Goal: Answer question/provide support: Share knowledge or assist other users

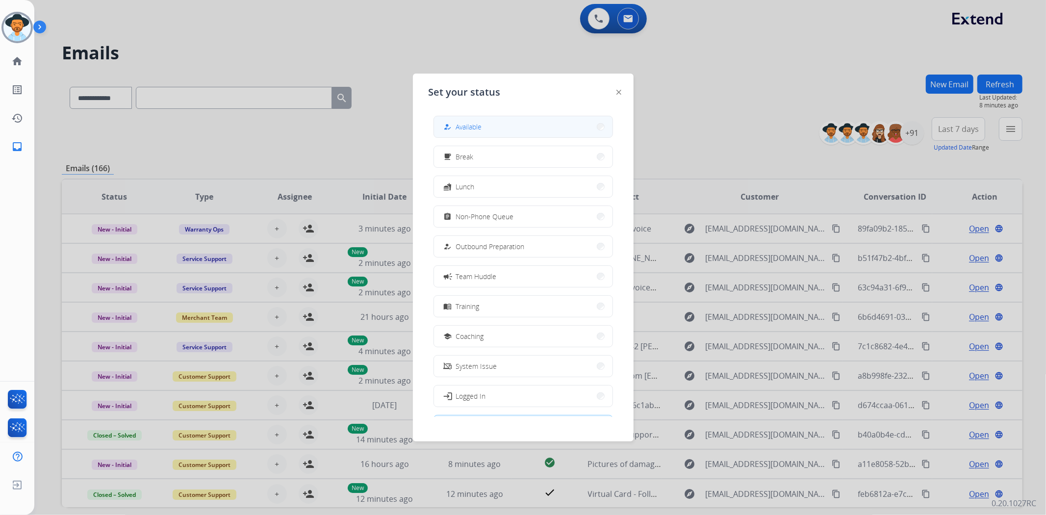
click at [501, 118] on button "how_to_reg Available" at bounding box center [523, 126] width 179 height 21
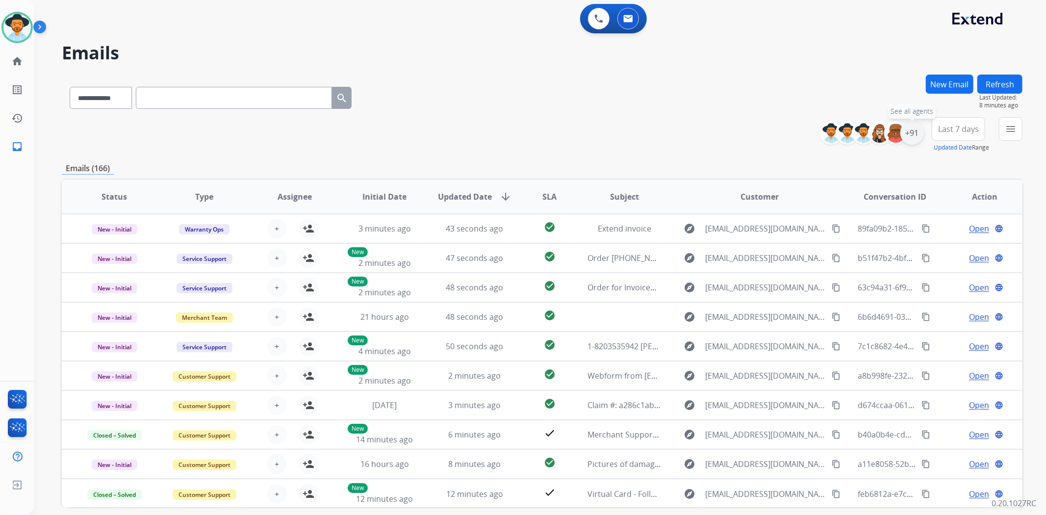
click at [913, 135] on div "+91" at bounding box center [913, 133] width 24 height 24
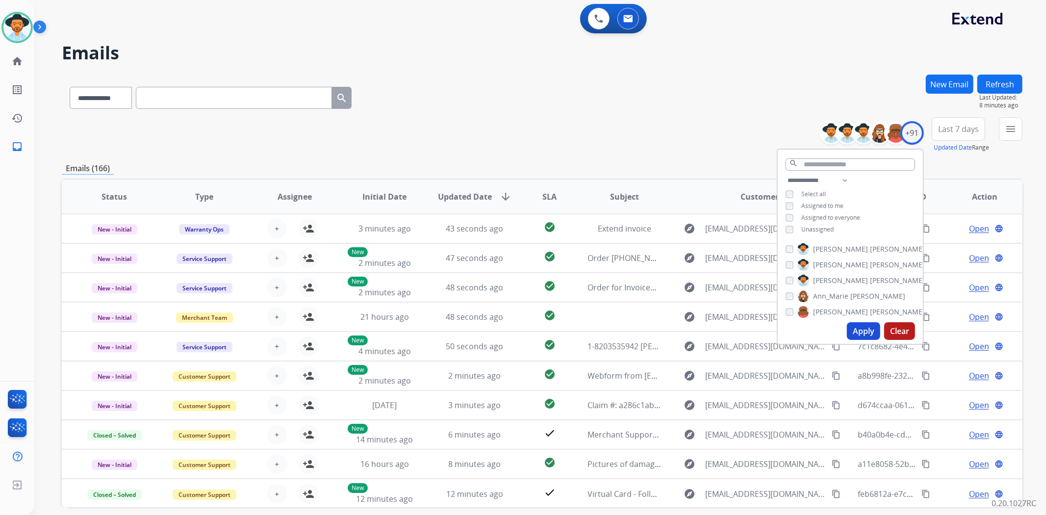
click at [855, 330] on button "Apply" at bounding box center [863, 331] width 33 height 18
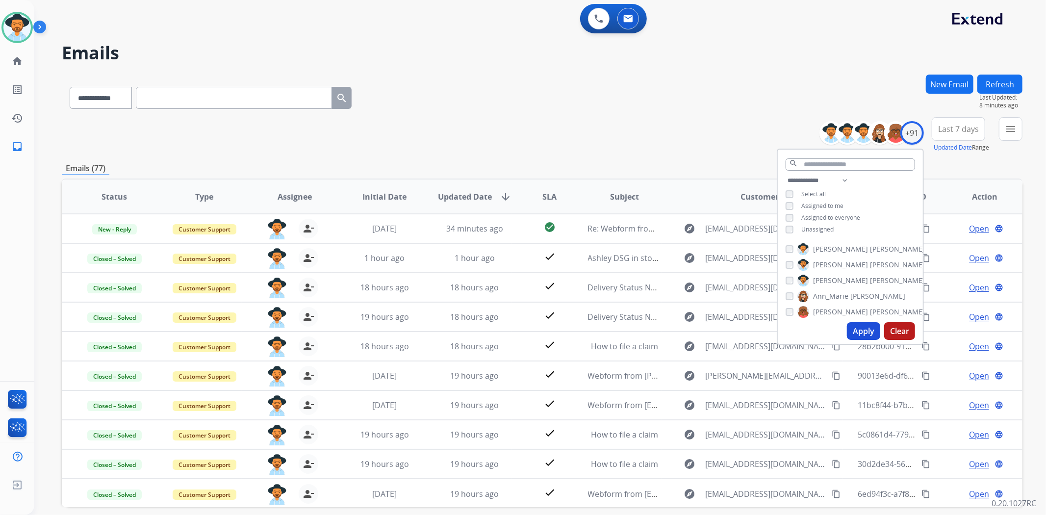
click at [665, 129] on div "**********" at bounding box center [542, 134] width 961 height 35
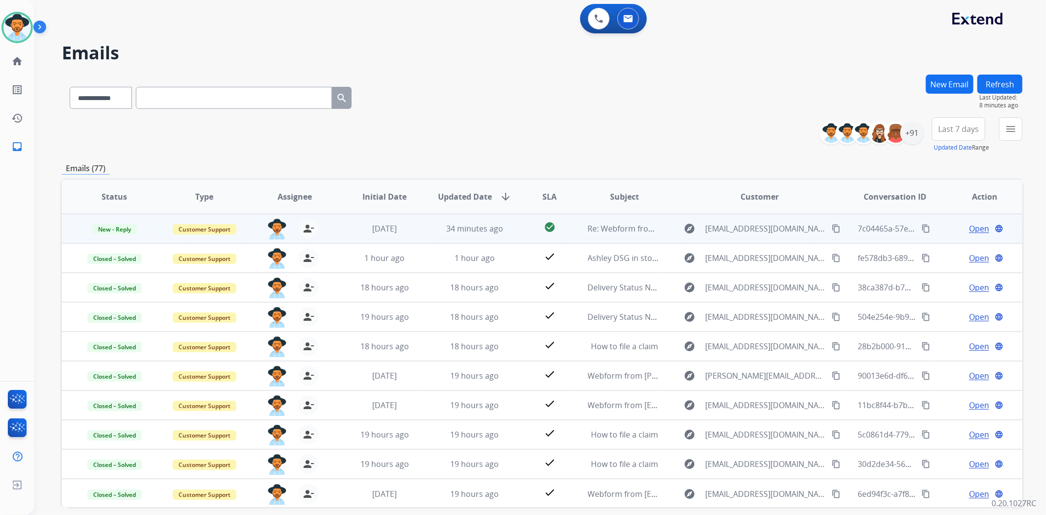
click at [969, 229] on span "Open" at bounding box center [979, 229] width 20 height 12
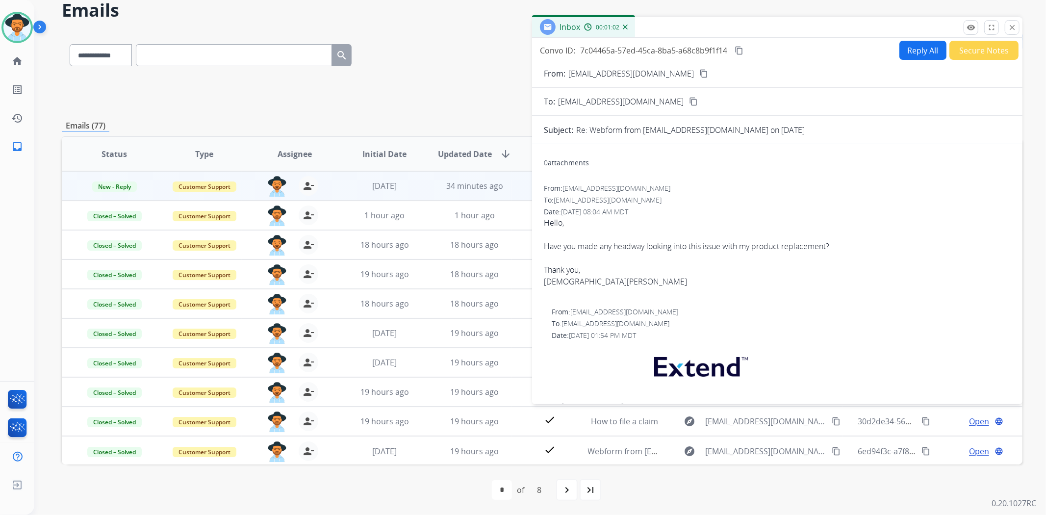
click at [699, 74] on mat-icon "content_copy" at bounding box center [703, 73] width 9 height 9
click at [969, 28] on mat-icon "remove_red_eye" at bounding box center [971, 27] width 9 height 9
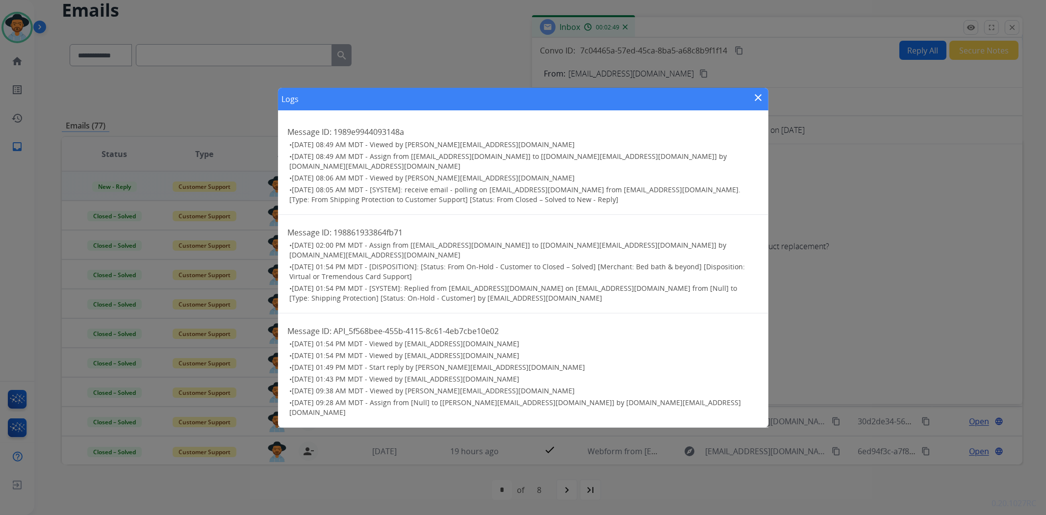
click at [756, 104] on mat-icon "close" at bounding box center [759, 98] width 12 height 12
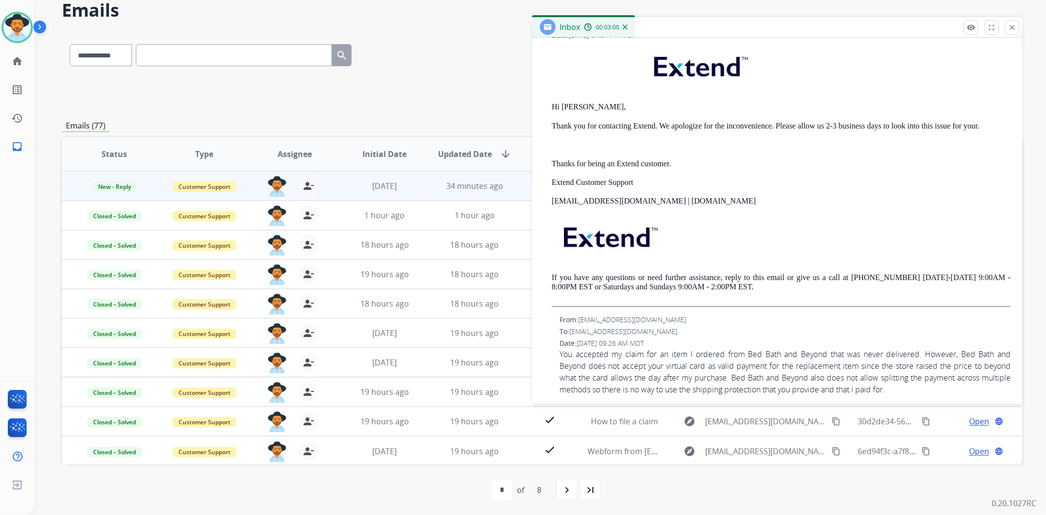
scroll to position [307, 0]
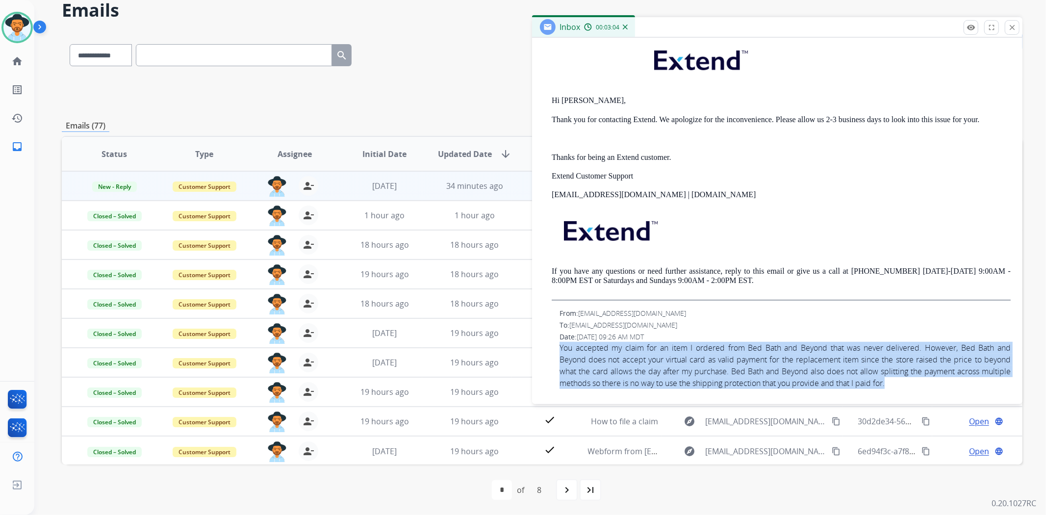
drag, startPoint x: 558, startPoint y: 348, endPoint x: 954, endPoint y: 379, distance: 397.1
click at [954, 379] on div "From: freerangeartichokes@gmail.com To: support@extend.com Date: 08/07/2025 - 0…" at bounding box center [777, 349] width 467 height 80
copy span "You accepted my claim for an item I ordered from Bed Bath and Beyond that was n…"
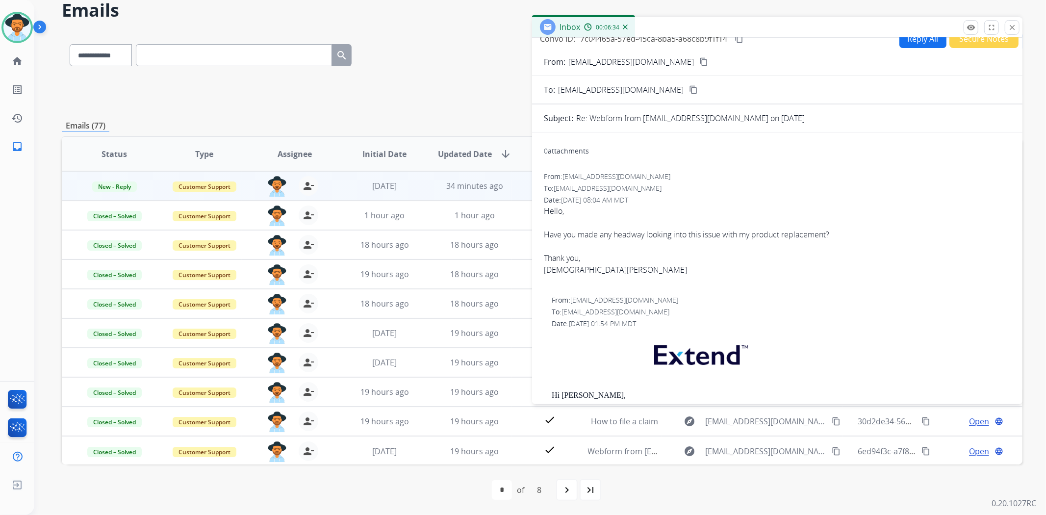
scroll to position [0, 0]
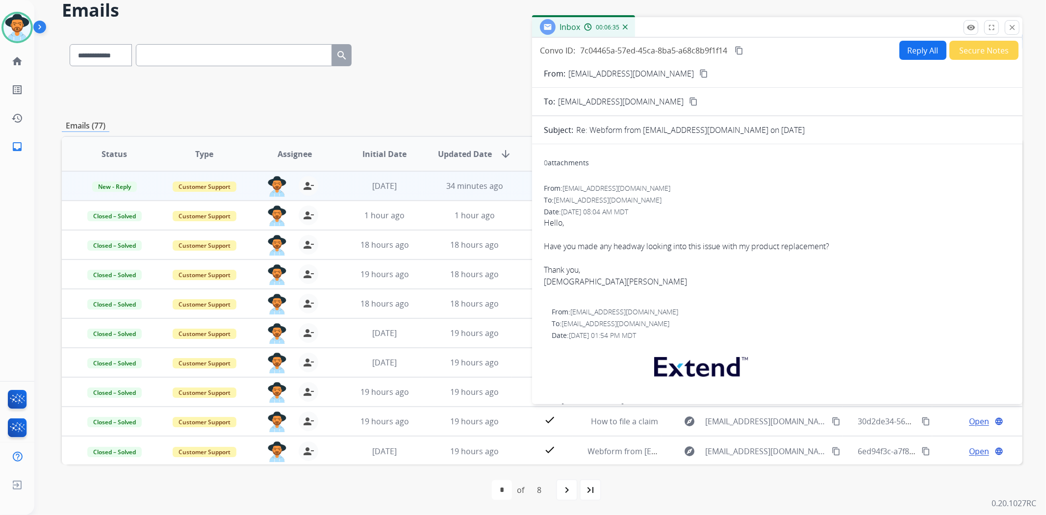
click at [981, 45] on button "Secure Notes" at bounding box center [984, 50] width 69 height 19
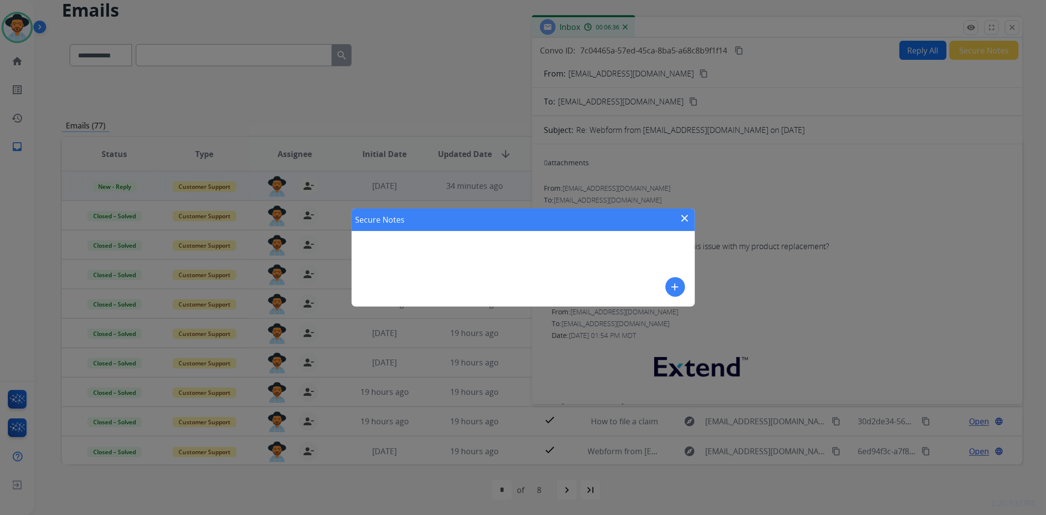
click at [679, 279] on button "add" at bounding box center [676, 287] width 20 height 20
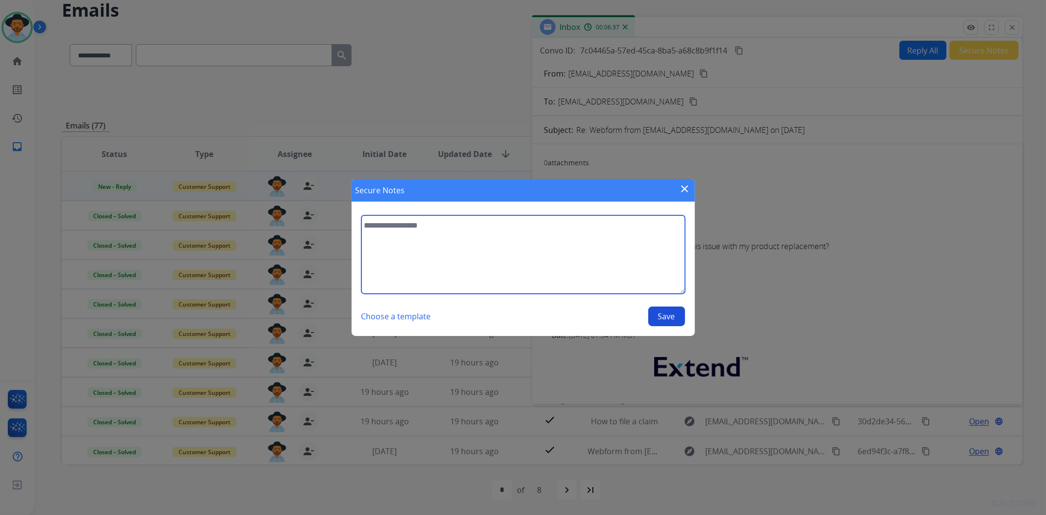
click at [580, 272] on textarea at bounding box center [524, 254] width 324 height 78
type textarea "**********"
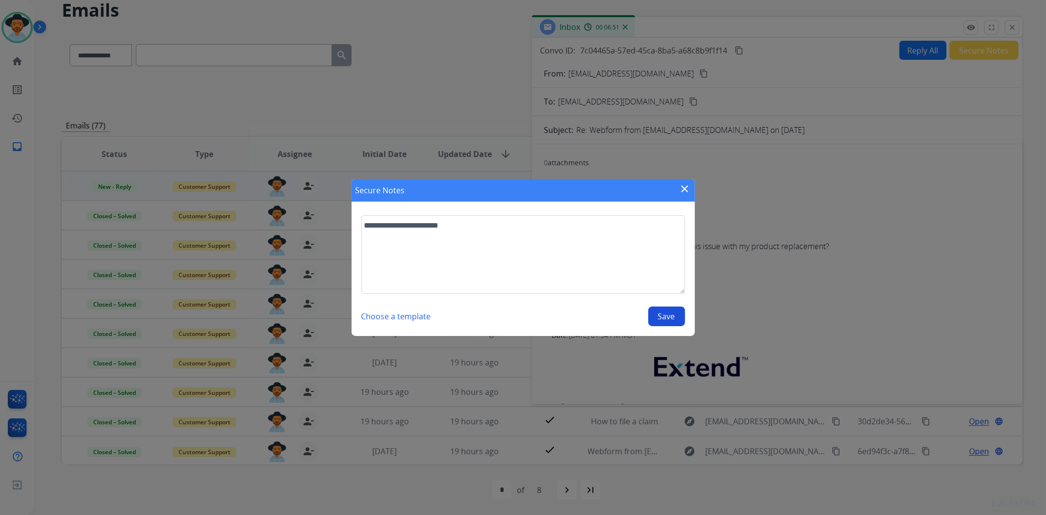
click at [665, 308] on button "Save" at bounding box center [666, 317] width 37 height 20
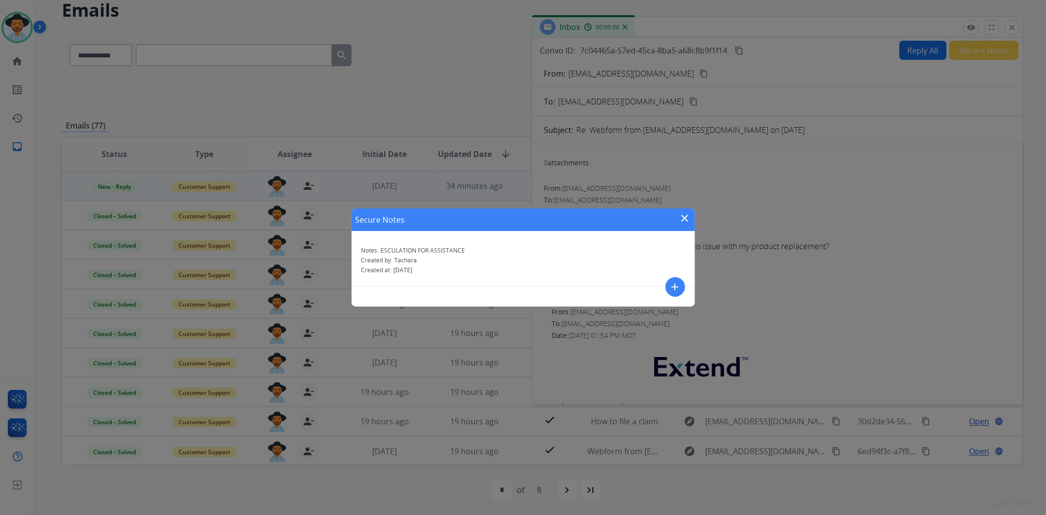
click at [685, 216] on mat-icon "close" at bounding box center [685, 218] width 12 height 12
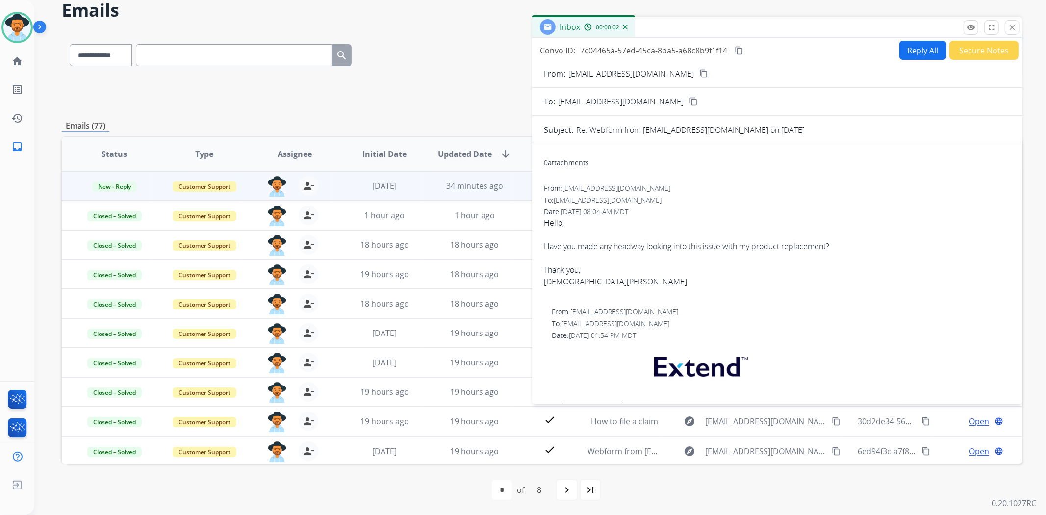
click at [1014, 26] on mat-icon "close" at bounding box center [1012, 27] width 9 height 9
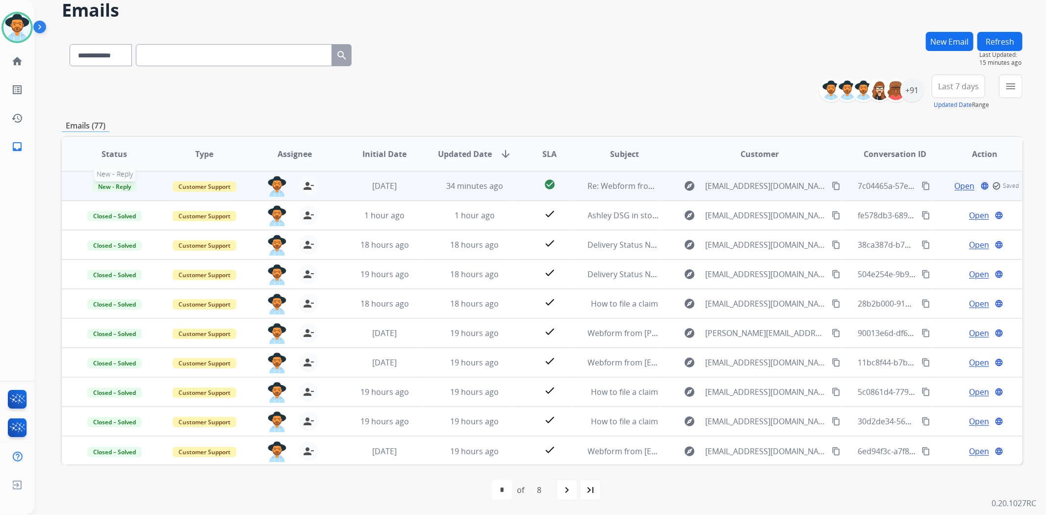
click at [106, 190] on p "New - Reply" at bounding box center [115, 186] width 74 height 12
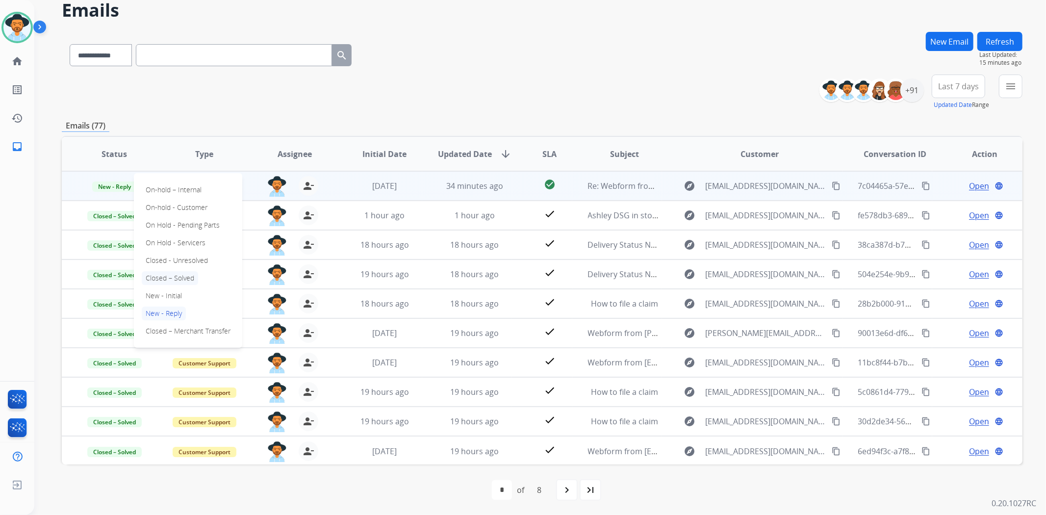
click at [175, 280] on p "Closed – Solved" at bounding box center [170, 278] width 56 height 14
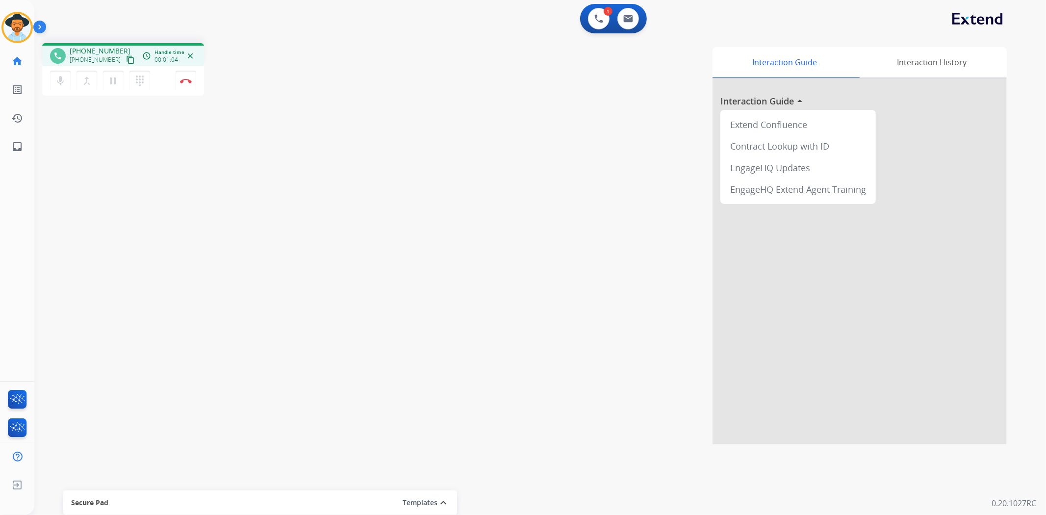
click at [126, 58] on mat-icon "content_copy" at bounding box center [130, 59] width 9 height 9
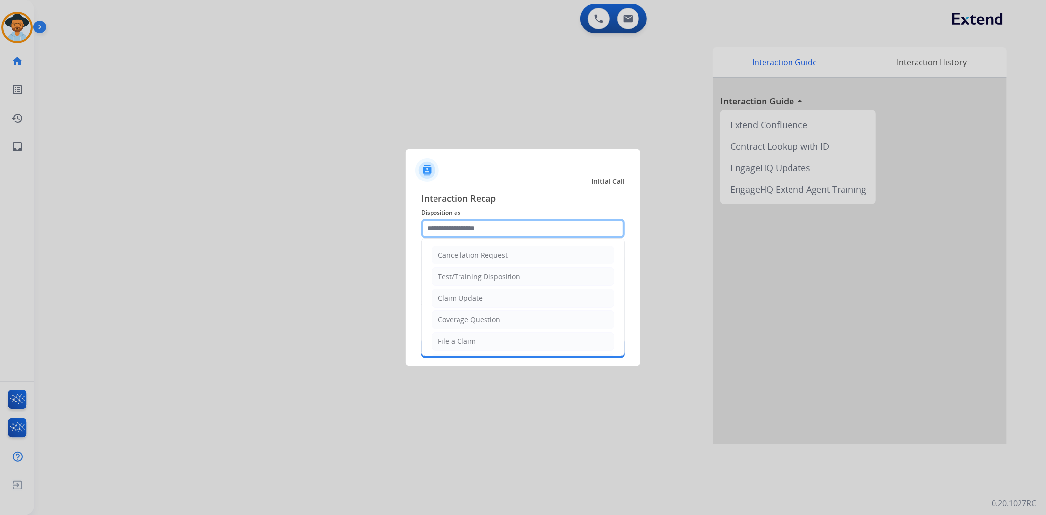
click at [510, 223] on input "text" at bounding box center [523, 229] width 204 height 20
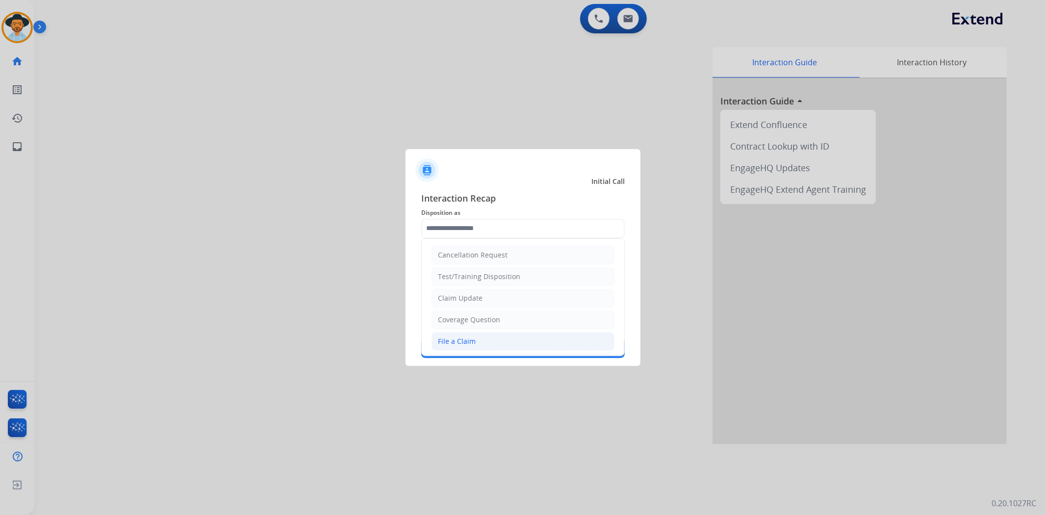
click at [474, 335] on li "File a Claim" at bounding box center [523, 341] width 183 height 19
type input "**********"
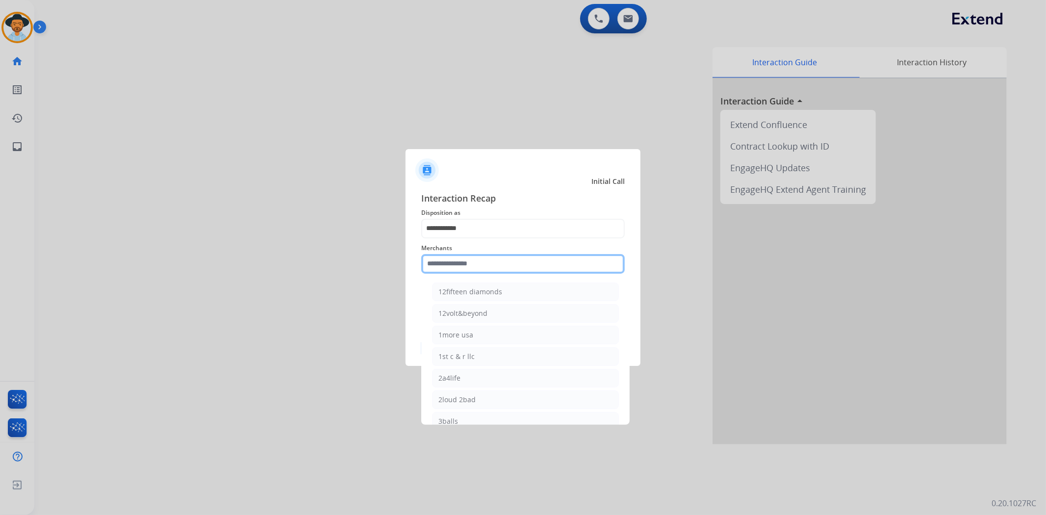
click at [471, 265] on input "text" at bounding box center [523, 264] width 204 height 20
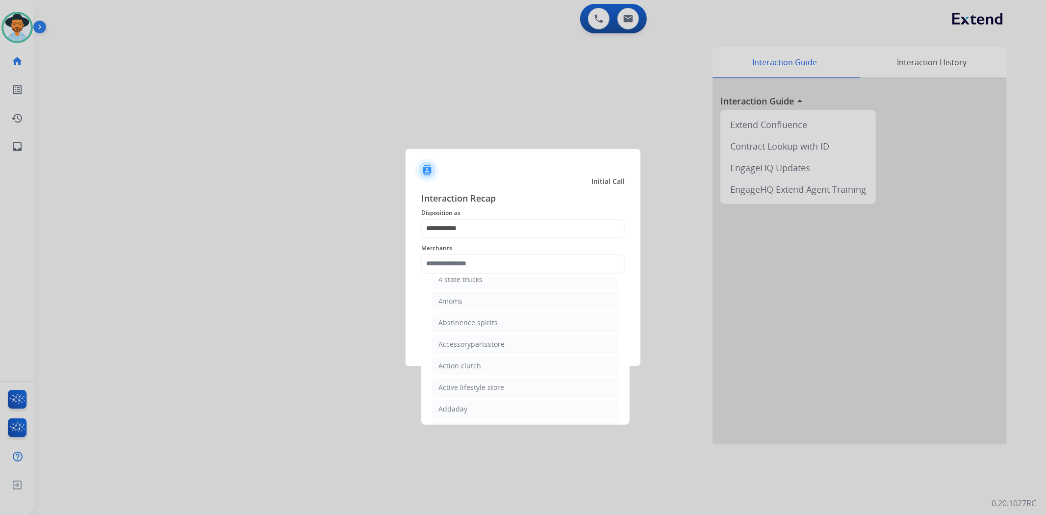
click at [243, 172] on div at bounding box center [523, 257] width 1046 height 515
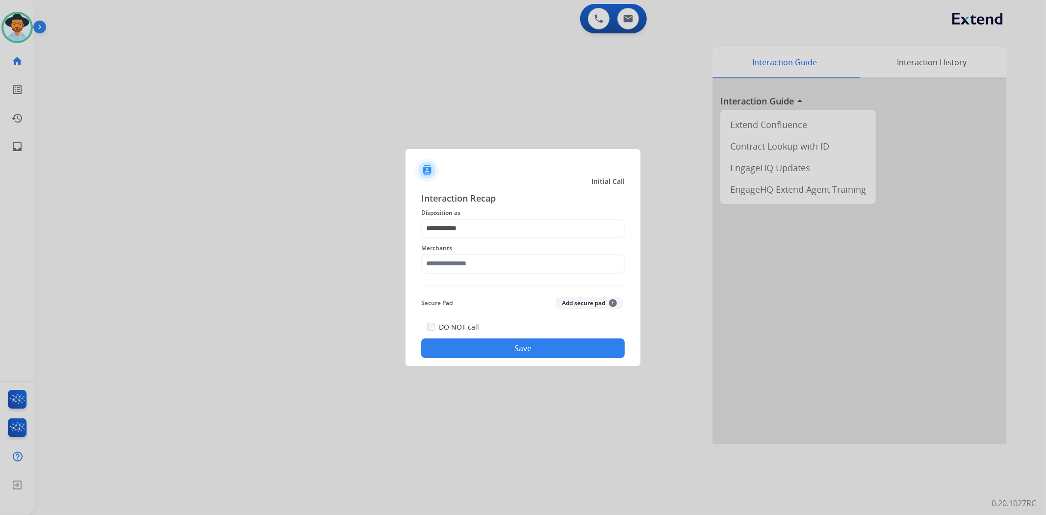
click at [467, 447] on div at bounding box center [523, 257] width 1046 height 515
click at [457, 271] on input "text" at bounding box center [523, 264] width 204 height 20
click at [444, 295] on div "Jewlr" at bounding box center [447, 292] width 16 height 10
type input "*****"
click at [486, 354] on button "Save" at bounding box center [523, 348] width 204 height 20
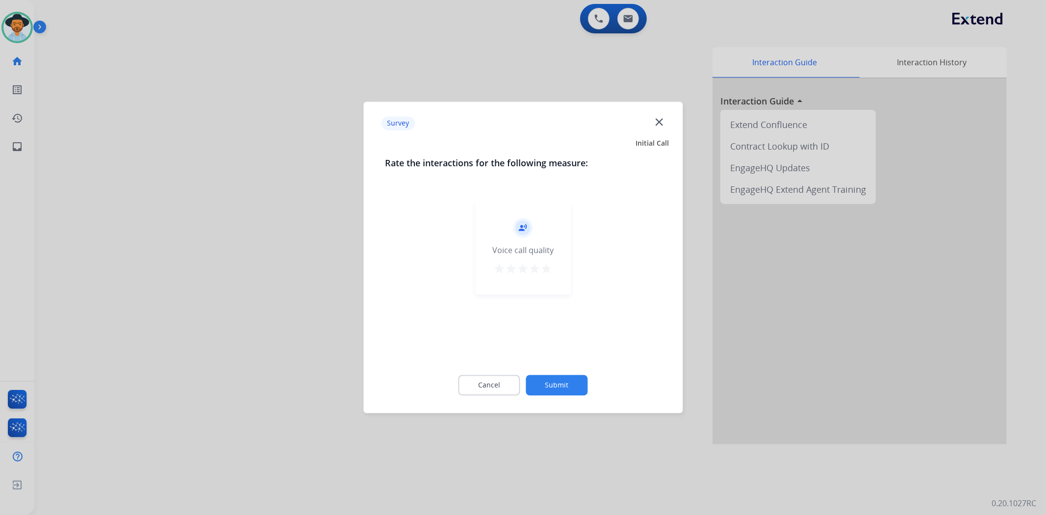
click at [544, 267] on mat-icon "star" at bounding box center [547, 269] width 12 height 12
click at [539, 383] on button "Submit" at bounding box center [557, 385] width 62 height 21
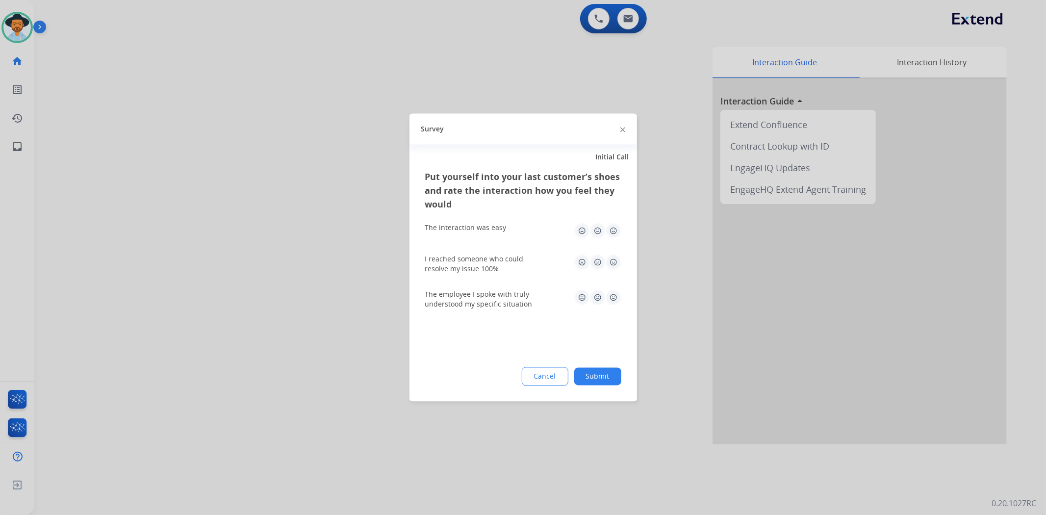
click at [606, 377] on button "Submit" at bounding box center [597, 377] width 47 height 18
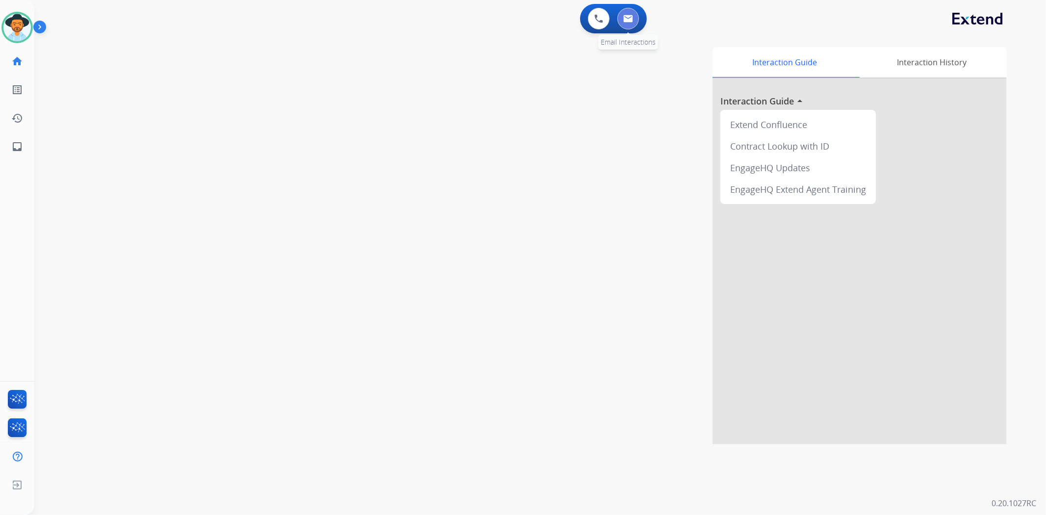
click at [629, 18] on img at bounding box center [628, 19] width 10 height 8
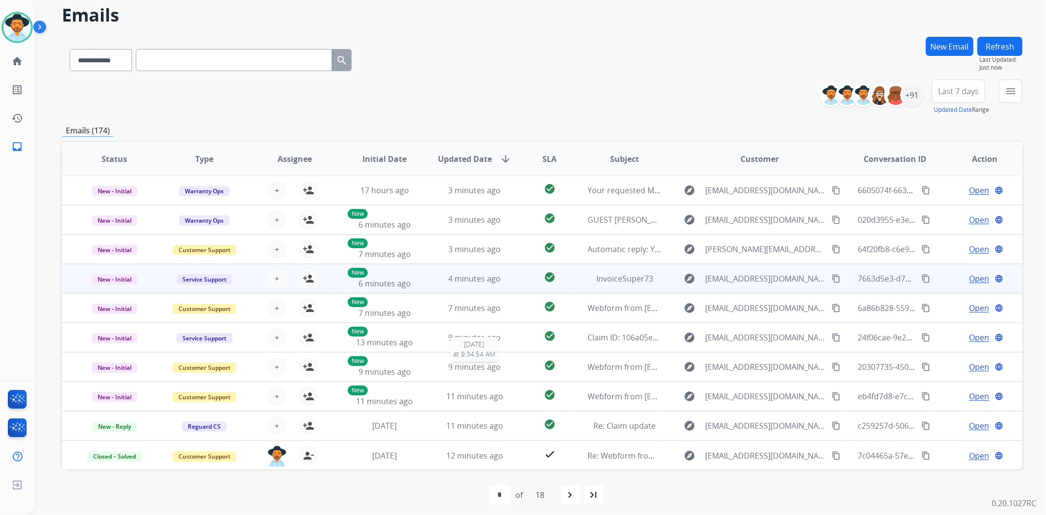
scroll to position [43, 0]
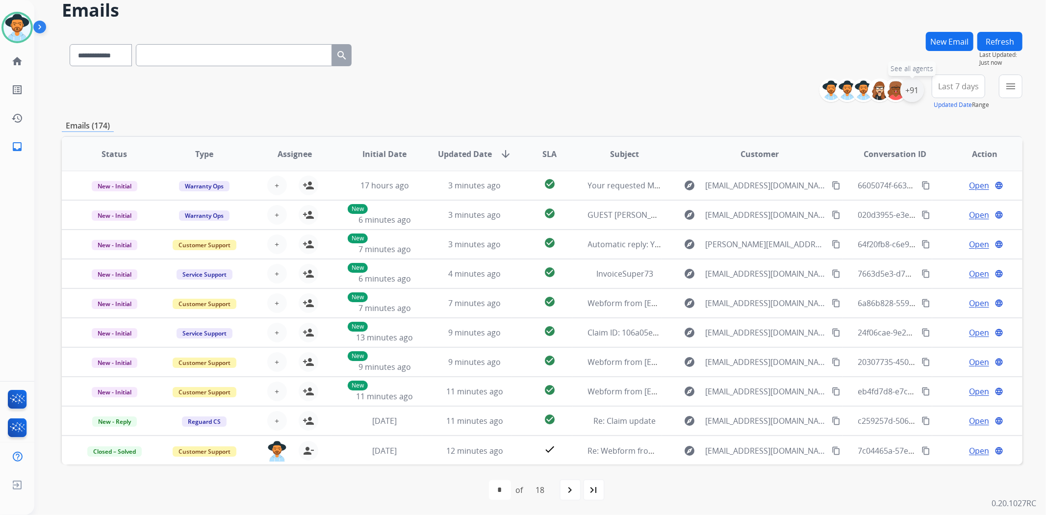
click at [909, 94] on div "+91" at bounding box center [913, 90] width 24 height 24
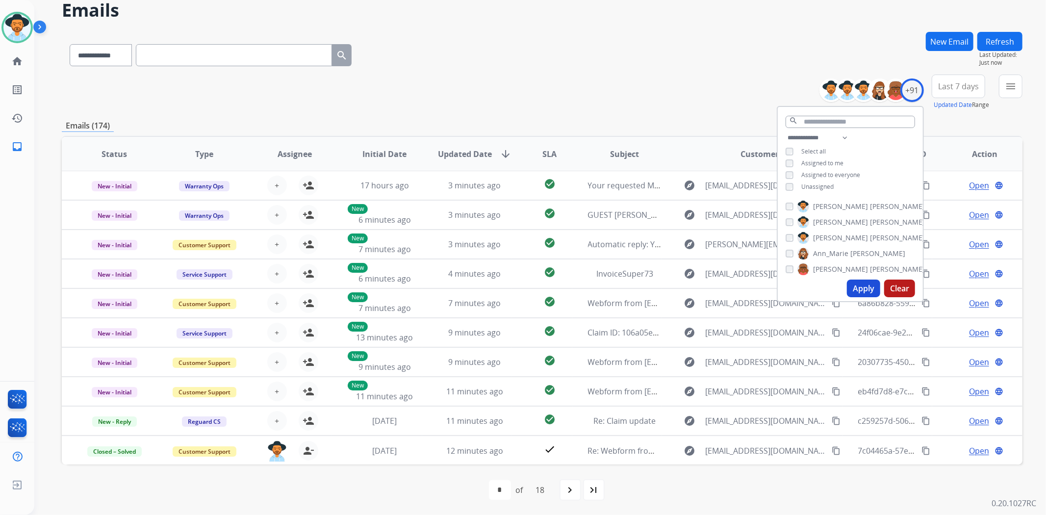
click at [861, 290] on button "Apply" at bounding box center [863, 289] width 33 height 18
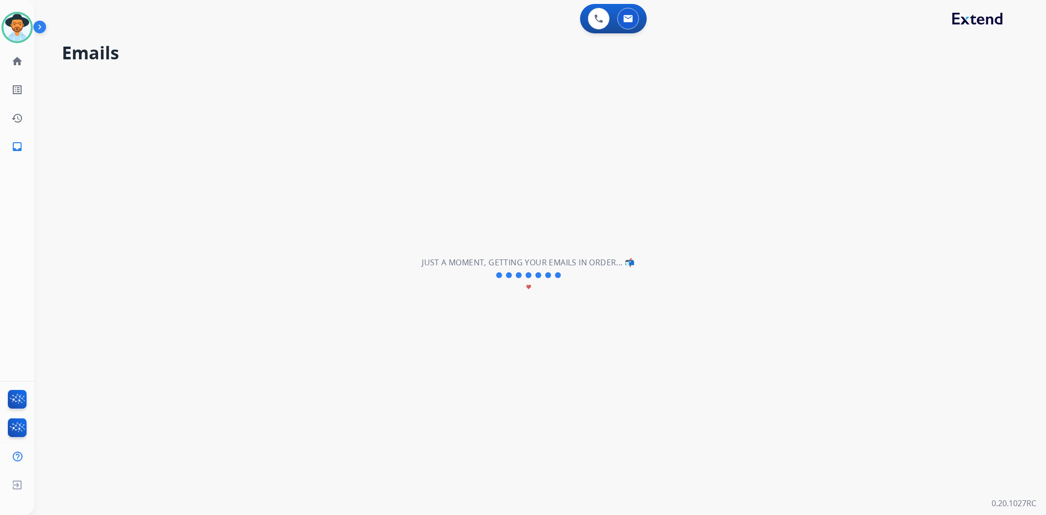
scroll to position [0, 0]
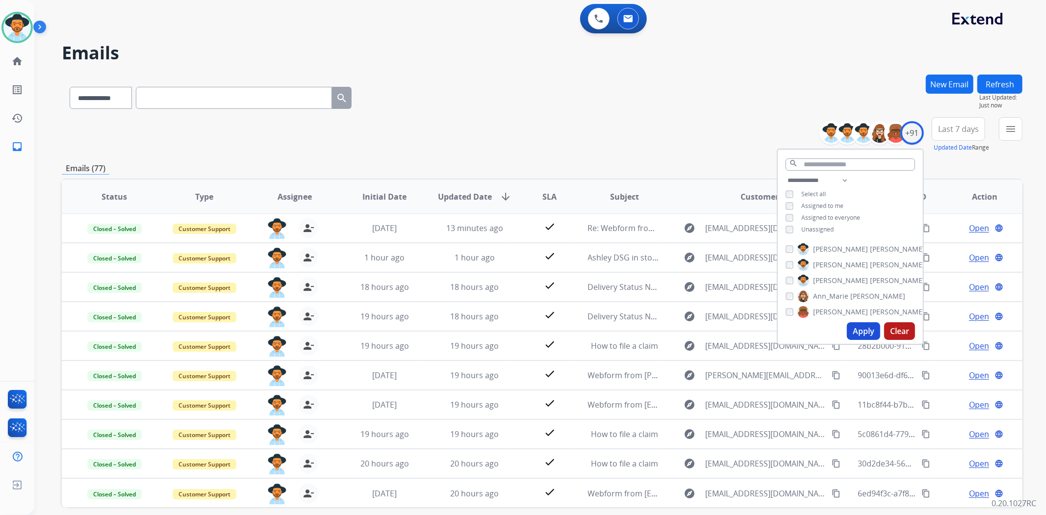
click at [581, 106] on div "**********" at bounding box center [542, 96] width 961 height 43
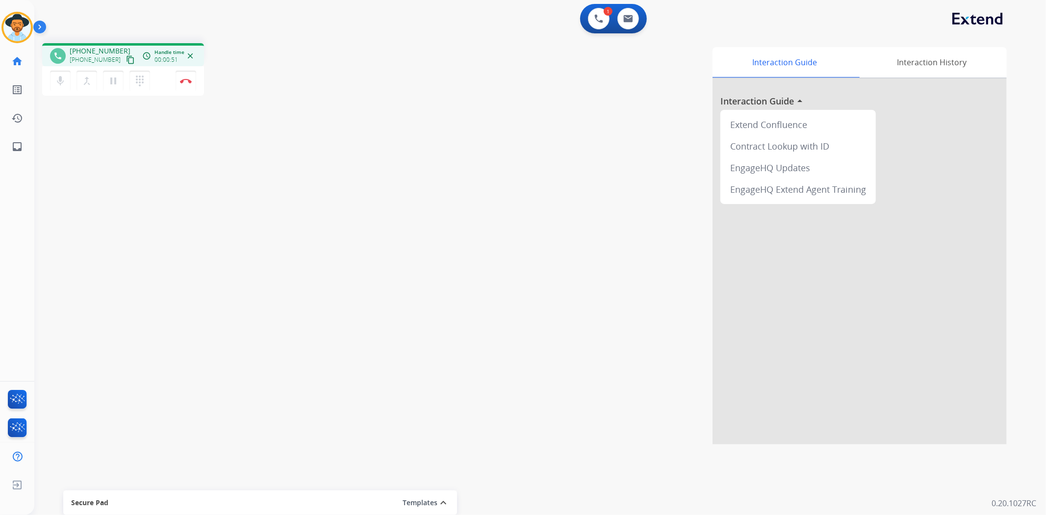
click at [126, 55] on mat-icon "content_copy" at bounding box center [130, 59] width 9 height 9
click at [116, 77] on mat-icon "pause" at bounding box center [113, 81] width 12 height 12
click at [376, 150] on div "Interaction Guide Interaction History Interaction Guide arrow_drop_up Extend Co…" at bounding box center [671, 245] width 673 height 397
click at [115, 81] on mat-icon "play_arrow" at bounding box center [113, 81] width 12 height 12
click at [693, 48] on div "Interaction Guide Interaction History Interaction Guide arrow_drop_up Extend Co…" at bounding box center [671, 245] width 673 height 397
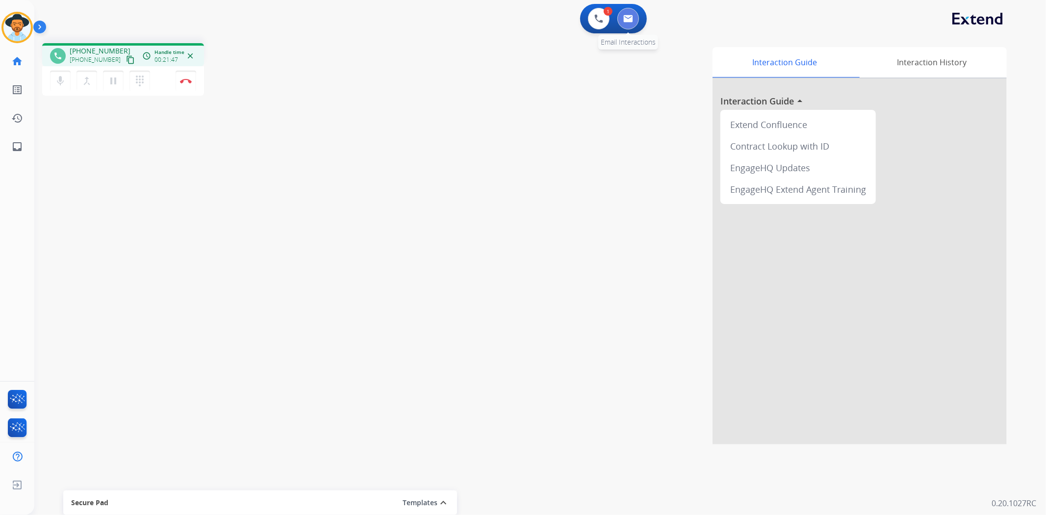
click at [626, 21] on img at bounding box center [628, 19] width 10 height 8
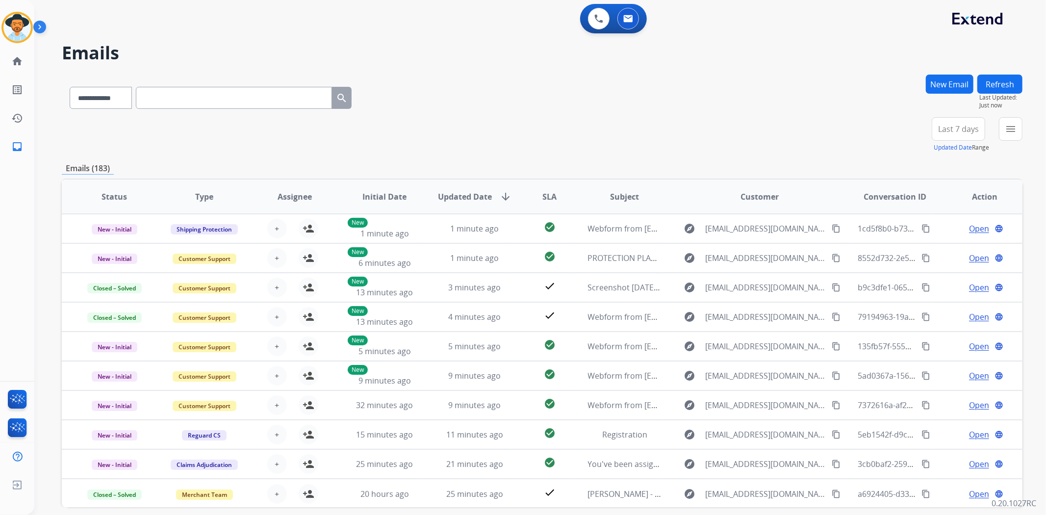
click at [938, 79] on button "New Email" at bounding box center [950, 84] width 48 height 19
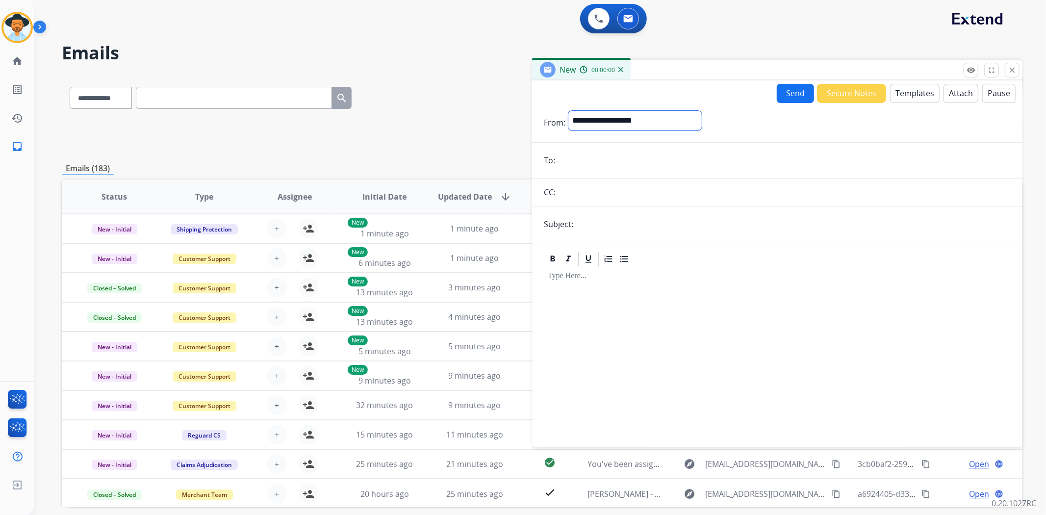
click at [651, 117] on select "**********" at bounding box center [635, 121] width 133 height 20
select select "**********"
click at [569, 111] on select "**********" at bounding box center [635, 121] width 133 height 20
click at [594, 159] on input "email" at bounding box center [784, 162] width 453 height 20
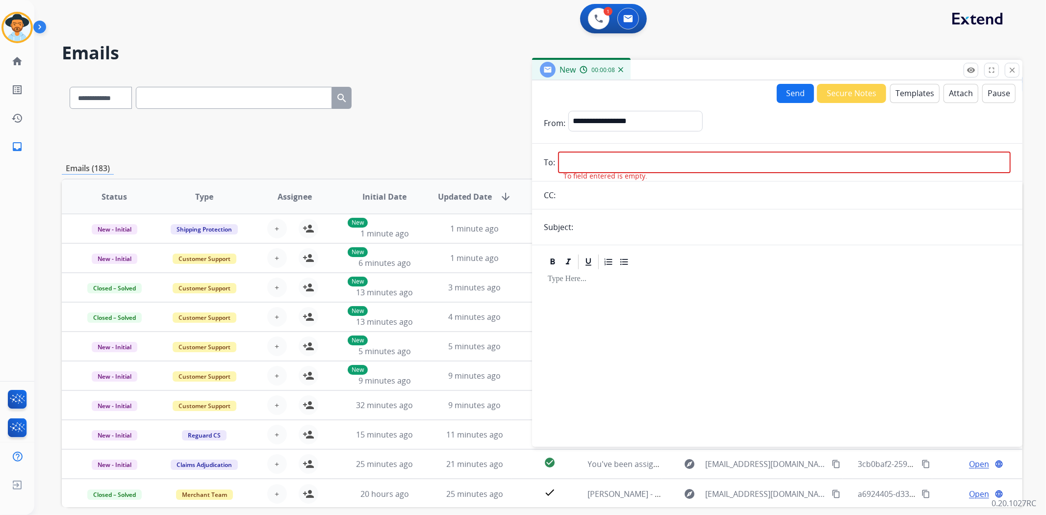
click at [574, 168] on input "email" at bounding box center [784, 163] width 453 height 22
paste input "**********"
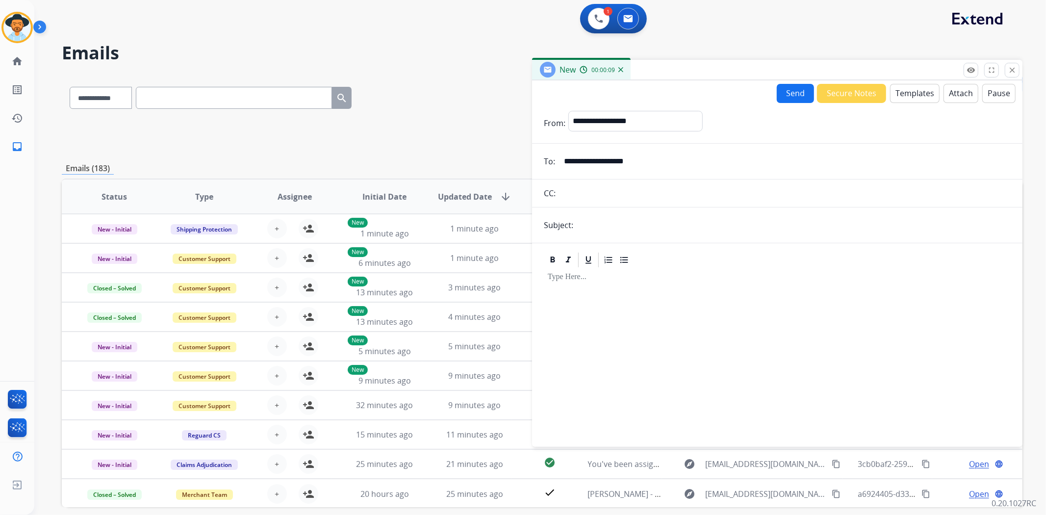
type input "**********"
click at [597, 216] on input "text" at bounding box center [793, 225] width 435 height 20
type input "**********"
click at [920, 90] on button "Templates" at bounding box center [915, 93] width 50 height 19
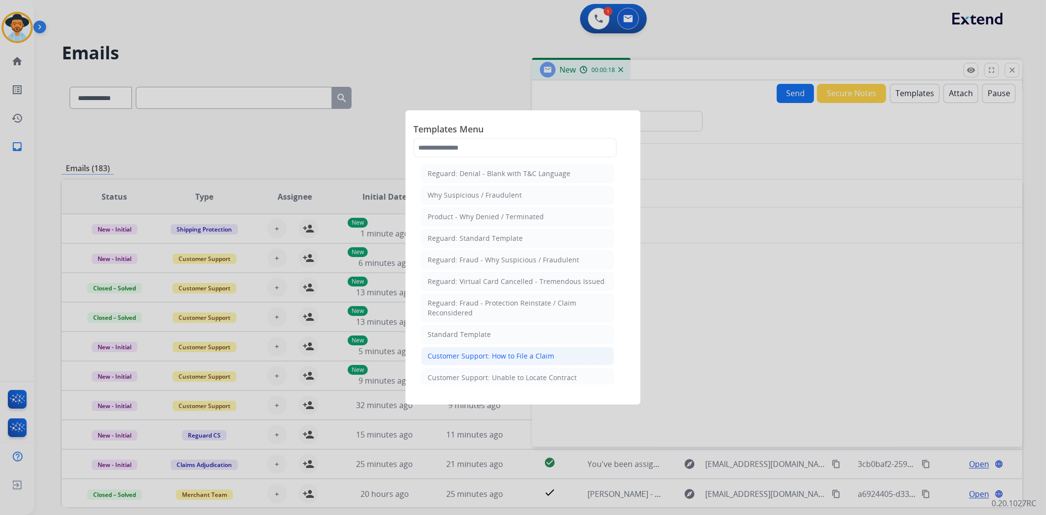
click at [502, 355] on div "Customer Support: How to File a Claim" at bounding box center [491, 356] width 127 height 10
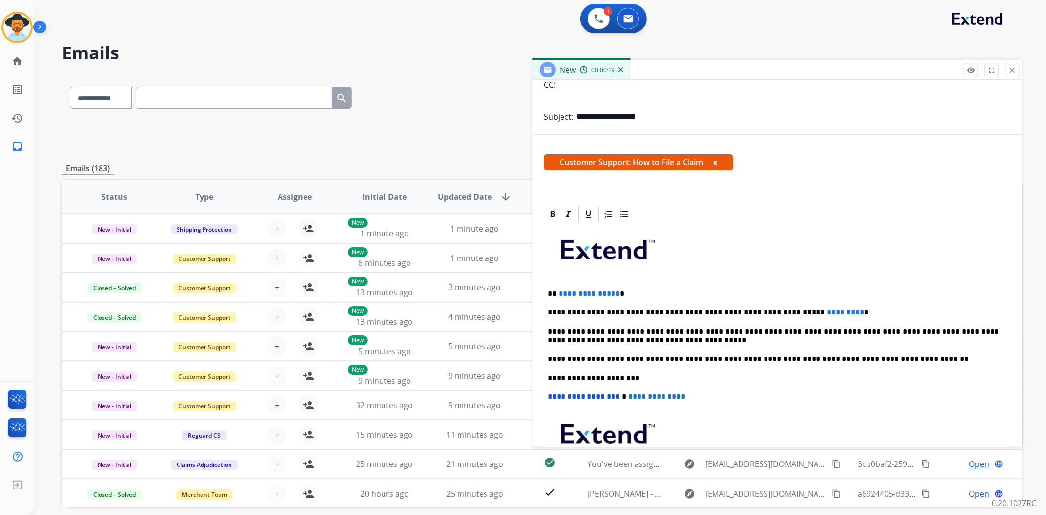
scroll to position [109, 0]
drag, startPoint x: 624, startPoint y: 290, endPoint x: 556, endPoint y: 285, distance: 68.4
click at [556, 285] on div "**********" at bounding box center [777, 372] width 467 height 300
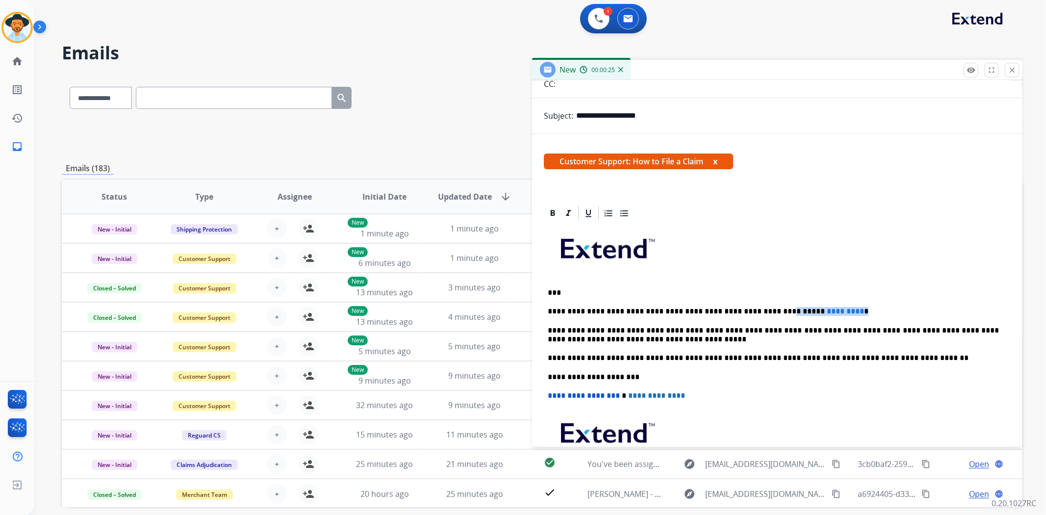
drag, startPoint x: 824, startPoint y: 308, endPoint x: 747, endPoint y: 308, distance: 77.5
click at [747, 308] on p "**********" at bounding box center [773, 311] width 451 height 9
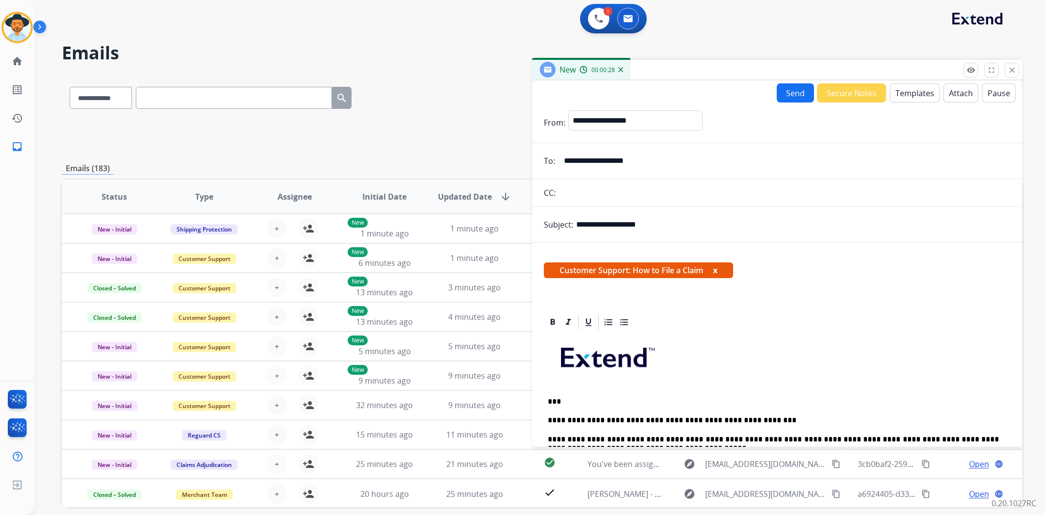
click at [783, 83] on button "Send" at bounding box center [795, 92] width 37 height 19
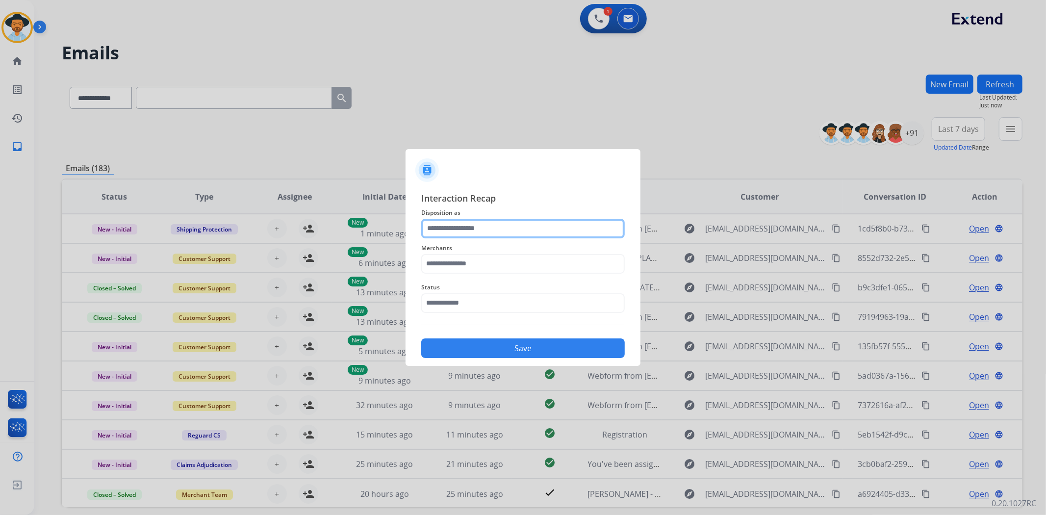
click at [460, 236] on input "text" at bounding box center [523, 229] width 204 height 20
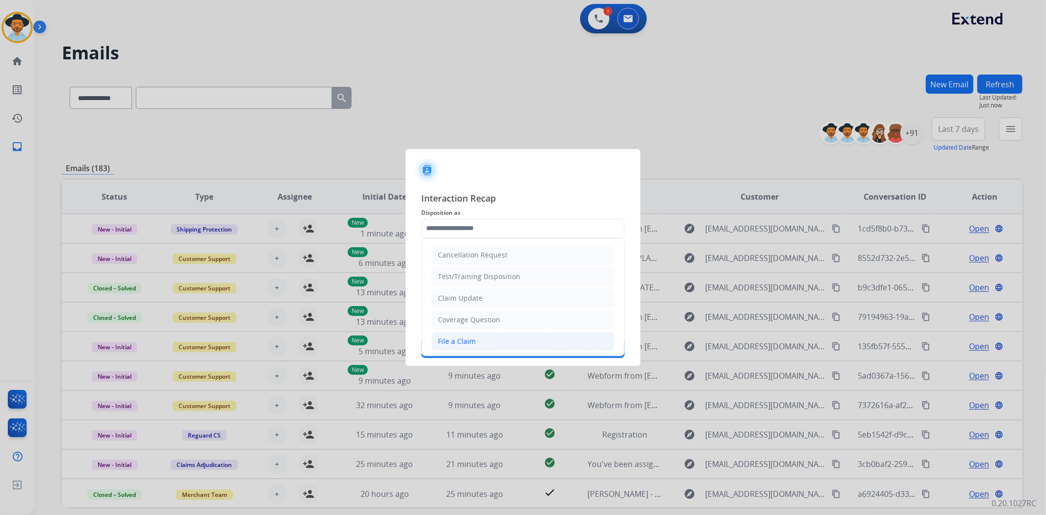
click at [487, 338] on li "File a Claim" at bounding box center [523, 341] width 183 height 19
type input "**********"
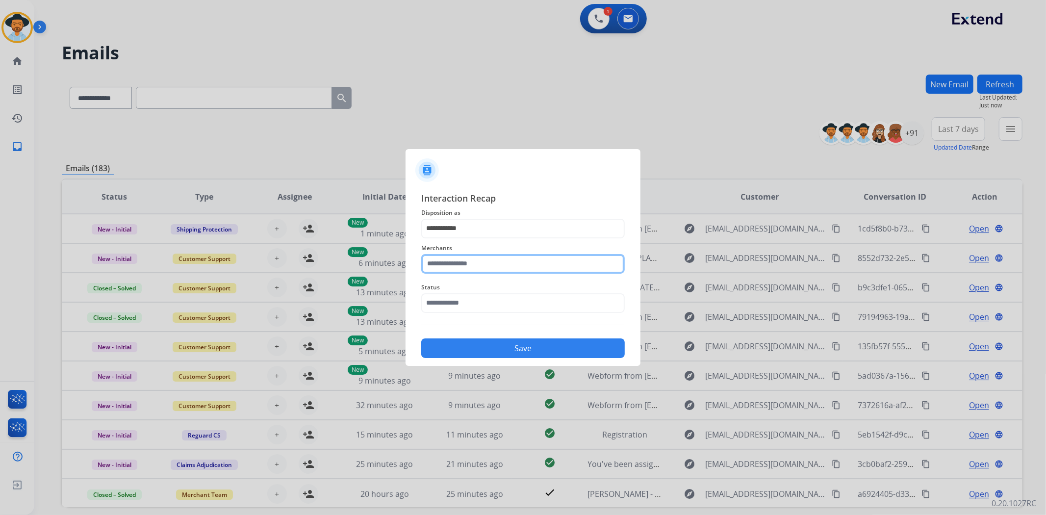
click at [452, 263] on input "text" at bounding box center [523, 264] width 204 height 20
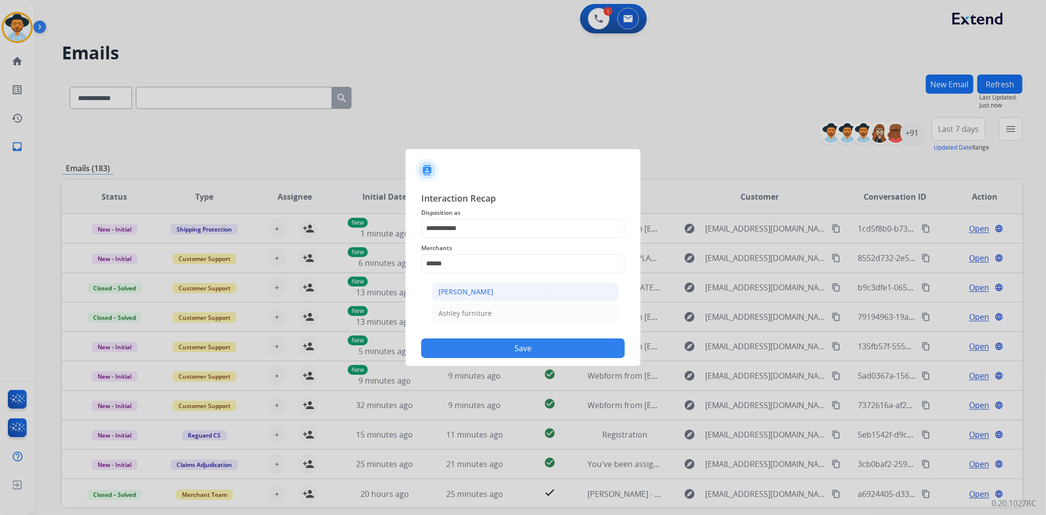
click at [474, 295] on div "[PERSON_NAME]" at bounding box center [466, 292] width 55 height 10
type input "**********"
click at [459, 305] on input "text" at bounding box center [523, 303] width 204 height 20
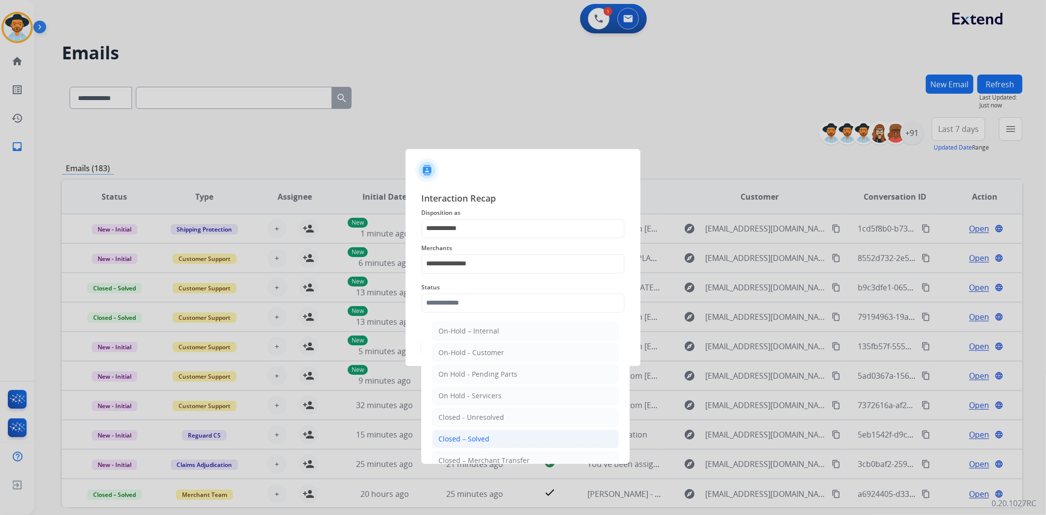
click at [484, 445] on li "Closed – Solved" at bounding box center [525, 439] width 187 height 19
type input "**********"
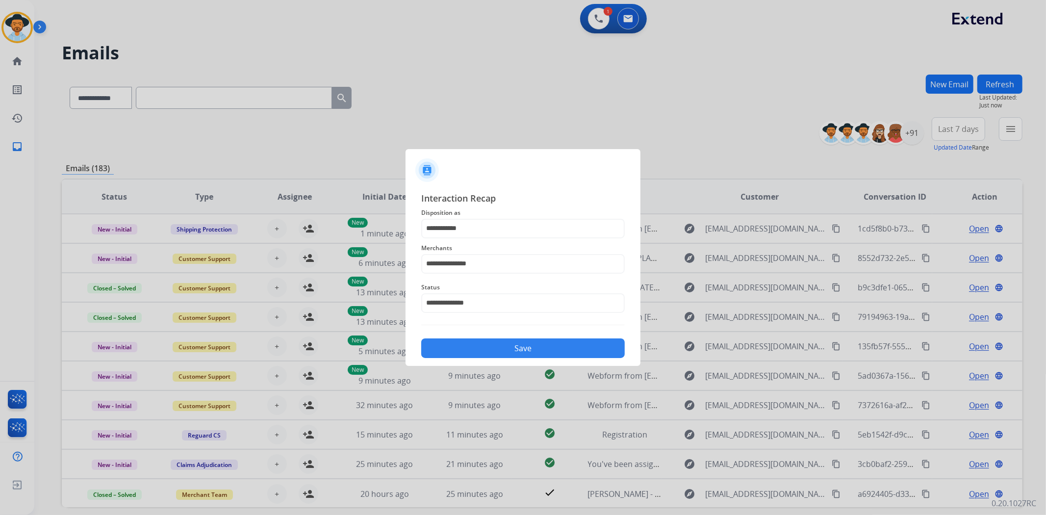
click at [507, 354] on button "Save" at bounding box center [523, 348] width 204 height 20
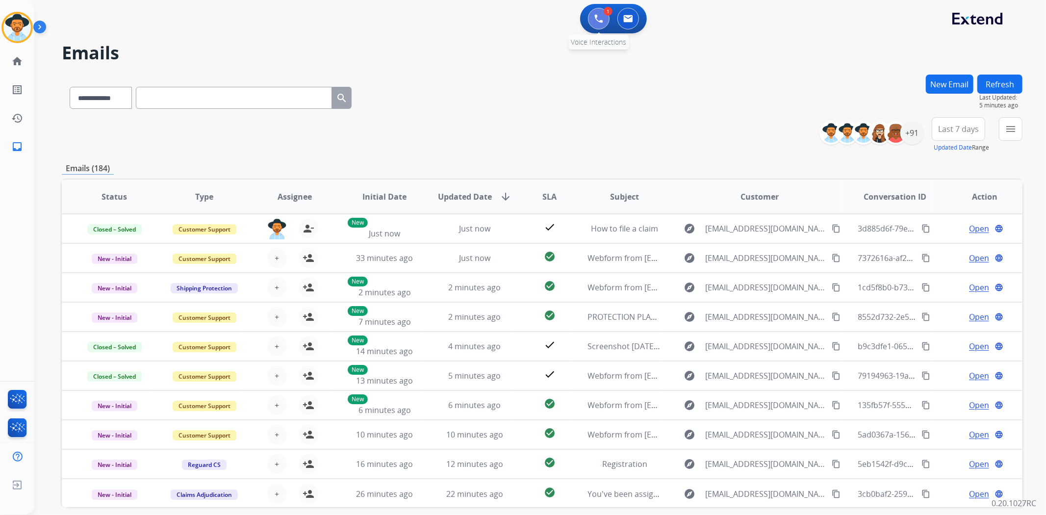
click at [599, 18] on img at bounding box center [599, 18] width 9 height 9
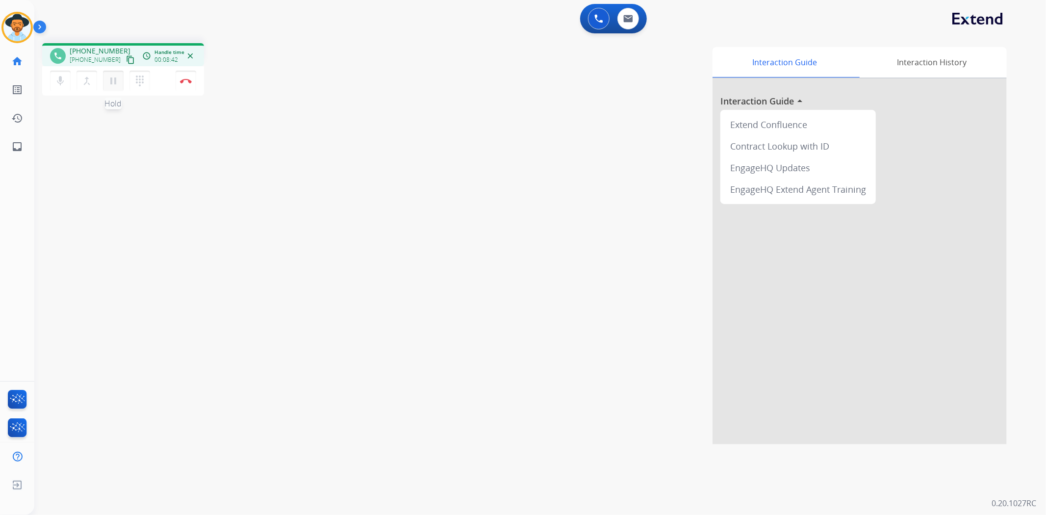
click at [112, 79] on mat-icon "pause" at bounding box center [113, 81] width 12 height 12
drag, startPoint x: 111, startPoint y: 76, endPoint x: 103, endPoint y: 71, distance: 9.7
click at [111, 76] on mat-icon "play_arrow" at bounding box center [113, 81] width 12 height 12
click at [179, 78] on button "Disconnect" at bounding box center [186, 81] width 21 height 21
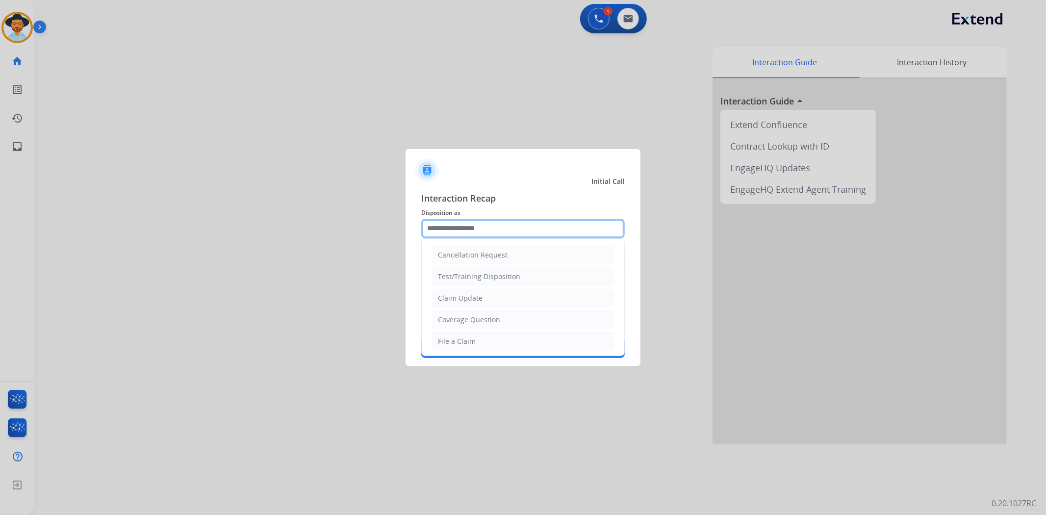
click at [459, 220] on input "text" at bounding box center [523, 229] width 204 height 20
click at [478, 339] on li "File a Claim" at bounding box center [523, 341] width 183 height 19
type input "**********"
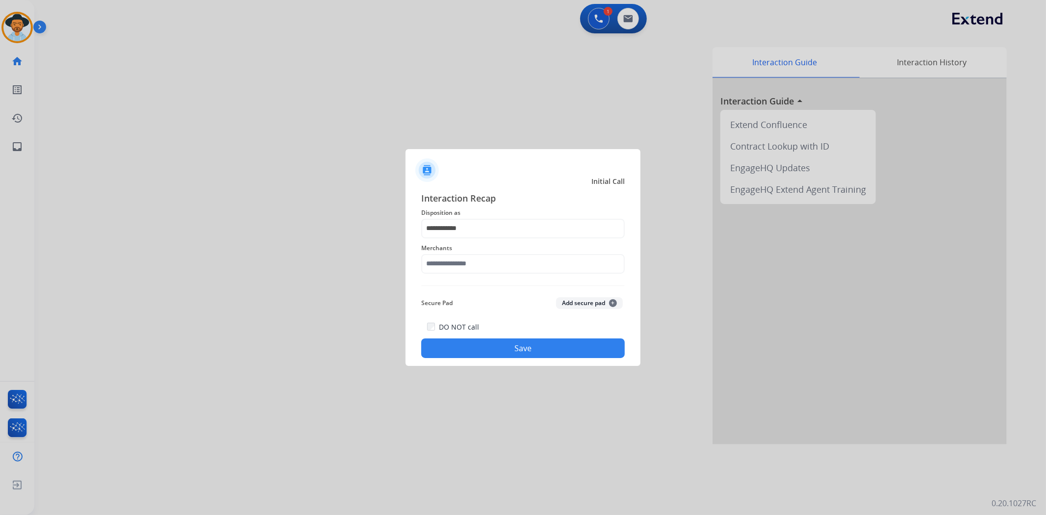
click at [471, 275] on div "Merchants" at bounding box center [523, 257] width 204 height 39
click at [474, 260] on input "text" at bounding box center [523, 264] width 204 height 20
click at [505, 296] on li "[PERSON_NAME]" at bounding box center [525, 292] width 187 height 19
type input "**********"
click at [518, 342] on button "Save" at bounding box center [523, 348] width 204 height 20
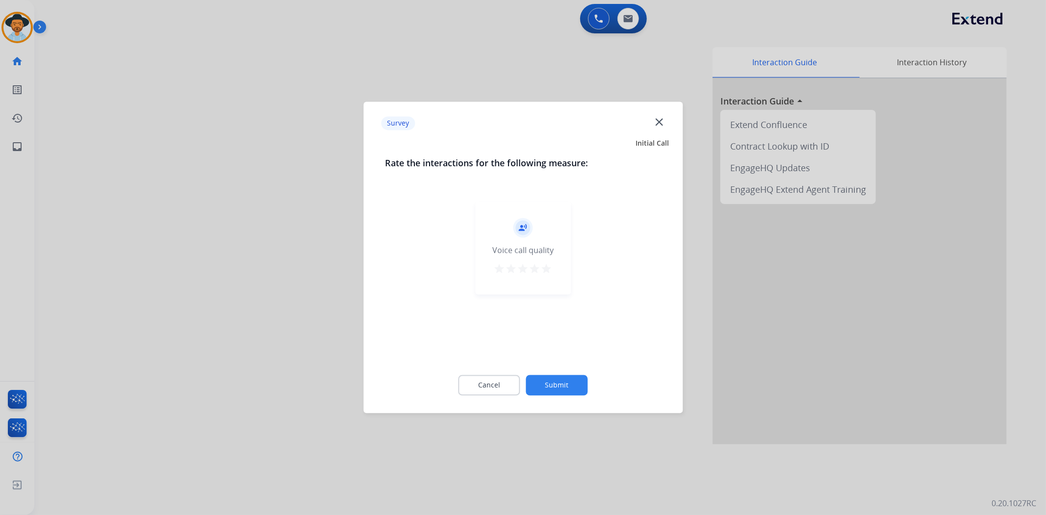
click at [545, 266] on mat-icon "star" at bounding box center [547, 269] width 12 height 12
click at [557, 370] on div "Cancel Submit" at bounding box center [523, 385] width 276 height 44
click at [553, 385] on button "Submit" at bounding box center [557, 385] width 62 height 21
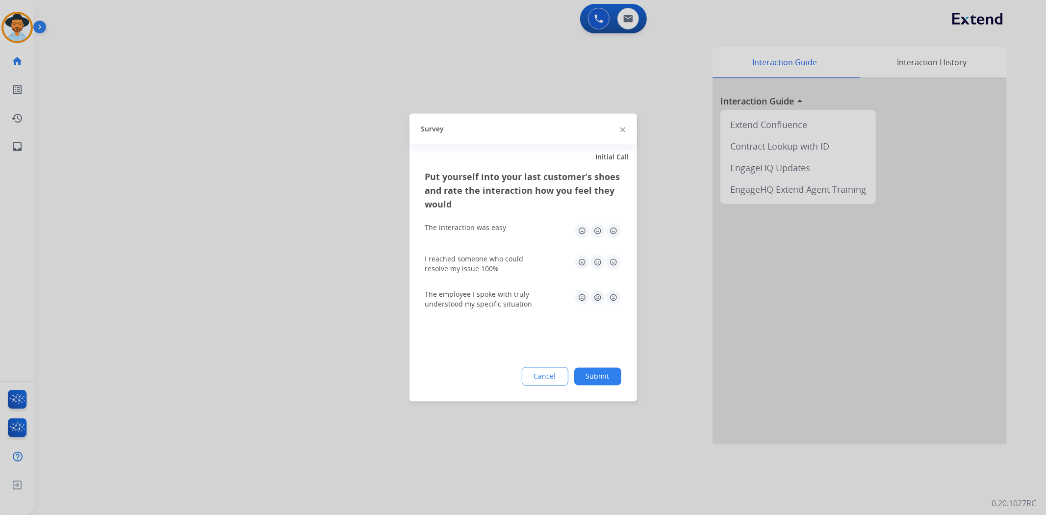
click at [606, 370] on button "Submit" at bounding box center [597, 377] width 47 height 18
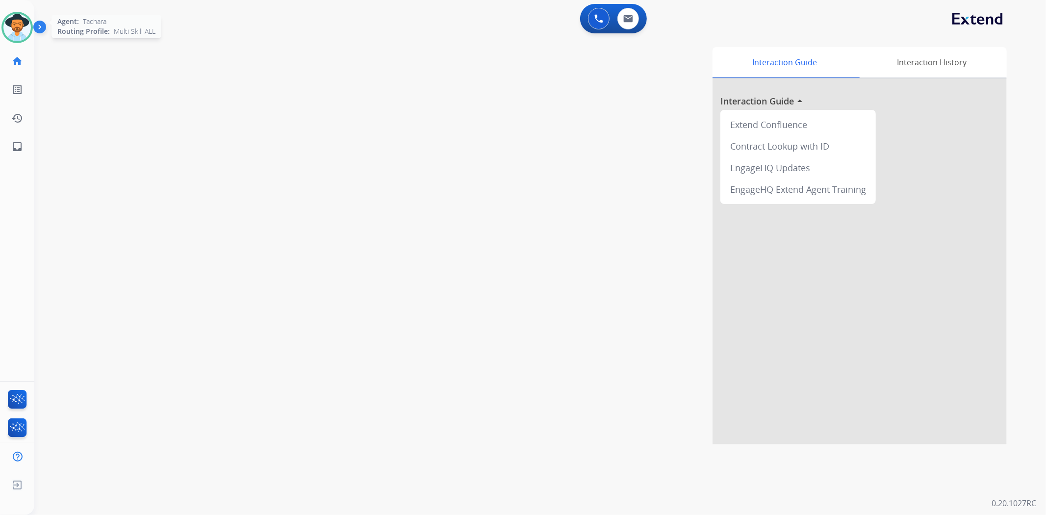
click at [20, 28] on img at bounding box center [16, 27] width 27 height 27
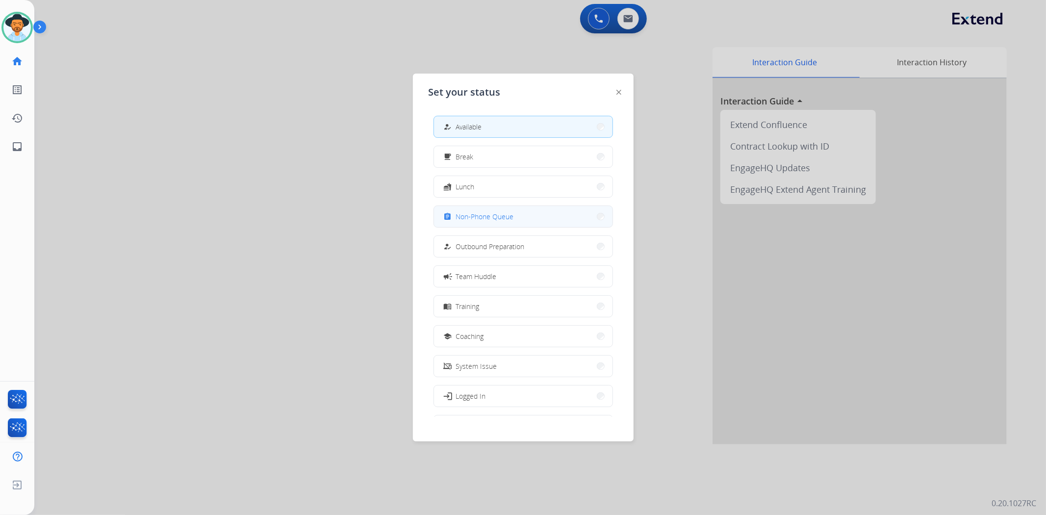
click at [478, 213] on span "Non-Phone Queue" at bounding box center [485, 216] width 58 height 10
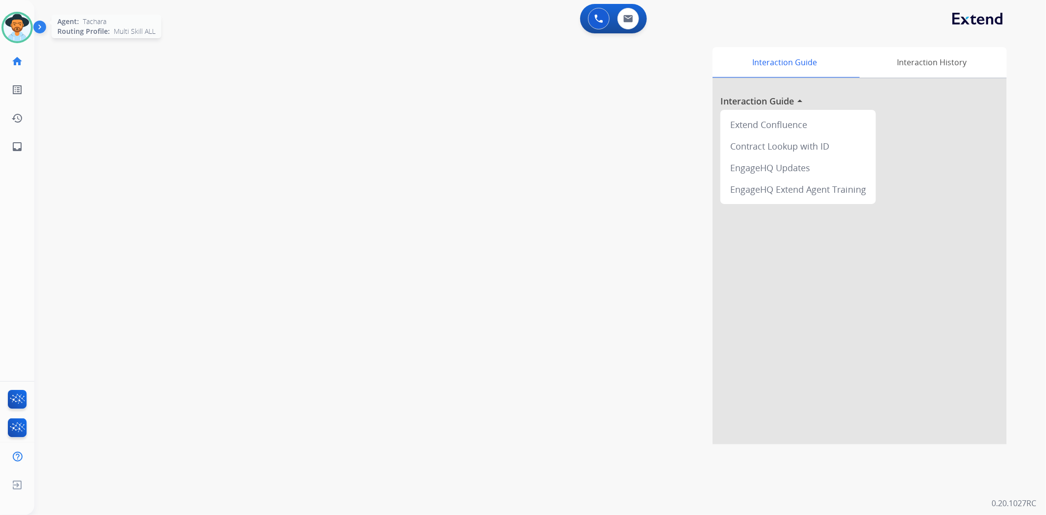
click at [17, 23] on img at bounding box center [16, 27] width 27 height 27
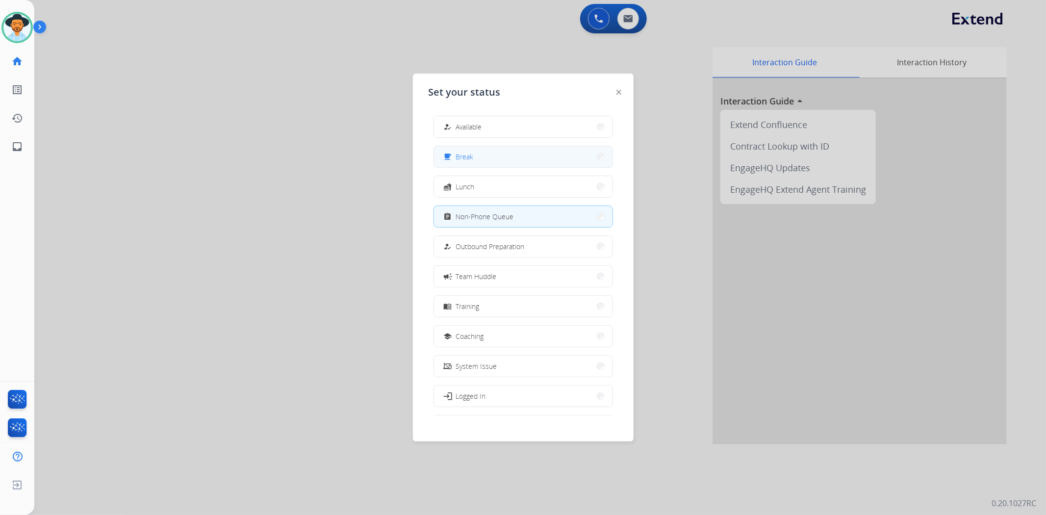
click at [485, 160] on button "free_breakfast Break" at bounding box center [523, 156] width 179 height 21
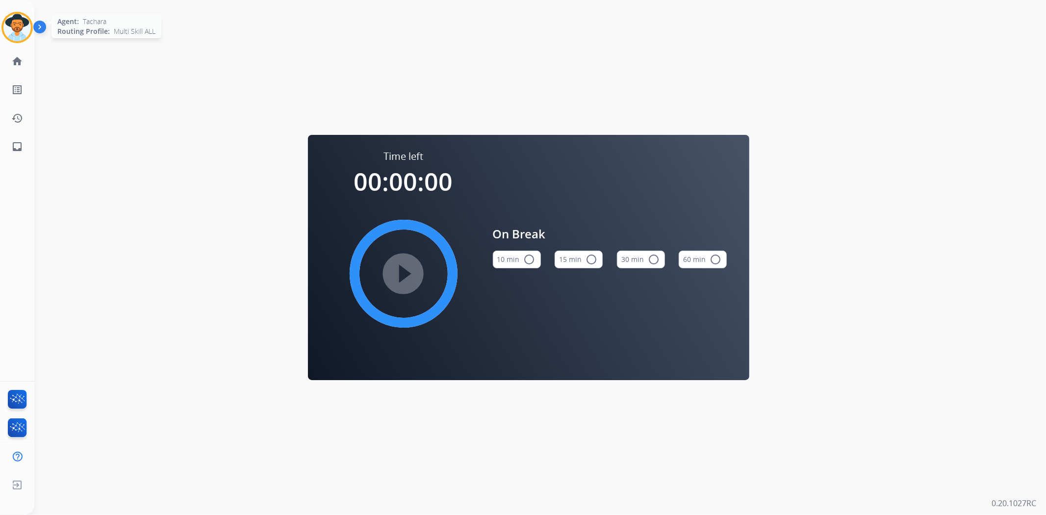
click at [21, 39] on img at bounding box center [16, 27] width 27 height 27
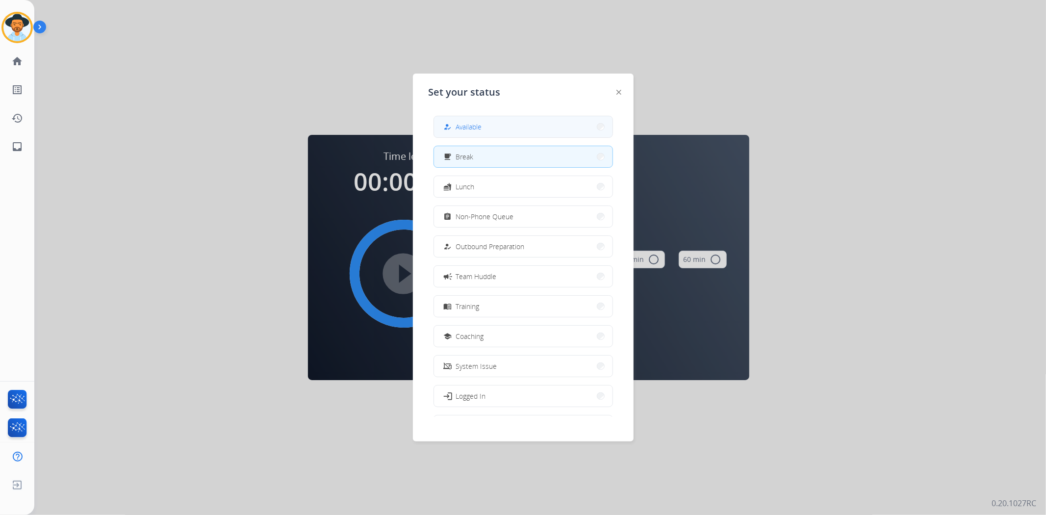
click at [538, 123] on button "how_to_reg Available" at bounding box center [523, 126] width 179 height 21
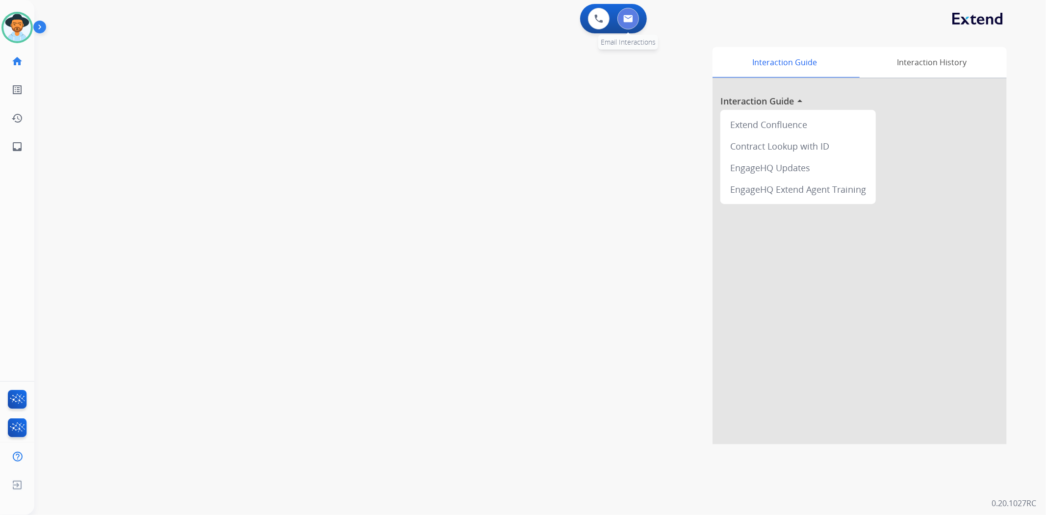
click at [631, 18] on img at bounding box center [628, 19] width 10 height 8
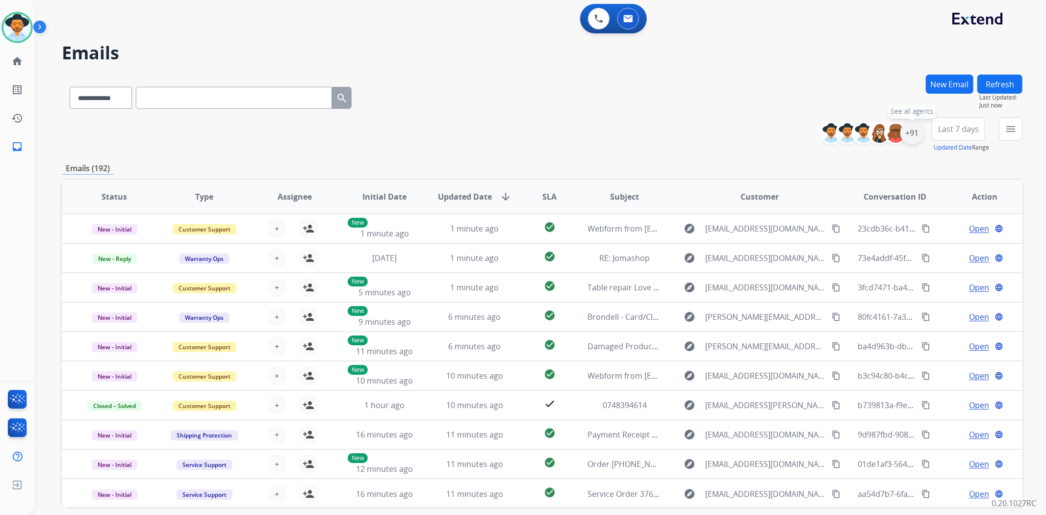
click at [909, 132] on div "+91" at bounding box center [913, 133] width 24 height 24
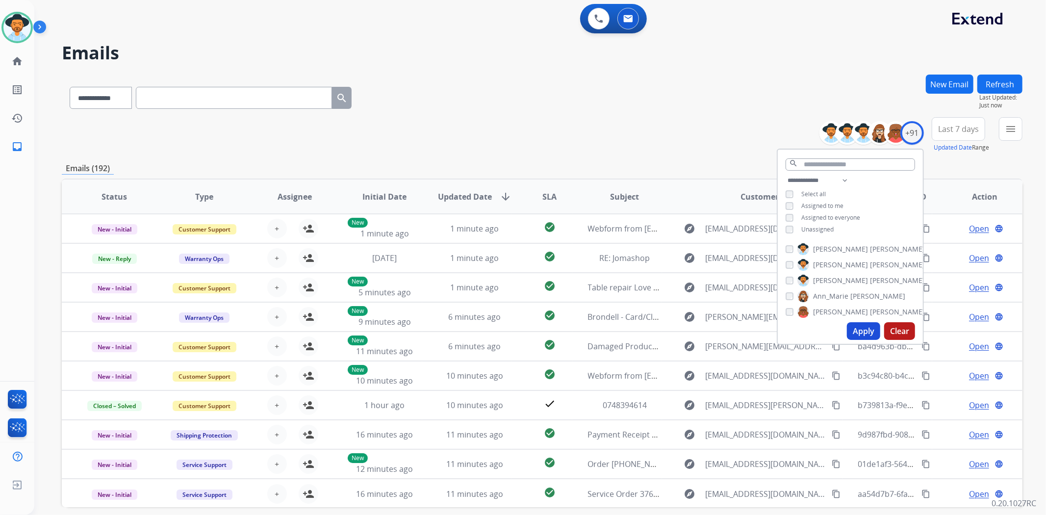
click at [862, 334] on button "Apply" at bounding box center [863, 331] width 33 height 18
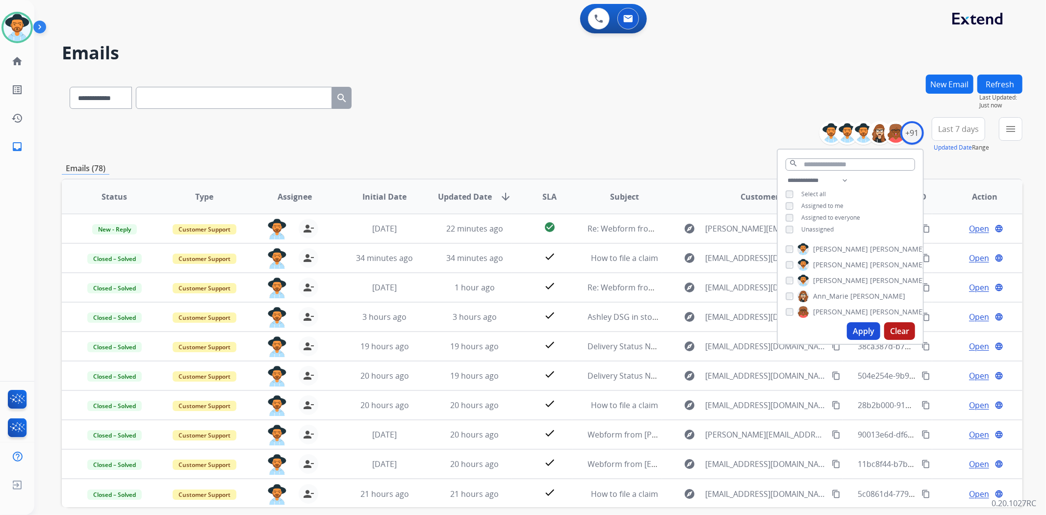
click at [743, 156] on div "**********" at bounding box center [542, 317] width 961 height 484
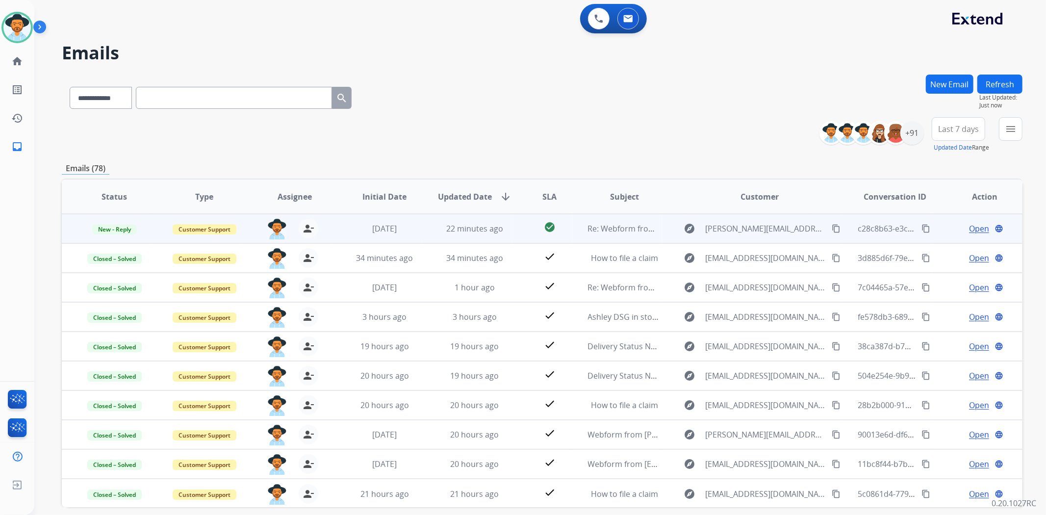
click at [976, 226] on span "Open" at bounding box center [979, 229] width 20 height 12
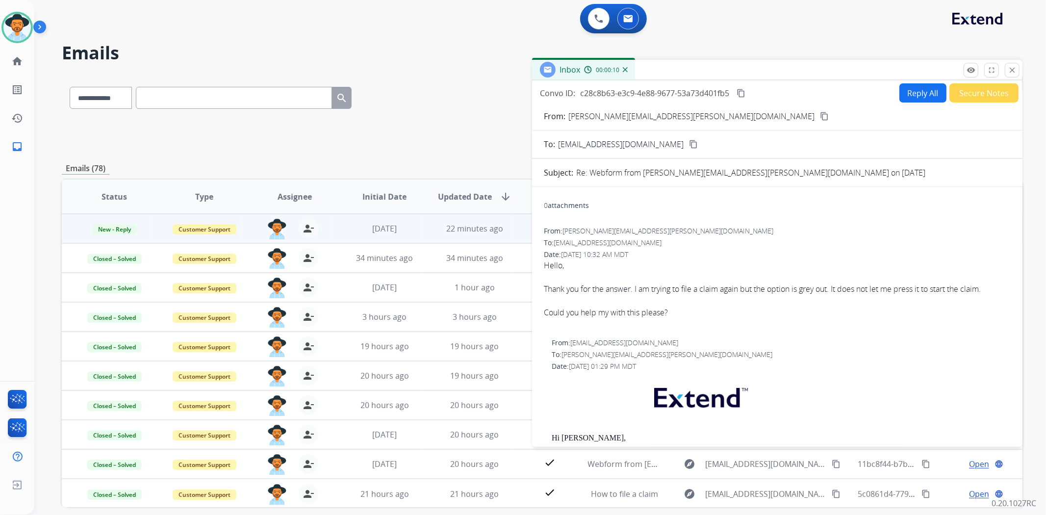
click at [920, 91] on button "Reply All" at bounding box center [923, 92] width 47 height 19
select select "**********"
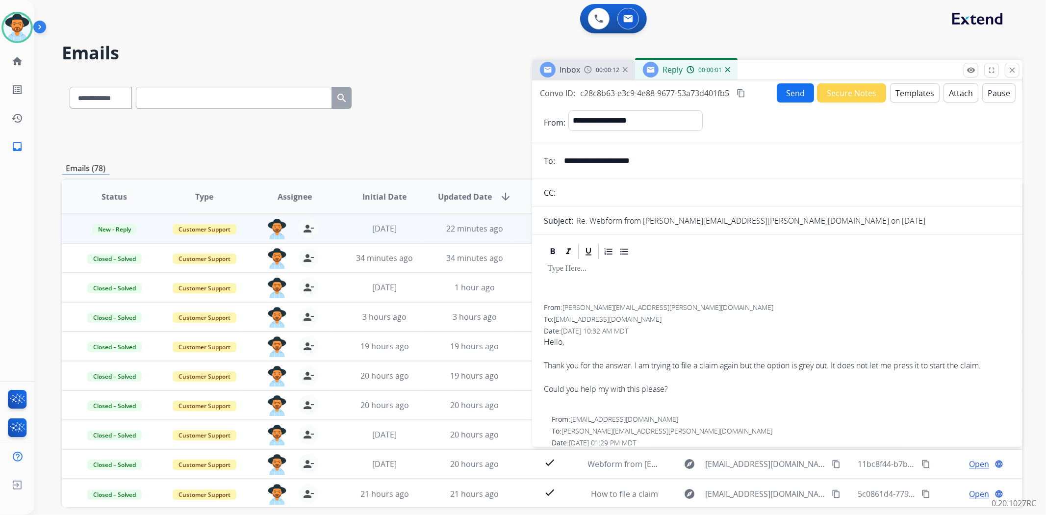
click at [848, 93] on button "Secure Notes" at bounding box center [851, 92] width 69 height 19
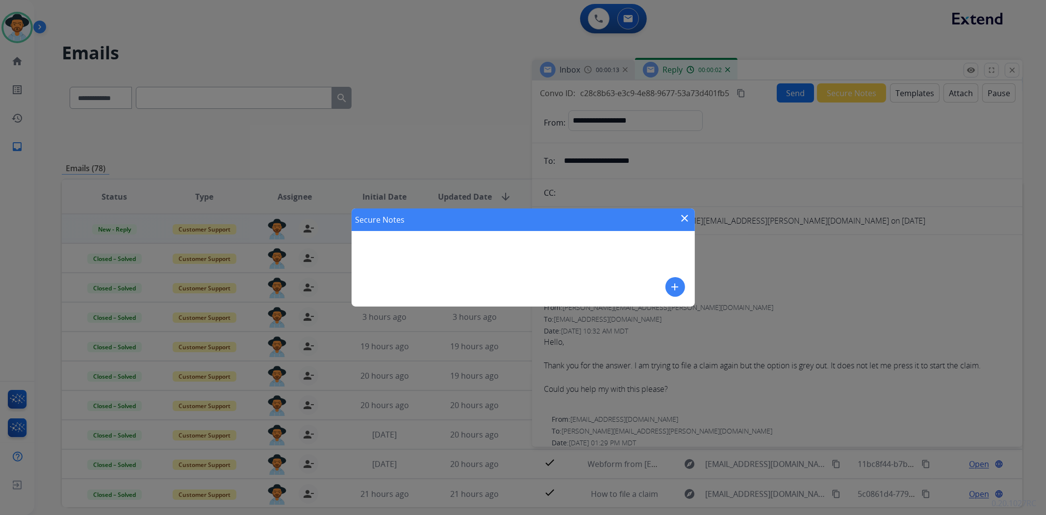
click at [813, 276] on div "Secure Notes close add" at bounding box center [523, 257] width 1046 height 515
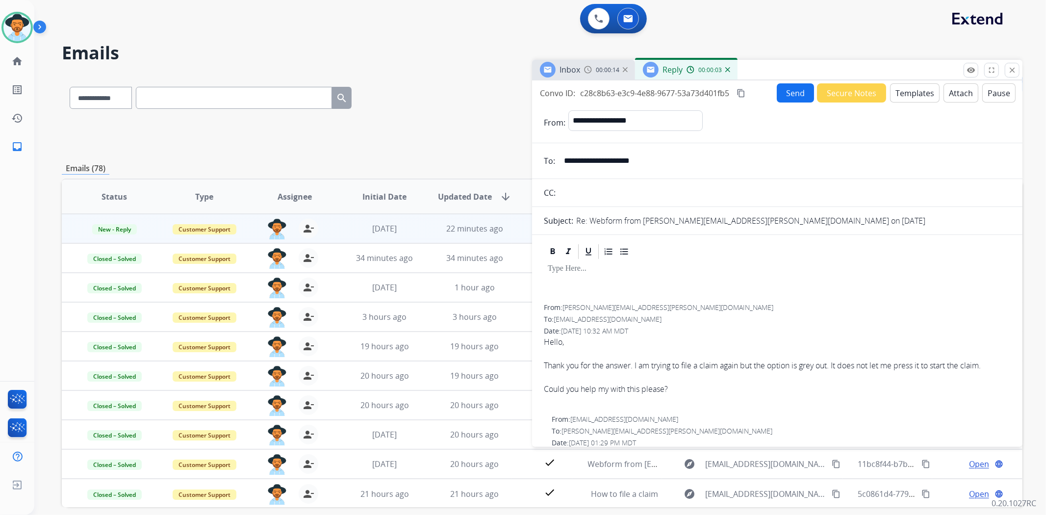
click at [909, 82] on div "**********" at bounding box center [777, 261] width 491 height 362
click at [880, 94] on div "Send Secure Notes Templates Attach Pause" at bounding box center [896, 92] width 239 height 19
click at [894, 96] on button "Templates" at bounding box center [915, 92] width 50 height 19
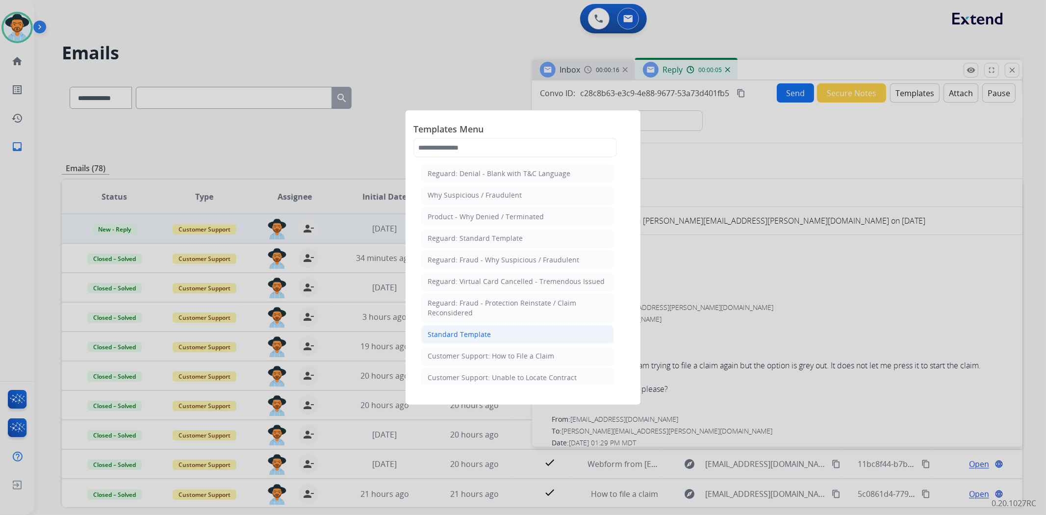
click at [544, 333] on li "Standard Template" at bounding box center [517, 334] width 193 height 19
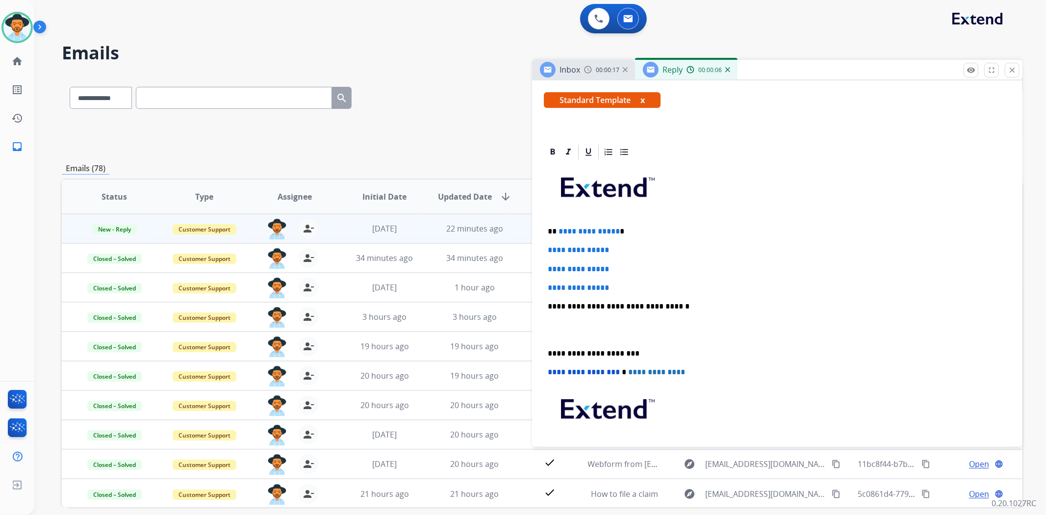
scroll to position [163, 0]
click at [550, 346] on div "**********" at bounding box center [777, 328] width 467 height 337
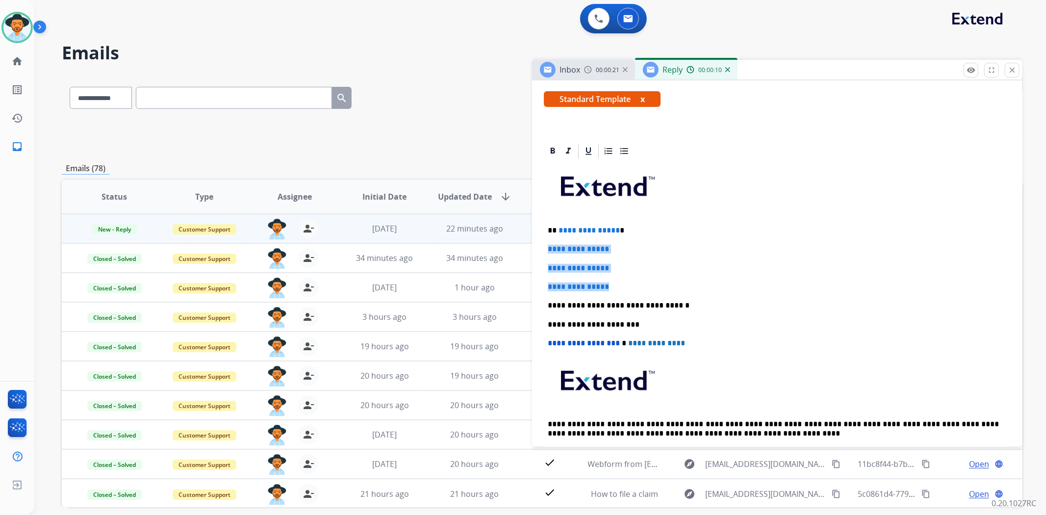
drag, startPoint x: 628, startPoint y: 280, endPoint x: 536, endPoint y: 241, distance: 99.8
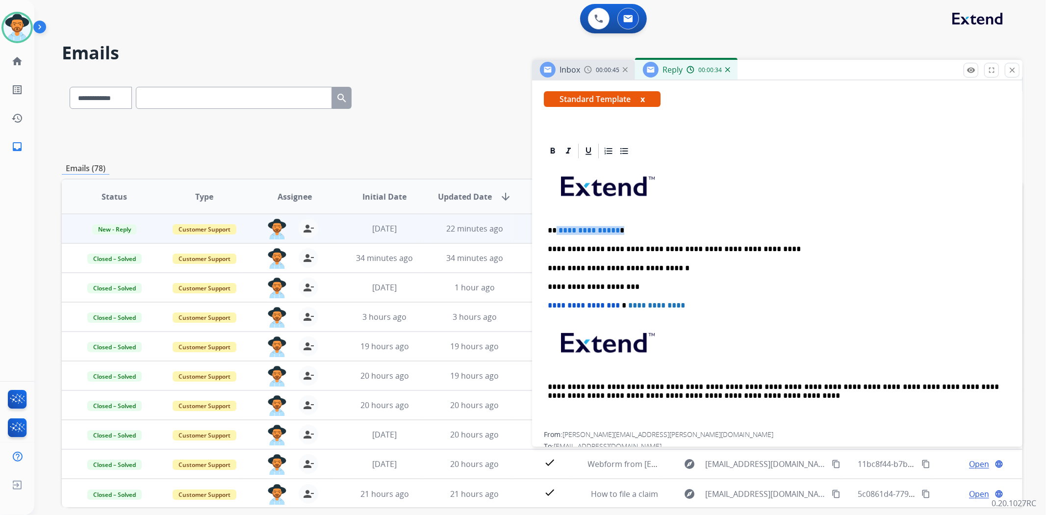
drag, startPoint x: 620, startPoint y: 227, endPoint x: 555, endPoint y: 216, distance: 65.2
click at [555, 216] on div "**********" at bounding box center [777, 296] width 467 height 272
click at [704, 249] on p "**********" at bounding box center [773, 249] width 451 height 9
drag, startPoint x: 749, startPoint y: 249, endPoint x: 729, endPoint y: 243, distance: 20.5
click at [729, 243] on div "**********" at bounding box center [777, 296] width 467 height 272
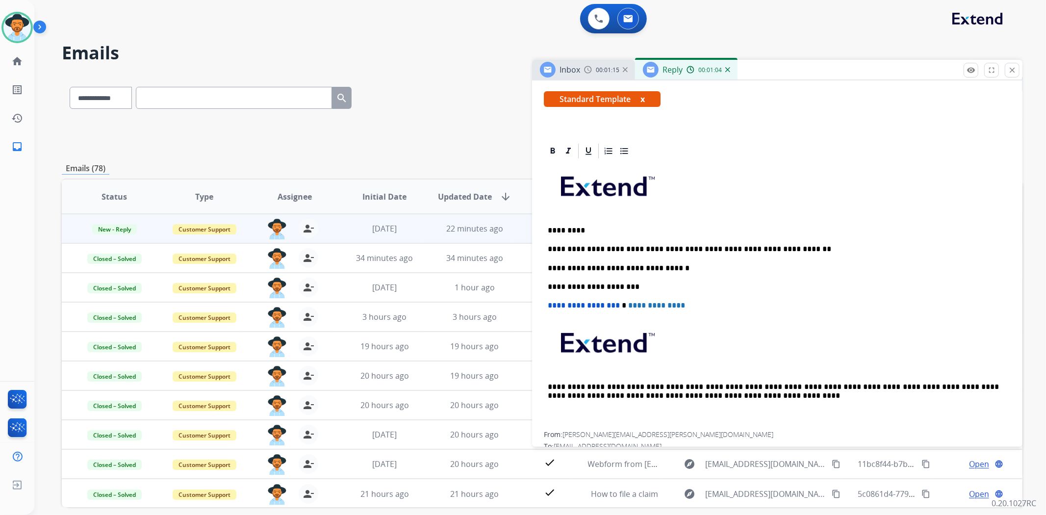
scroll to position [0, 0]
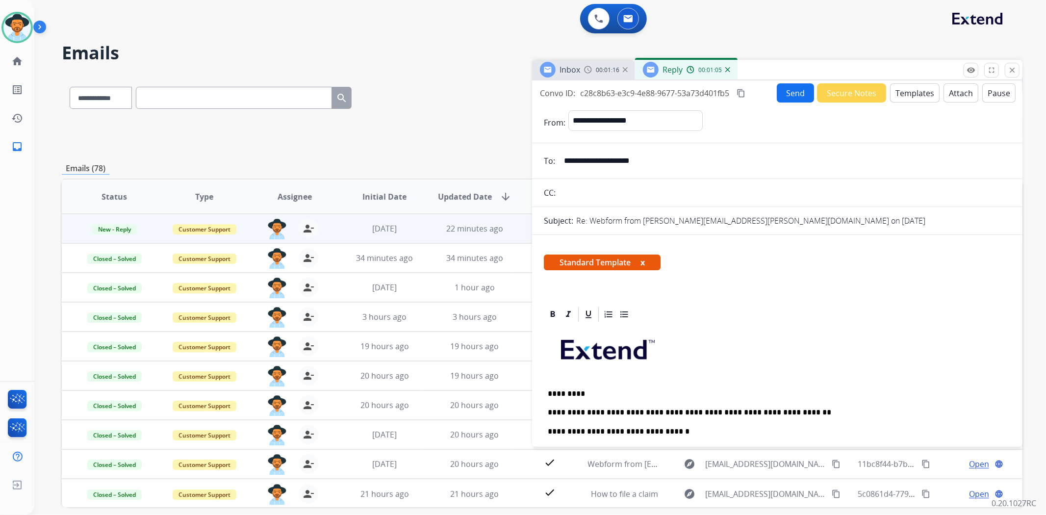
click at [782, 91] on button "Send" at bounding box center [795, 92] width 37 height 19
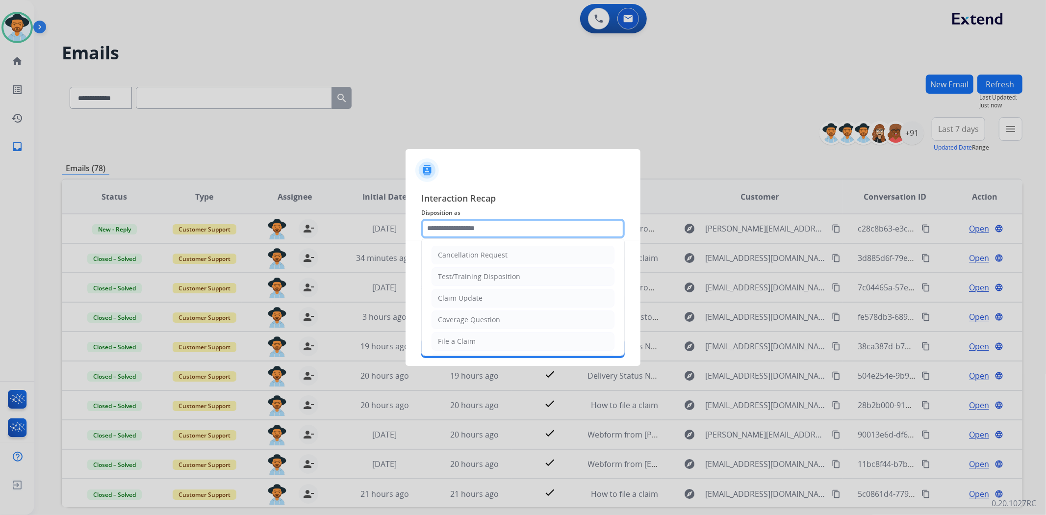
click at [531, 234] on input "text" at bounding box center [523, 229] width 204 height 20
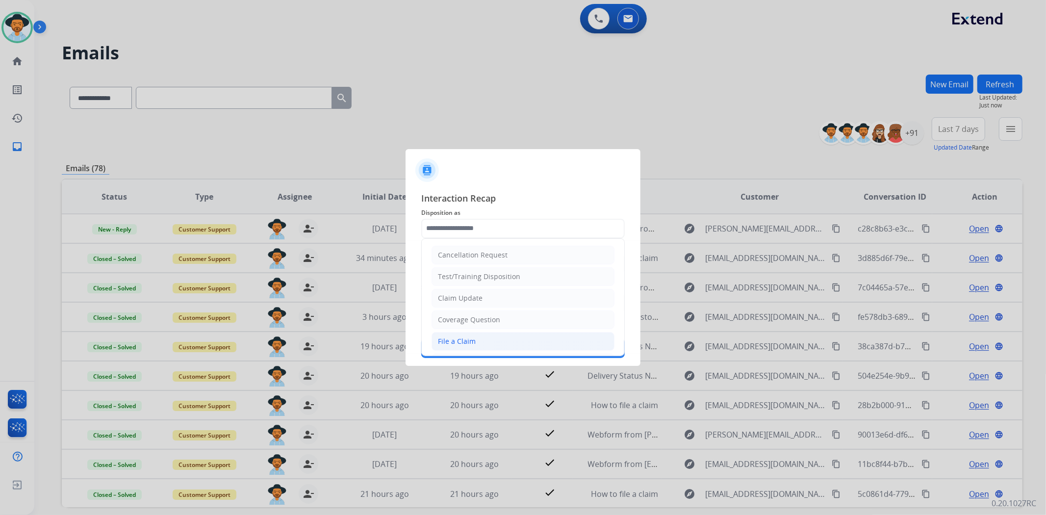
click at [474, 335] on li "File a Claim" at bounding box center [523, 341] width 183 height 19
type input "**********"
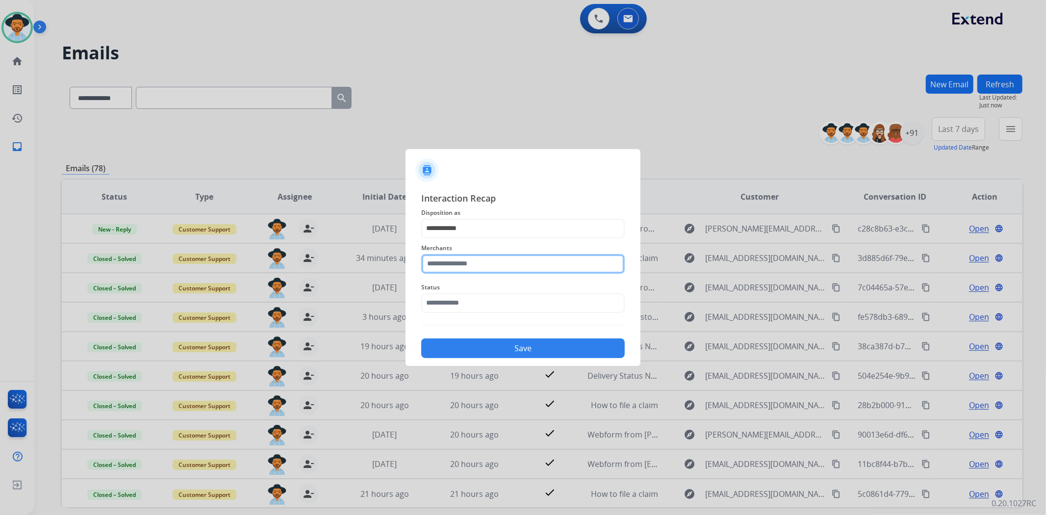
click at [466, 258] on input "text" at bounding box center [523, 264] width 204 height 20
click at [450, 284] on li "Jomashop" at bounding box center [525, 292] width 187 height 19
type input "********"
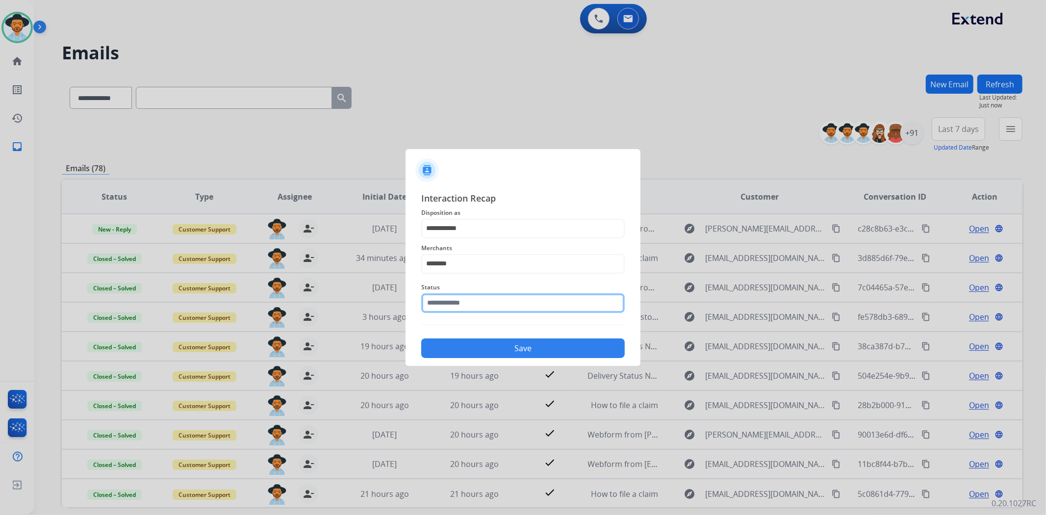
click at [454, 301] on input "text" at bounding box center [523, 303] width 204 height 20
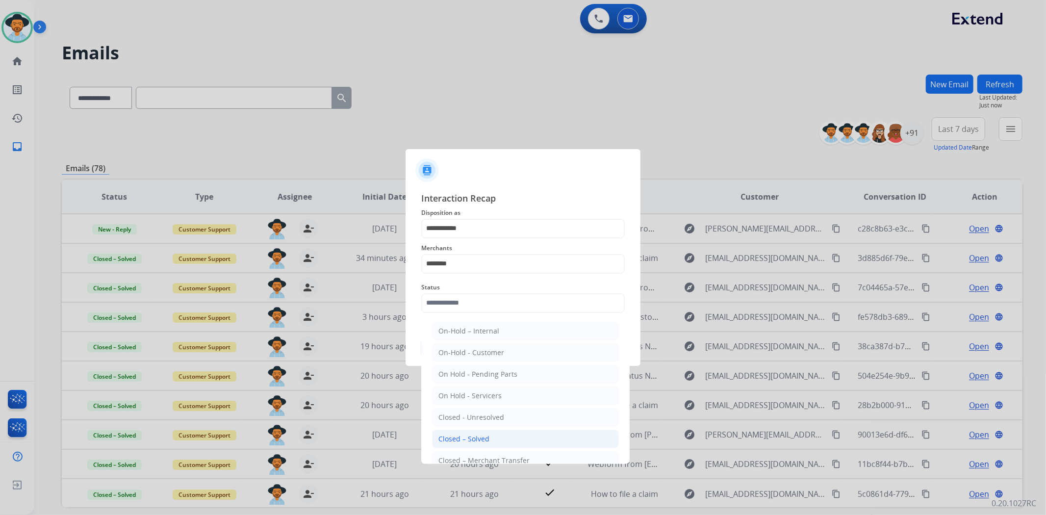
click at [487, 444] on li "Closed – Solved" at bounding box center [525, 439] width 187 height 19
type input "**********"
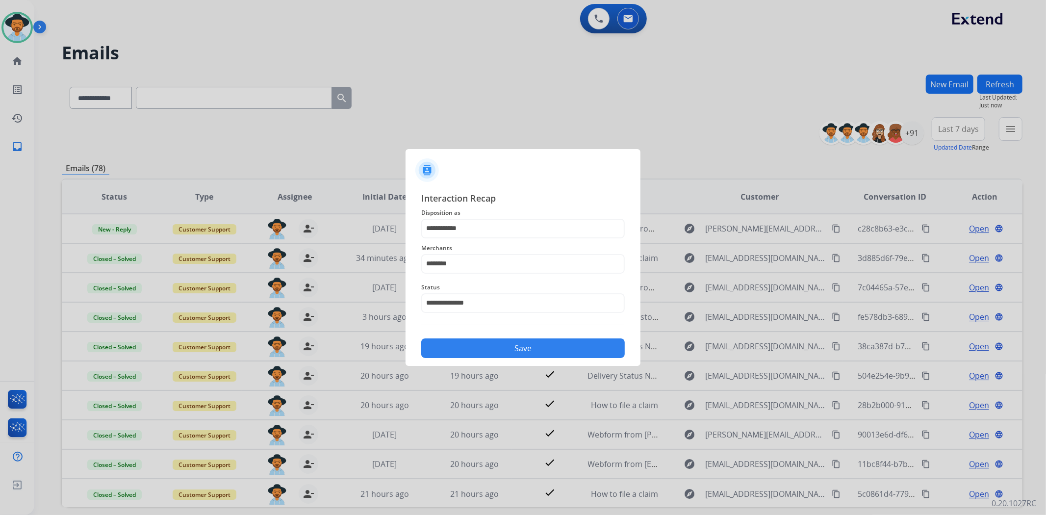
click at [484, 352] on button "Save" at bounding box center [523, 348] width 204 height 20
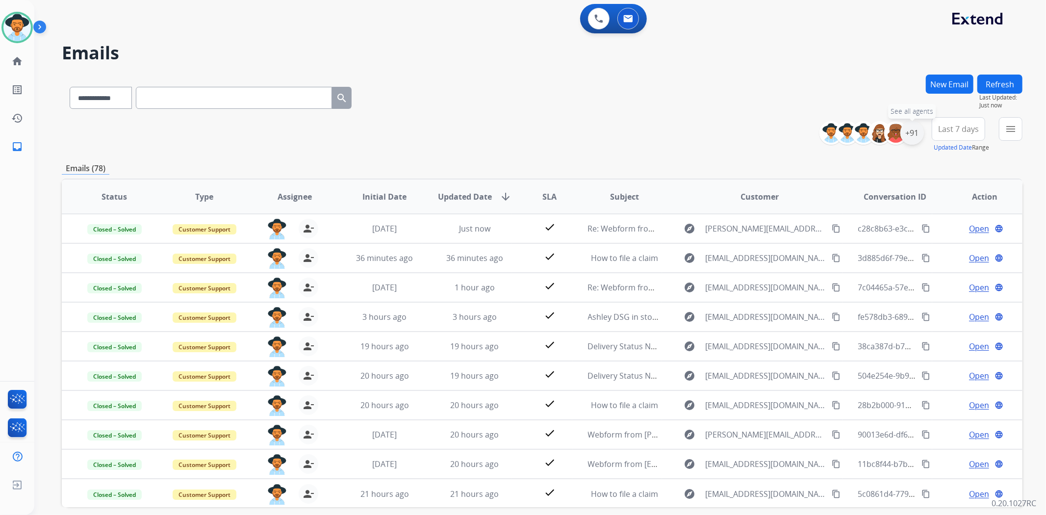
click at [910, 128] on div "+91" at bounding box center [913, 133] width 24 height 24
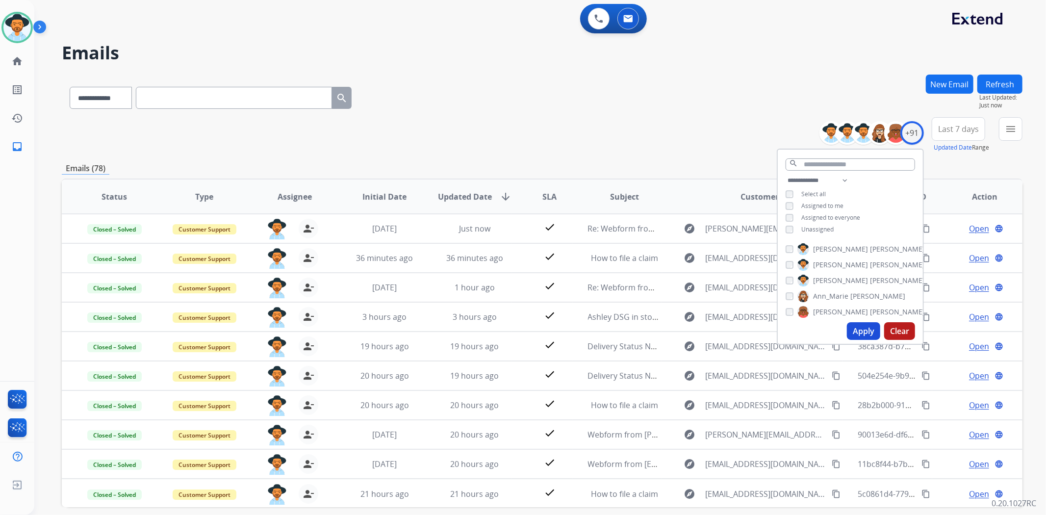
click at [866, 339] on button "Apply" at bounding box center [863, 331] width 33 height 18
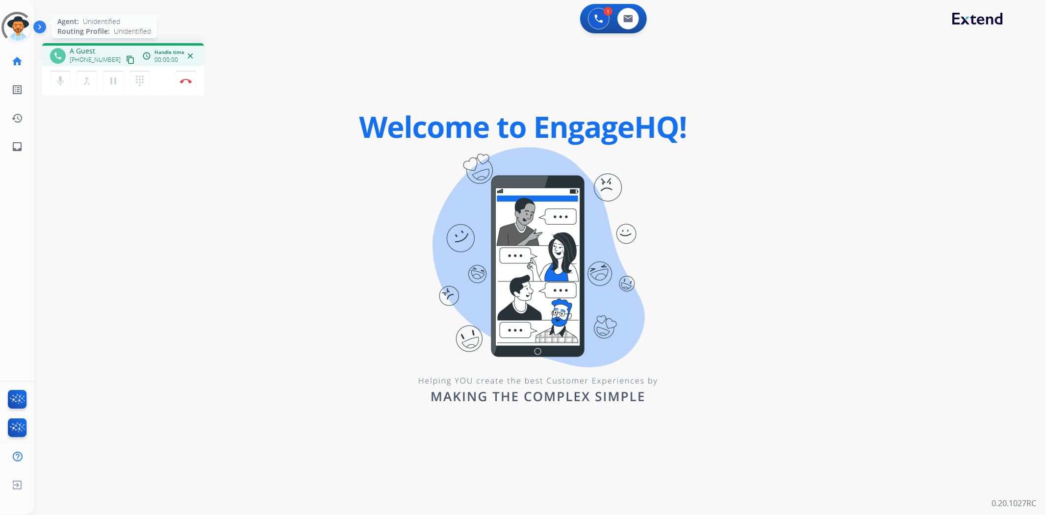
click at [20, 21] on div at bounding box center [16, 27] width 33 height 33
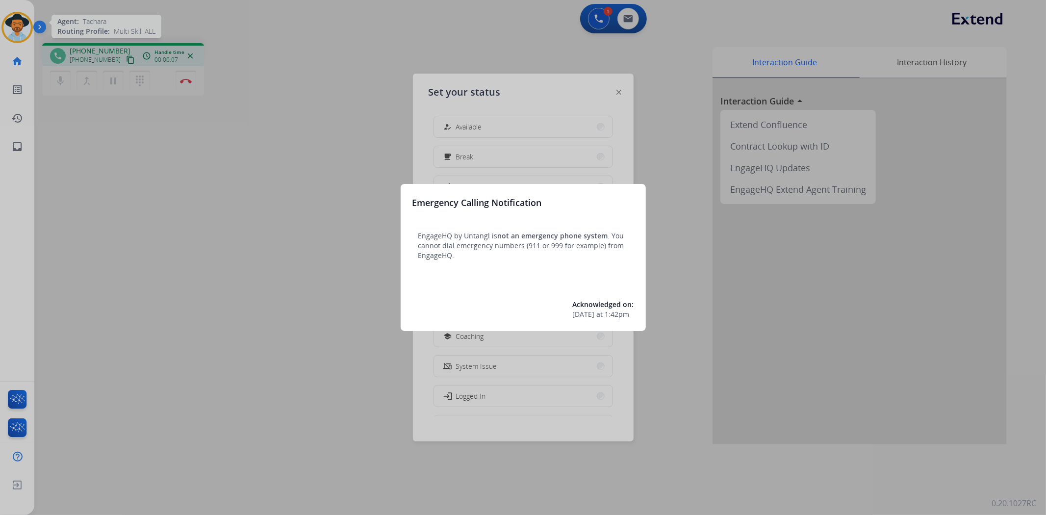
click at [352, 89] on div at bounding box center [523, 257] width 1046 height 515
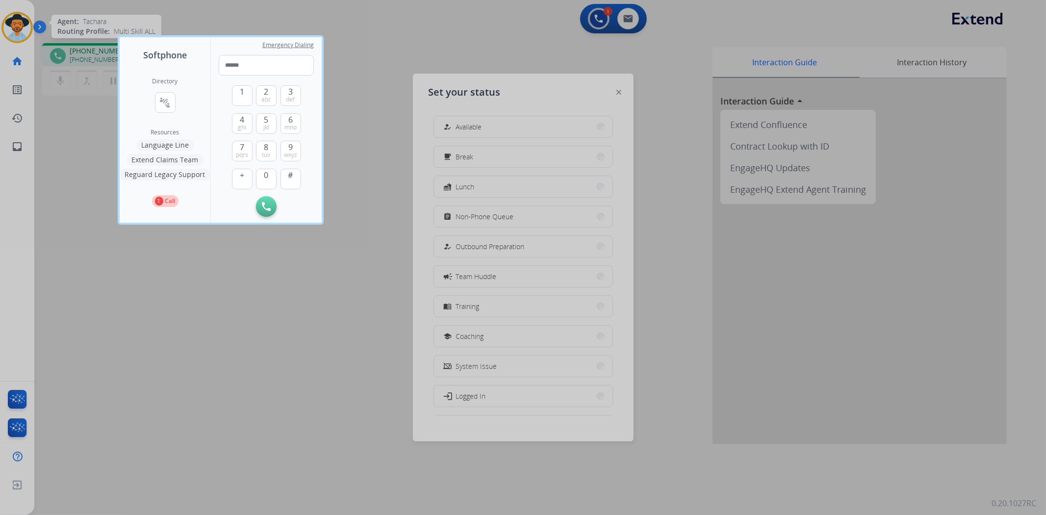
click at [337, 232] on div at bounding box center [523, 257] width 1046 height 515
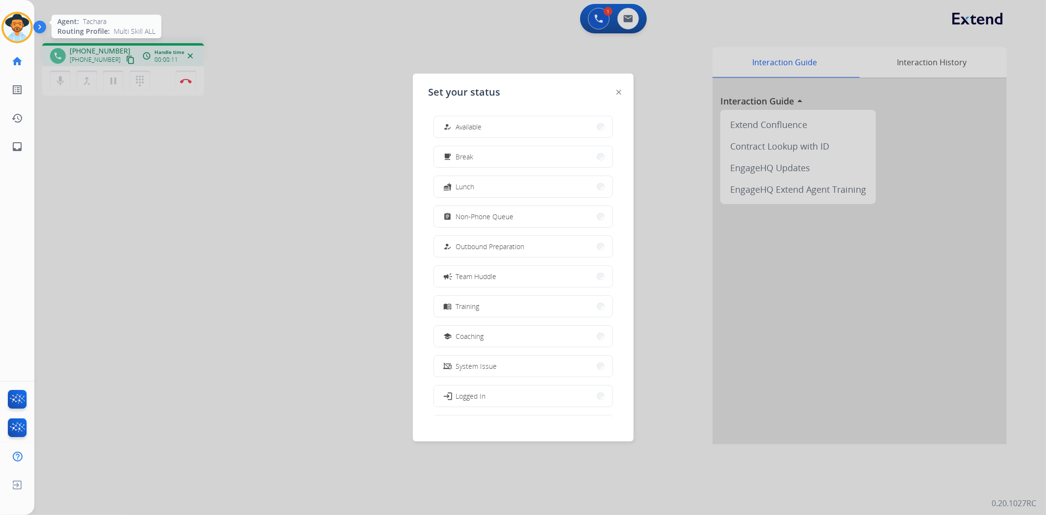
click at [182, 90] on div at bounding box center [523, 257] width 1046 height 515
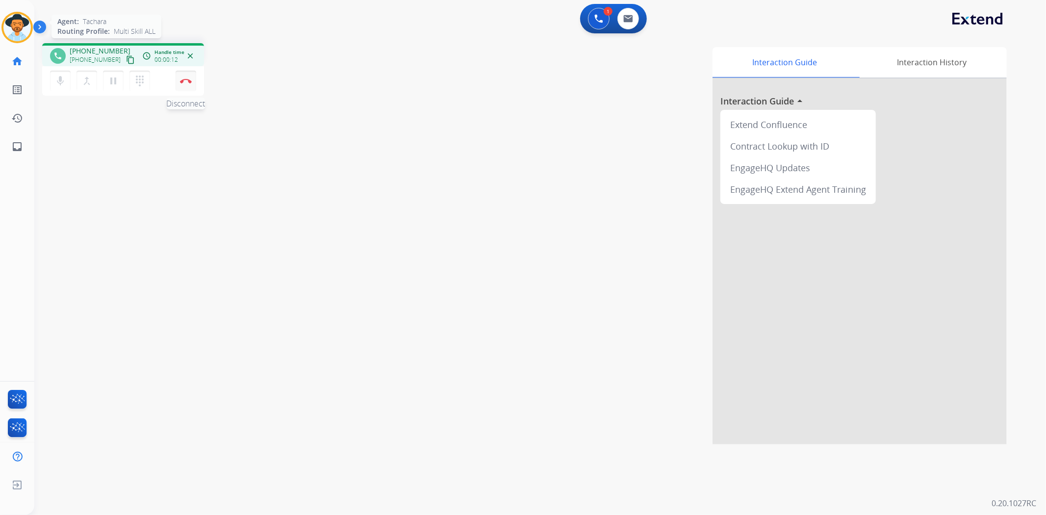
click at [183, 80] on img at bounding box center [186, 80] width 12 height 5
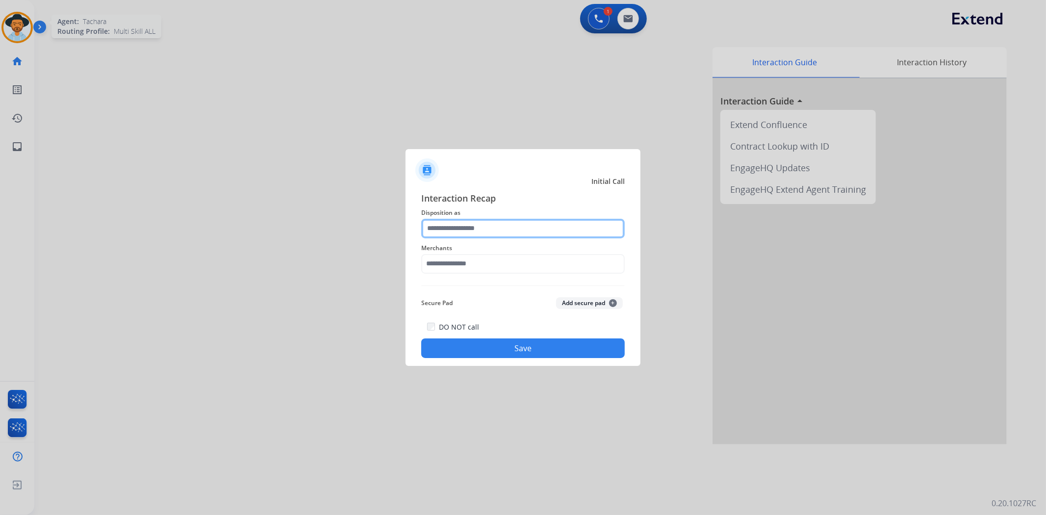
click at [445, 233] on input "text" at bounding box center [523, 229] width 204 height 20
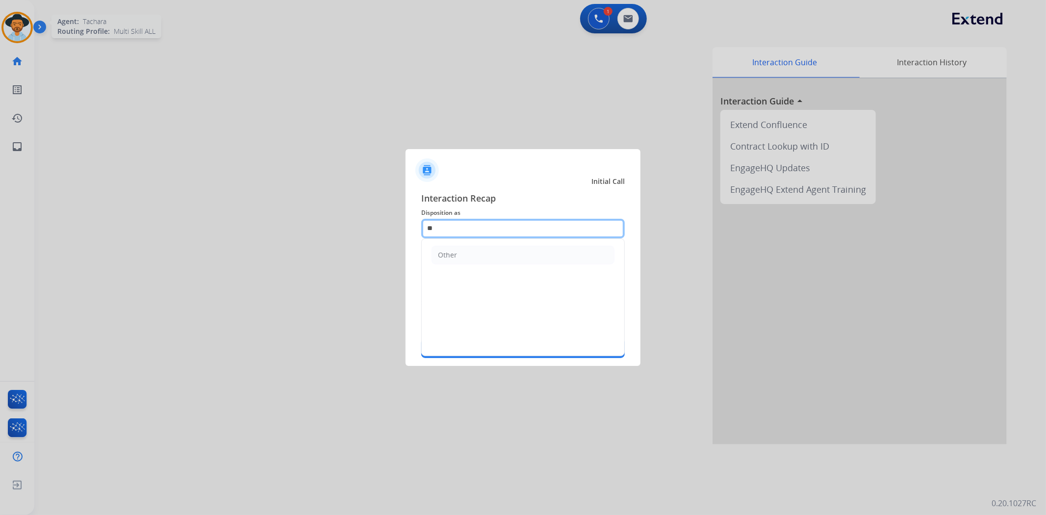
type input "*"
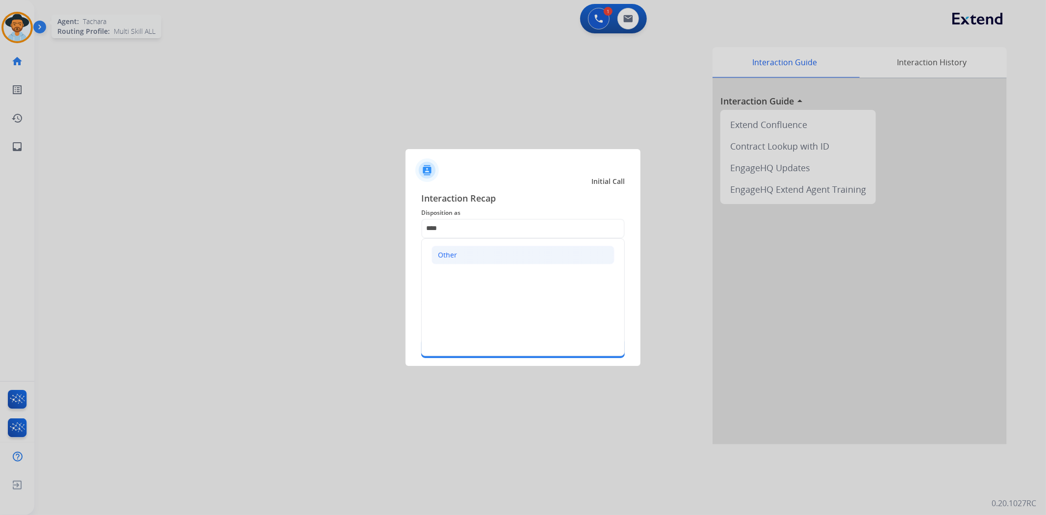
click at [450, 246] on li "Other" at bounding box center [523, 255] width 183 height 19
type input "*****"
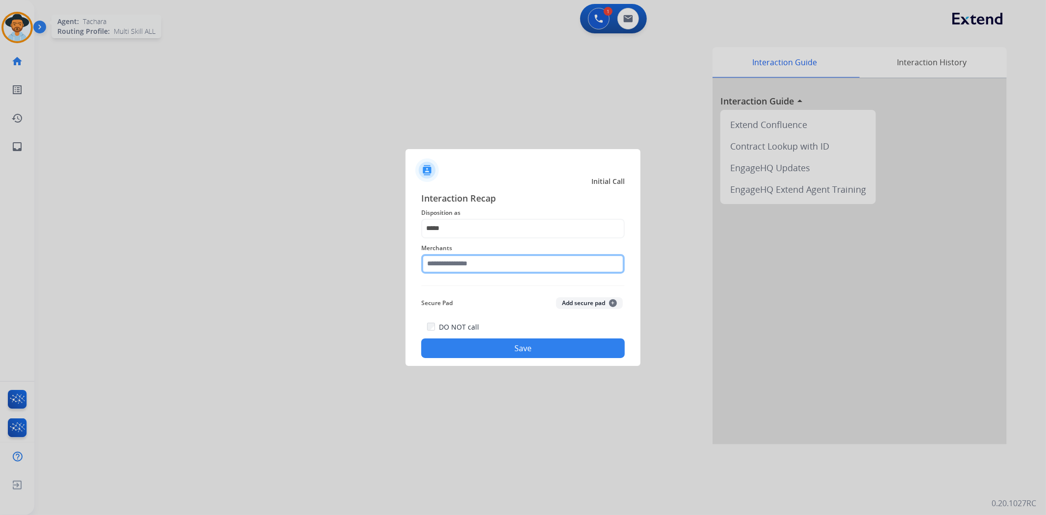
click at [448, 258] on input "text" at bounding box center [523, 264] width 204 height 20
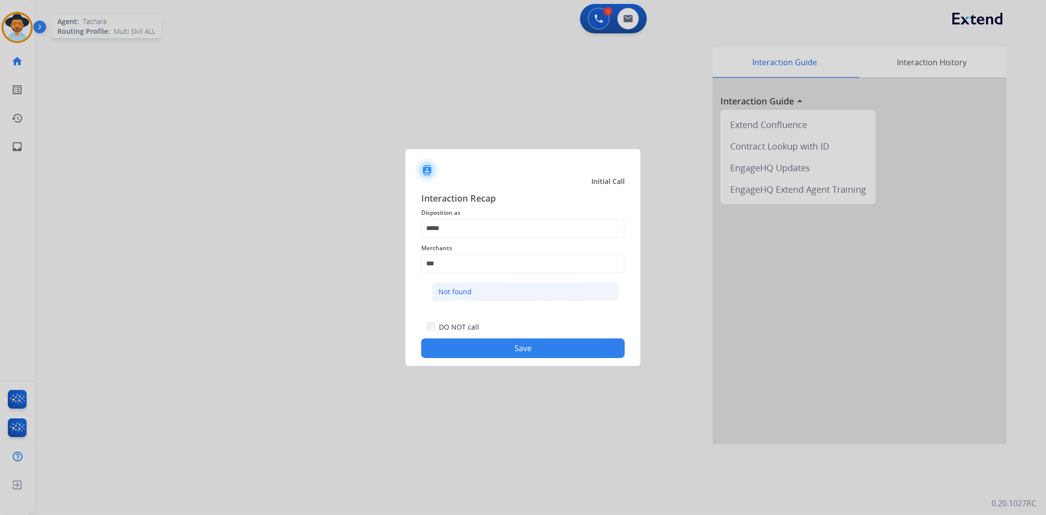
click at [440, 285] on li "Not found" at bounding box center [525, 292] width 187 height 19
type input "*********"
click at [481, 352] on button "Save" at bounding box center [523, 348] width 204 height 20
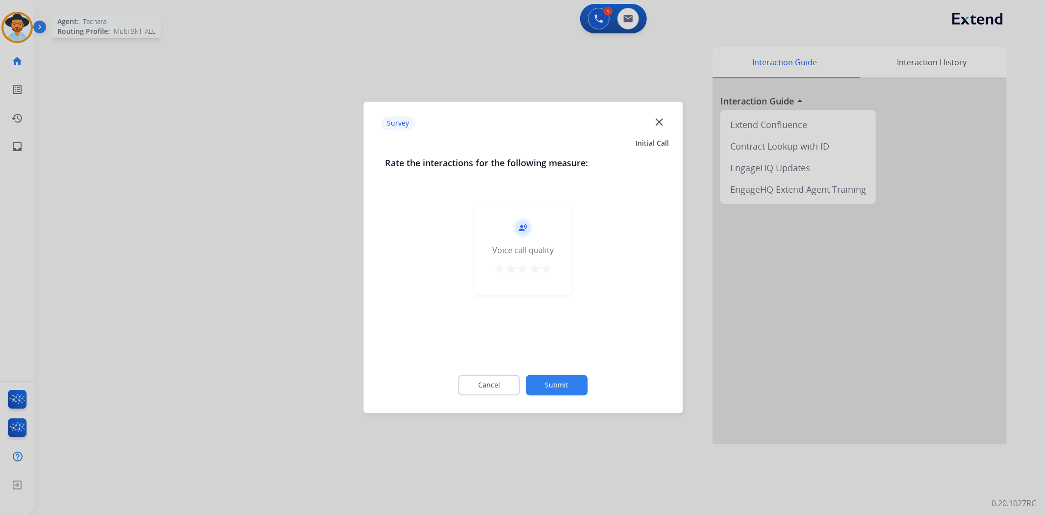
click at [551, 266] on mat-icon "star" at bounding box center [547, 269] width 12 height 12
click at [547, 390] on button "Submit" at bounding box center [557, 385] width 62 height 21
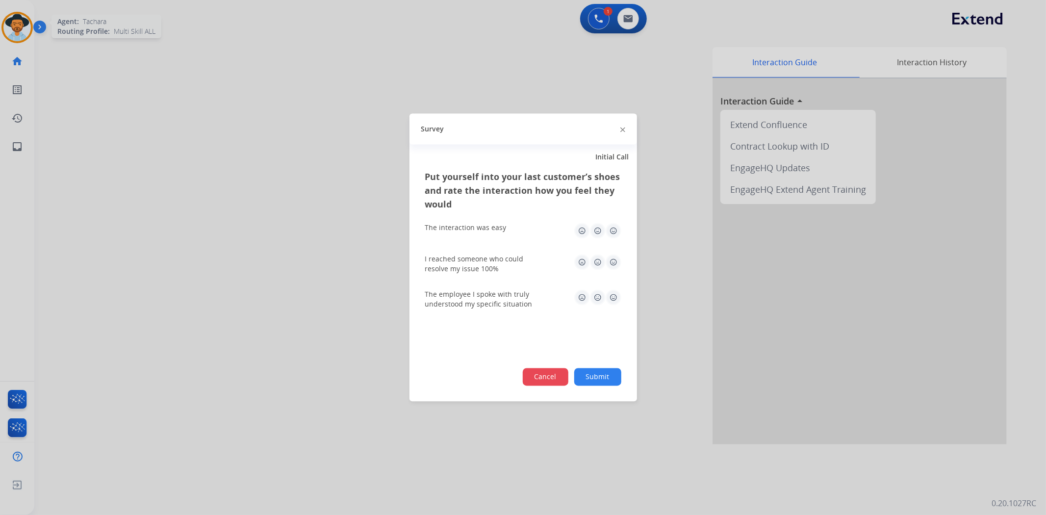
click at [551, 373] on button "Cancel" at bounding box center [546, 377] width 46 height 18
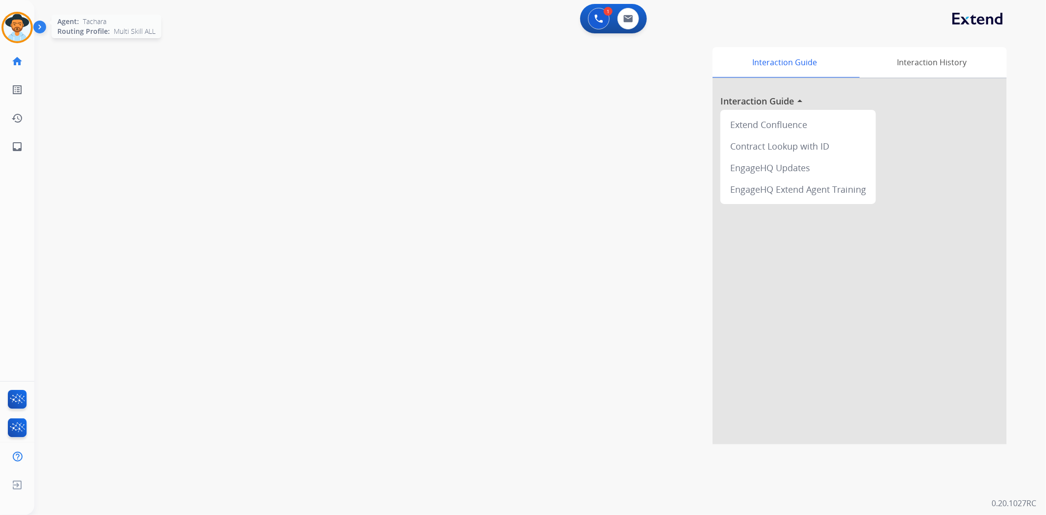
click at [26, 28] on img at bounding box center [16, 27] width 27 height 27
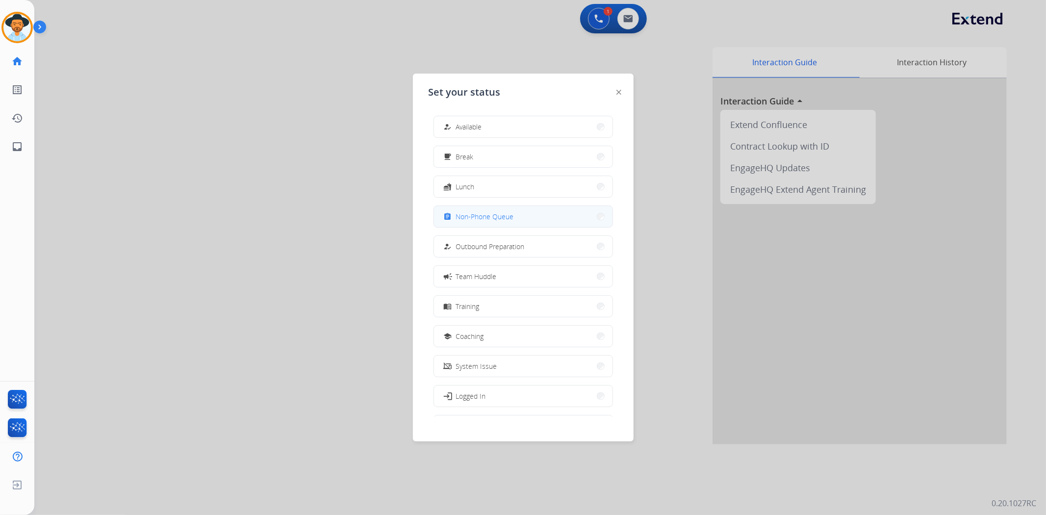
click at [486, 214] on span "Non-Phone Queue" at bounding box center [485, 216] width 58 height 10
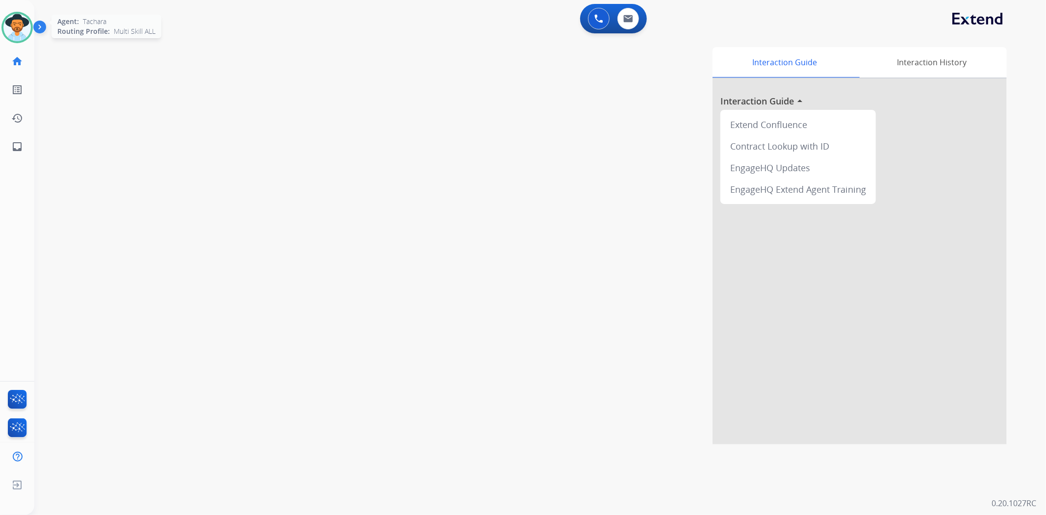
click at [13, 34] on img at bounding box center [16, 27] width 27 height 27
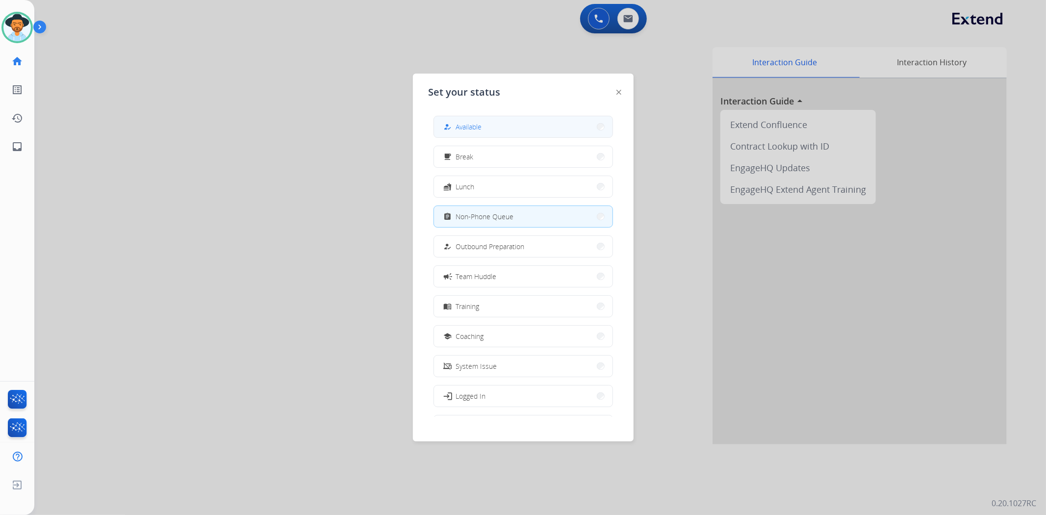
click at [503, 127] on button "how_to_reg Available" at bounding box center [523, 126] width 179 height 21
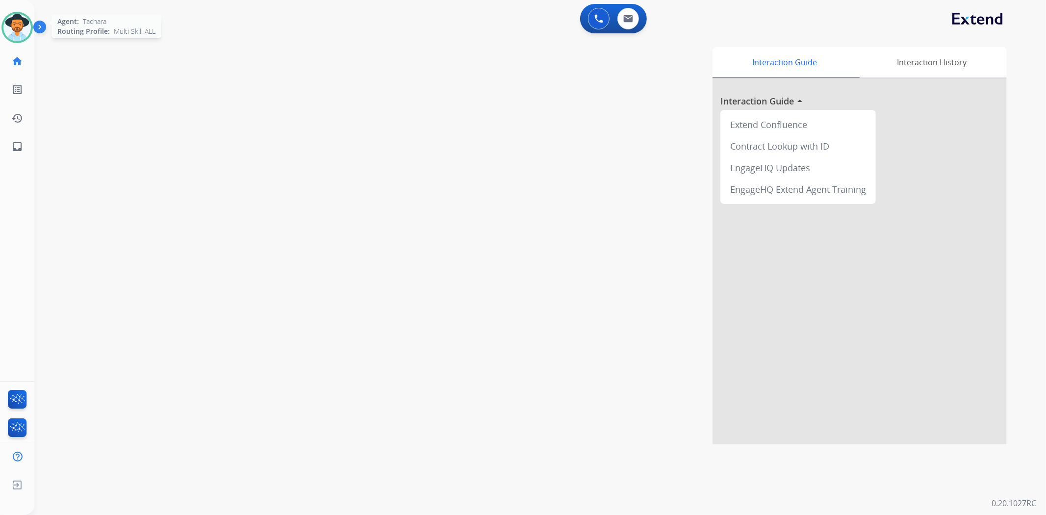
click at [21, 27] on img at bounding box center [16, 27] width 27 height 27
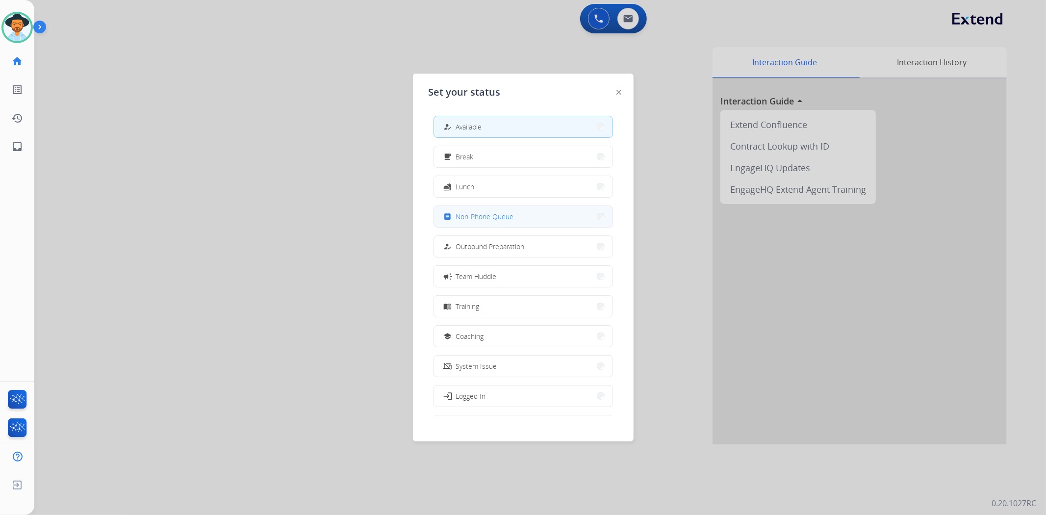
click at [516, 212] on button "assignment Non-Phone Queue" at bounding box center [523, 216] width 179 height 21
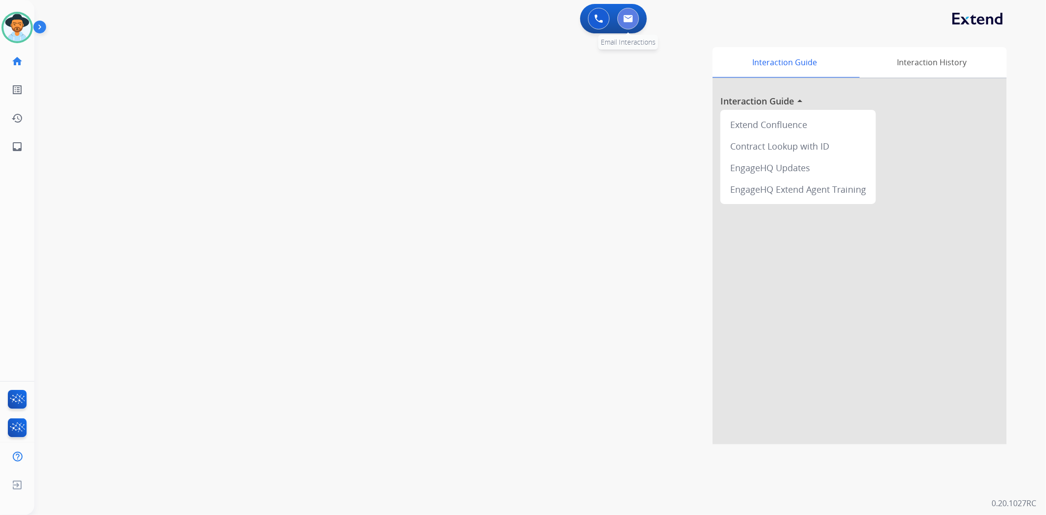
click at [632, 16] on img at bounding box center [628, 19] width 10 height 8
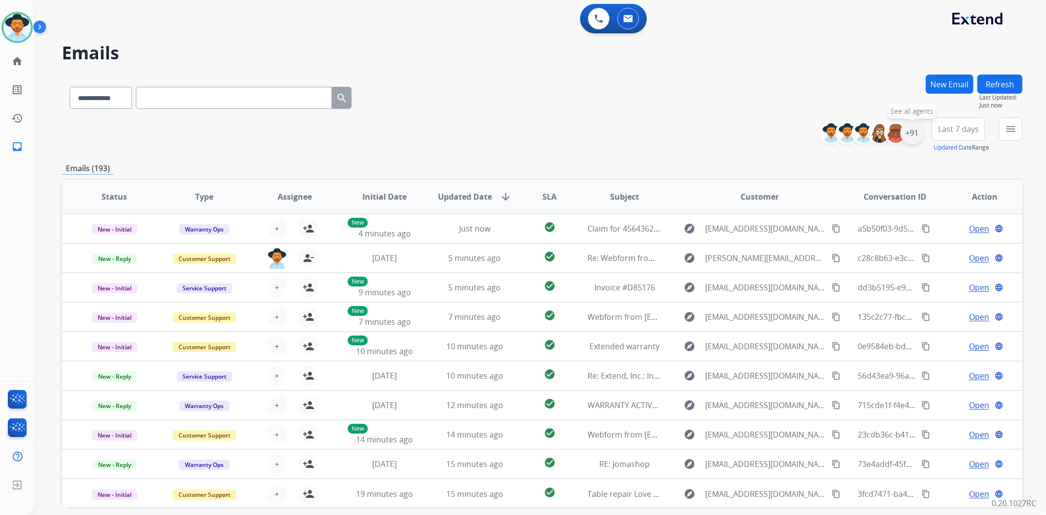
click at [916, 133] on div "+91" at bounding box center [913, 133] width 24 height 24
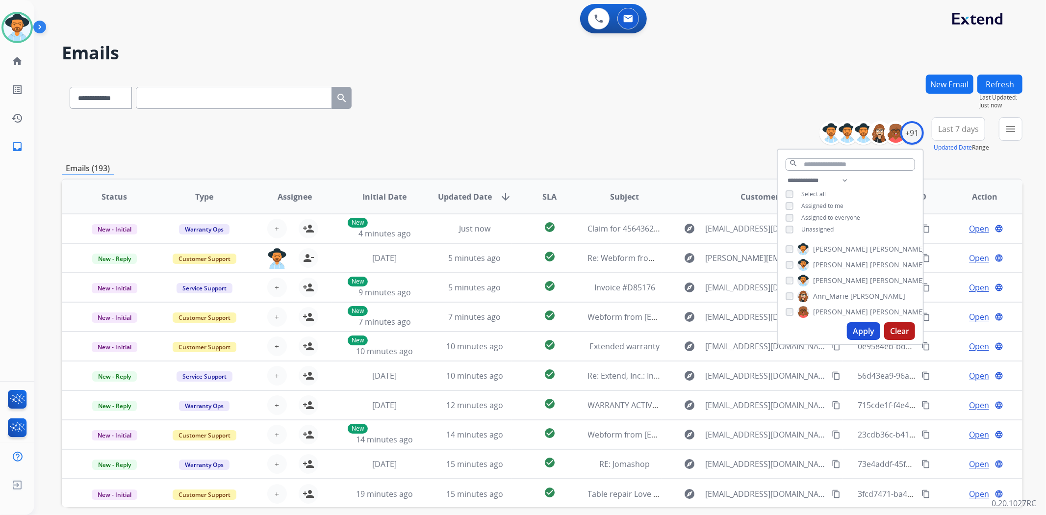
click at [790, 225] on div "**********" at bounding box center [850, 206] width 145 height 63
click at [857, 333] on button "Apply" at bounding box center [863, 331] width 33 height 18
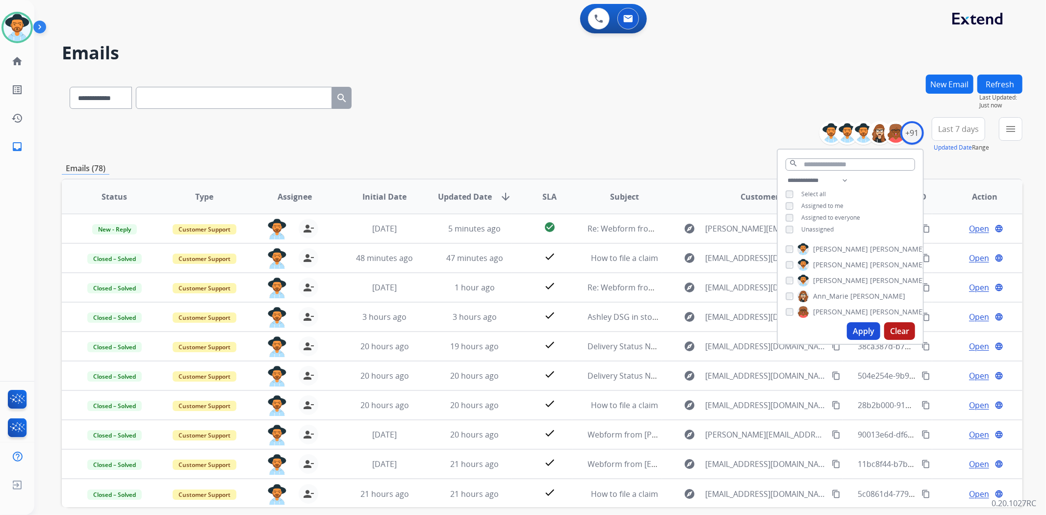
click at [695, 131] on div "**********" at bounding box center [542, 134] width 961 height 35
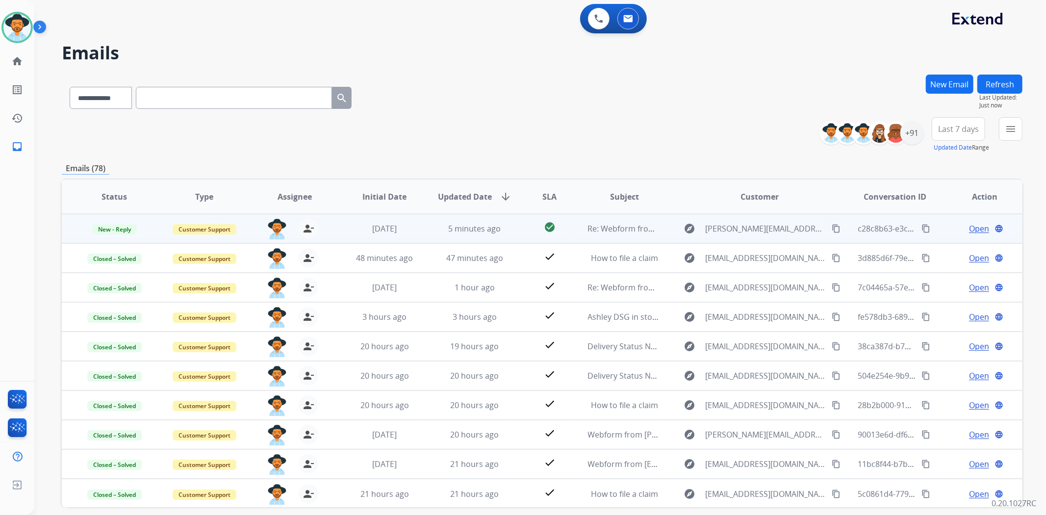
click at [970, 228] on span "Open" at bounding box center [979, 229] width 20 height 12
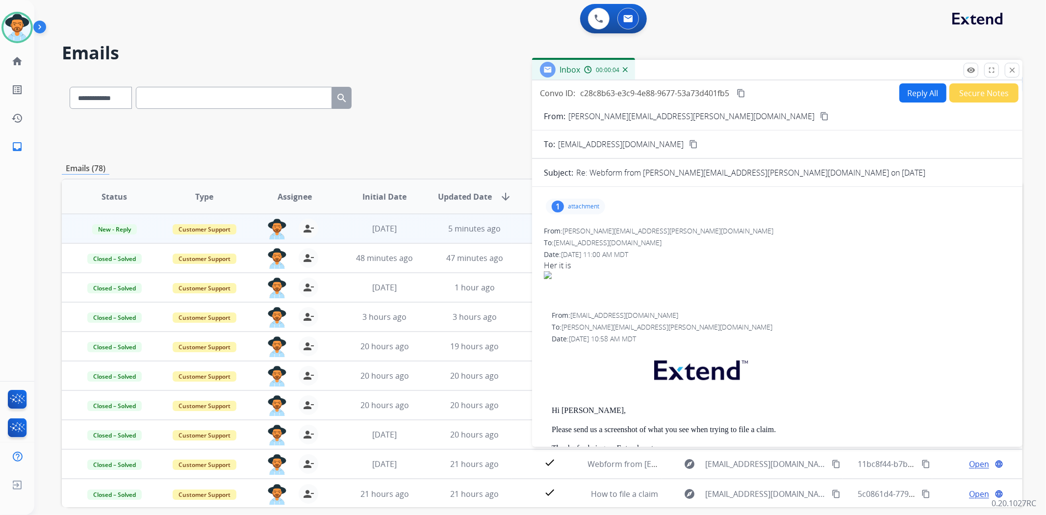
click at [581, 202] on div "1 attachment" at bounding box center [575, 207] width 59 height 16
click at [580, 224] on div at bounding box center [578, 231] width 49 height 34
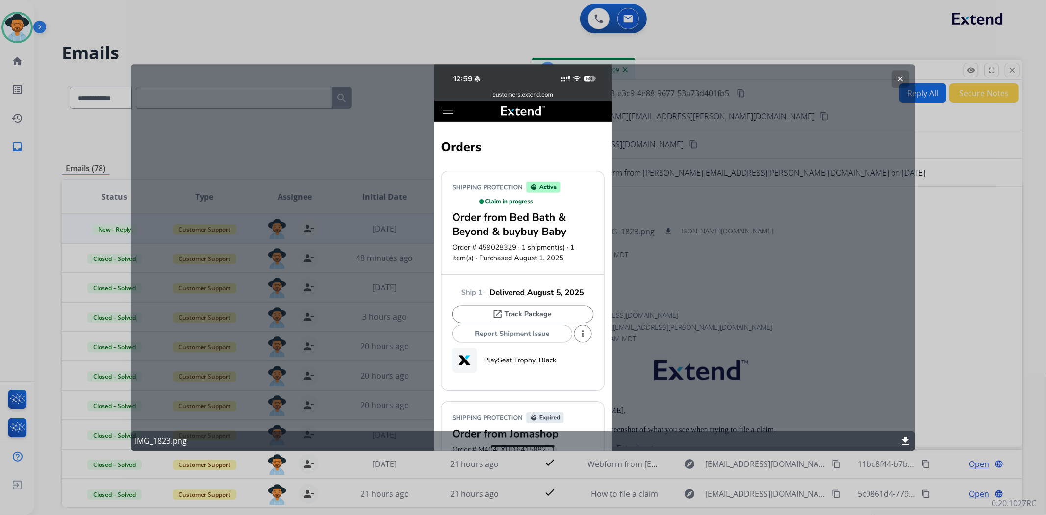
click at [896, 76] on button "clear" at bounding box center [901, 79] width 18 height 18
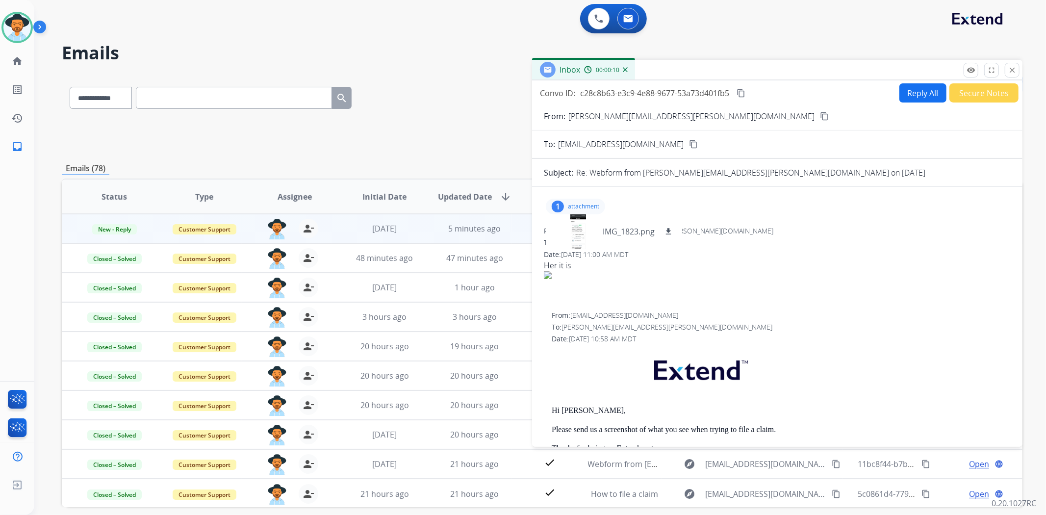
click at [910, 95] on button "Reply All" at bounding box center [923, 92] width 47 height 19
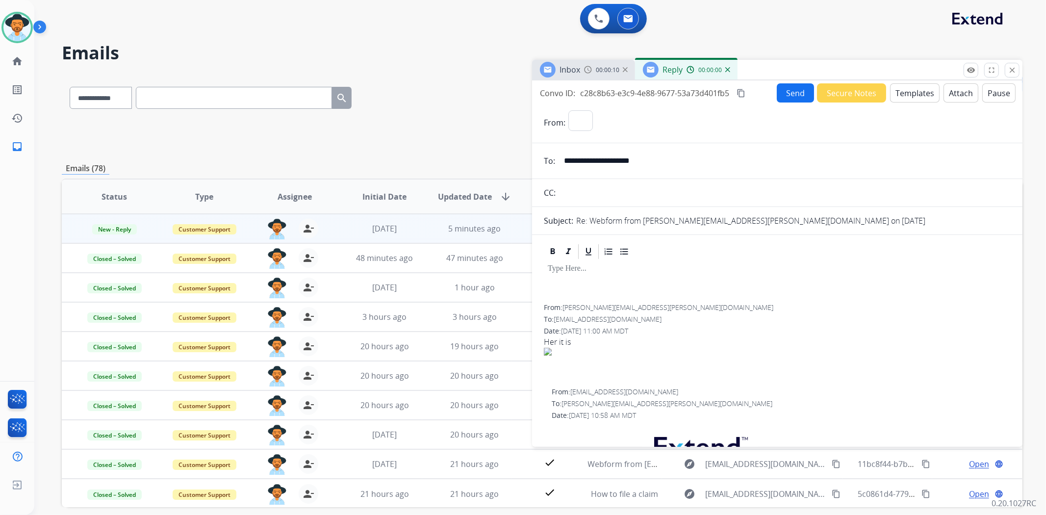
select select "**********"
click at [909, 95] on button "Templates" at bounding box center [915, 92] width 50 height 19
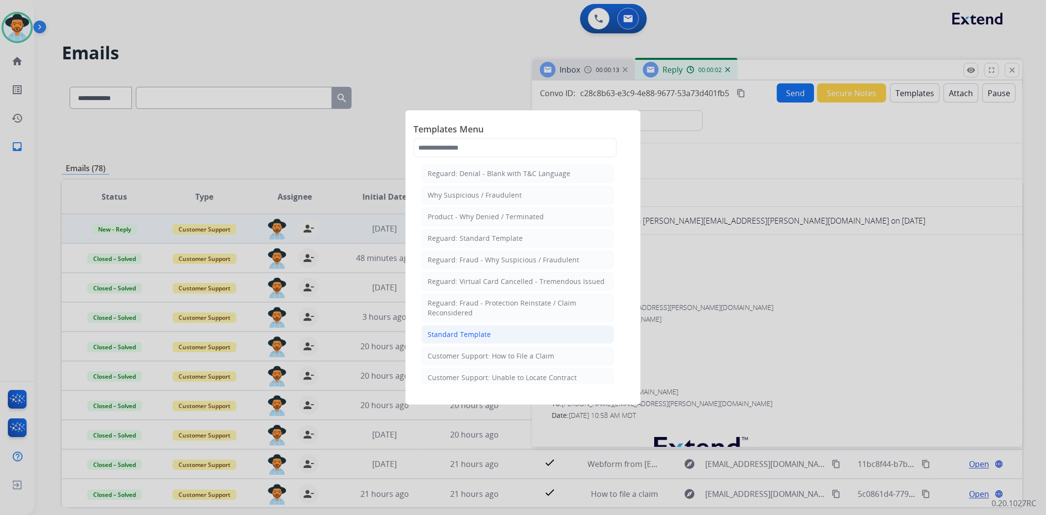
click at [488, 337] on div "Standard Template" at bounding box center [459, 335] width 63 height 10
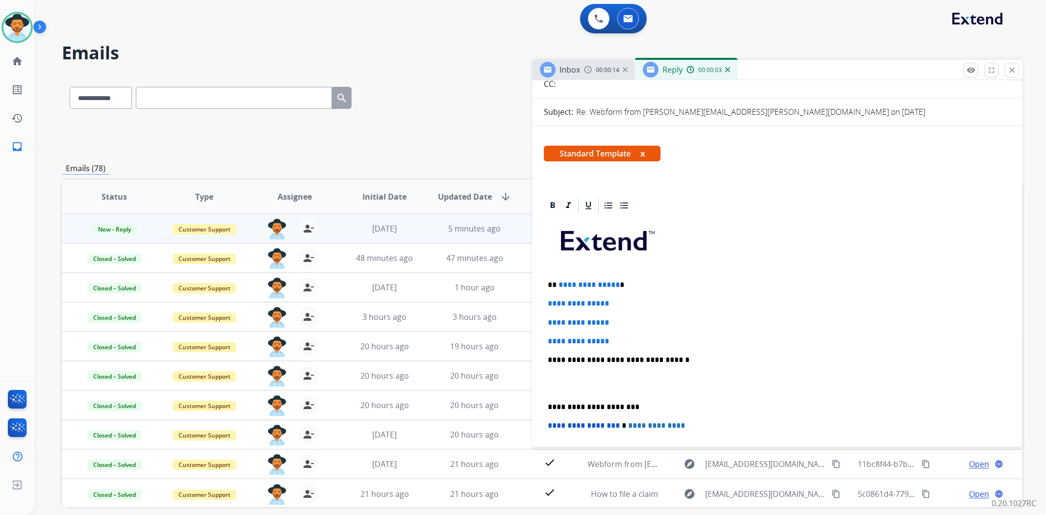
scroll to position [272, 0]
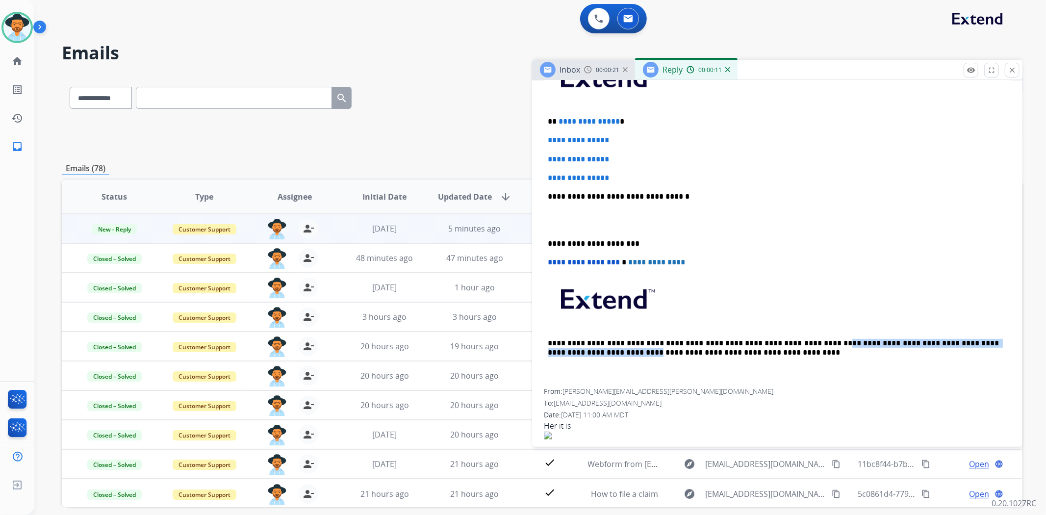
drag, startPoint x: 786, startPoint y: 341, endPoint x: 563, endPoint y: 352, distance: 223.5
click at [563, 352] on p "**********" at bounding box center [773, 348] width 451 height 18
copy p "**********"
click at [548, 239] on p "**********" at bounding box center [773, 243] width 451 height 9
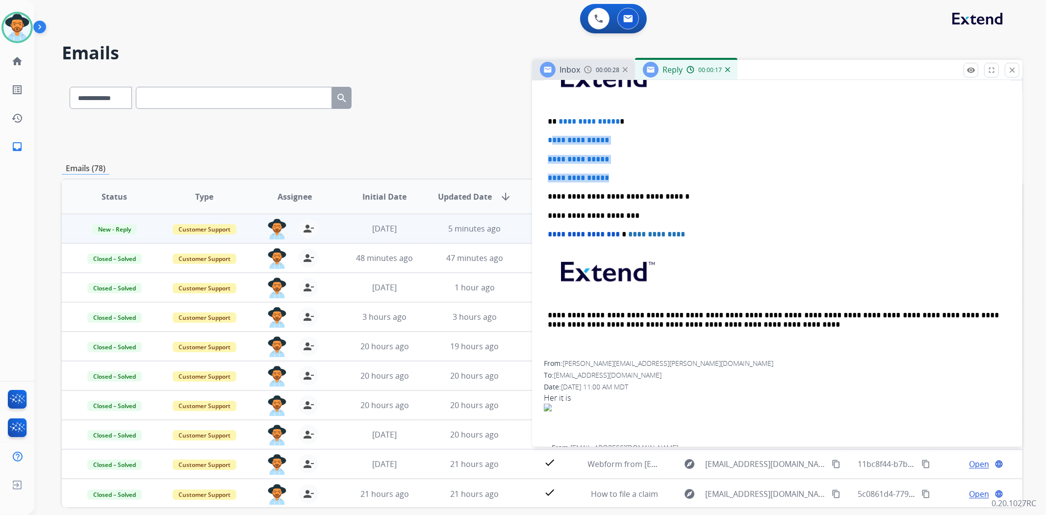
drag, startPoint x: 610, startPoint y: 175, endPoint x: 551, endPoint y: 136, distance: 70.7
click at [551, 136] on div "**********" at bounding box center [777, 206] width 467 height 310
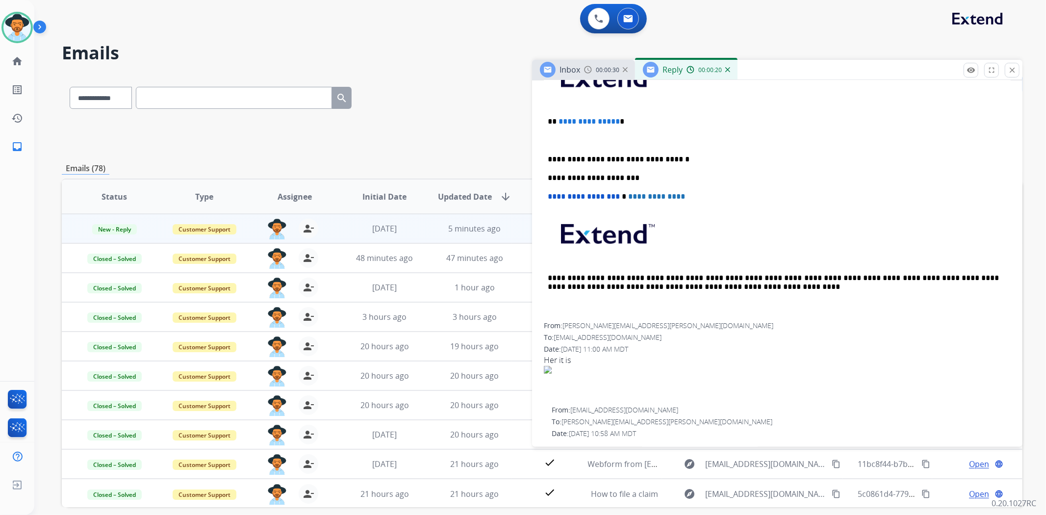
click at [566, 139] on p at bounding box center [777, 140] width 459 height 9
click at [548, 140] on p "**********" at bounding box center [773, 140] width 451 height 9
click at [800, 134] on div "**********" at bounding box center [777, 187] width 467 height 272
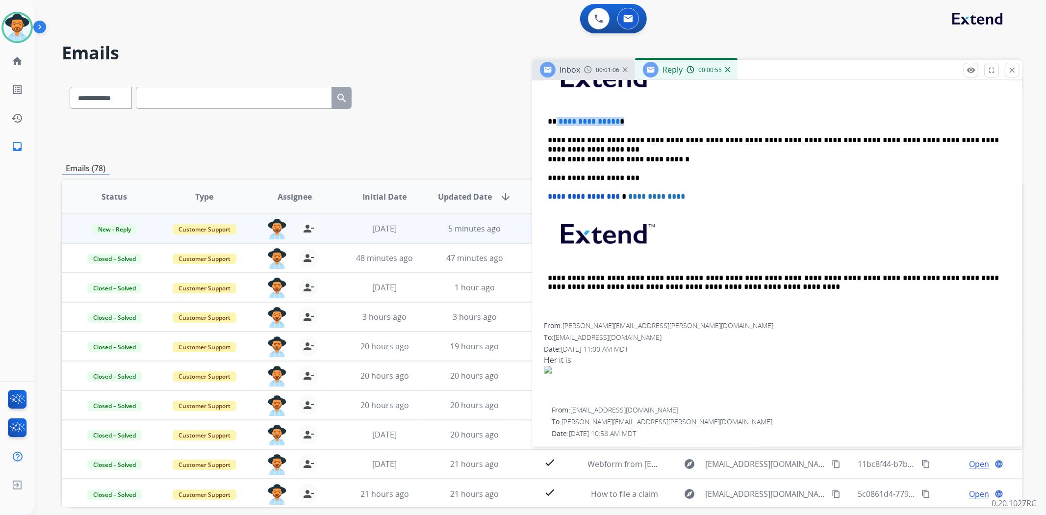
drag, startPoint x: 618, startPoint y: 118, endPoint x: 555, endPoint y: 109, distance: 63.5
click at [555, 109] on div "**********" at bounding box center [777, 187] width 467 height 272
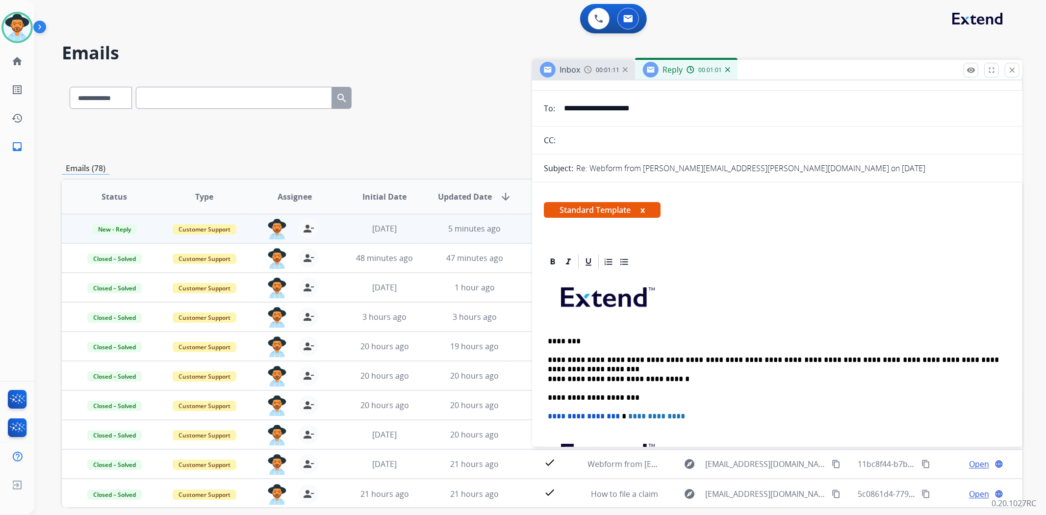
scroll to position [0, 0]
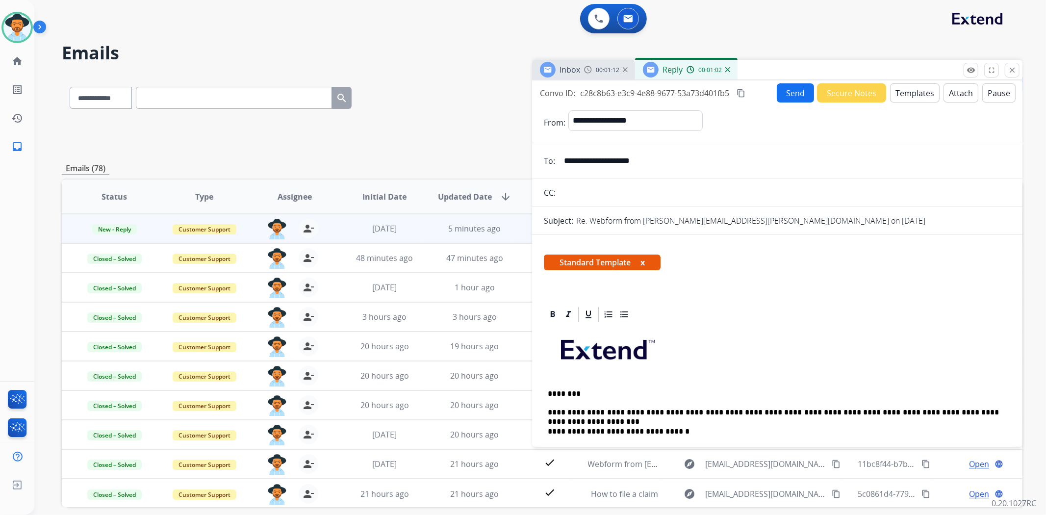
click at [788, 92] on button "Send" at bounding box center [795, 92] width 37 height 19
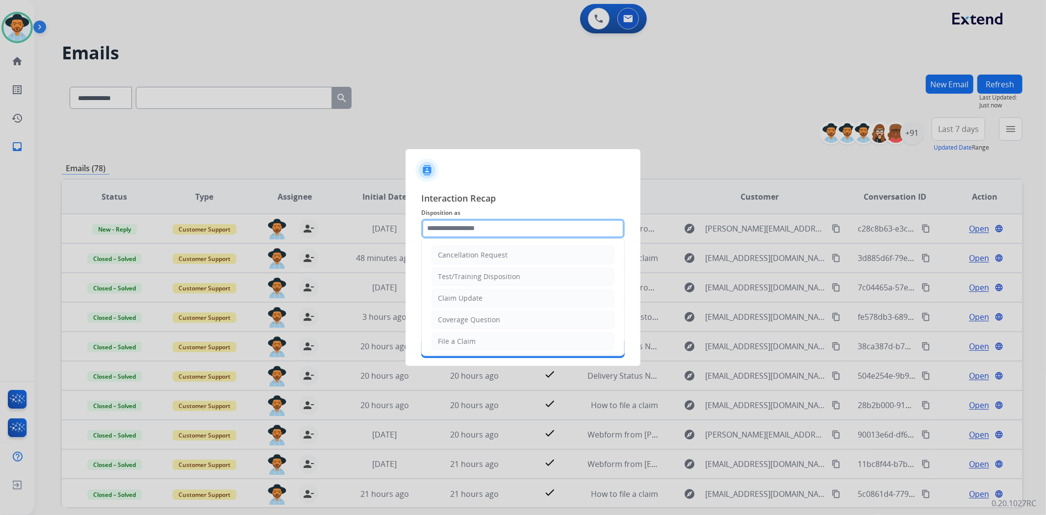
click at [481, 226] on input "text" at bounding box center [523, 229] width 204 height 20
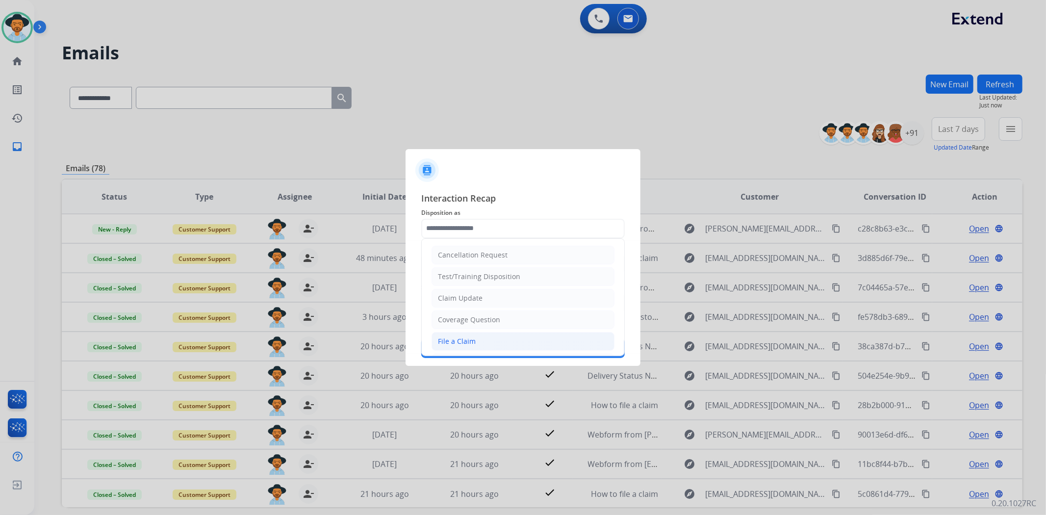
click at [474, 338] on li "File a Claim" at bounding box center [523, 341] width 183 height 19
type input "**********"
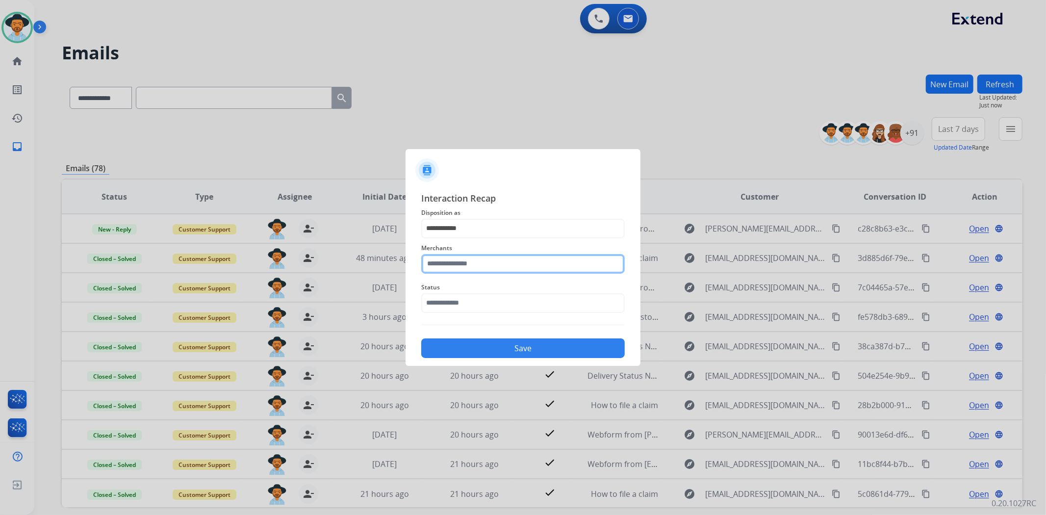
click at [455, 264] on input "text" at bounding box center [523, 264] width 204 height 20
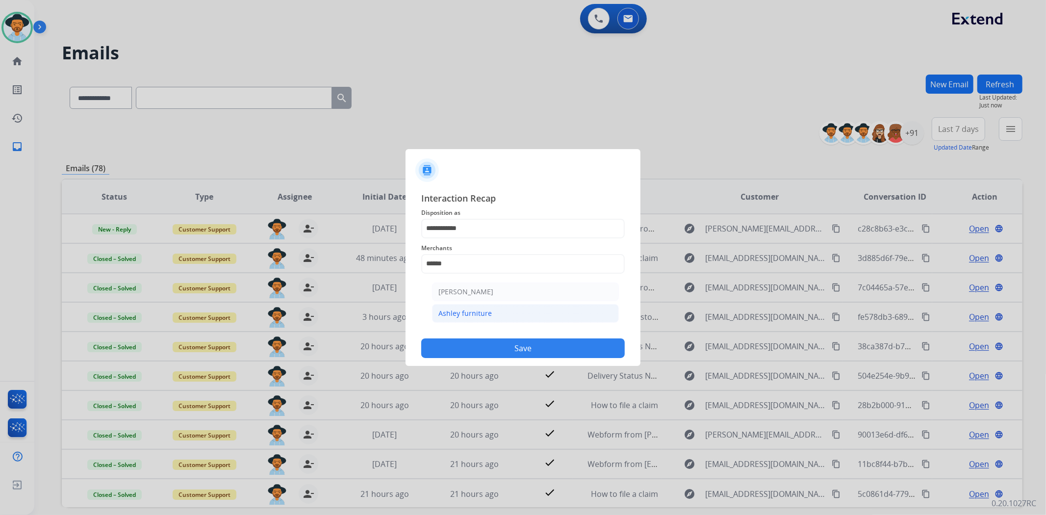
click at [466, 310] on div "Ashley furniture" at bounding box center [465, 314] width 53 height 10
type input "**********"
click at [470, 307] on input "text" at bounding box center [523, 303] width 204 height 20
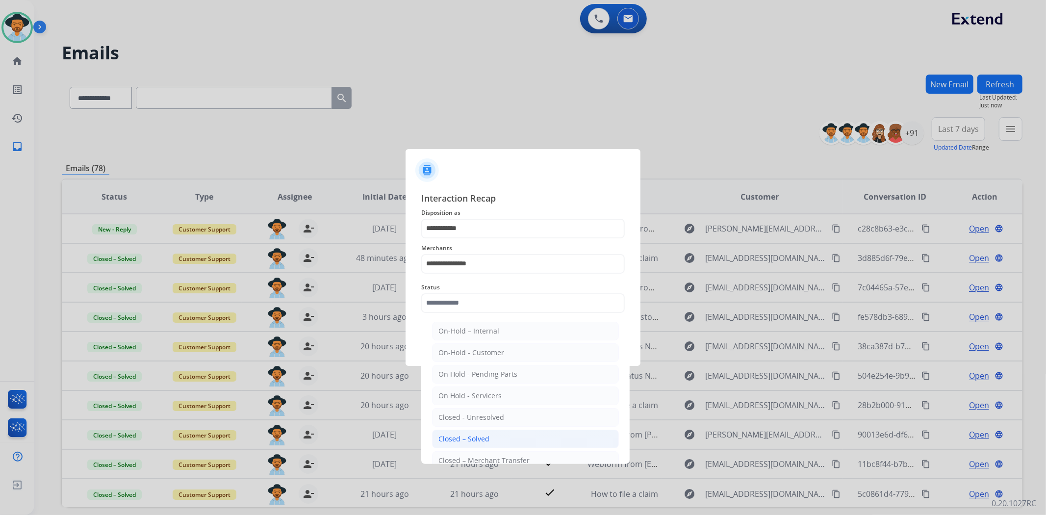
click at [480, 432] on li "Closed – Solved" at bounding box center [525, 439] width 187 height 19
type input "**********"
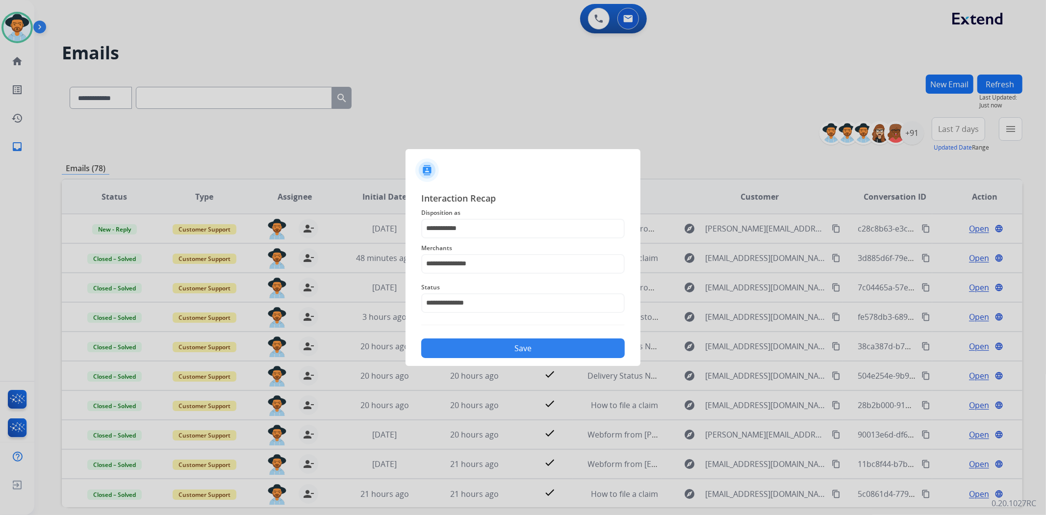
click at [489, 352] on button "Save" at bounding box center [523, 348] width 204 height 20
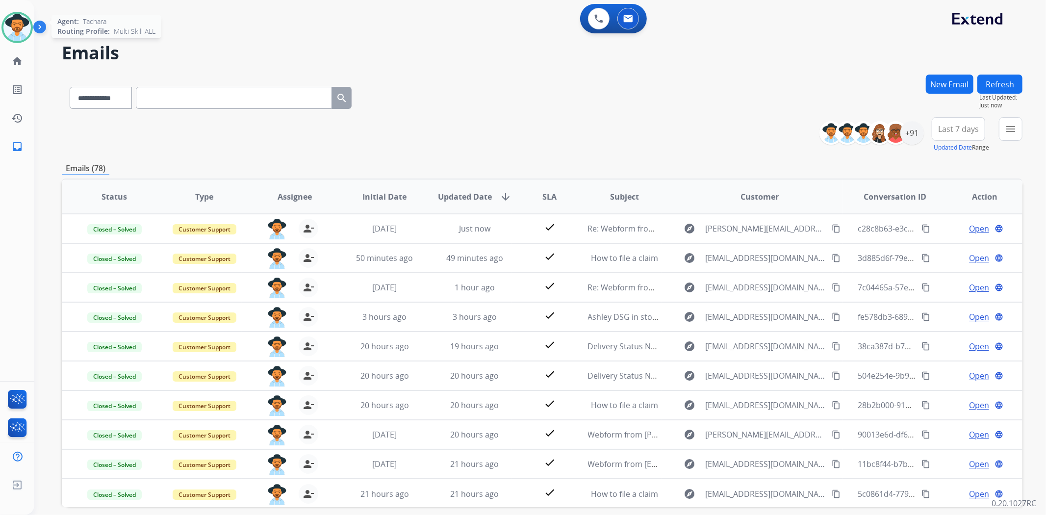
click at [28, 20] on img at bounding box center [16, 27] width 27 height 27
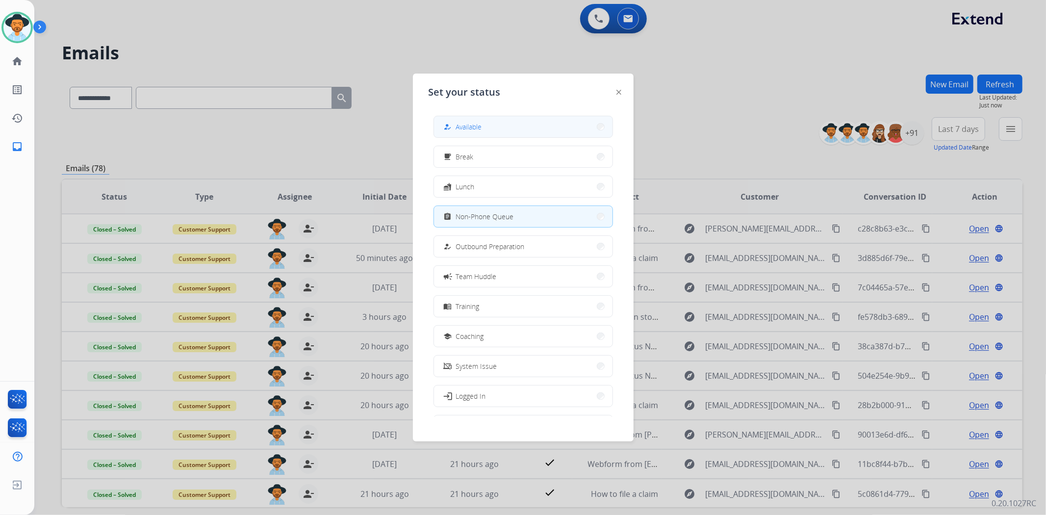
click at [483, 116] on div "how_to_reg Available" at bounding box center [524, 127] width 180 height 22
click at [484, 122] on button "how_to_reg Available" at bounding box center [523, 126] width 179 height 21
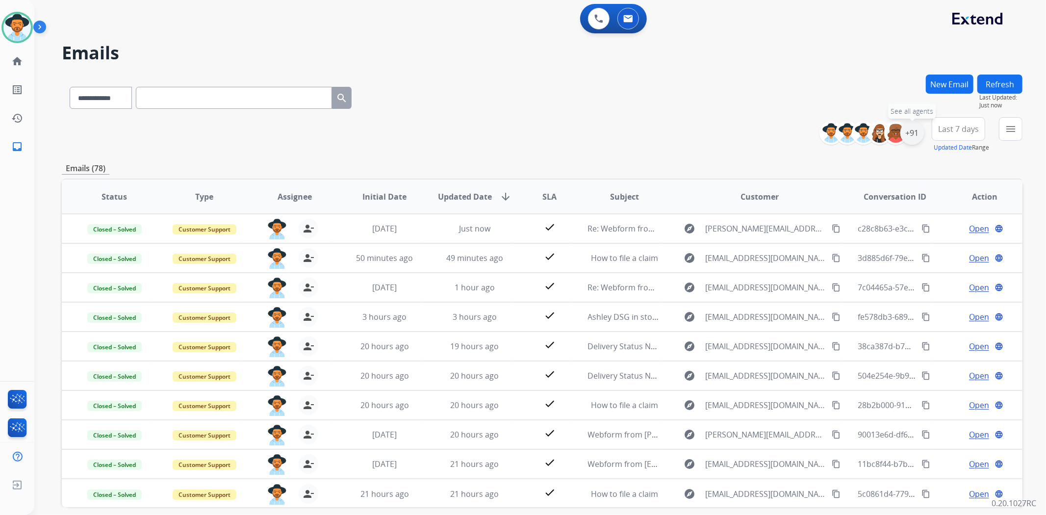
click at [916, 134] on div "+91" at bounding box center [913, 133] width 24 height 24
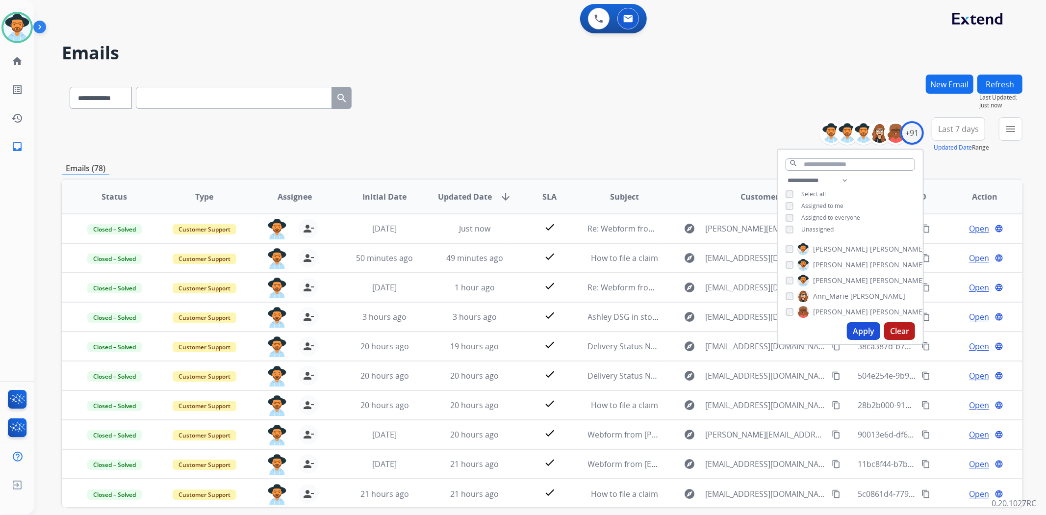
click at [859, 338] on button "Apply" at bounding box center [863, 331] width 33 height 18
click at [722, 79] on div "**********" at bounding box center [542, 96] width 961 height 43
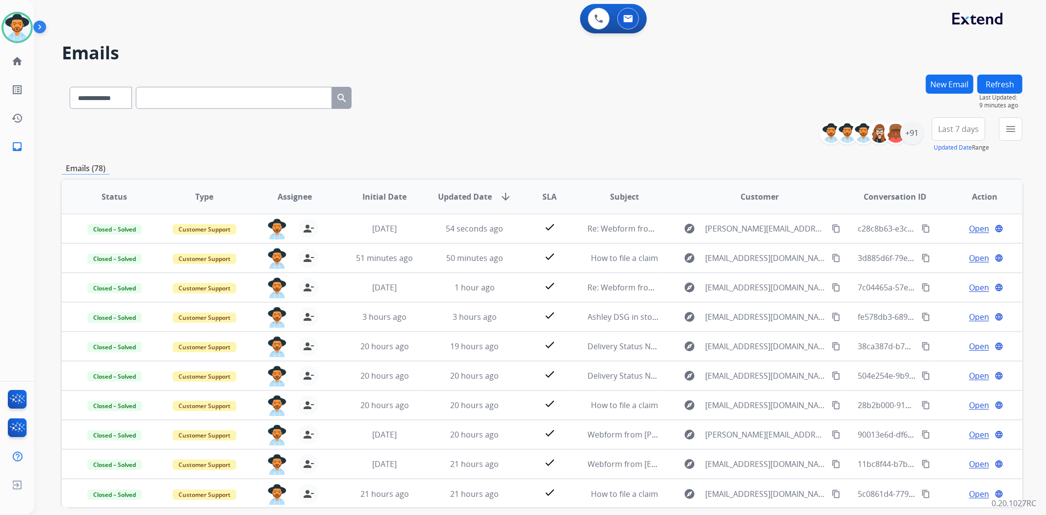
click at [1012, 80] on button "Refresh" at bounding box center [1000, 84] width 45 height 19
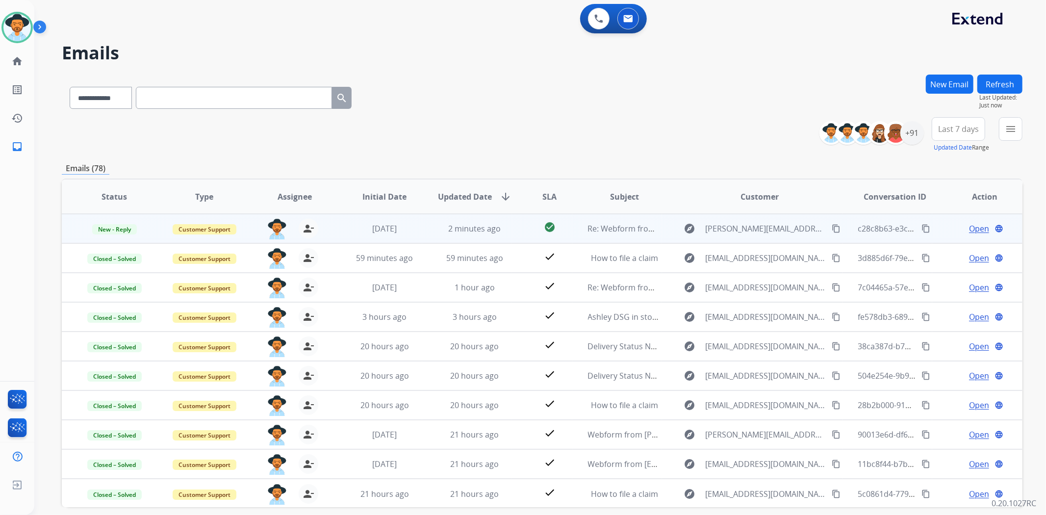
click at [969, 227] on span "Open" at bounding box center [979, 229] width 20 height 12
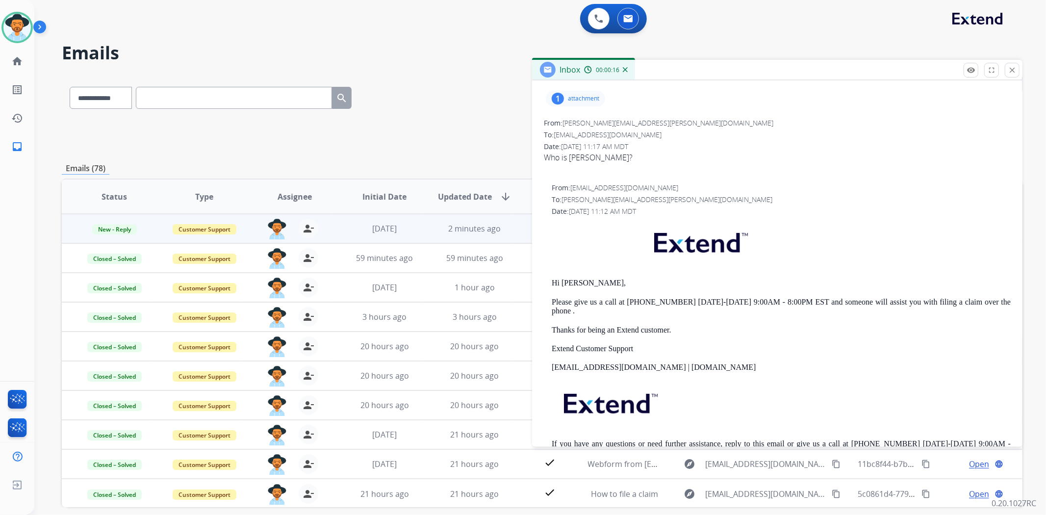
scroll to position [109, 0]
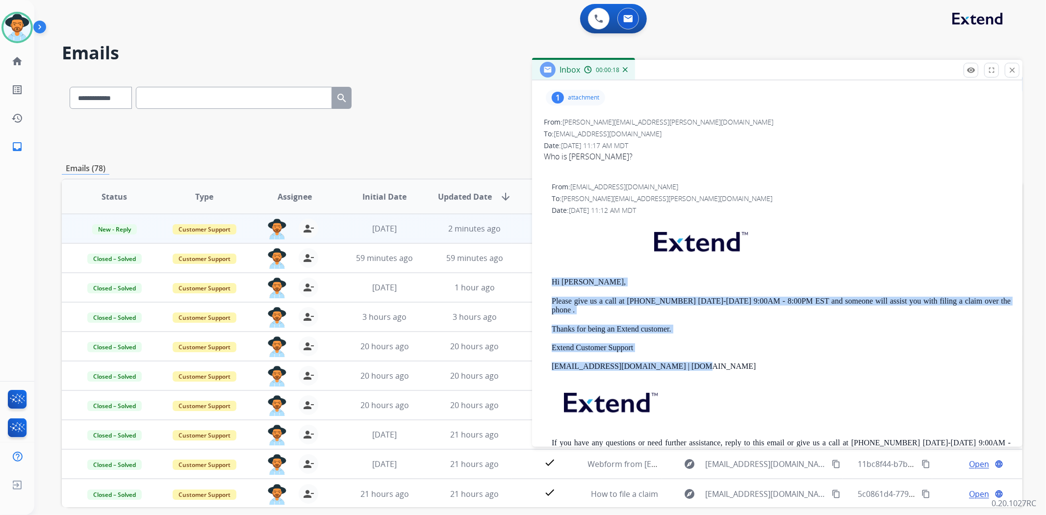
drag, startPoint x: 694, startPoint y: 354, endPoint x: 547, endPoint y: 278, distance: 164.8
click at [547, 278] on div "From: support@extend.com To: leo.apollaro@gmail.com Date: 08/12/2025 - 11:12 AM…" at bounding box center [777, 327] width 467 height 290
copy div "Hi Mary, Please give us a call at (877) 248-7707 Monday-Friday 9:00AM - 8:00PM …"
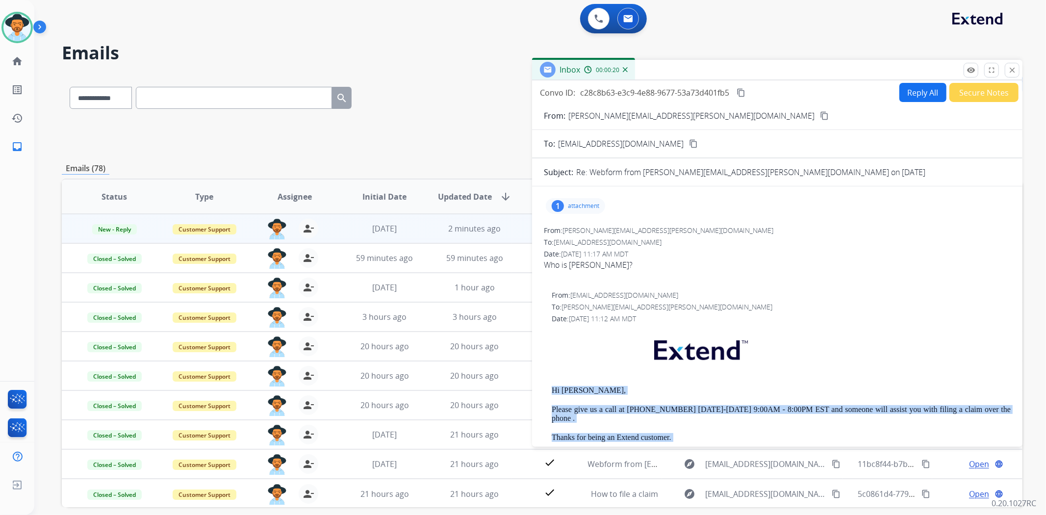
scroll to position [0, 0]
click at [920, 85] on button "Reply All" at bounding box center [923, 92] width 47 height 19
select select "**********"
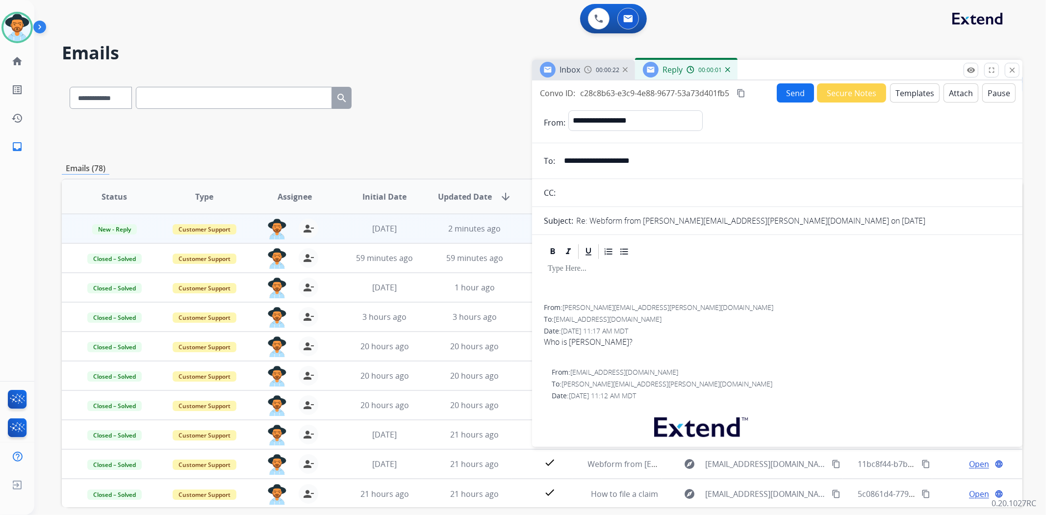
click at [913, 99] on button "Templates" at bounding box center [915, 92] width 50 height 19
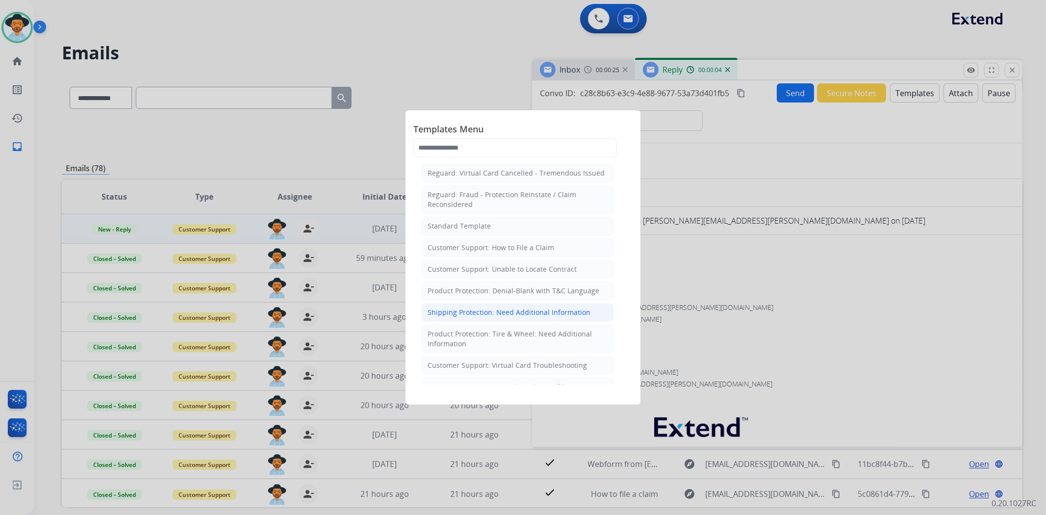
scroll to position [109, 0]
click at [471, 231] on div "Standard Template" at bounding box center [459, 226] width 63 height 10
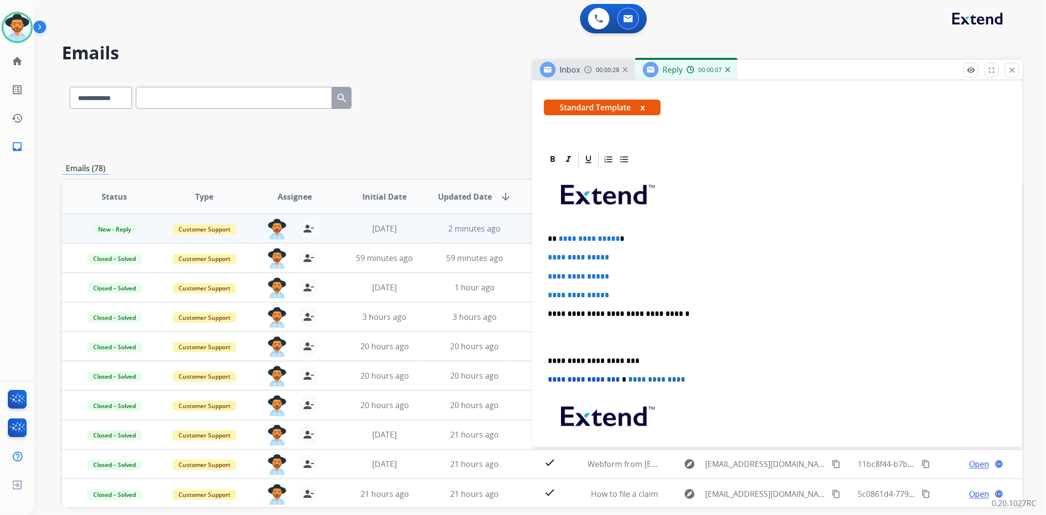
scroll to position [163, 0]
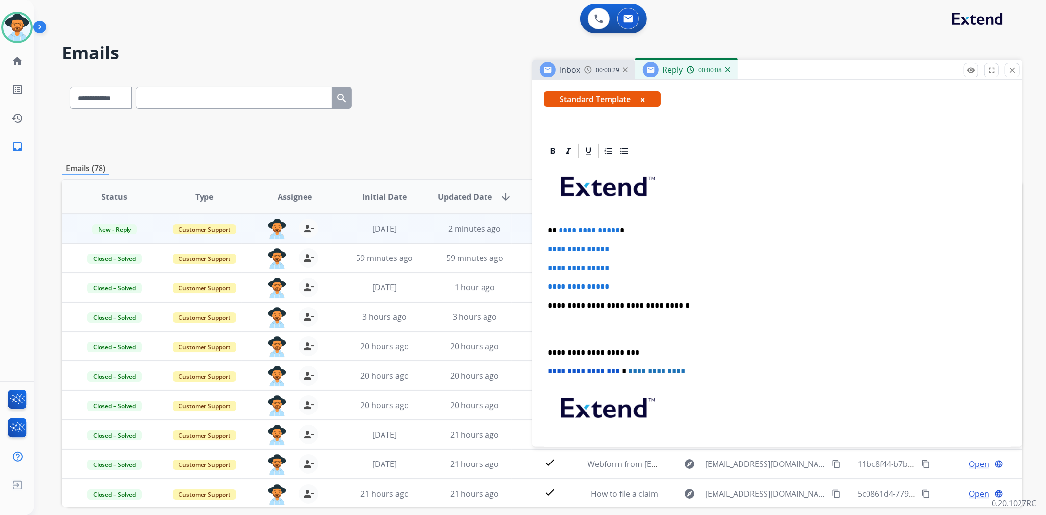
click at [546, 350] on div "**********" at bounding box center [777, 328] width 467 height 337
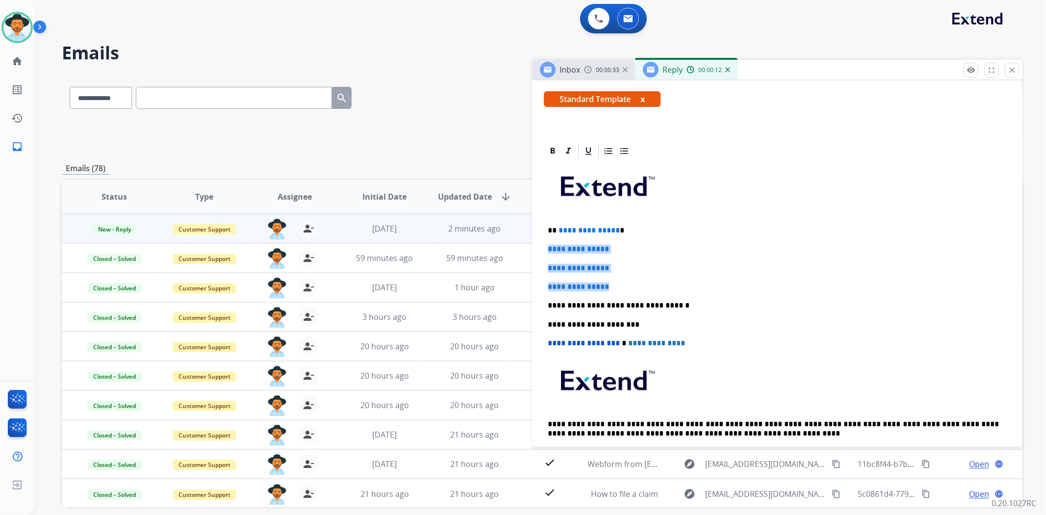
drag, startPoint x: 636, startPoint y: 283, endPoint x: 537, endPoint y: 236, distance: 109.5
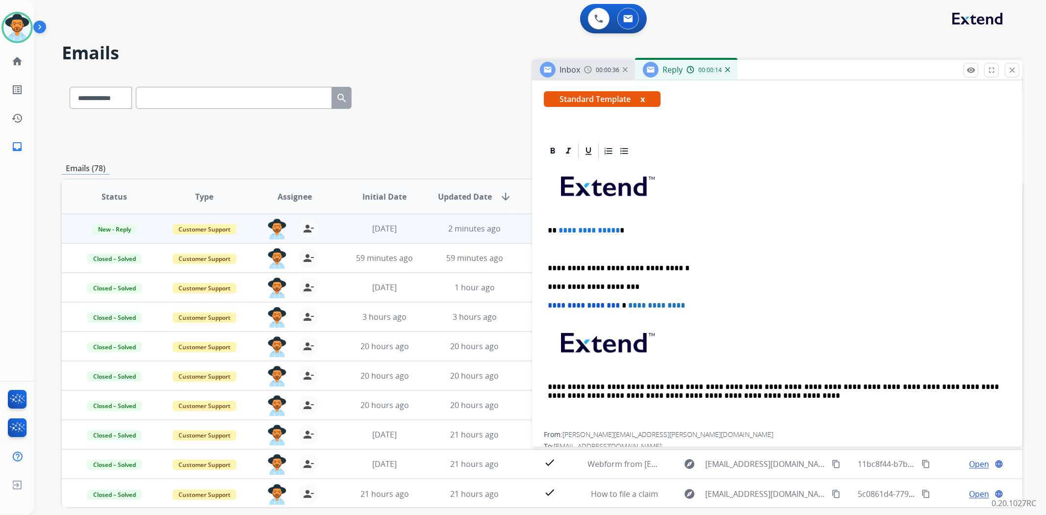
click at [552, 249] on p at bounding box center [777, 249] width 459 height 9
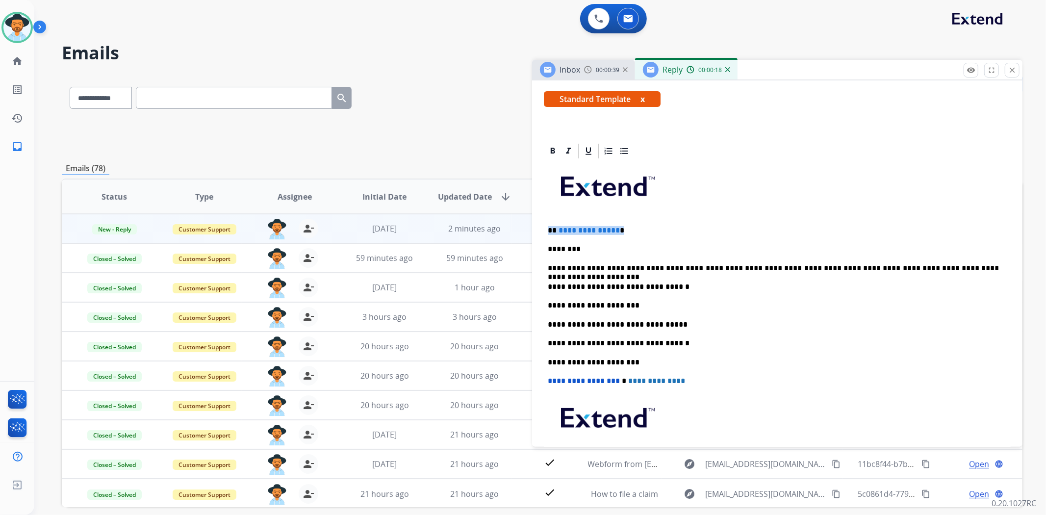
drag, startPoint x: 625, startPoint y: 224, endPoint x: 541, endPoint y: 225, distance: 84.4
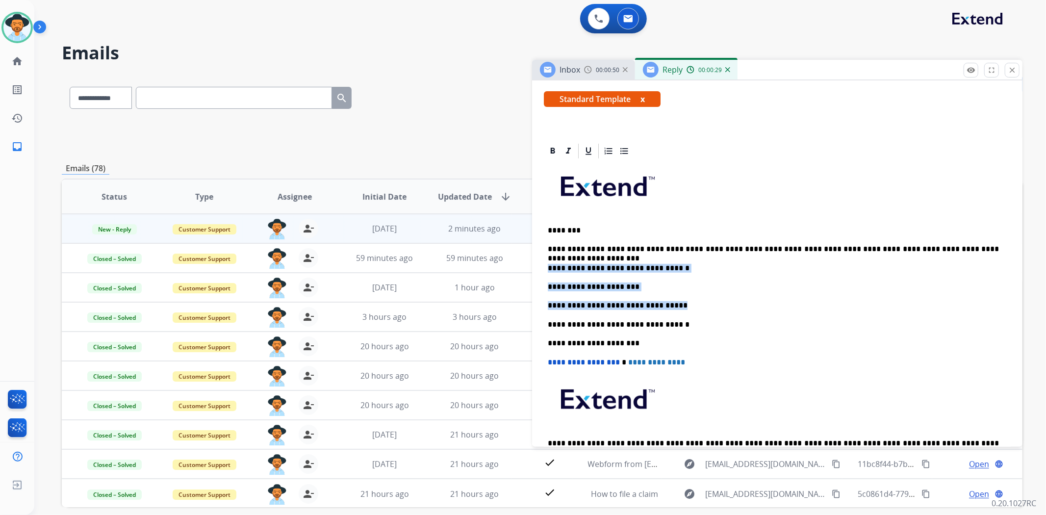
drag, startPoint x: 678, startPoint y: 303, endPoint x: 542, endPoint y: 261, distance: 142.1
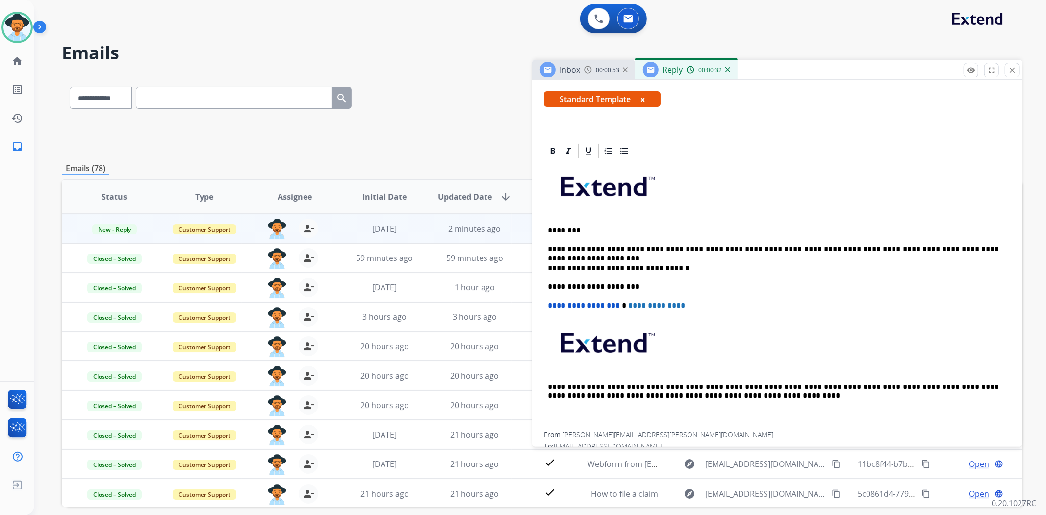
click at [575, 227] on p "********" at bounding box center [773, 230] width 451 height 9
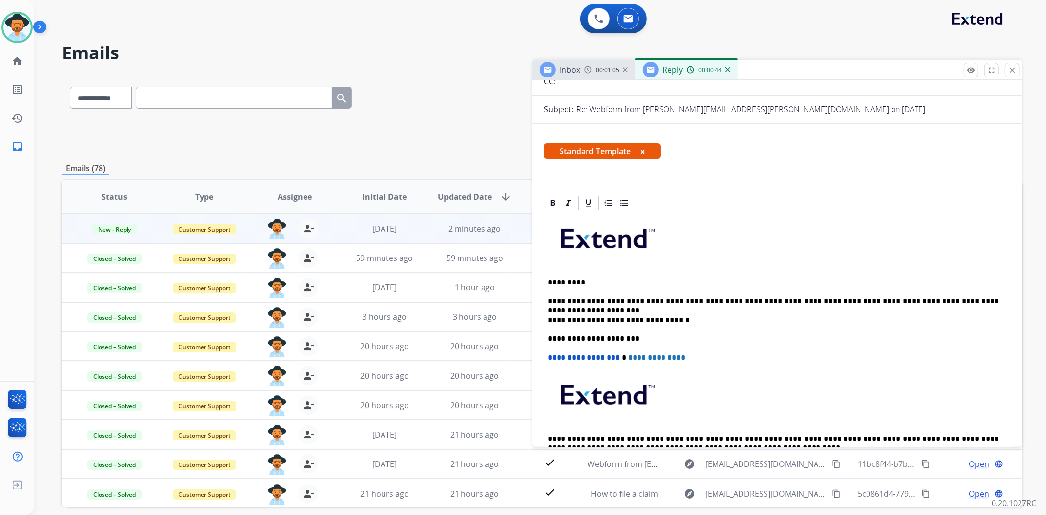
scroll to position [0, 0]
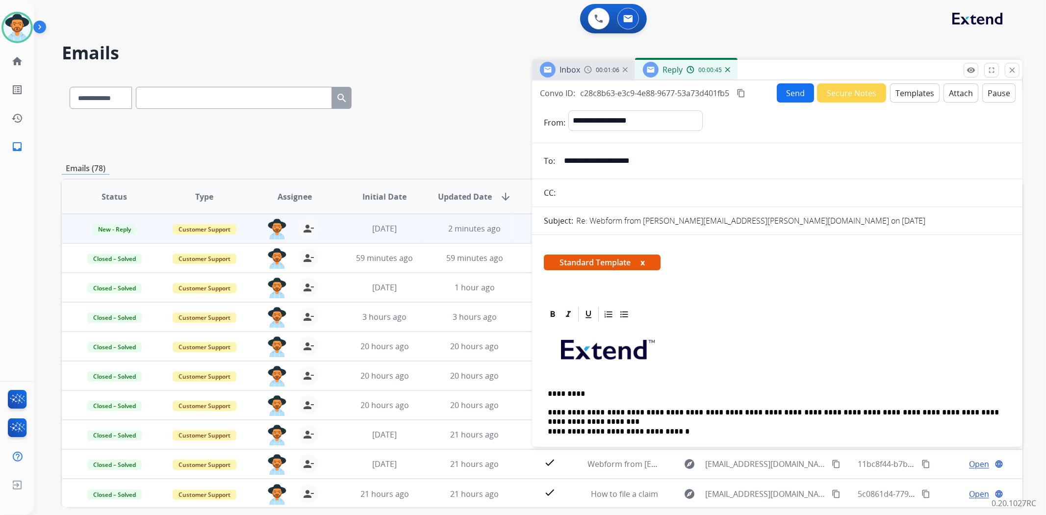
click at [787, 92] on button "Send" at bounding box center [795, 92] width 37 height 19
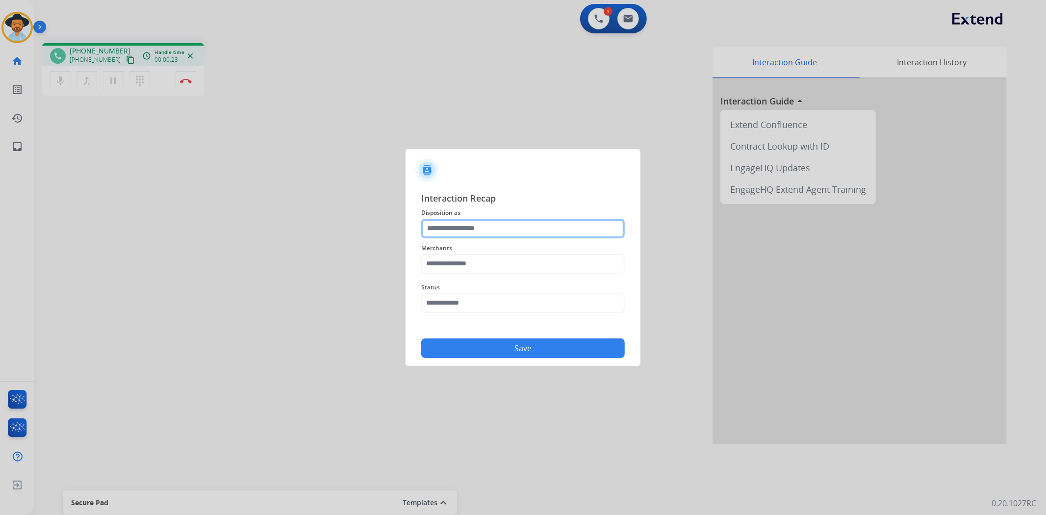
click at [487, 229] on input "text" at bounding box center [523, 229] width 204 height 20
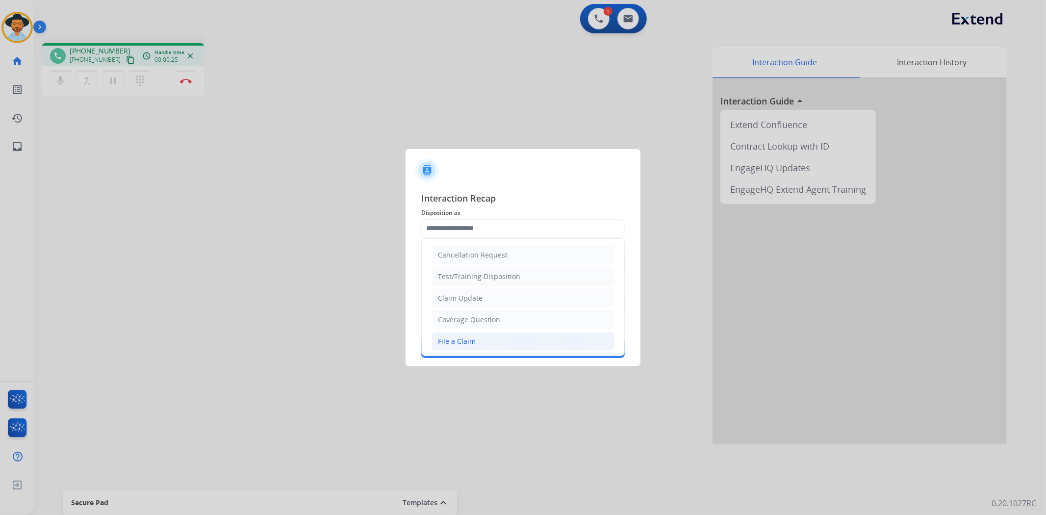
click at [459, 345] on div "File a Claim" at bounding box center [457, 342] width 38 height 10
type input "**********"
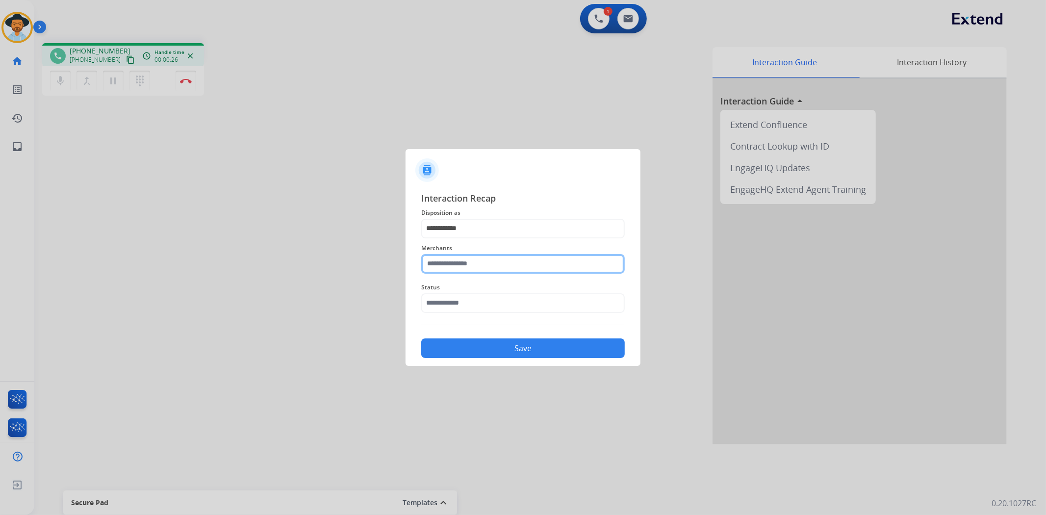
click at [451, 261] on input "text" at bounding box center [523, 264] width 204 height 20
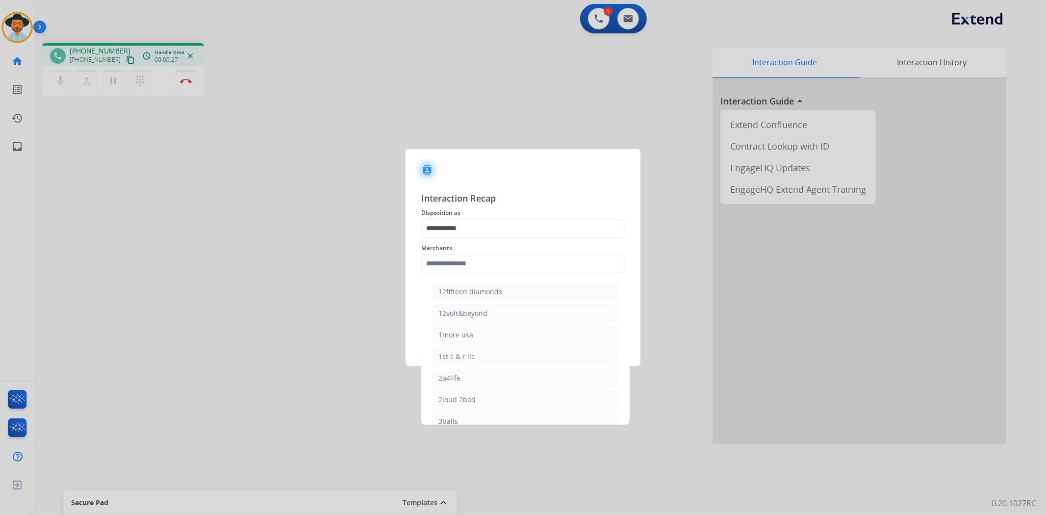
click at [231, 222] on div at bounding box center [523, 257] width 1046 height 515
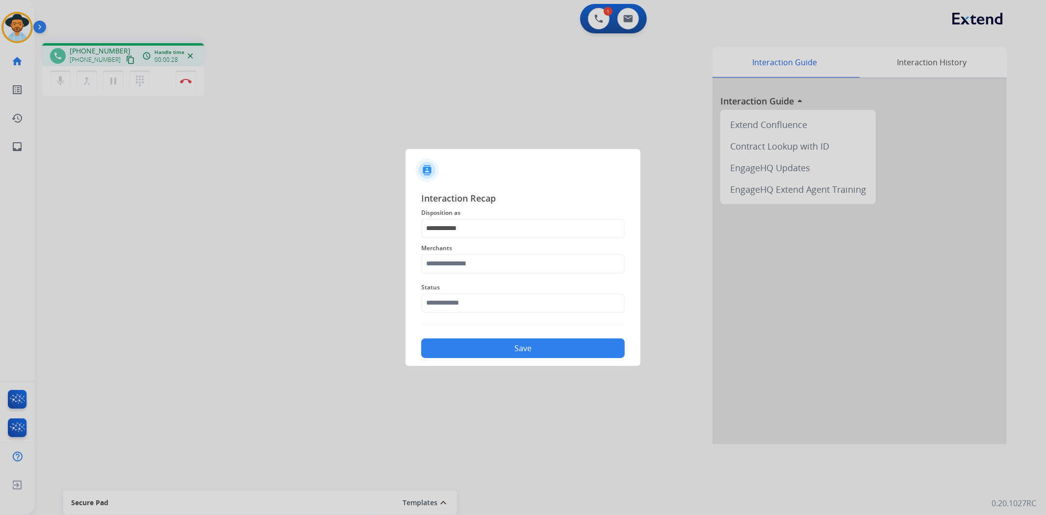
click at [124, 56] on div at bounding box center [523, 257] width 1046 height 515
click at [515, 263] on input "text" at bounding box center [523, 264] width 204 height 20
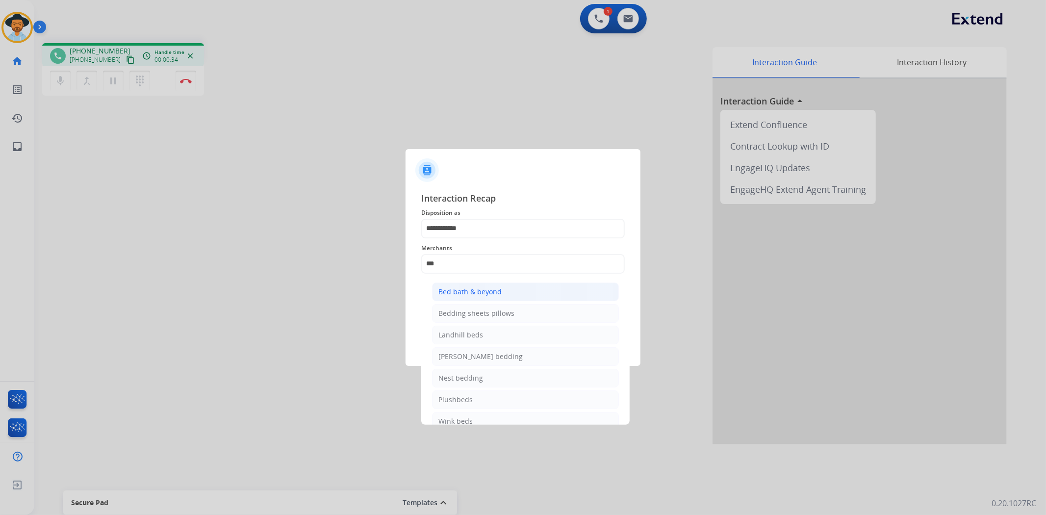
click at [497, 293] on div "Bed bath & beyond" at bounding box center [470, 292] width 63 height 10
type input "**********"
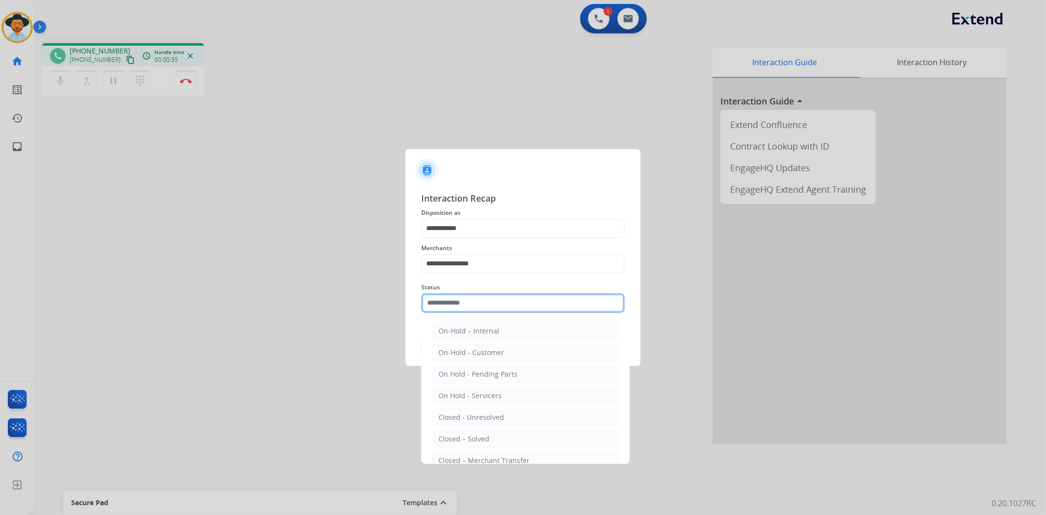
click at [497, 293] on input "text" at bounding box center [523, 303] width 204 height 20
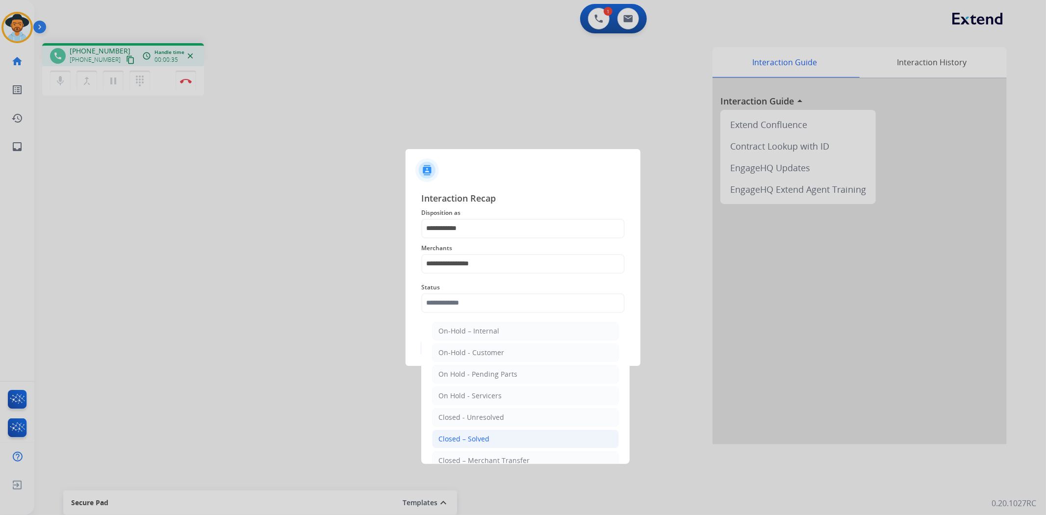
click at [475, 448] on li "Closed – Solved" at bounding box center [525, 439] width 187 height 19
type input "**********"
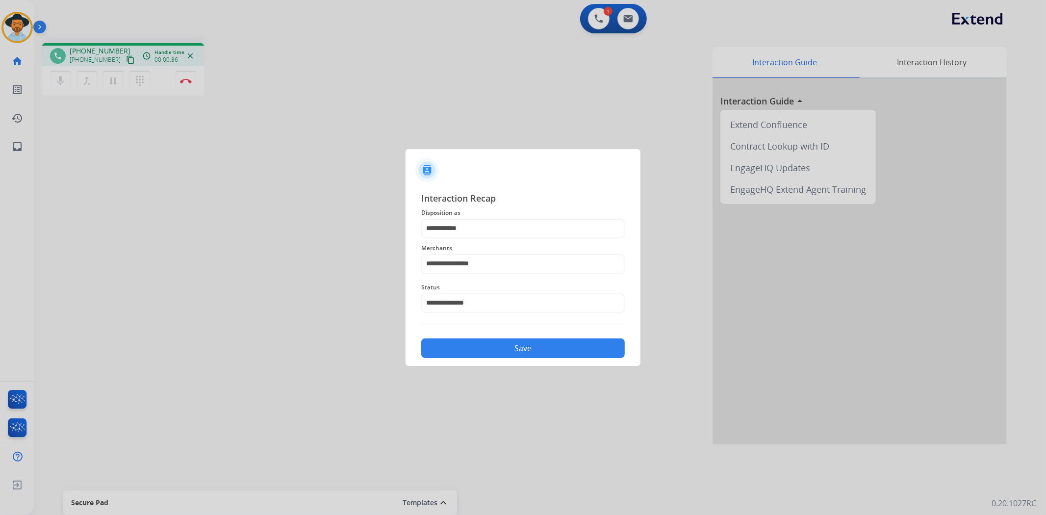
click at [503, 347] on button "Save" at bounding box center [523, 348] width 204 height 20
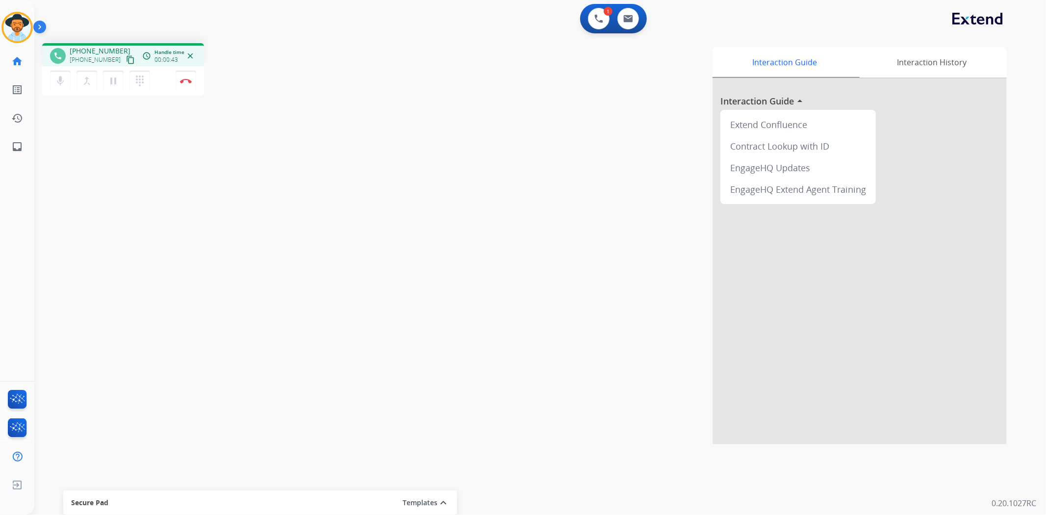
click at [126, 56] on mat-icon "content_copy" at bounding box center [130, 59] width 9 height 9
click at [628, 13] on button at bounding box center [629, 19] width 22 height 22
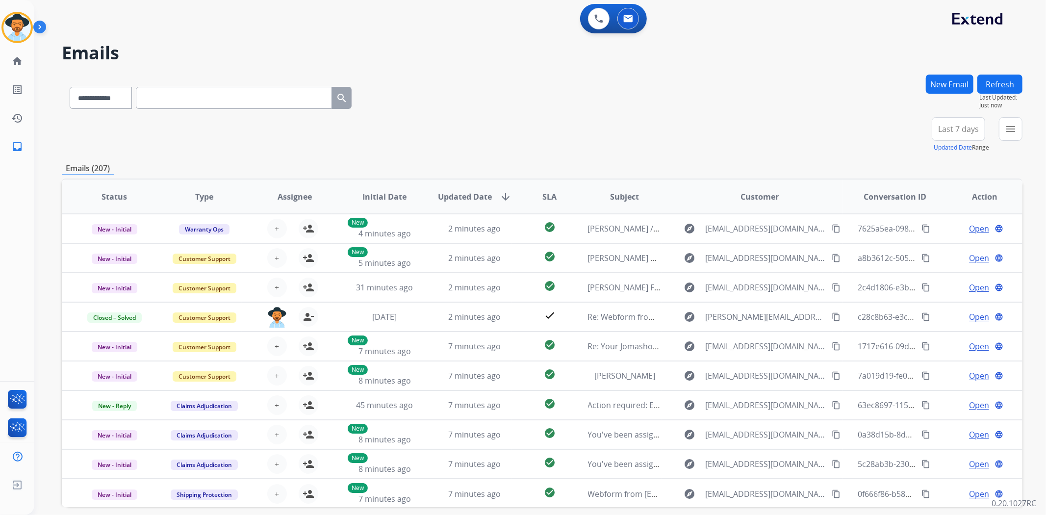
click at [941, 90] on button "New Email" at bounding box center [950, 84] width 48 height 19
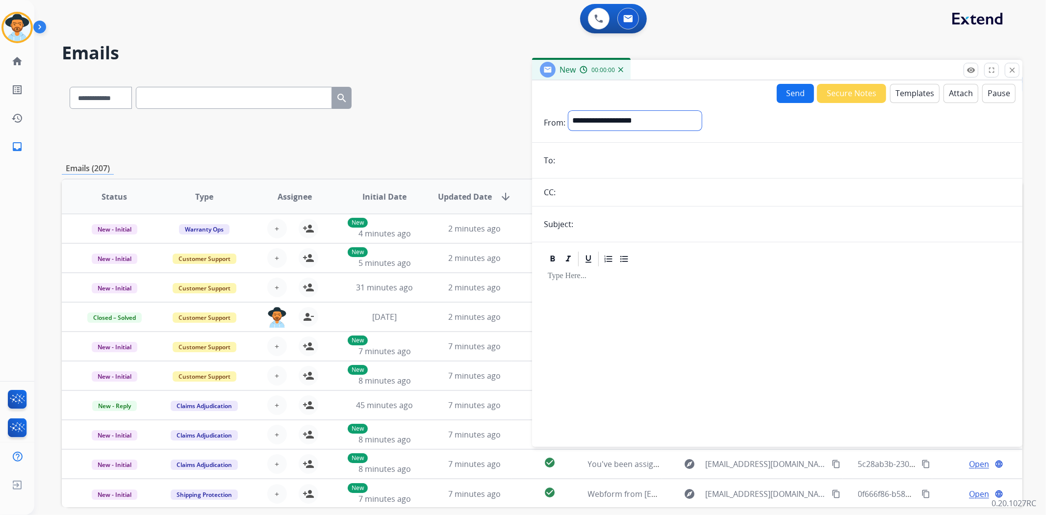
click at [621, 121] on select "**********" at bounding box center [635, 121] width 133 height 20
select select "**********"
click at [569, 111] on select "**********" at bounding box center [635, 121] width 133 height 20
click at [592, 167] on input "email" at bounding box center [784, 162] width 453 height 20
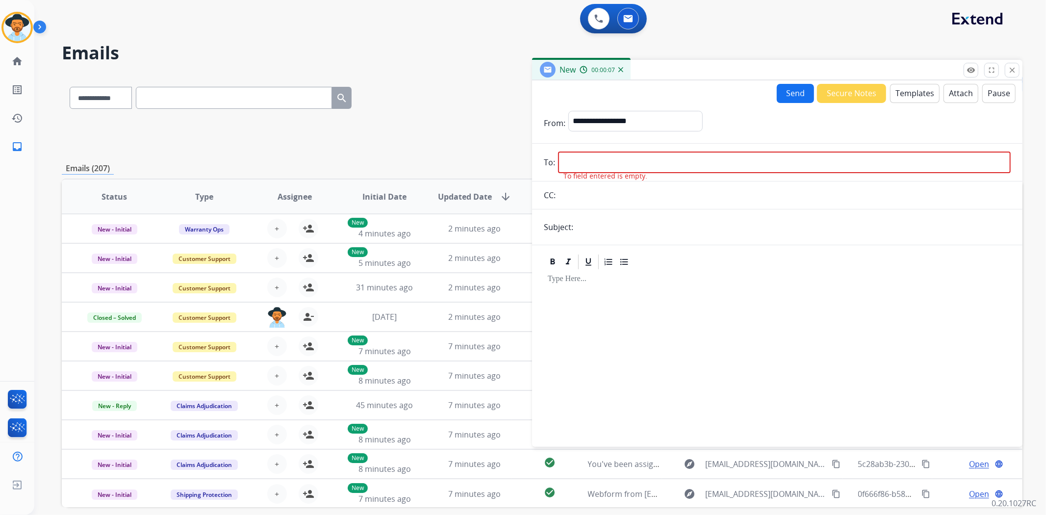
click at [586, 165] on input "email" at bounding box center [784, 163] width 453 height 22
paste input "**********"
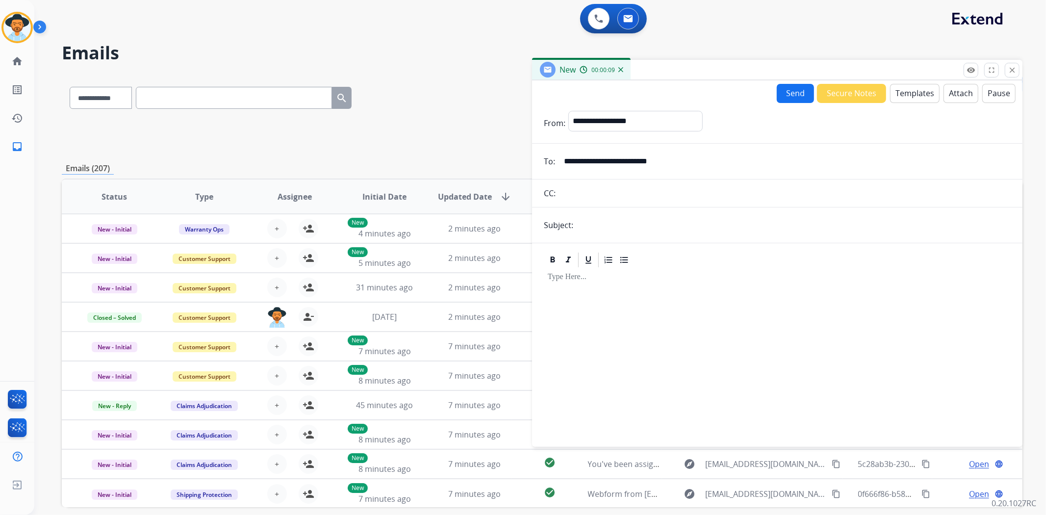
type input "**********"
click at [592, 221] on input "text" at bounding box center [793, 225] width 435 height 20
type input "**********"
click at [599, 280] on p at bounding box center [777, 277] width 459 height 9
click at [900, 95] on button "Templates" at bounding box center [915, 93] width 50 height 19
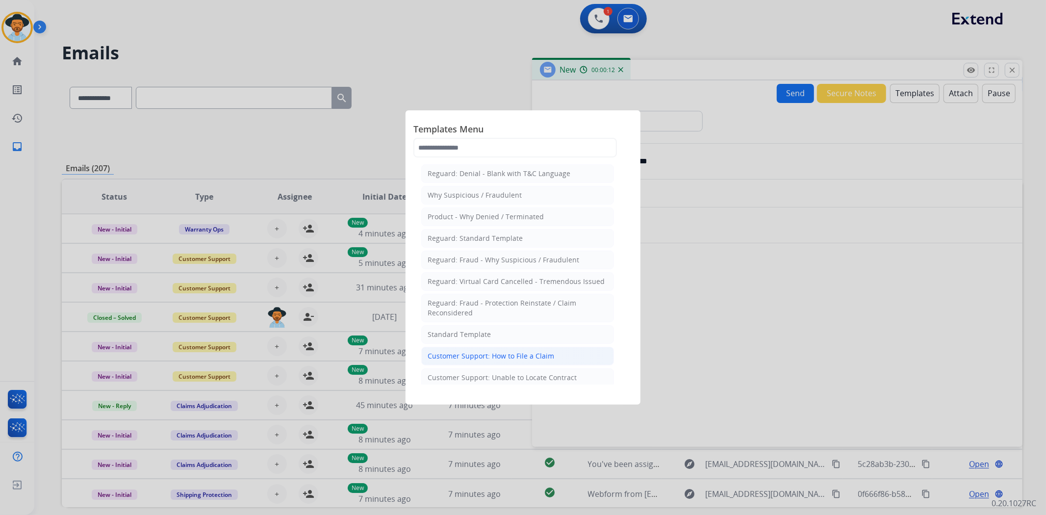
click at [522, 357] on div "Customer Support: How to File a Claim" at bounding box center [491, 356] width 127 height 10
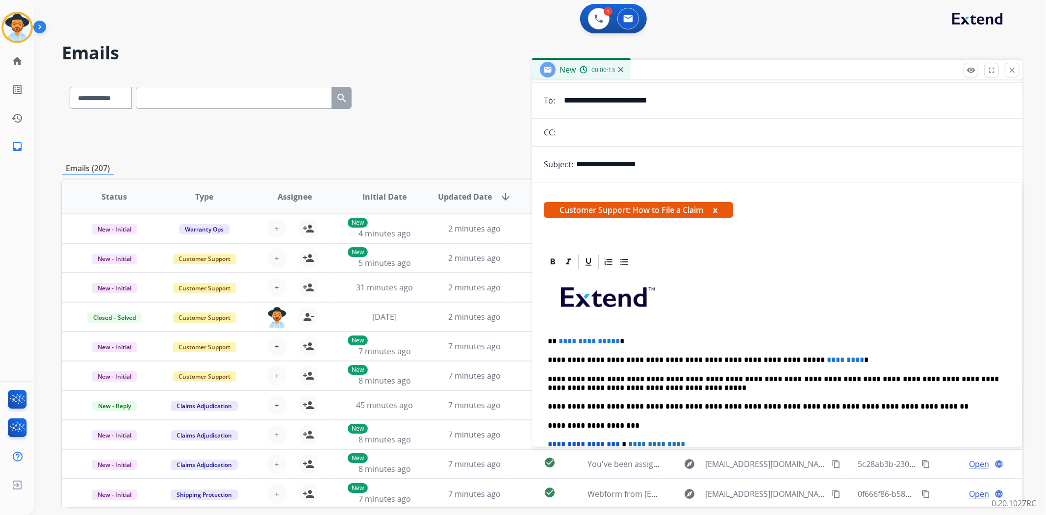
scroll to position [109, 0]
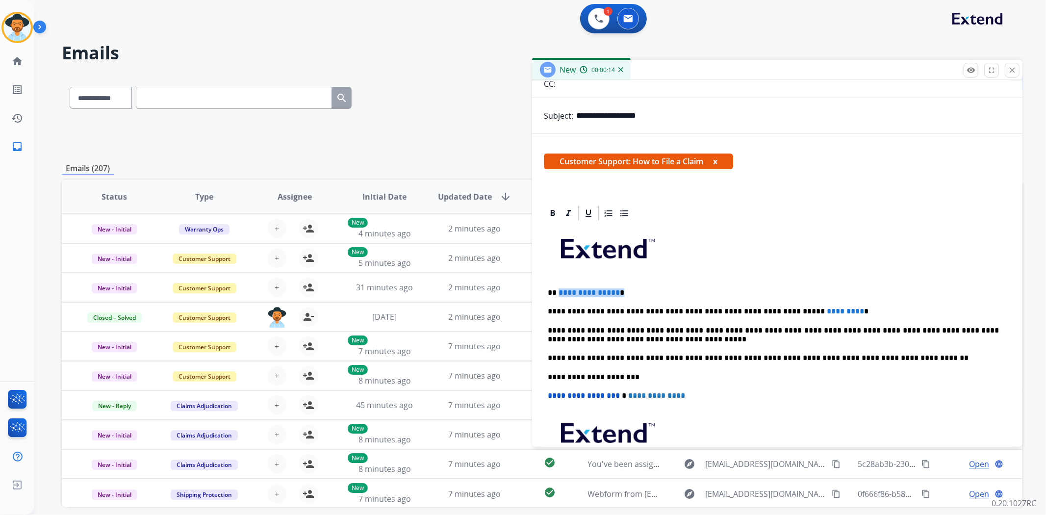
drag, startPoint x: 635, startPoint y: 293, endPoint x: 557, endPoint y: 283, distance: 78.7
click at [557, 283] on div "**********" at bounding box center [777, 372] width 467 height 300
drag, startPoint x: 842, startPoint y: 309, endPoint x: 746, endPoint y: 302, distance: 96.4
click at [746, 302] on div "**********" at bounding box center [777, 372] width 467 height 300
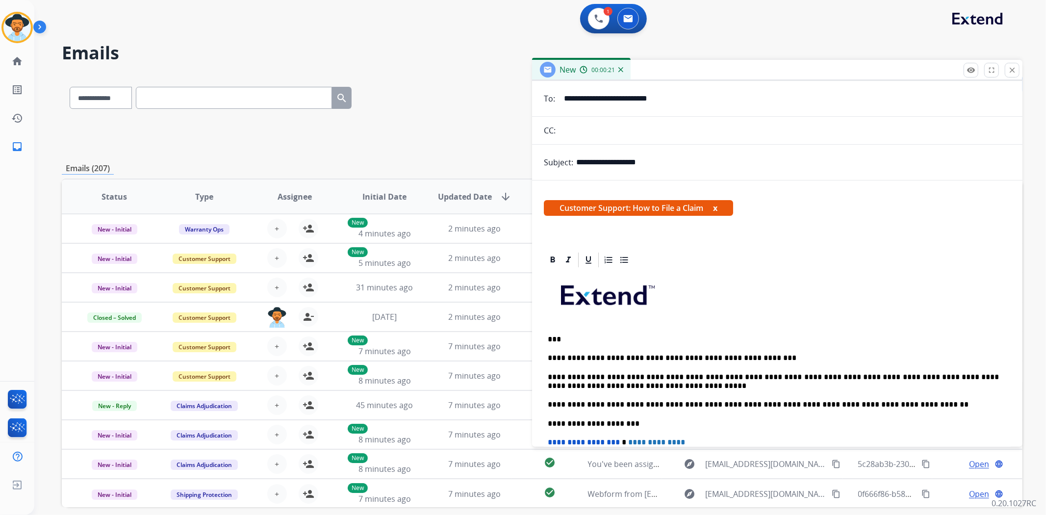
scroll to position [0, 0]
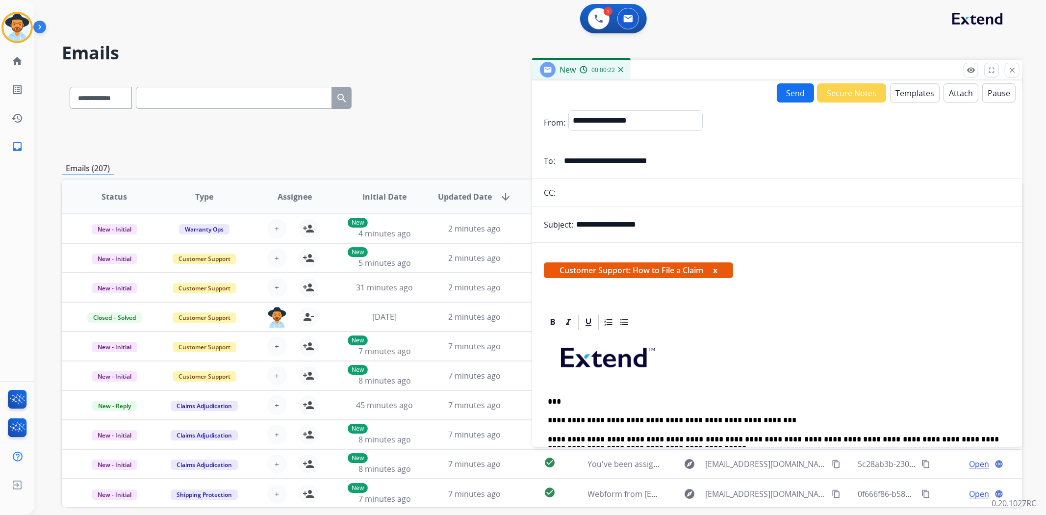
click at [782, 89] on button "Send" at bounding box center [795, 92] width 37 height 19
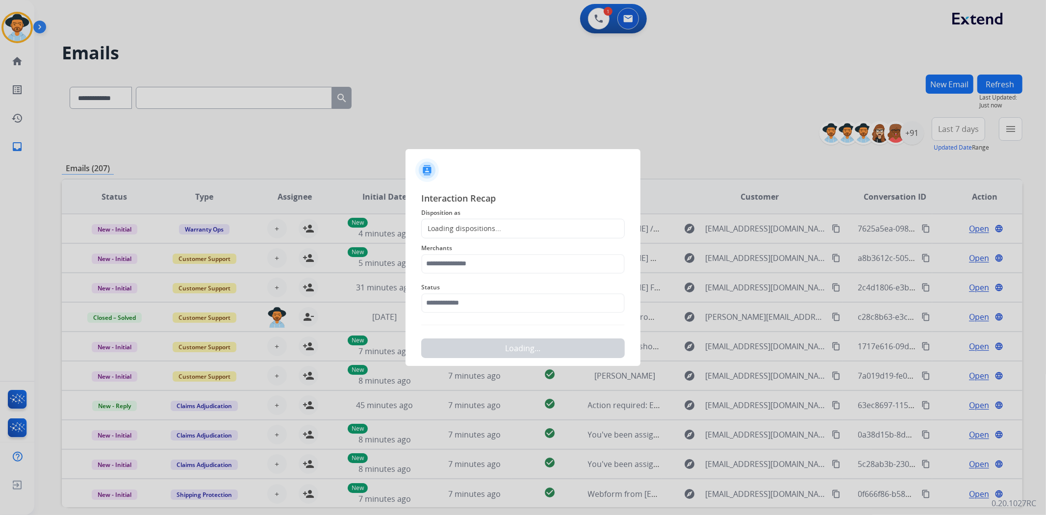
click at [491, 224] on div "Loading dispositions..." at bounding box center [461, 229] width 79 height 10
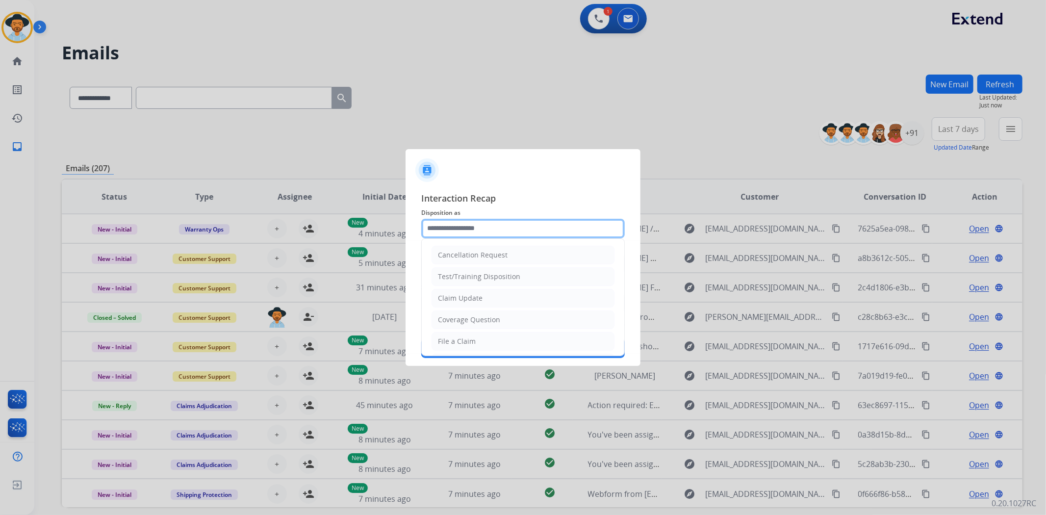
click at [457, 220] on input "text" at bounding box center [523, 229] width 204 height 20
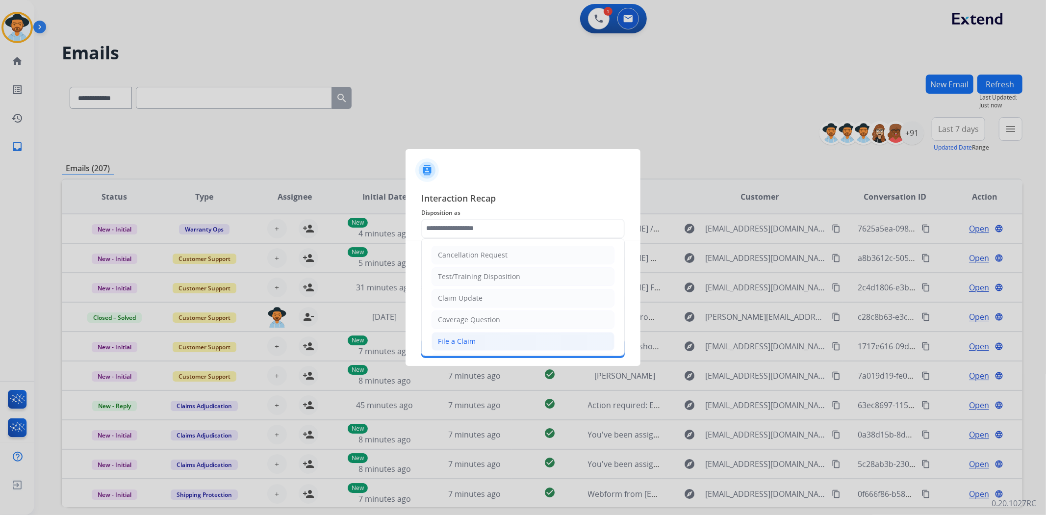
click at [459, 343] on div "File a Claim" at bounding box center [457, 342] width 38 height 10
type input "**********"
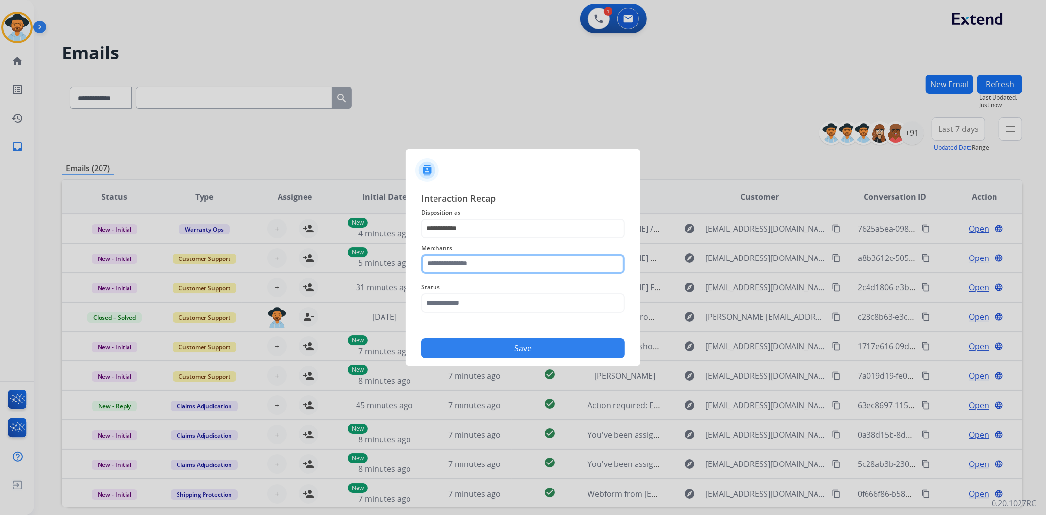
click at [453, 258] on input "text" at bounding box center [523, 264] width 204 height 20
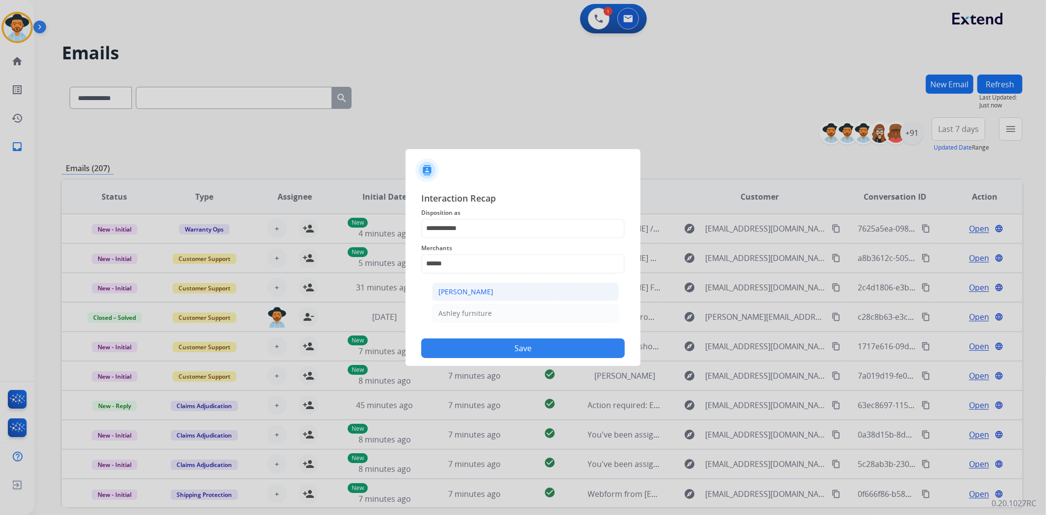
click at [463, 293] on div "[PERSON_NAME]" at bounding box center [466, 292] width 55 height 10
type input "**********"
click at [460, 306] on input "text" at bounding box center [523, 303] width 204 height 20
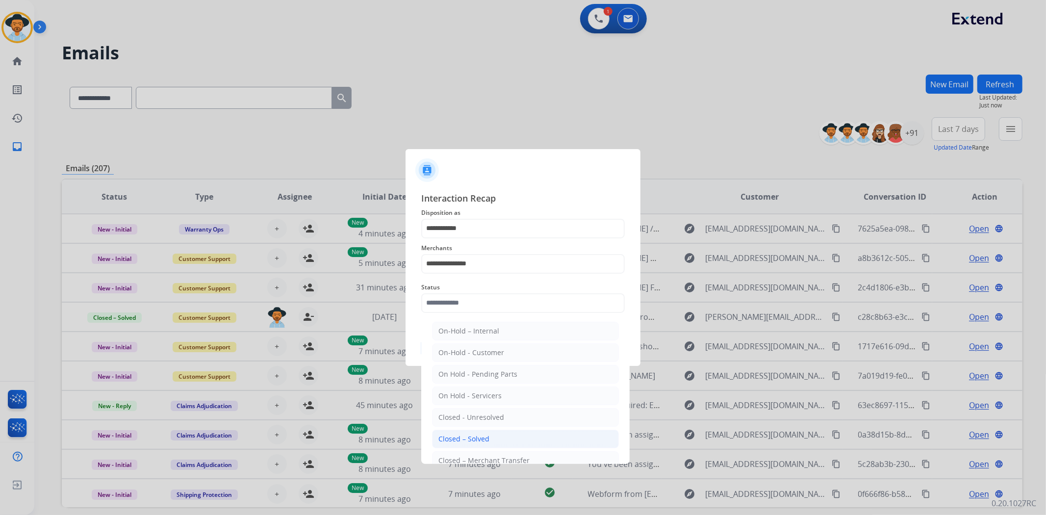
click at [463, 435] on div "Closed – Solved" at bounding box center [464, 439] width 51 height 10
type input "**********"
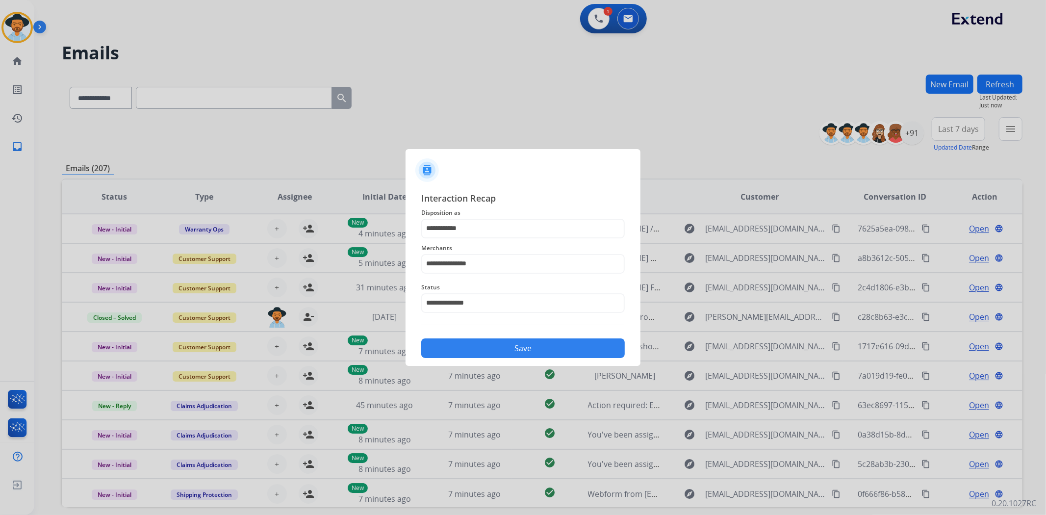
click at [474, 340] on button "Save" at bounding box center [523, 348] width 204 height 20
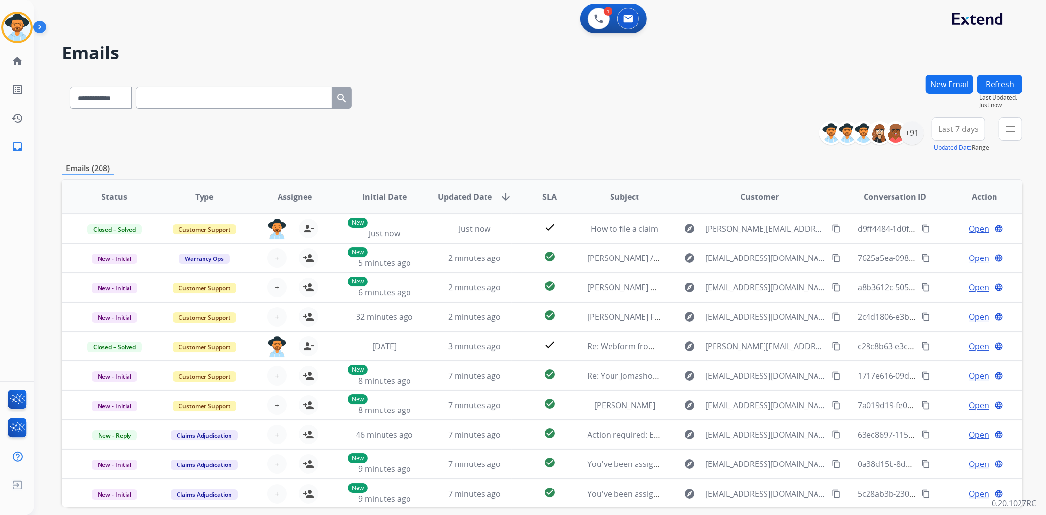
click at [595, 31] on div "1 Voice Interactions 0 Email Interactions" at bounding box center [613, 18] width 67 height 29
click at [596, 28] on button at bounding box center [599, 19] width 22 height 22
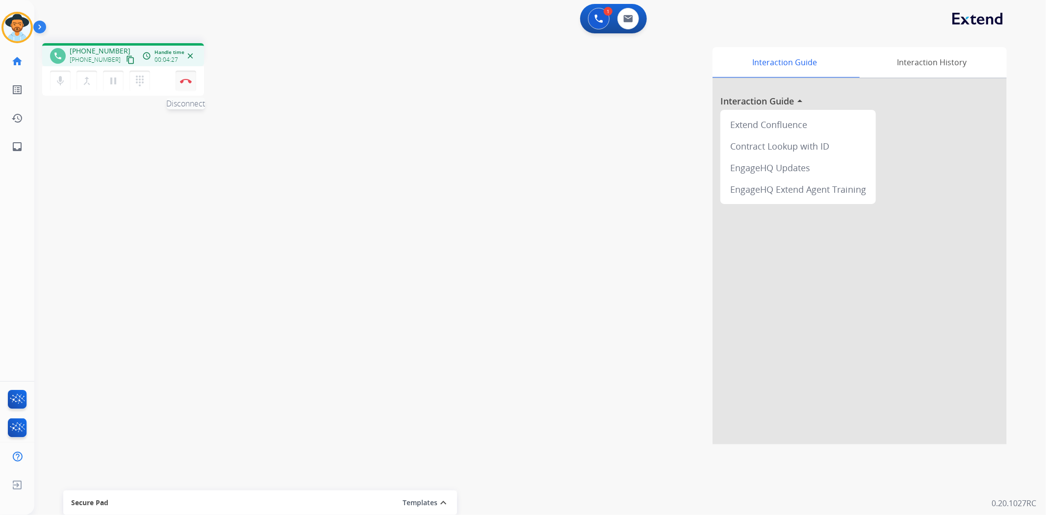
click at [183, 86] on button "Disconnect" at bounding box center [186, 81] width 21 height 21
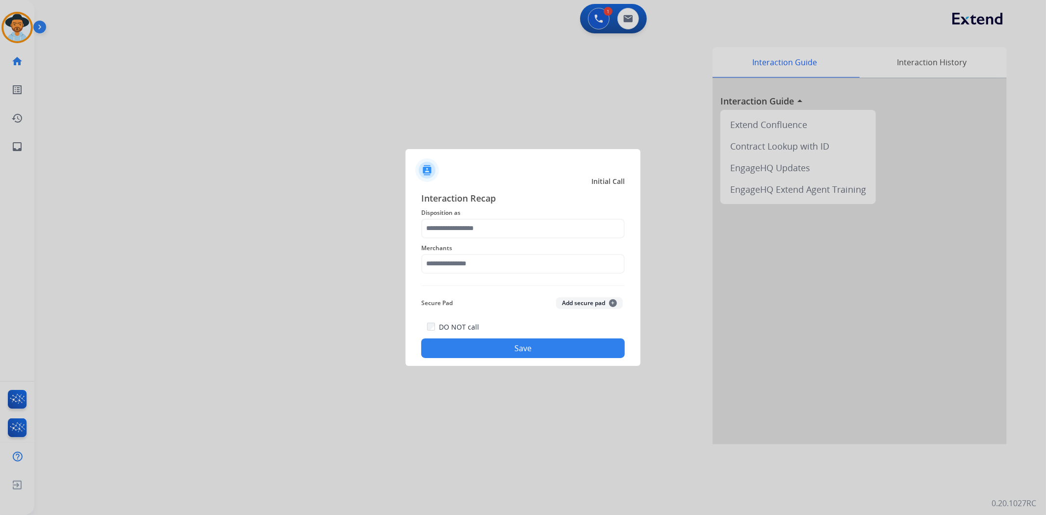
click at [467, 242] on span "Merchants" at bounding box center [523, 248] width 204 height 12
click at [464, 227] on input "text" at bounding box center [523, 229] width 204 height 20
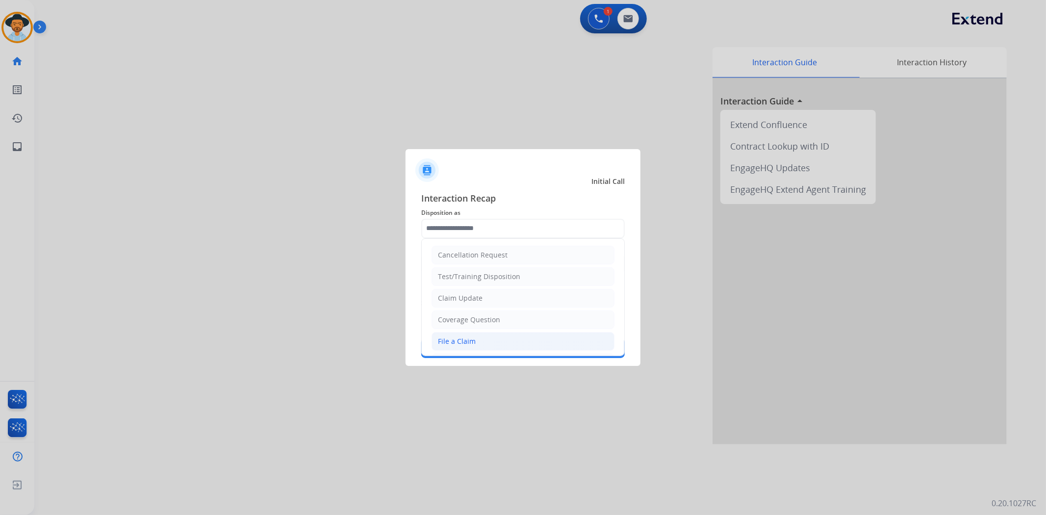
click at [458, 341] on div "File a Claim" at bounding box center [457, 342] width 38 height 10
type input "**********"
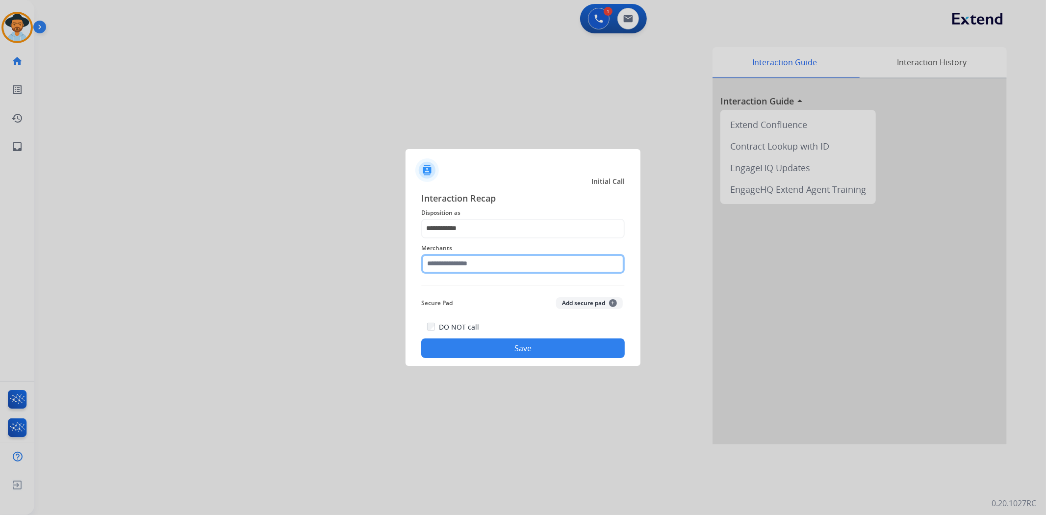
click at [463, 271] on input "text" at bounding box center [523, 264] width 204 height 20
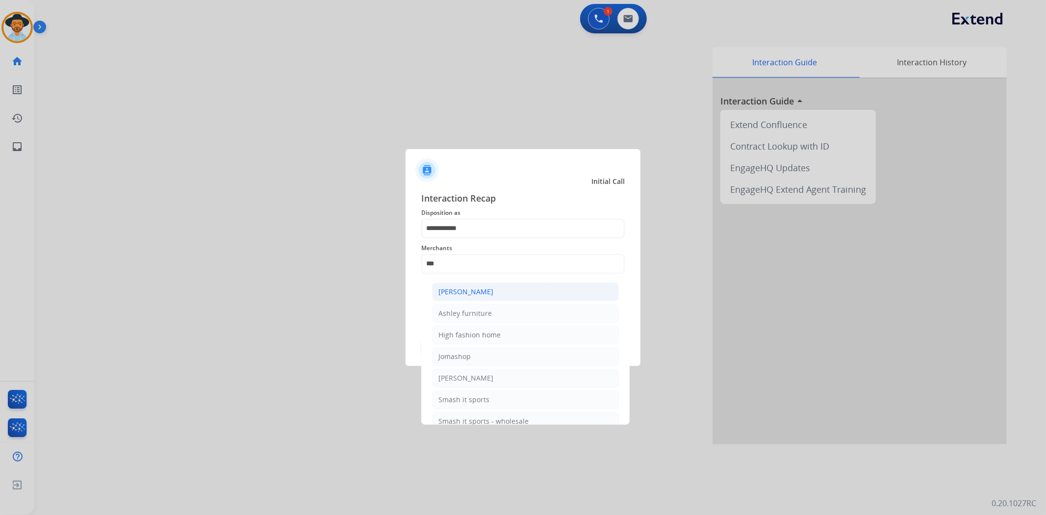
click at [477, 293] on div "[PERSON_NAME]" at bounding box center [466, 292] width 55 height 10
type input "**********"
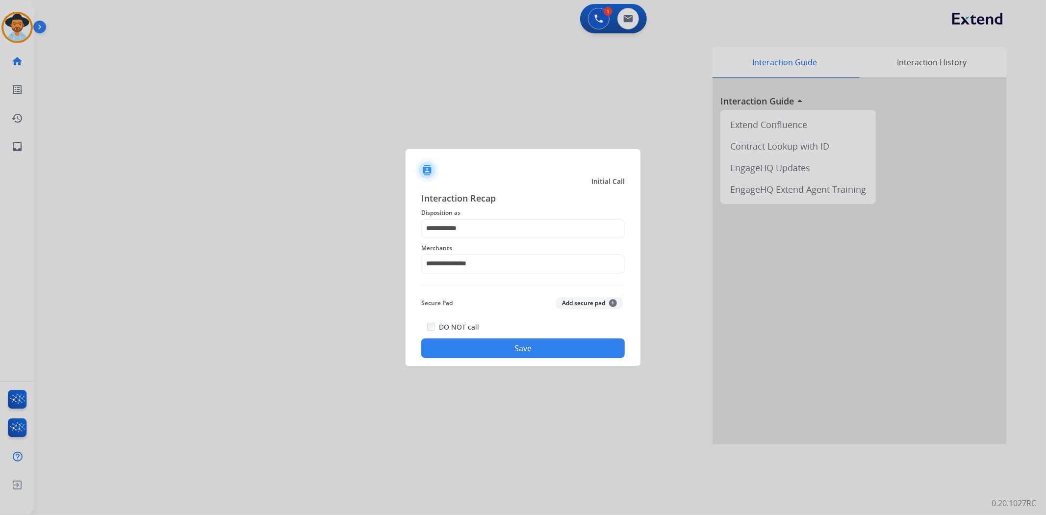
click at [471, 297] on div "Secure Pad Add secure pad +" at bounding box center [523, 303] width 204 height 20
click at [483, 361] on div "**********" at bounding box center [523, 274] width 235 height 183
click at [486, 352] on button "Save" at bounding box center [523, 348] width 204 height 20
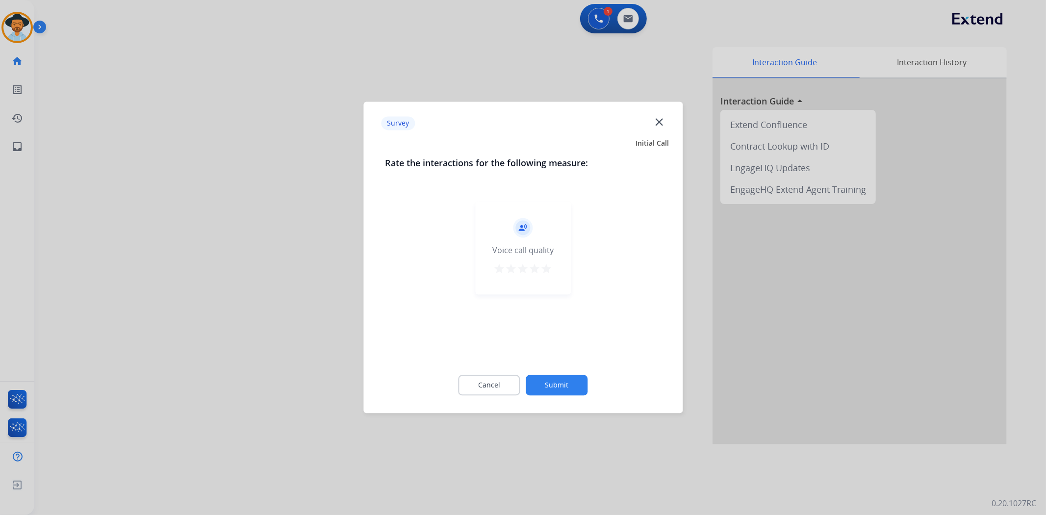
click at [546, 270] on mat-icon "star" at bounding box center [547, 269] width 12 height 12
click at [550, 376] on button "Submit" at bounding box center [557, 385] width 62 height 21
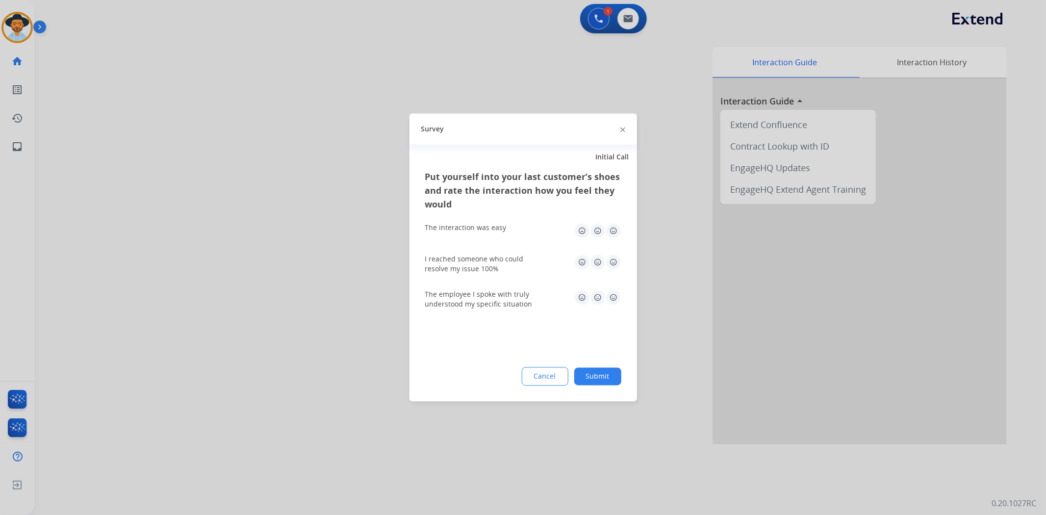
click at [611, 228] on img at bounding box center [614, 231] width 16 height 16
click at [614, 258] on img at bounding box center [614, 263] width 16 height 16
click at [615, 303] on img at bounding box center [614, 298] width 16 height 16
click at [600, 373] on button "Submit" at bounding box center [597, 377] width 47 height 18
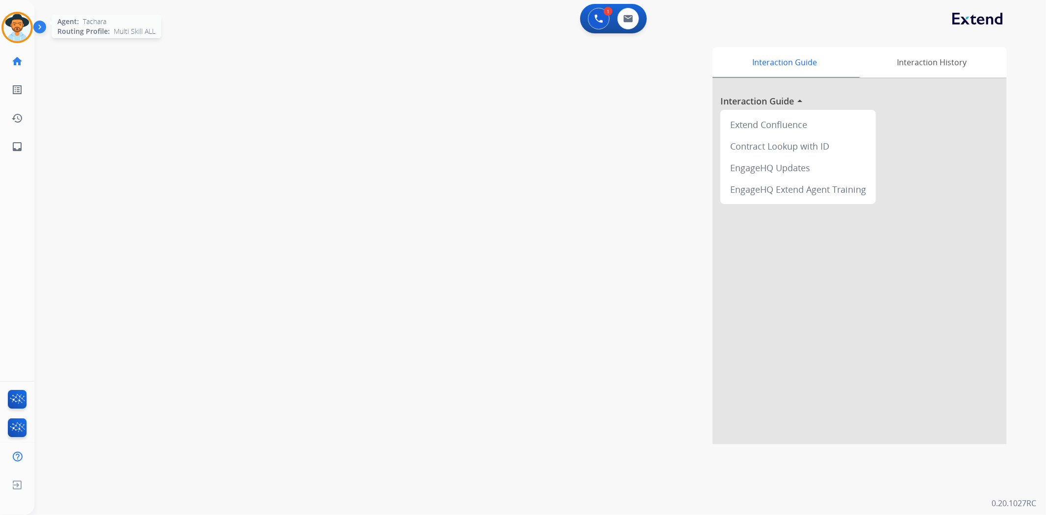
click at [25, 31] on img at bounding box center [16, 27] width 27 height 27
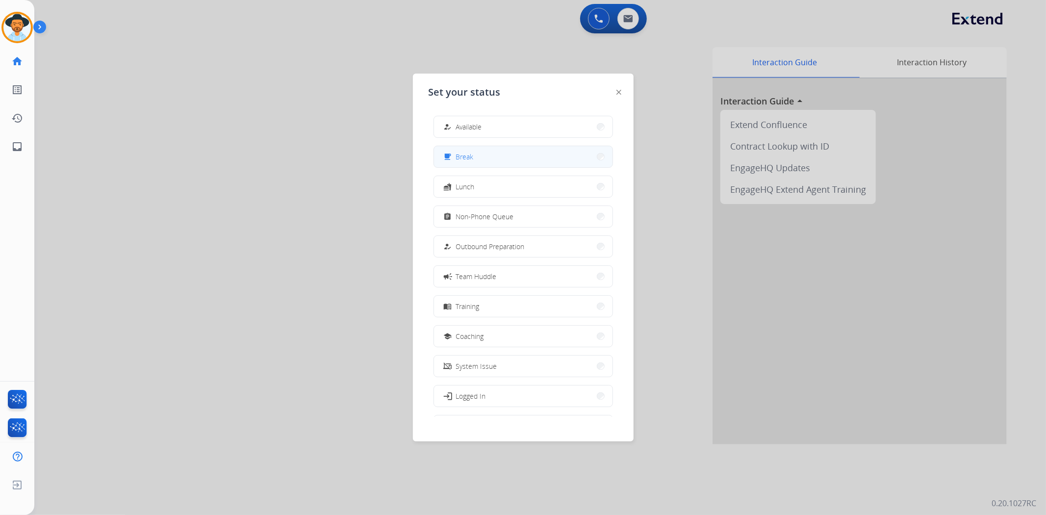
click at [506, 156] on button "free_breakfast Break" at bounding box center [523, 156] width 179 height 21
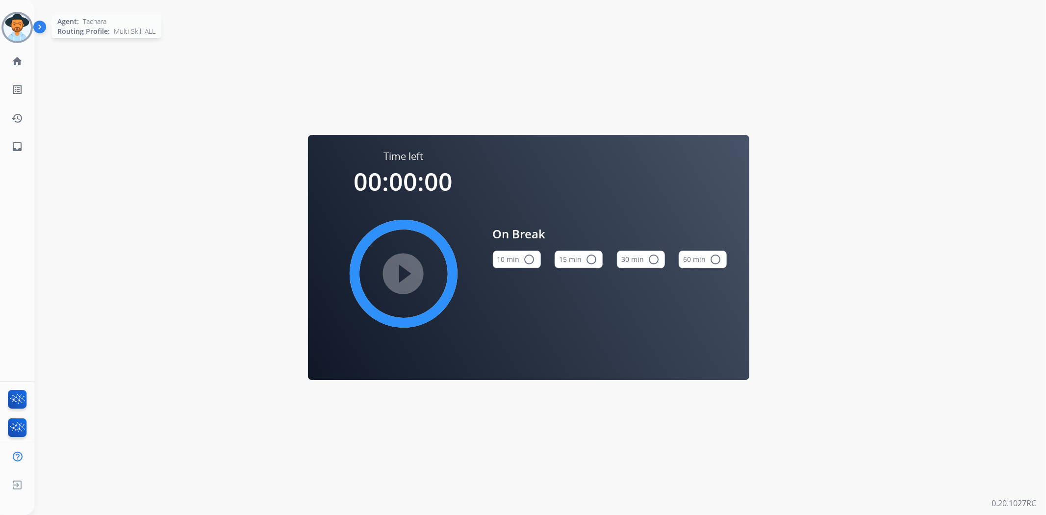
click at [8, 30] on img at bounding box center [16, 27] width 27 height 27
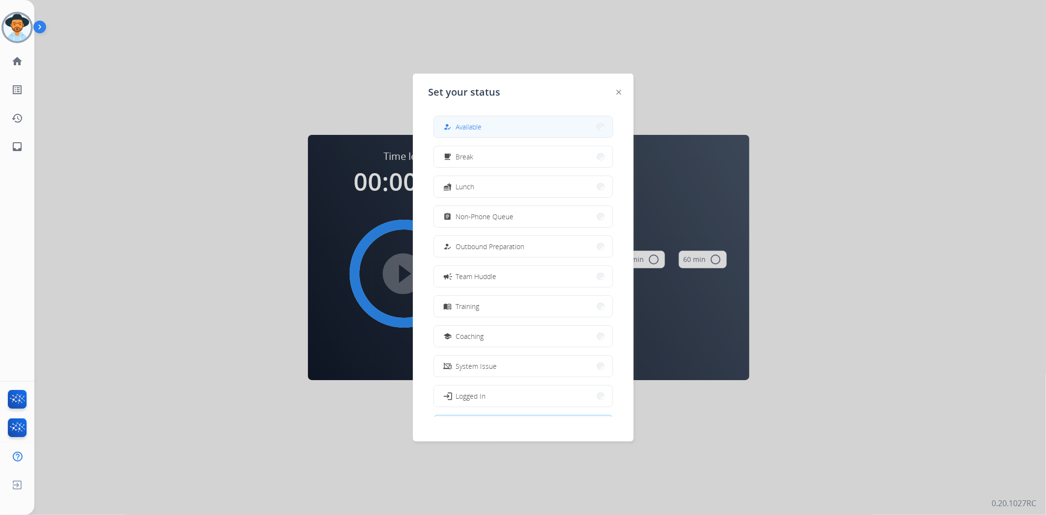
click at [538, 124] on button "how_to_reg Available" at bounding box center [523, 126] width 179 height 21
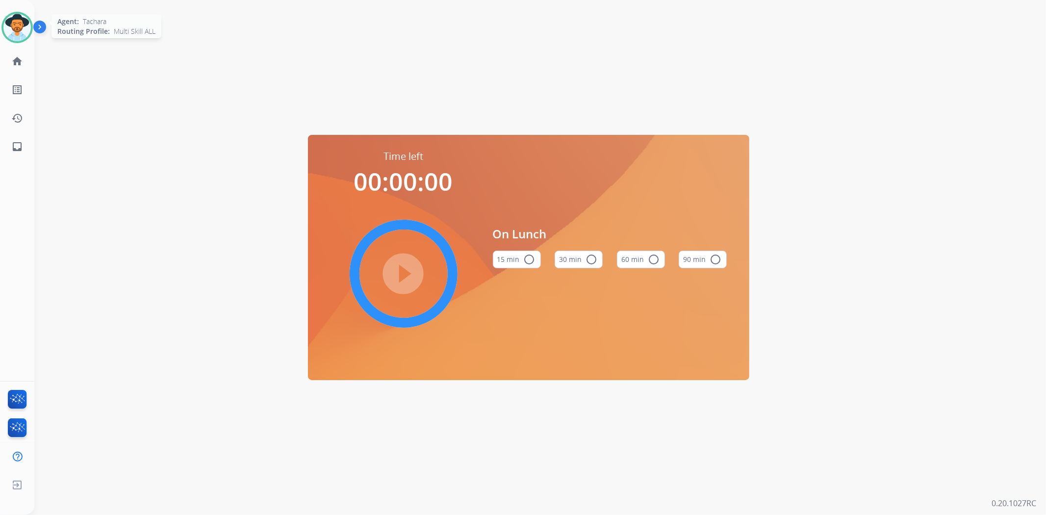
click at [14, 20] on img at bounding box center [16, 27] width 27 height 27
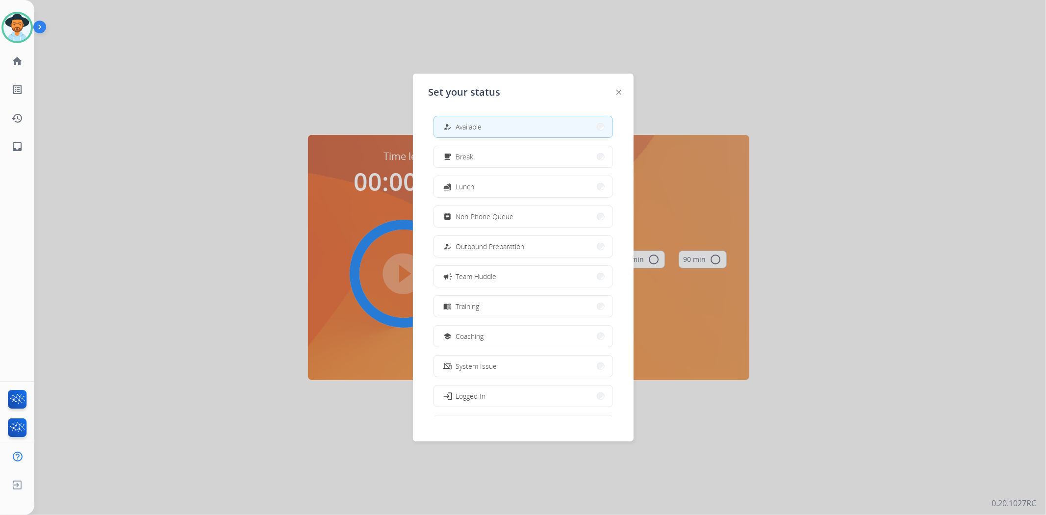
click at [485, 144] on div "how_to_reg Available free_breakfast Break fastfood Lunch assignment Non-Phone Q…" at bounding box center [523, 262] width 189 height 309
click at [488, 151] on button "free_breakfast Break" at bounding box center [523, 156] width 179 height 21
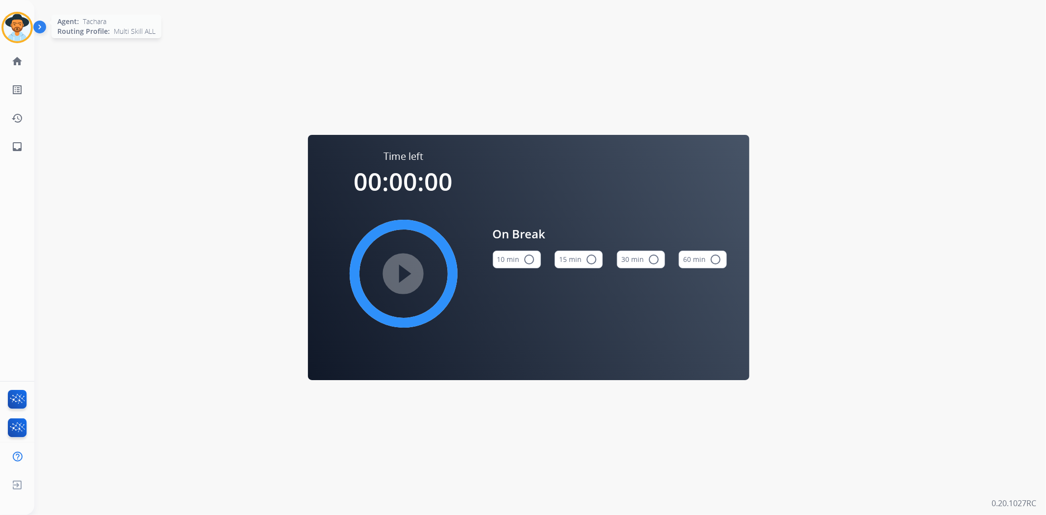
click at [21, 23] on img at bounding box center [16, 27] width 27 height 27
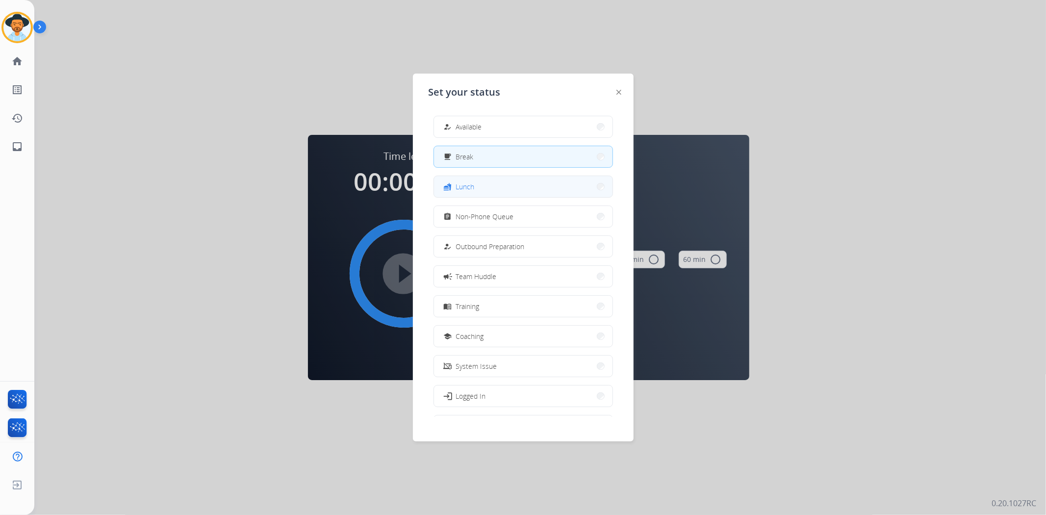
click at [504, 189] on button "fastfood Lunch" at bounding box center [523, 186] width 179 height 21
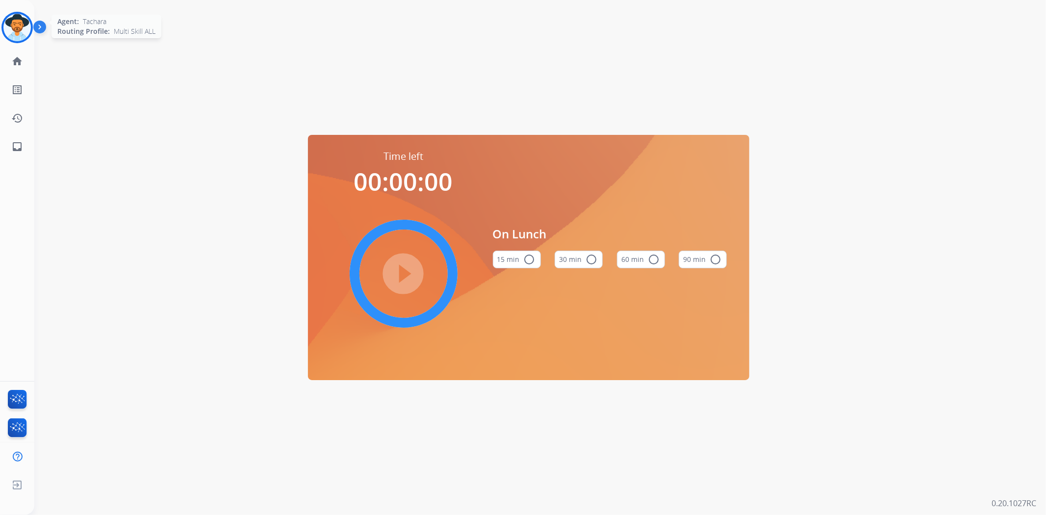
click at [10, 21] on img at bounding box center [16, 27] width 27 height 27
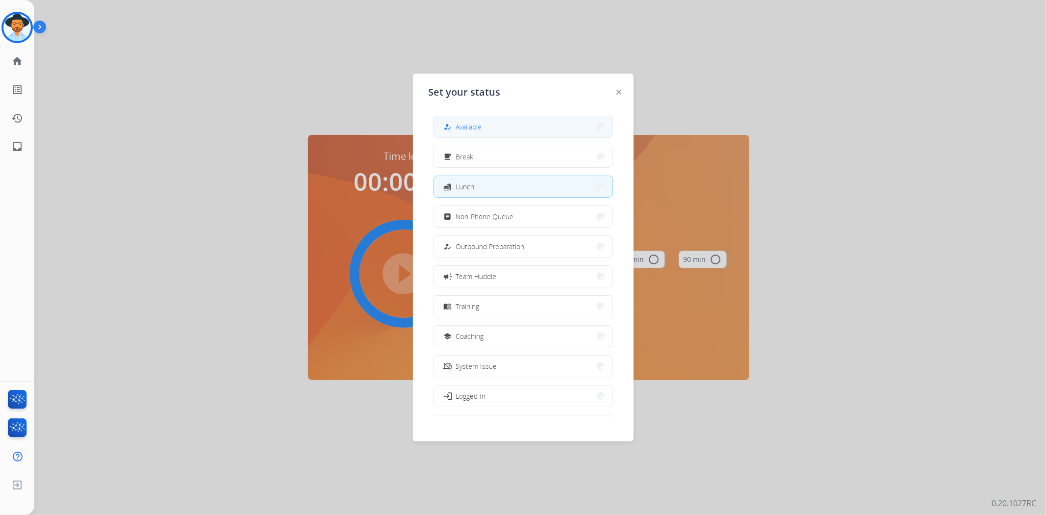
click at [484, 117] on button "how_to_reg Available" at bounding box center [523, 126] width 179 height 21
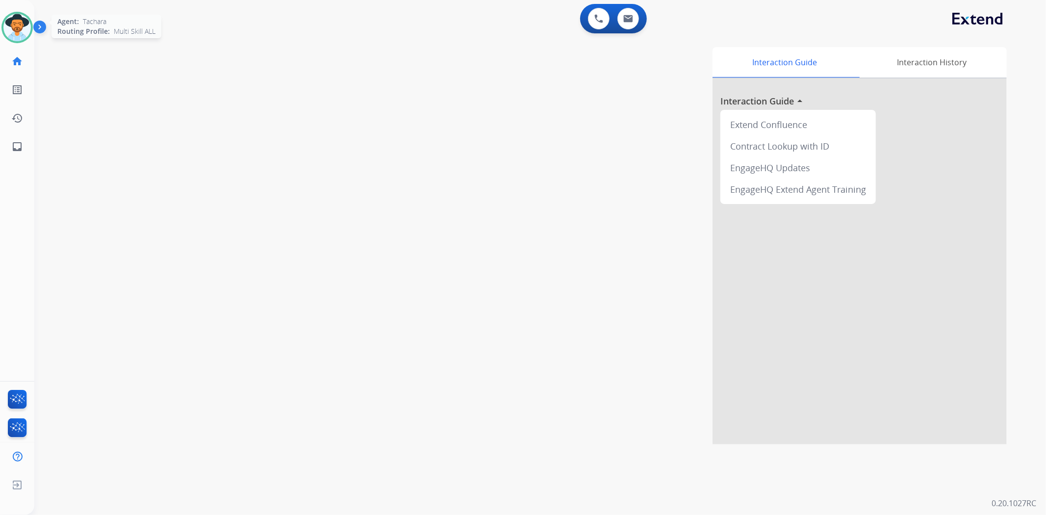
click at [11, 26] on img at bounding box center [16, 27] width 27 height 27
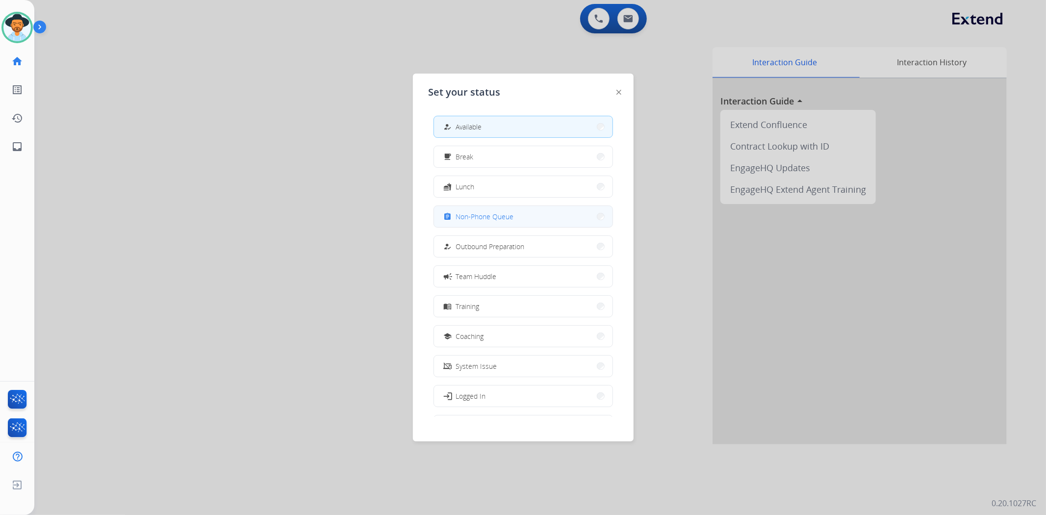
click at [460, 224] on button "assignment Non-Phone Queue" at bounding box center [523, 216] width 179 height 21
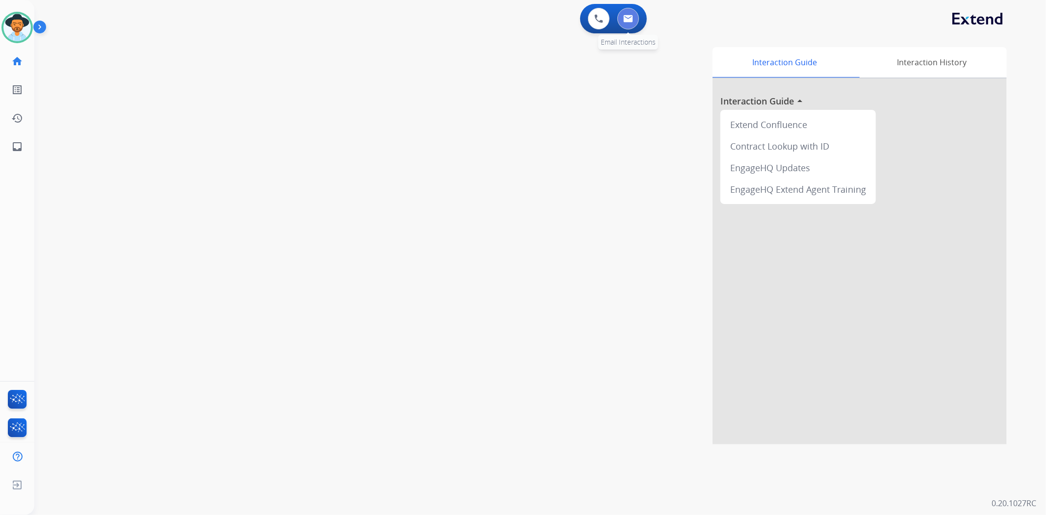
click at [624, 21] on img at bounding box center [628, 19] width 10 height 8
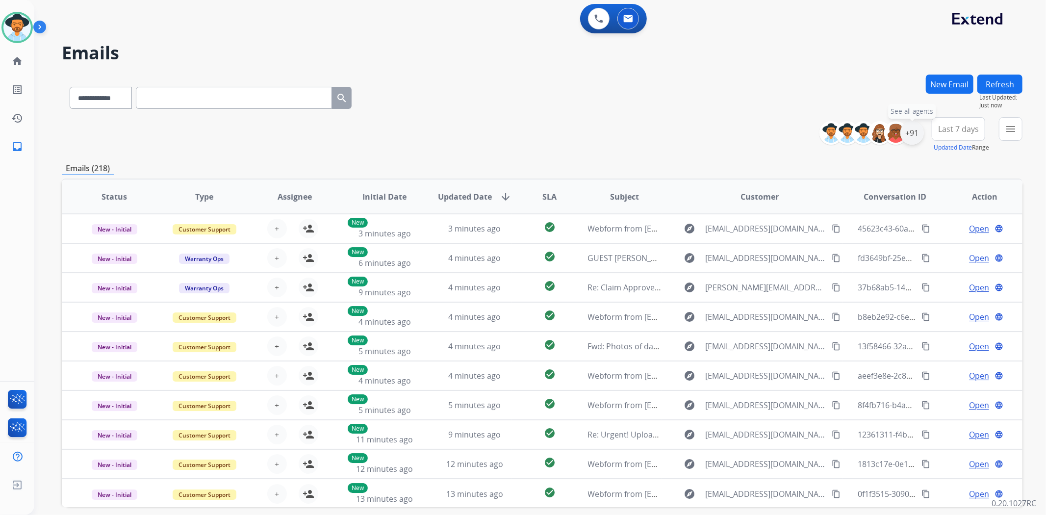
click at [915, 137] on div "+91" at bounding box center [913, 133] width 24 height 24
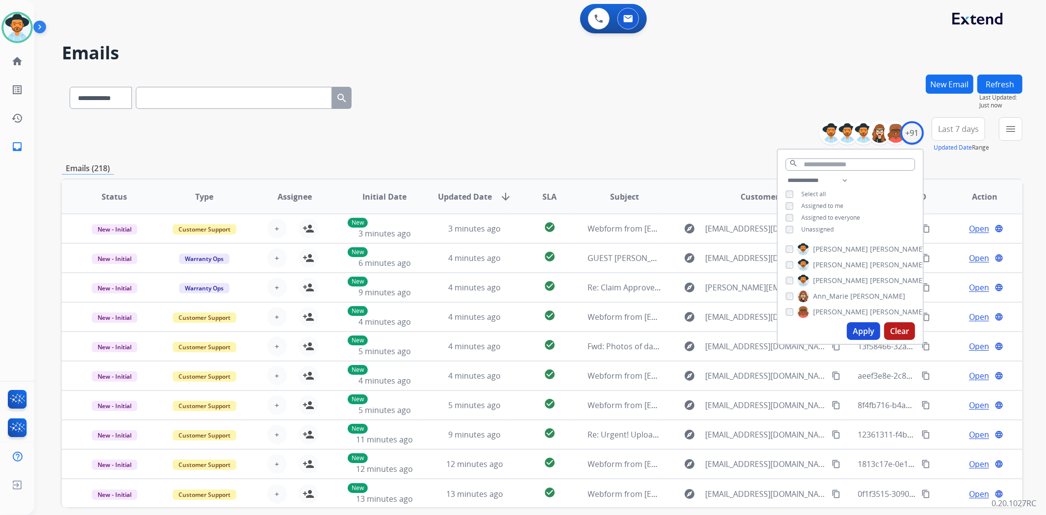
click at [792, 227] on div "Unassigned" at bounding box center [810, 230] width 48 height 8
click at [854, 325] on button "Apply" at bounding box center [863, 331] width 33 height 18
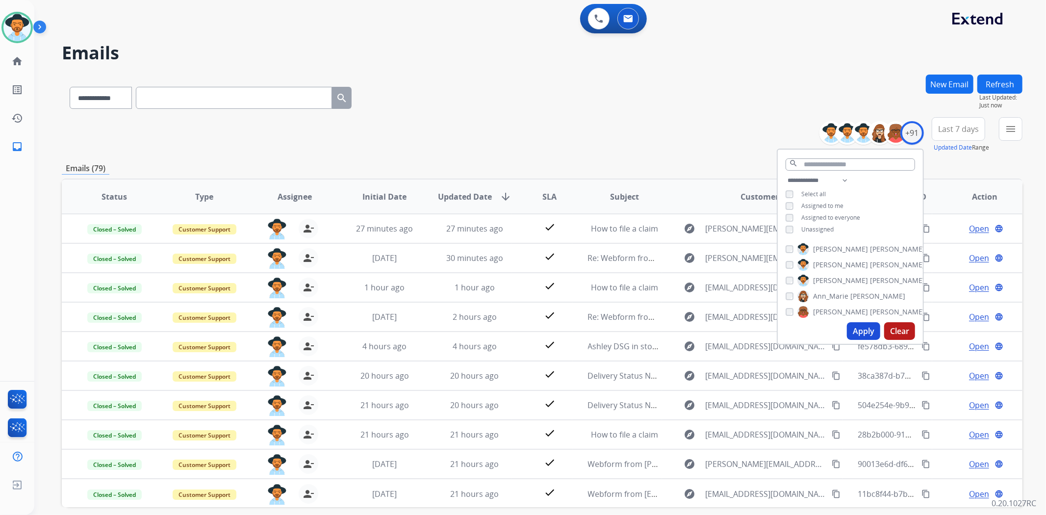
click at [643, 74] on div "**********" at bounding box center [528, 292] width 988 height 515
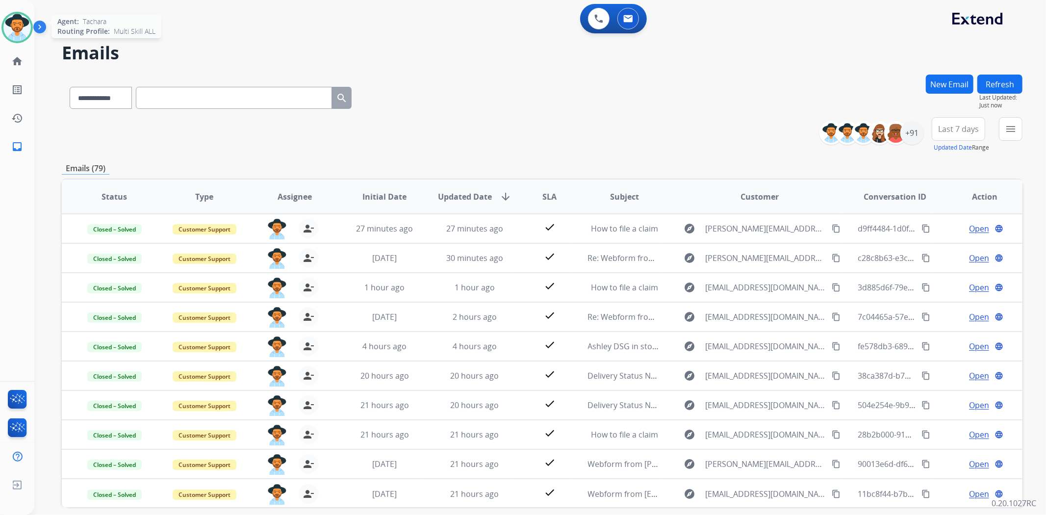
click at [23, 37] on img at bounding box center [16, 27] width 27 height 27
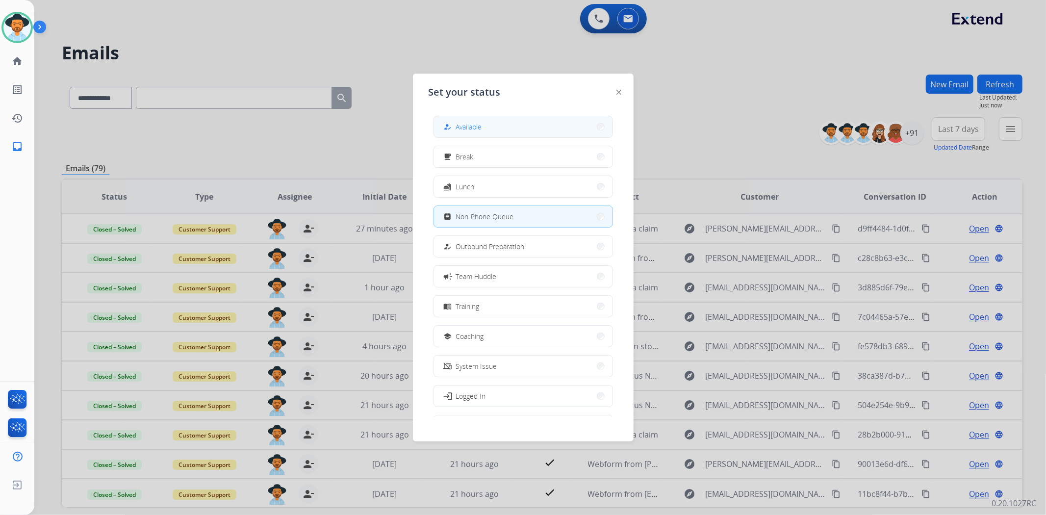
click at [454, 128] on div "how_to_reg" at bounding box center [449, 127] width 14 height 12
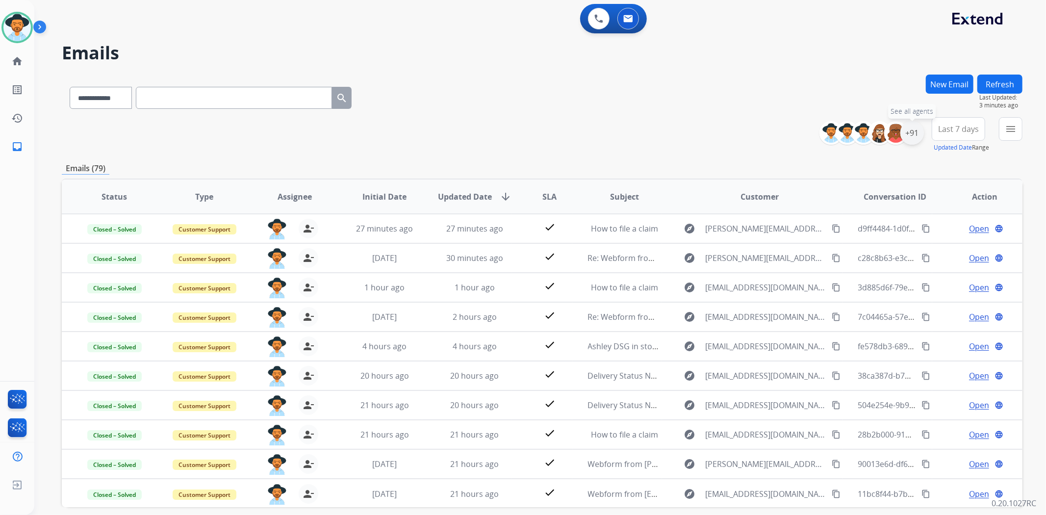
click at [914, 137] on div "+91" at bounding box center [913, 133] width 24 height 24
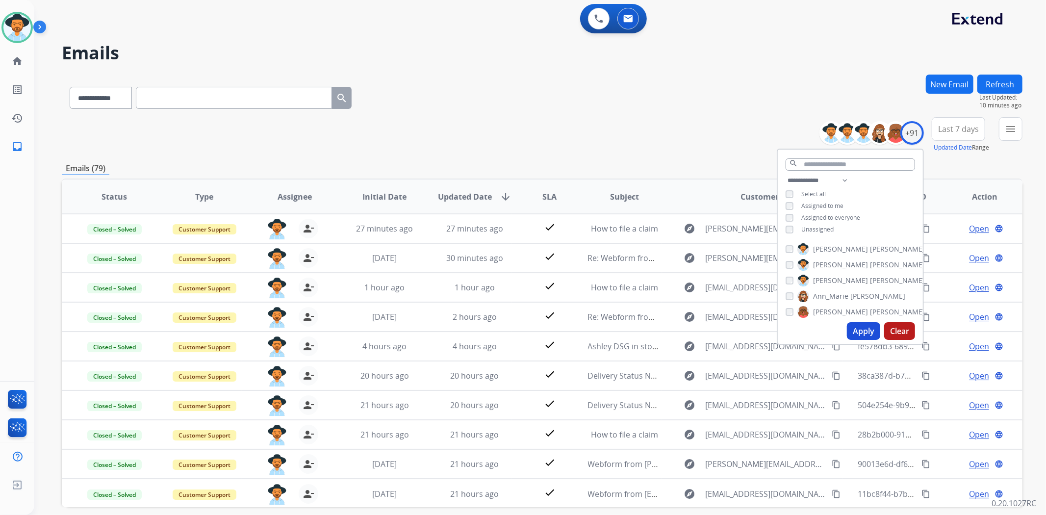
click at [630, 151] on div "**********" at bounding box center [542, 134] width 961 height 35
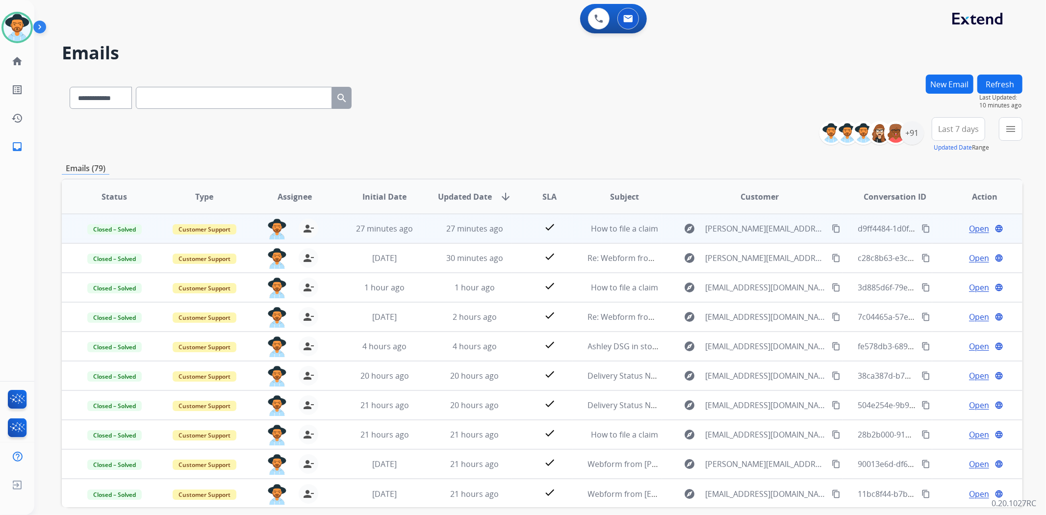
scroll to position [22, 0]
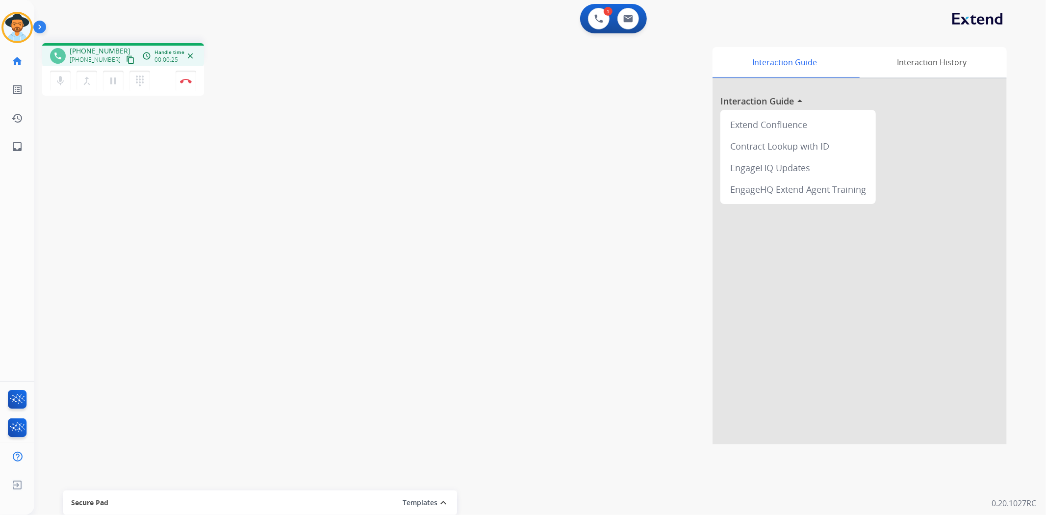
click at [126, 62] on mat-icon "content_copy" at bounding box center [130, 59] width 9 height 9
click at [187, 80] on img at bounding box center [186, 80] width 12 height 5
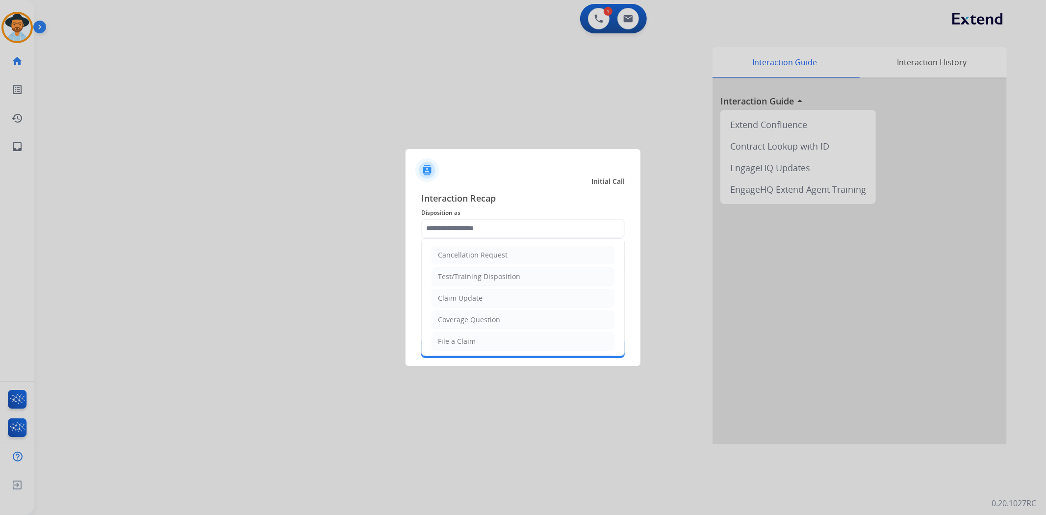
click at [489, 230] on input "text" at bounding box center [523, 229] width 204 height 20
click at [473, 338] on div "File a Claim" at bounding box center [457, 342] width 38 height 10
type input "**********"
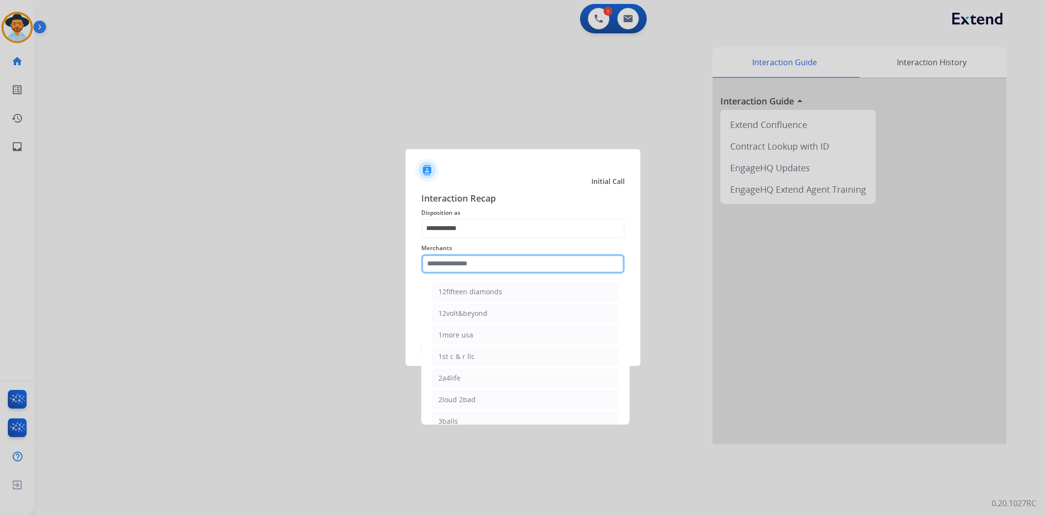
click at [455, 265] on input "text" at bounding box center [523, 264] width 204 height 20
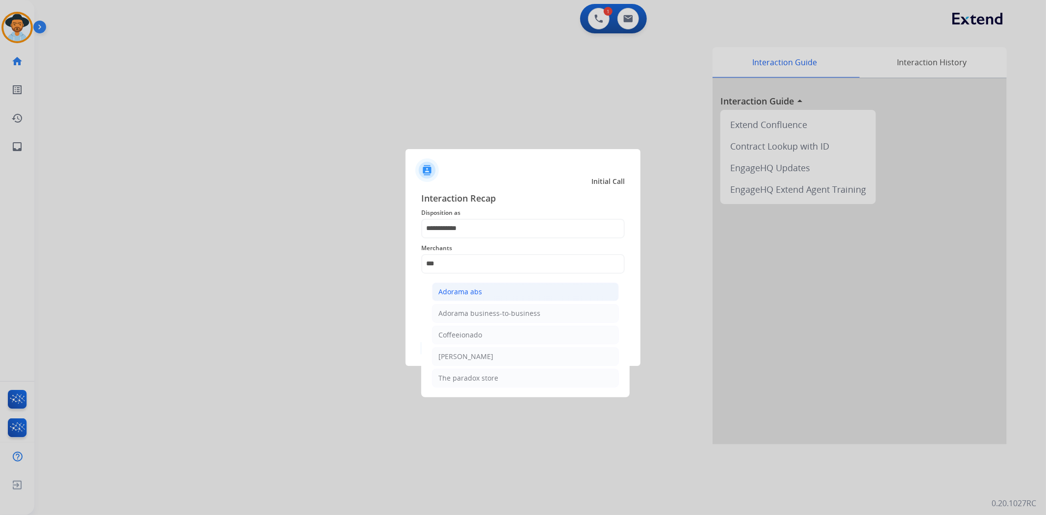
click at [459, 291] on div "Adorama abs" at bounding box center [461, 292] width 44 height 10
type input "**********"
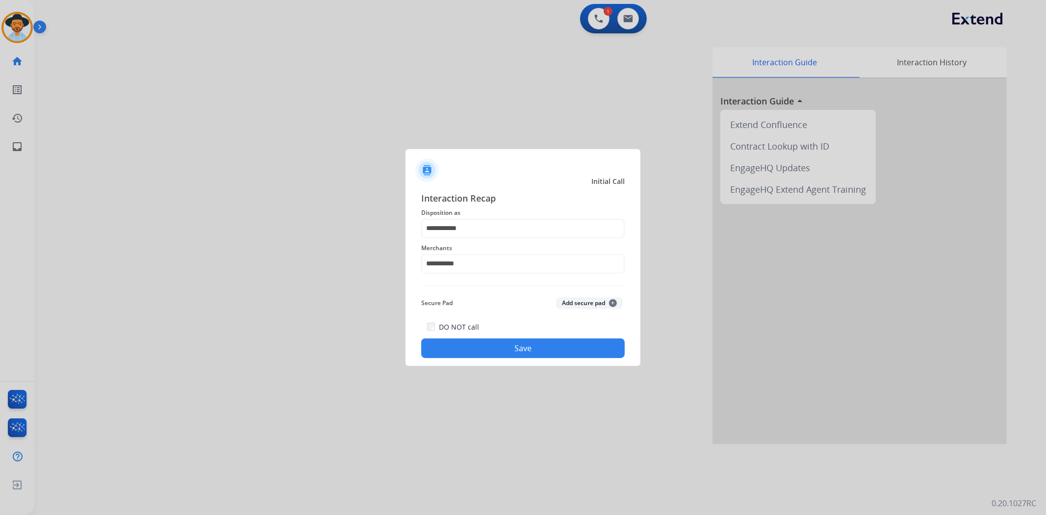
click at [497, 342] on button "Save" at bounding box center [523, 348] width 204 height 20
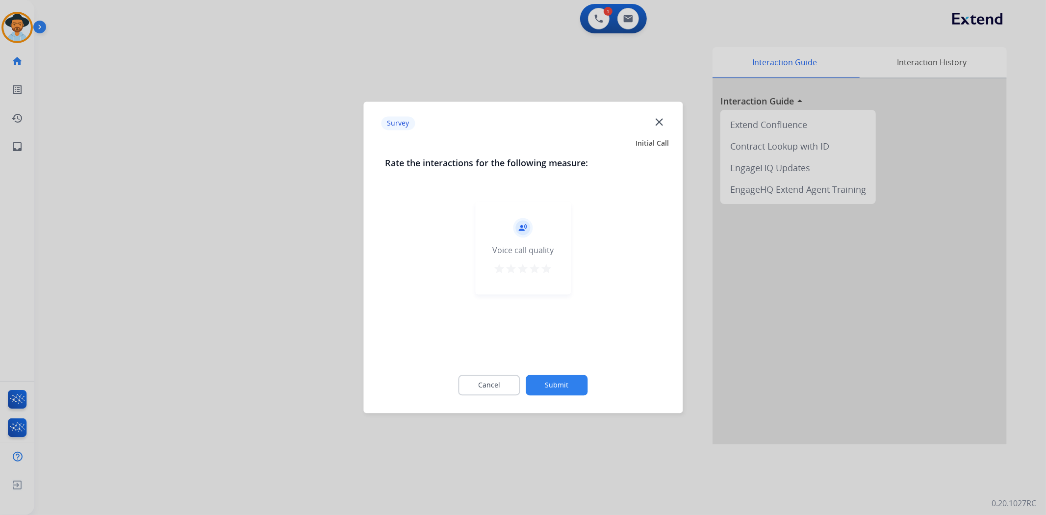
click at [543, 267] on mat-icon "star" at bounding box center [547, 269] width 12 height 12
click at [557, 381] on button "Submit" at bounding box center [557, 385] width 62 height 21
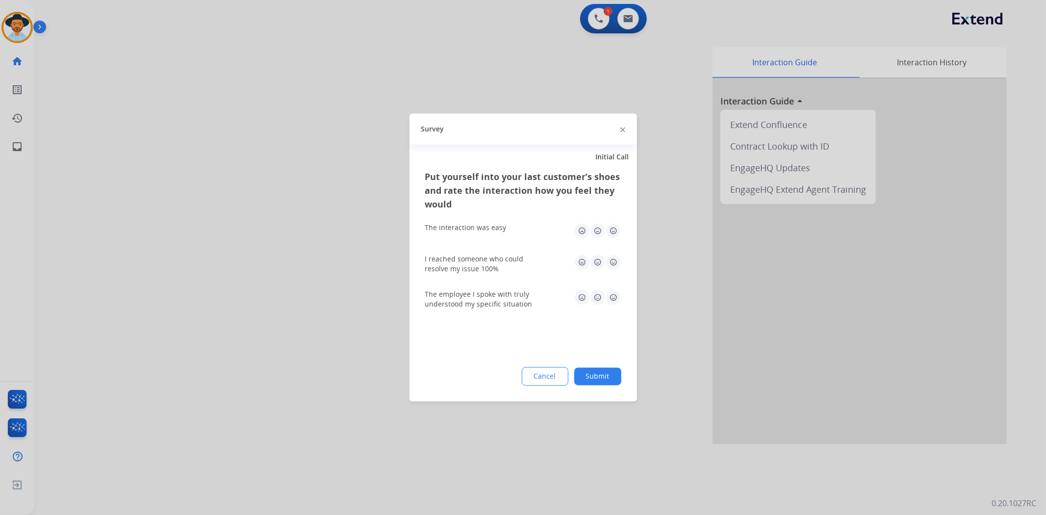
click at [589, 367] on div "Cancel Submit" at bounding box center [523, 376] width 196 height 19
click at [594, 370] on button "Submit" at bounding box center [597, 377] width 47 height 18
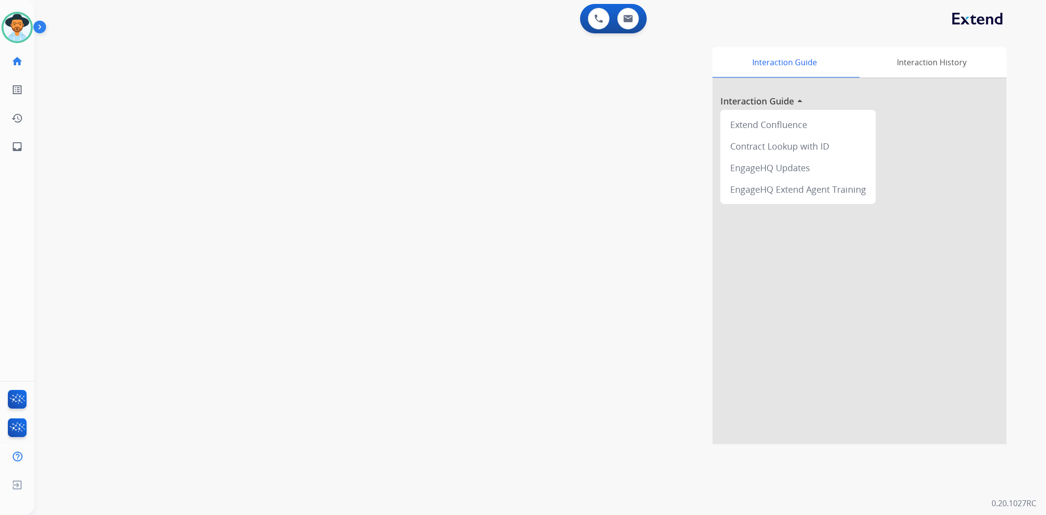
click at [388, 299] on div "Interaction Guide Interaction History Interaction Guide arrow_drop_up Extend Co…" at bounding box center [671, 245] width 673 height 397
click at [27, 33] on img at bounding box center [16, 27] width 27 height 27
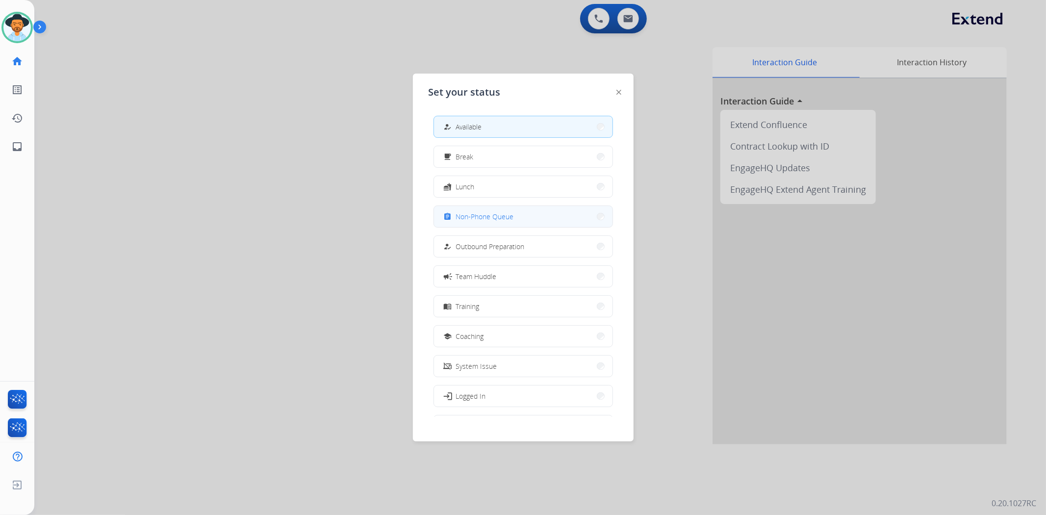
click at [506, 219] on span "Non-Phone Queue" at bounding box center [485, 216] width 58 height 10
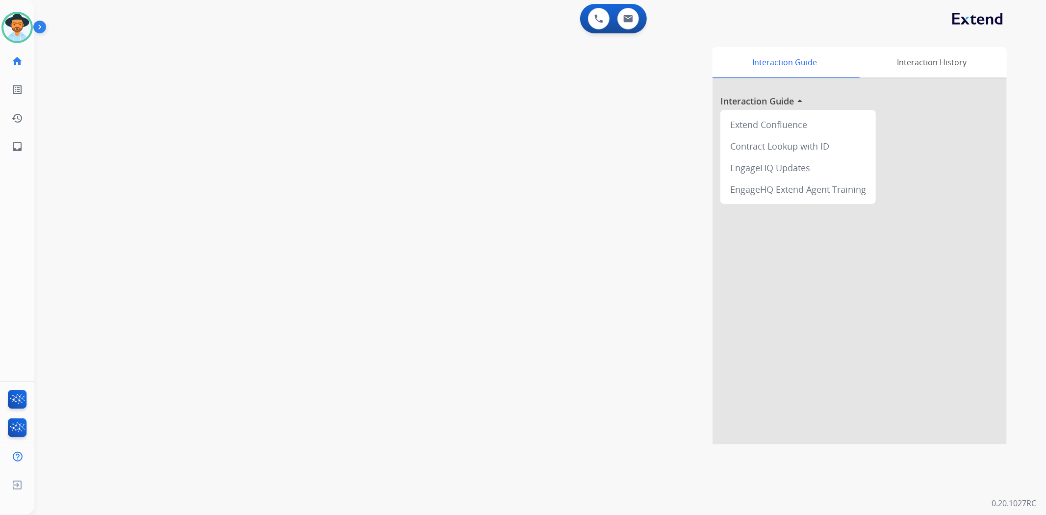
click at [224, 174] on div "swap_horiz Break voice bridge close_fullscreen Connect 3-Way Call merge_type Se…" at bounding box center [528, 239] width 988 height 409
click at [13, 43] on div "Agent: Tachara Routing Profile: Multi Skill ALL" at bounding box center [16, 27] width 31 height 31
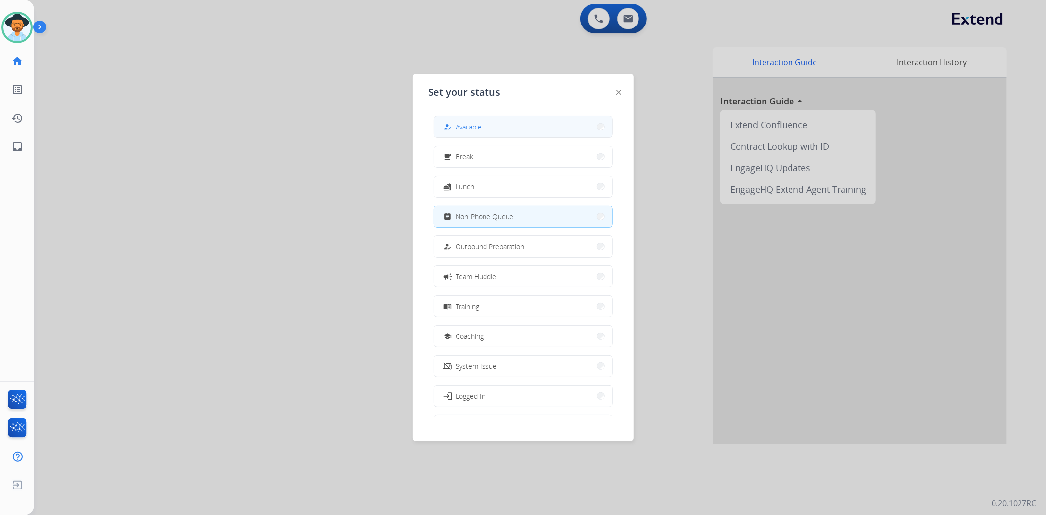
click at [531, 121] on button "how_to_reg Available" at bounding box center [523, 126] width 179 height 21
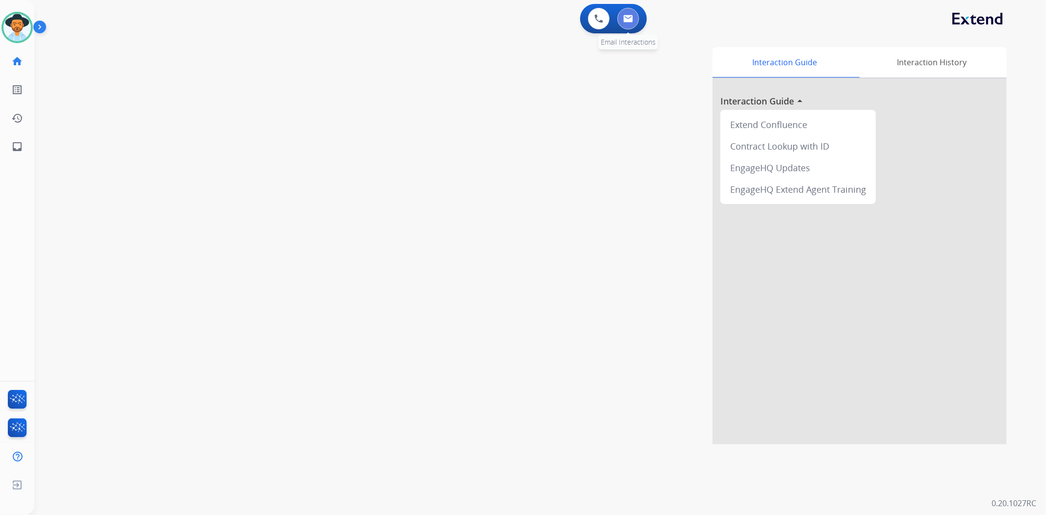
click at [623, 13] on button at bounding box center [629, 19] width 22 height 22
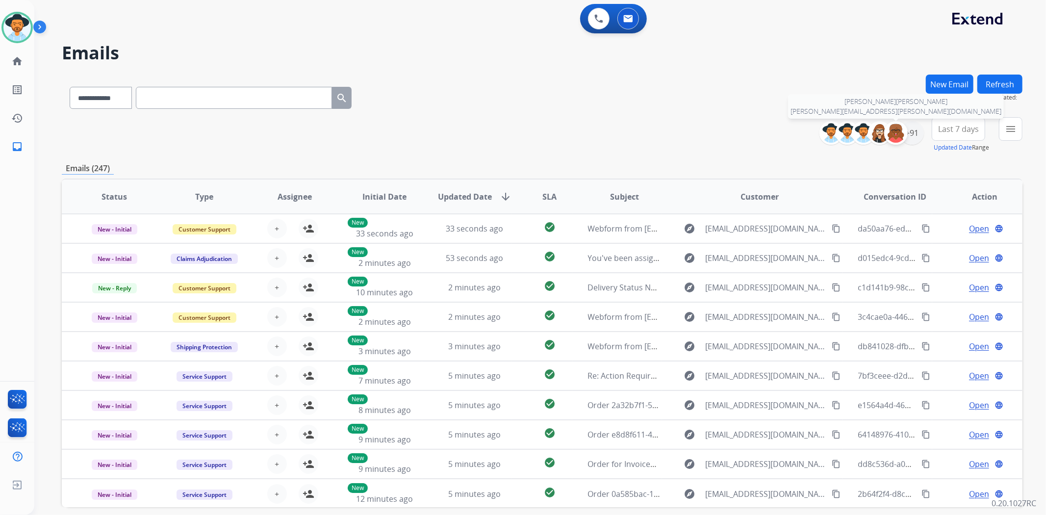
click at [903, 131] on img at bounding box center [896, 133] width 20 height 20
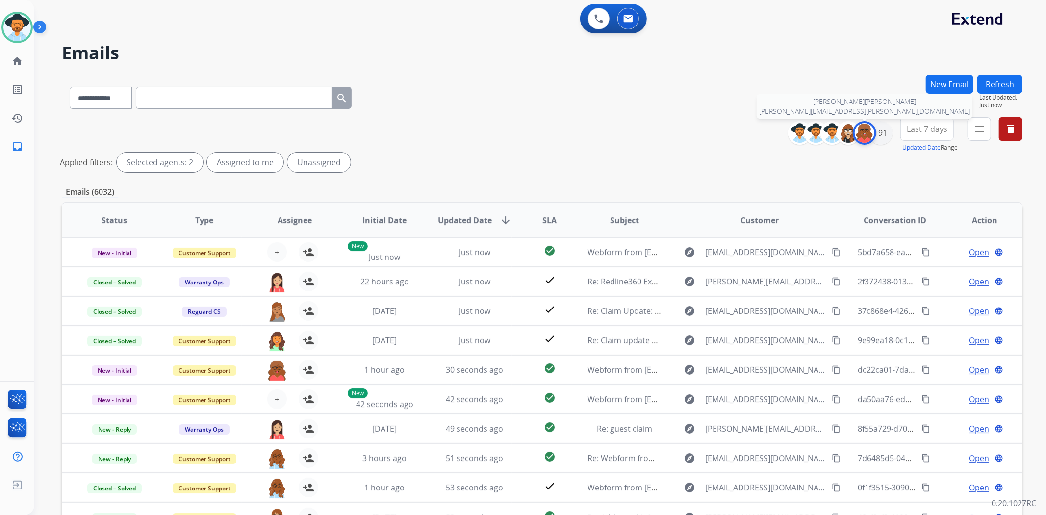
click at [865, 133] on img at bounding box center [865, 133] width 20 height 20
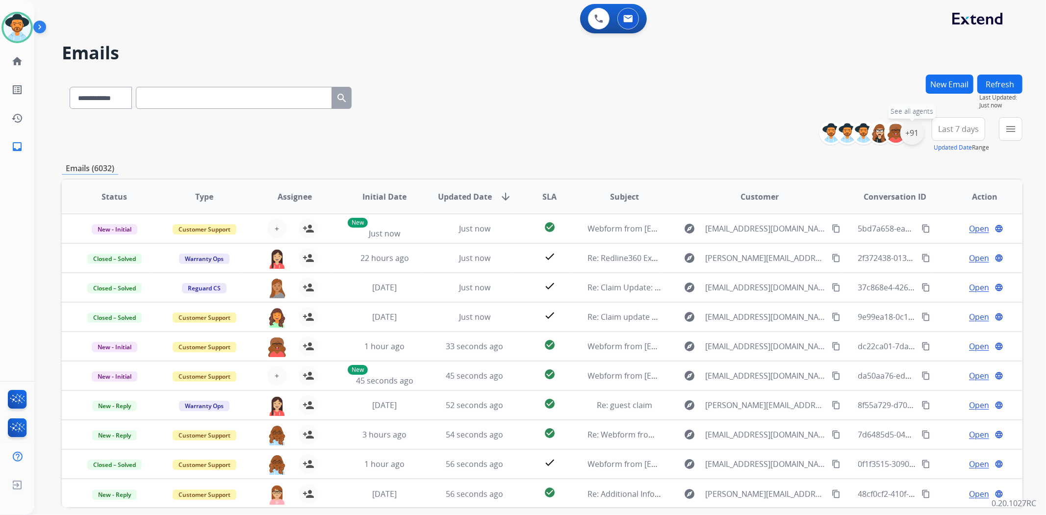
click at [906, 135] on div "+91" at bounding box center [913, 133] width 24 height 24
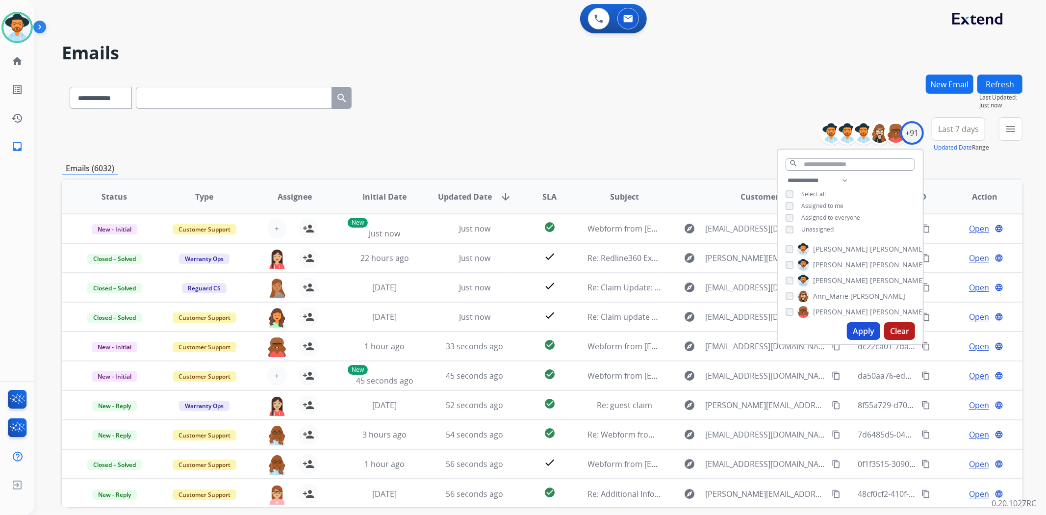
click at [853, 332] on button "Apply" at bounding box center [863, 331] width 33 height 18
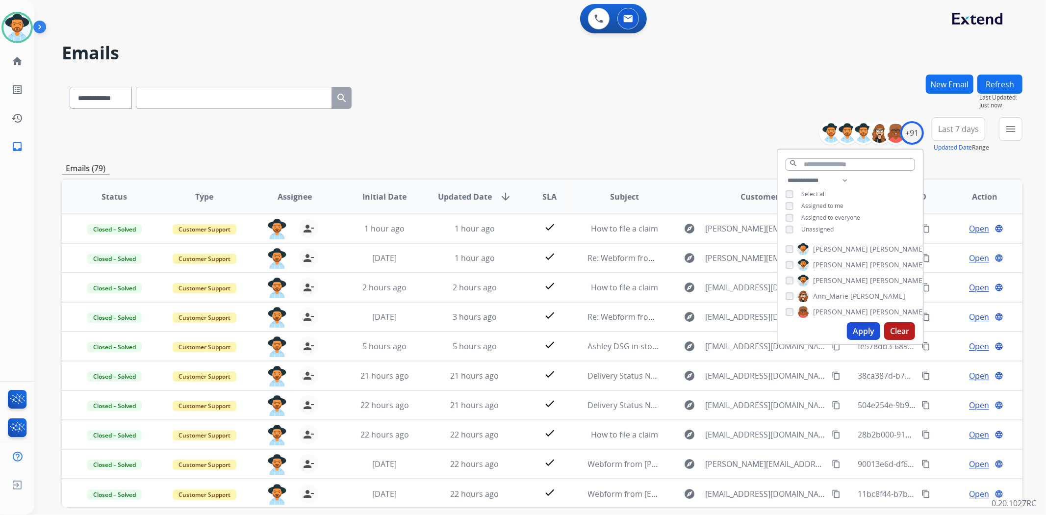
click at [604, 162] on div "Emails (79)" at bounding box center [542, 168] width 961 height 12
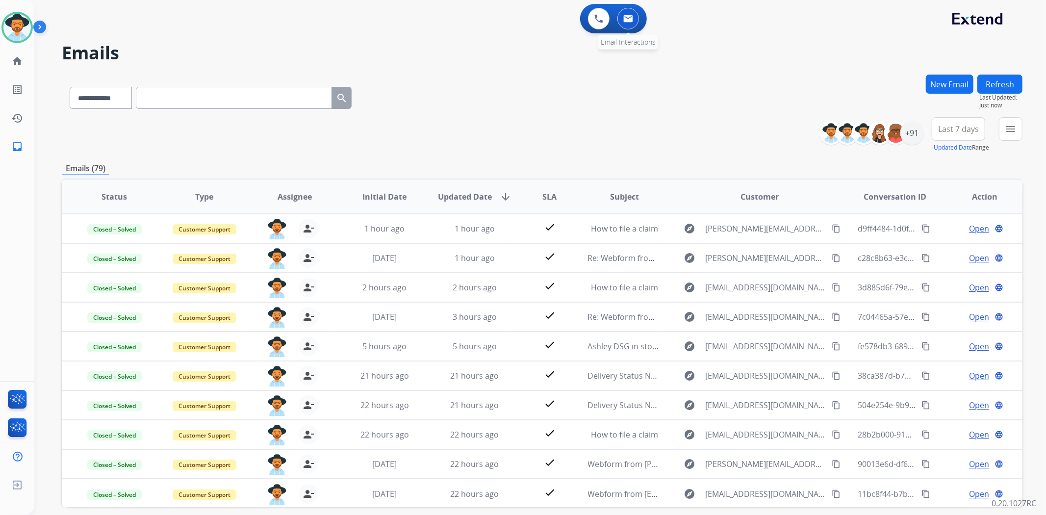
click at [626, 18] on img at bounding box center [628, 19] width 10 height 8
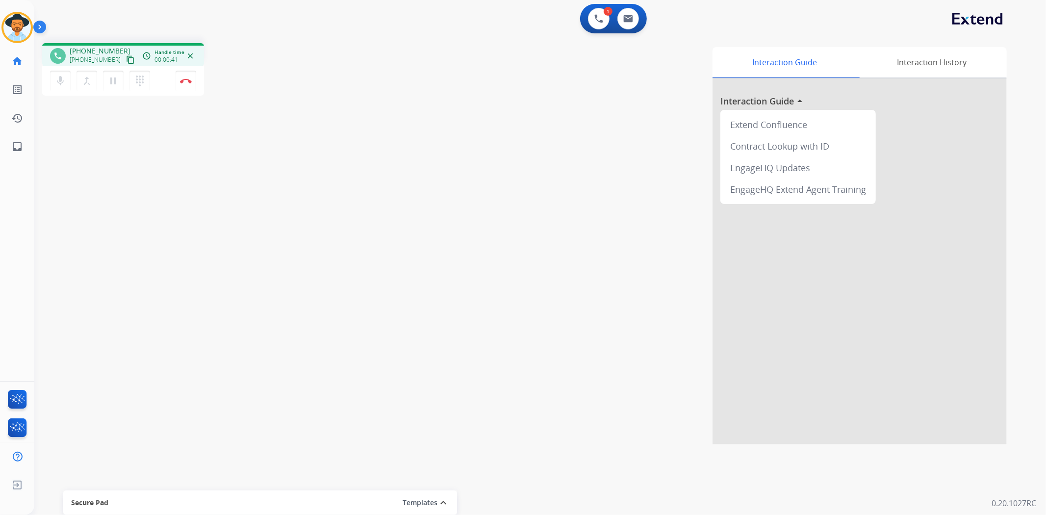
click at [126, 60] on mat-icon "content_copy" at bounding box center [130, 59] width 9 height 9
click at [126, 59] on mat-icon "content_copy" at bounding box center [130, 59] width 9 height 9
click at [113, 80] on mat-icon "pause" at bounding box center [113, 81] width 12 height 12
click at [107, 78] on mat-icon "play_arrow" at bounding box center [113, 81] width 12 height 12
click at [382, 143] on div "Interaction Guide Interaction History Interaction Guide arrow_drop_up Extend Co…" at bounding box center [671, 245] width 673 height 397
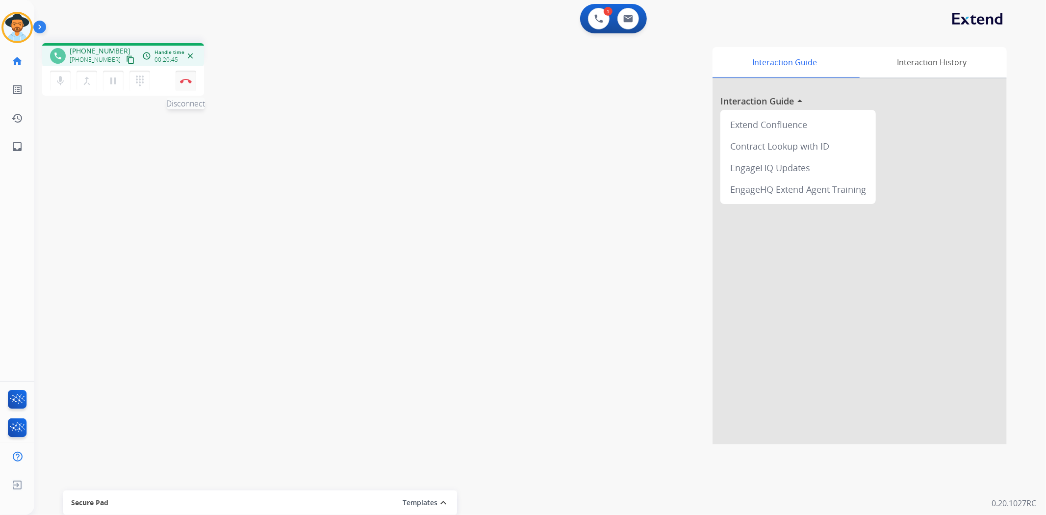
click at [195, 83] on button "Disconnect" at bounding box center [186, 81] width 21 height 21
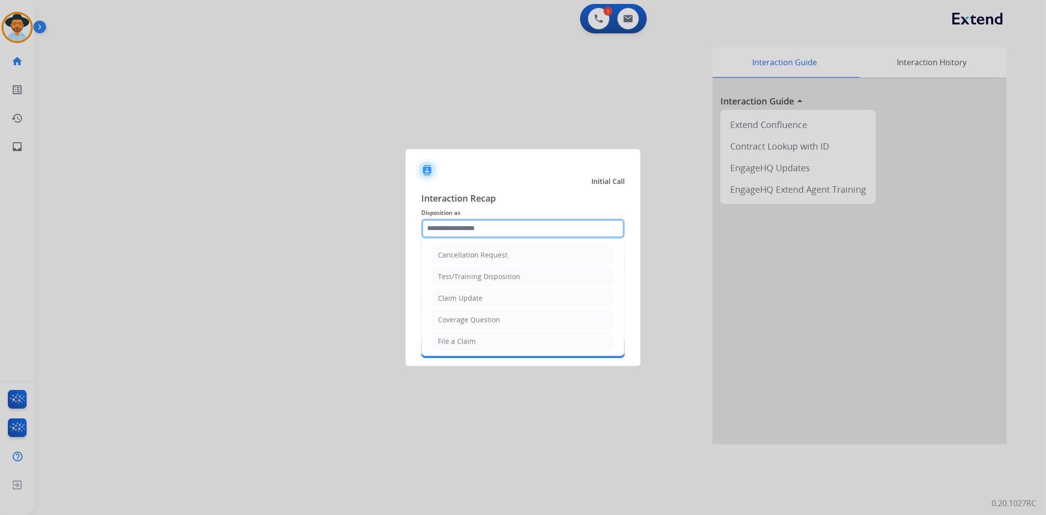
click at [473, 224] on input "text" at bounding box center [523, 229] width 204 height 20
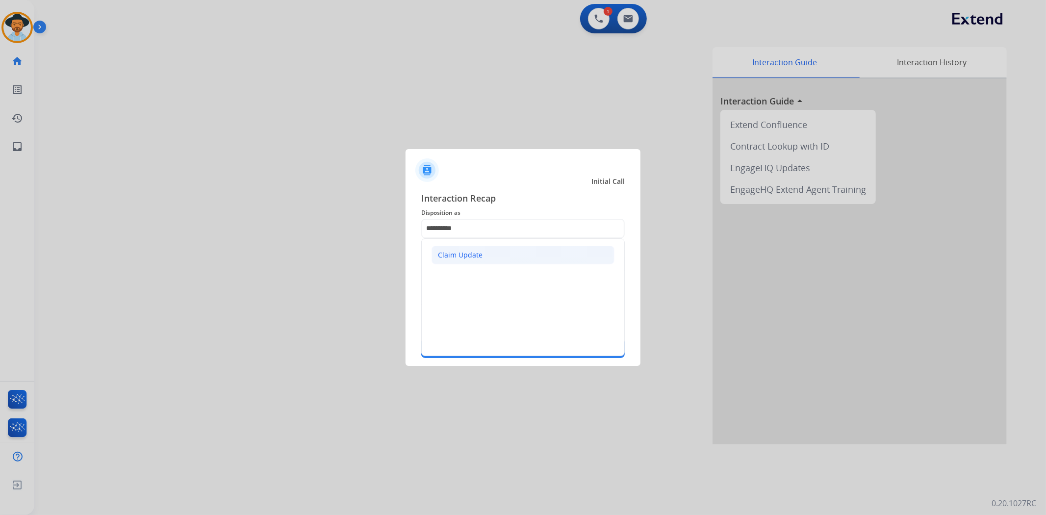
click at [548, 261] on li "Claim Update" at bounding box center [523, 255] width 183 height 19
type input "**********"
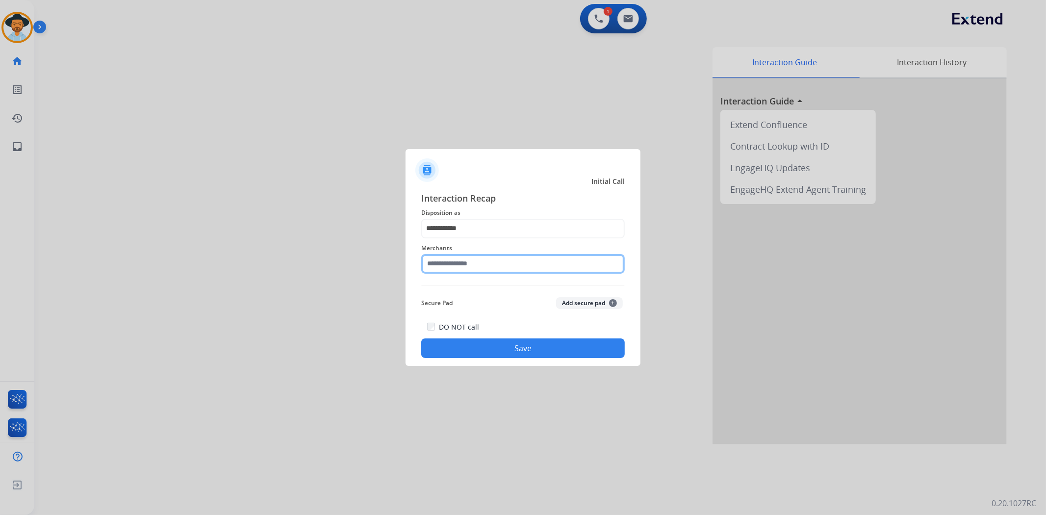
click at [545, 265] on input "text" at bounding box center [523, 264] width 204 height 20
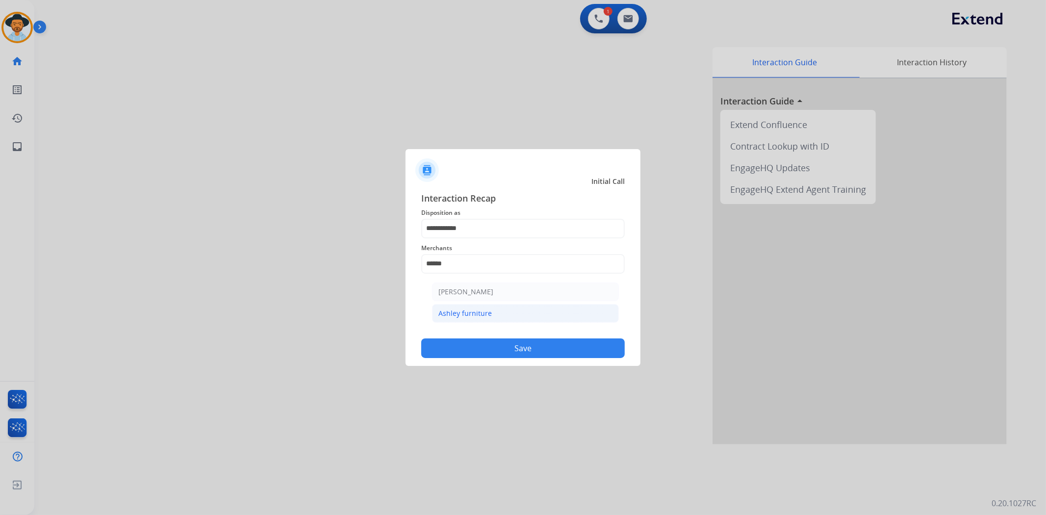
click at [478, 315] on div "Ashley furniture" at bounding box center [465, 314] width 53 height 10
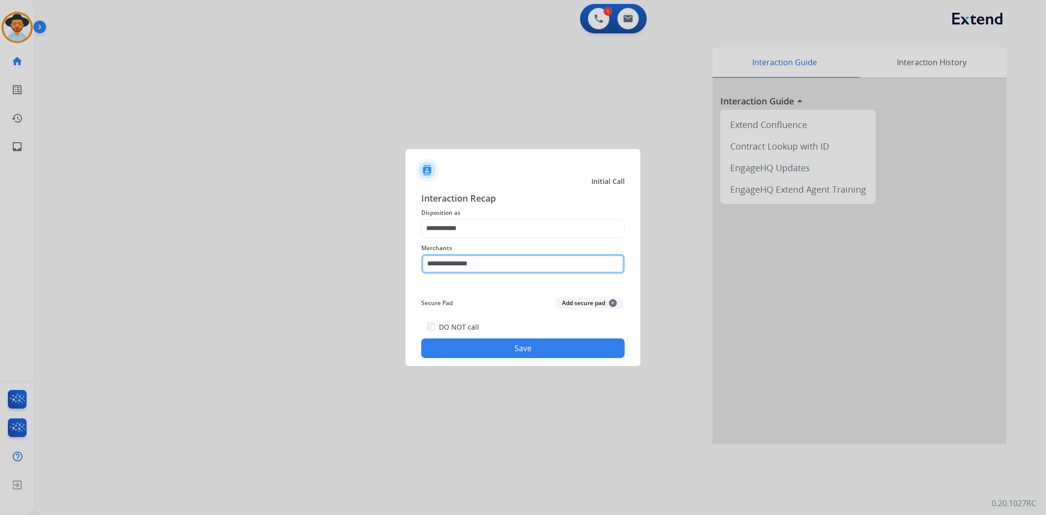
click at [496, 256] on input "**********" at bounding box center [523, 264] width 204 height 20
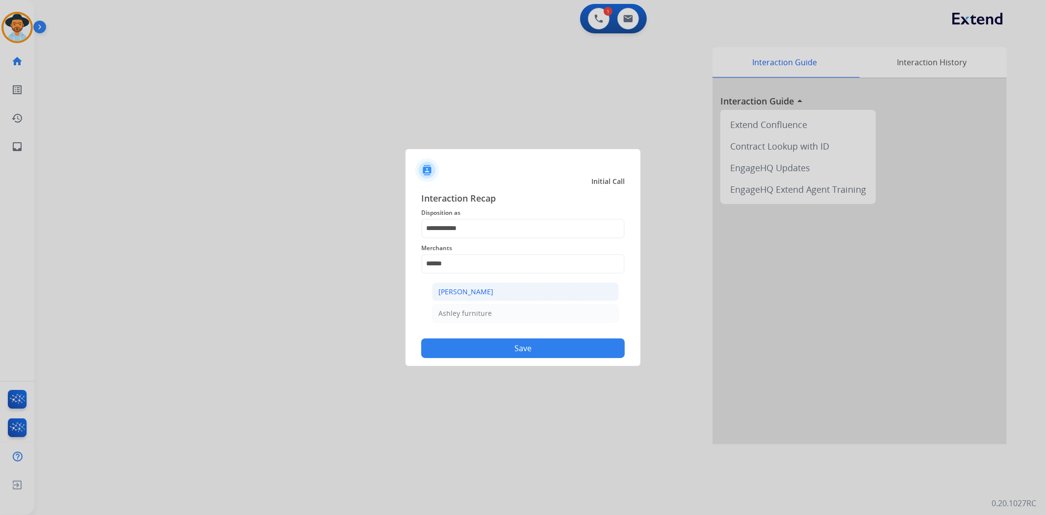
click at [500, 287] on li "[PERSON_NAME]" at bounding box center [525, 292] width 187 height 19
type input "**********"
click at [517, 343] on button "Save" at bounding box center [523, 348] width 204 height 20
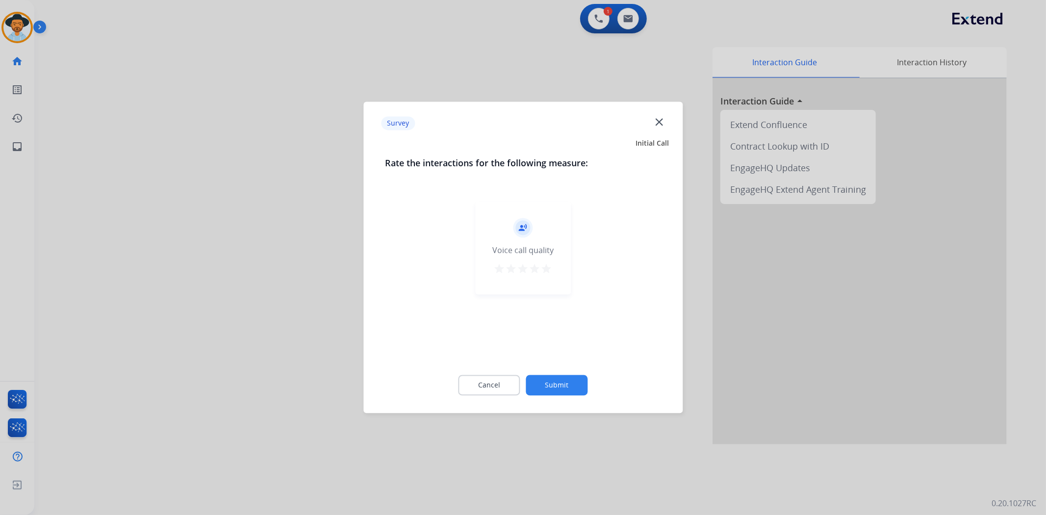
click at [551, 270] on mat-icon "star" at bounding box center [547, 269] width 12 height 12
click at [557, 381] on button "Submit" at bounding box center [557, 385] width 62 height 21
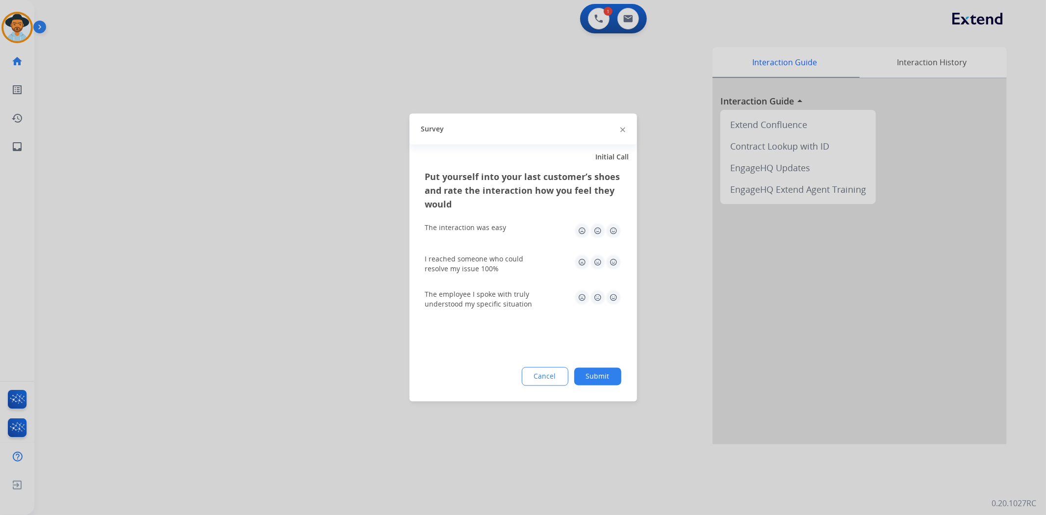
click at [615, 232] on img at bounding box center [614, 231] width 16 height 16
click at [614, 256] on img at bounding box center [614, 263] width 16 height 16
click at [618, 305] on img at bounding box center [614, 298] width 16 height 16
click at [614, 374] on button "Submit" at bounding box center [597, 377] width 47 height 18
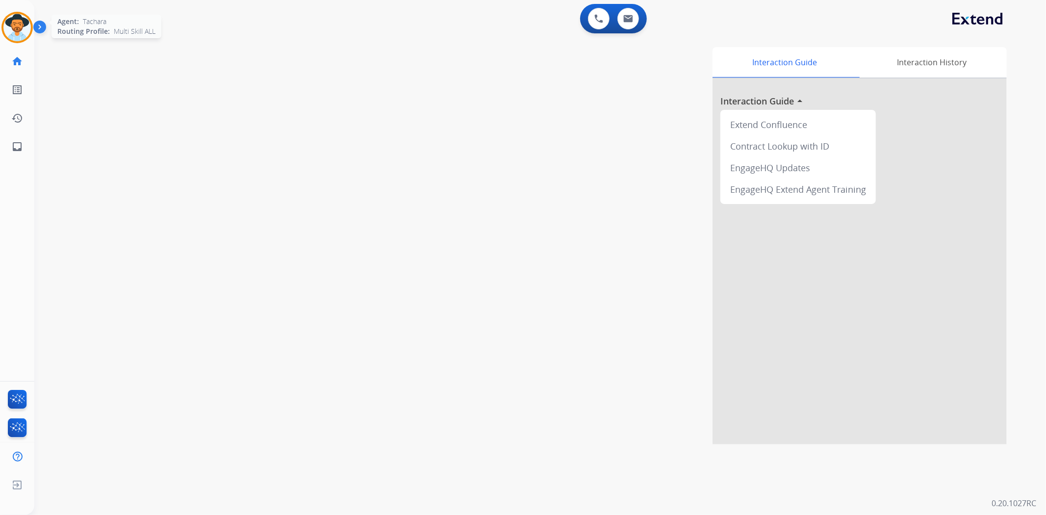
click at [12, 23] on img at bounding box center [16, 27] width 27 height 27
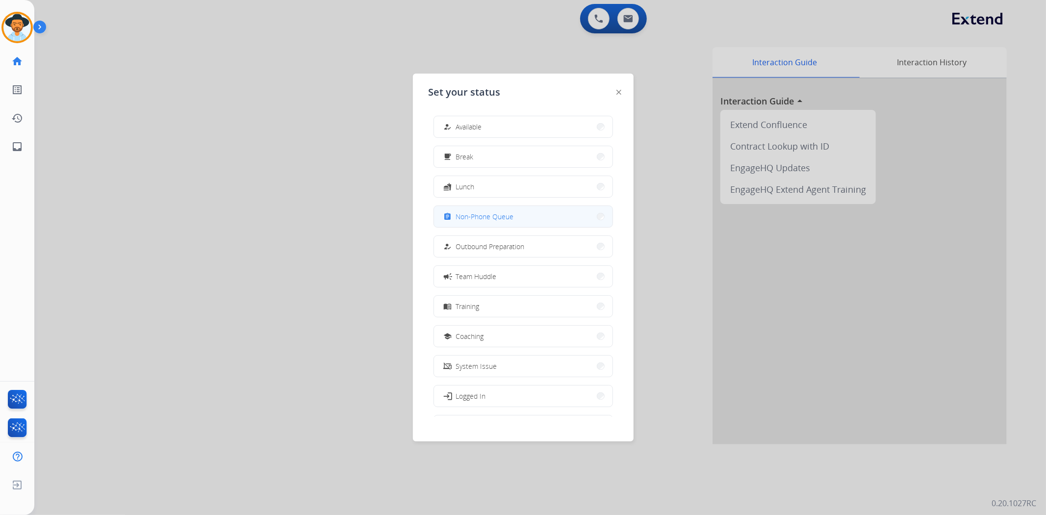
click at [520, 223] on button "assignment Non-Phone Queue" at bounding box center [523, 216] width 179 height 21
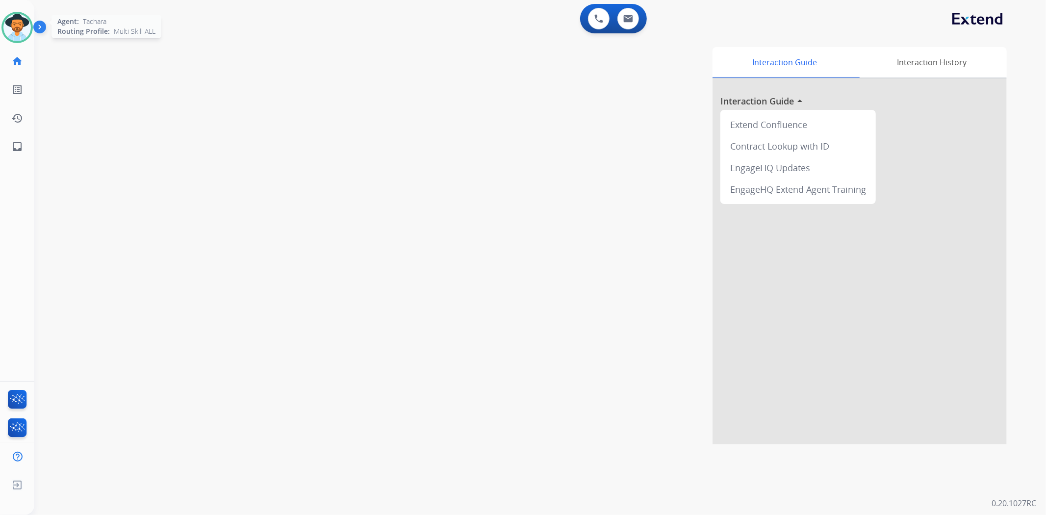
click at [27, 24] on img at bounding box center [16, 27] width 27 height 27
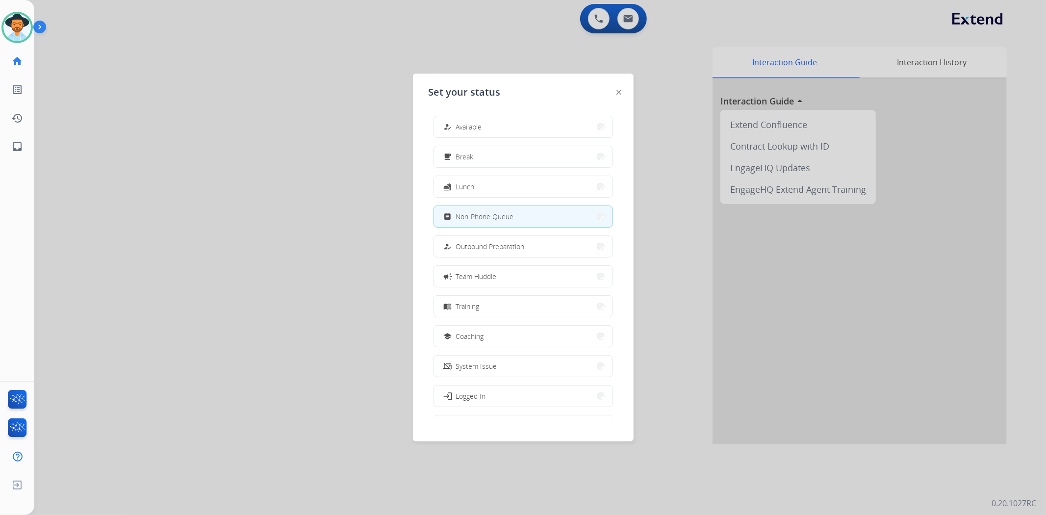
click at [7, 356] on div "Tachara Non-Phone Queue Edit Avatar Agent: Tachara Routing Profile: Multi Skill…" at bounding box center [17, 257] width 34 height 515
click at [21, 24] on img at bounding box center [16, 27] width 27 height 27
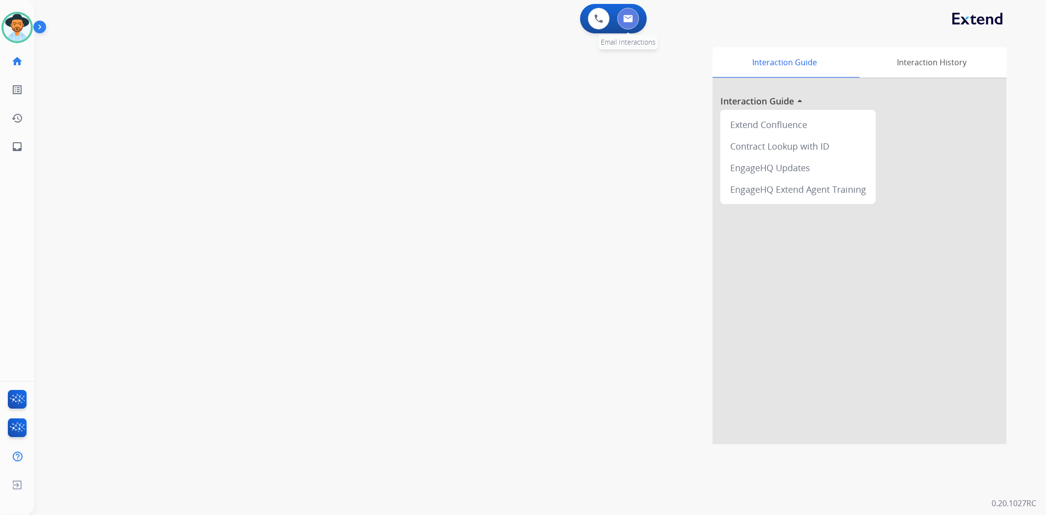
click at [625, 24] on button at bounding box center [629, 19] width 22 height 22
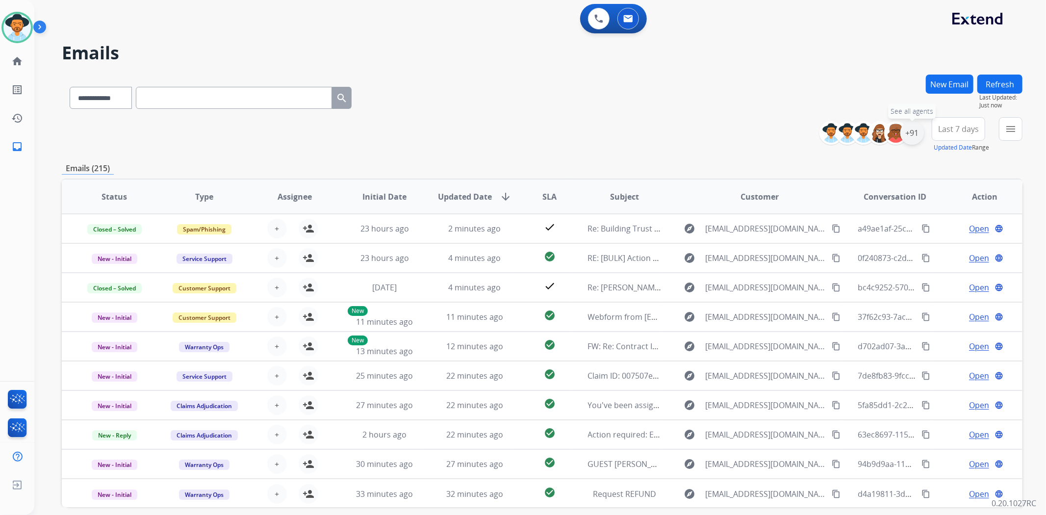
click at [909, 133] on div "+91" at bounding box center [913, 133] width 24 height 24
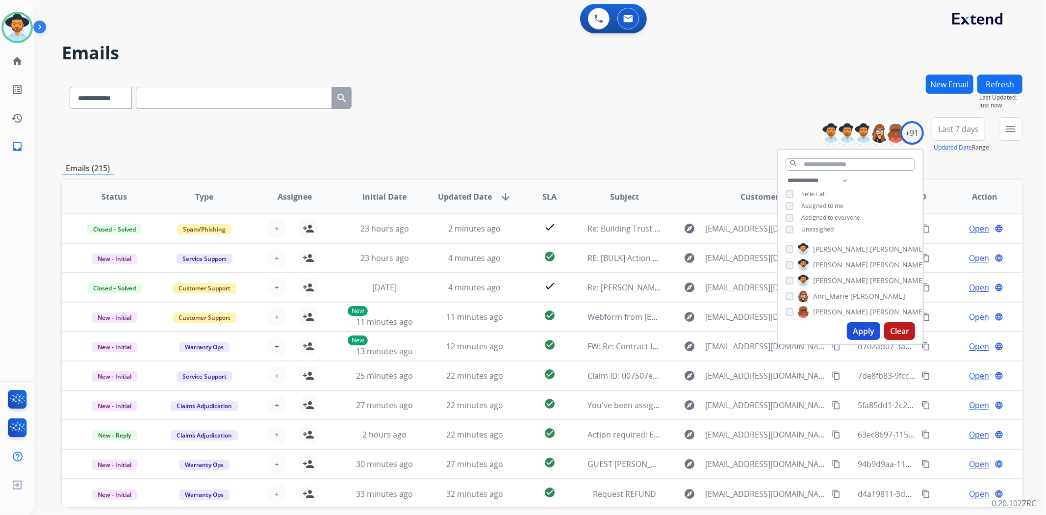
click at [859, 328] on button "Apply" at bounding box center [863, 331] width 33 height 18
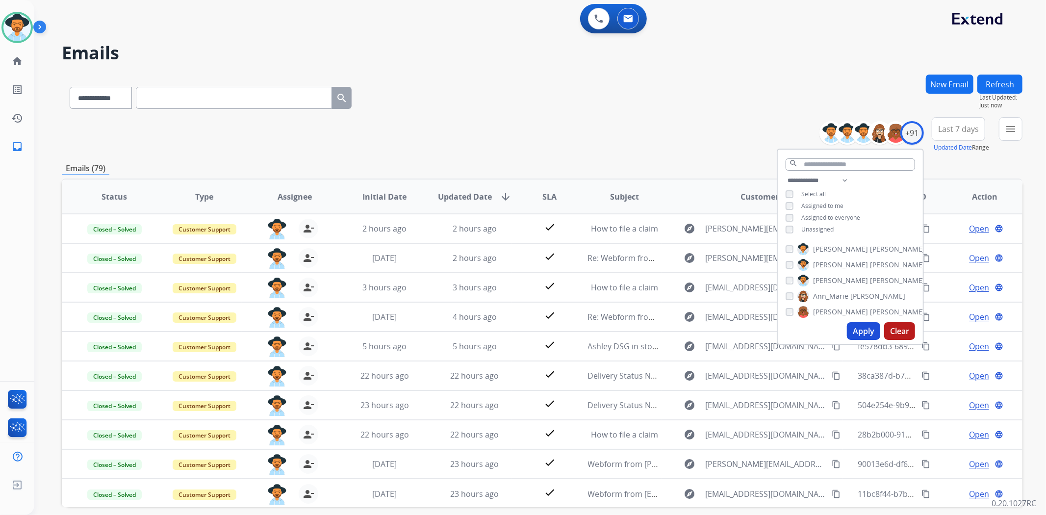
click at [868, 329] on button "Apply" at bounding box center [863, 331] width 33 height 18
drag, startPoint x: 972, startPoint y: 211, endPoint x: 702, endPoint y: 89, distance: 296.1
click at [702, 89] on div "**********" at bounding box center [542, 96] width 961 height 43
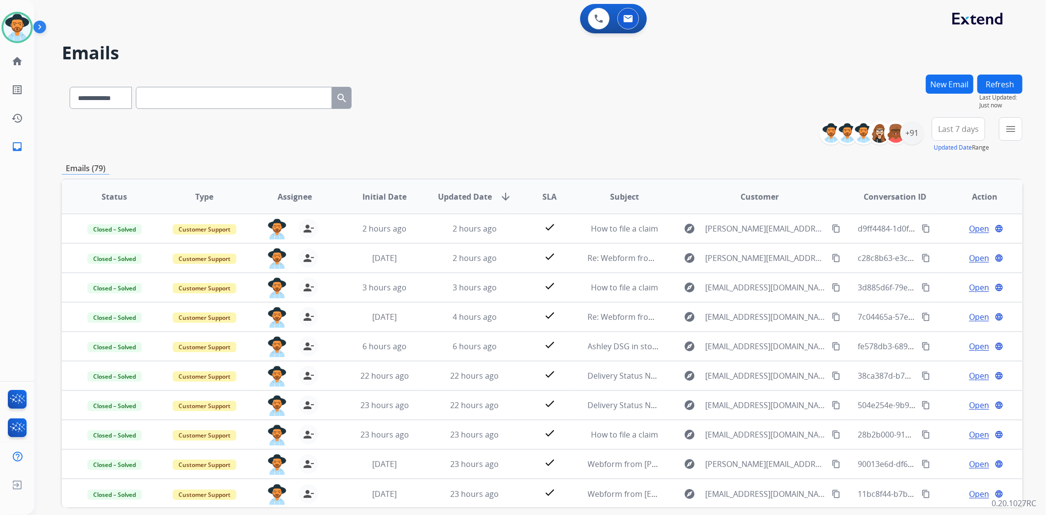
click at [1013, 78] on button "Refresh" at bounding box center [1000, 84] width 45 height 19
click at [20, 24] on img at bounding box center [16, 27] width 27 height 27
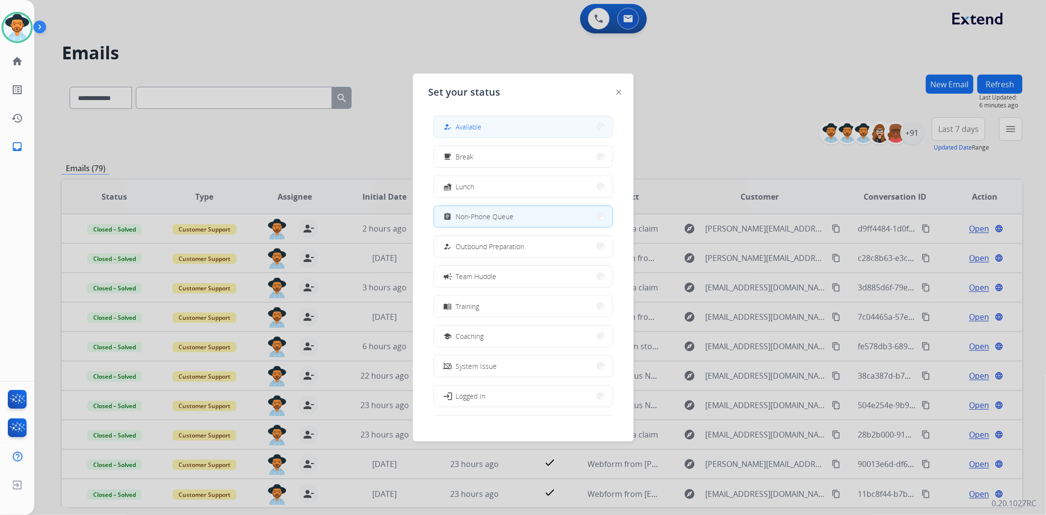
click at [498, 126] on button "how_to_reg Available" at bounding box center [523, 126] width 179 height 21
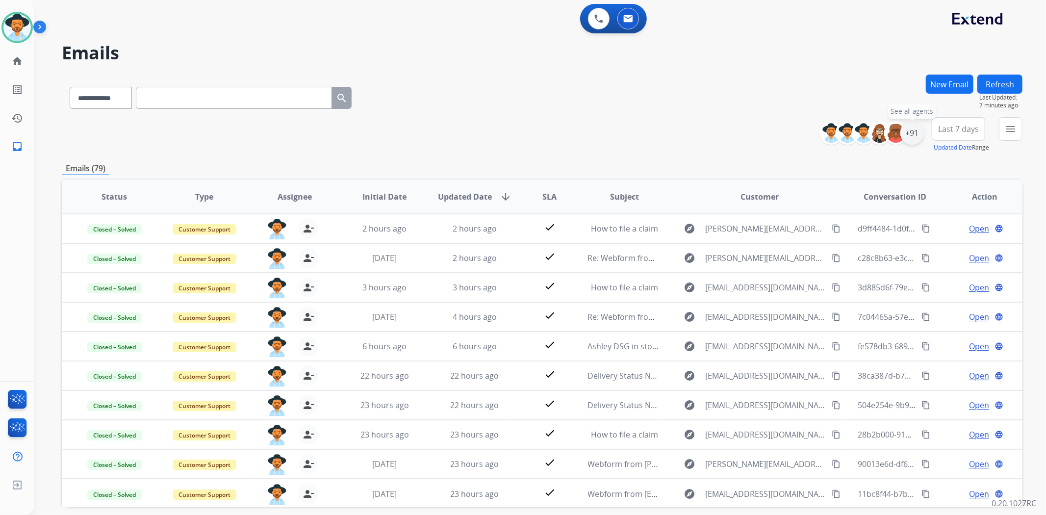
click at [905, 128] on div "+91" at bounding box center [913, 133] width 24 height 24
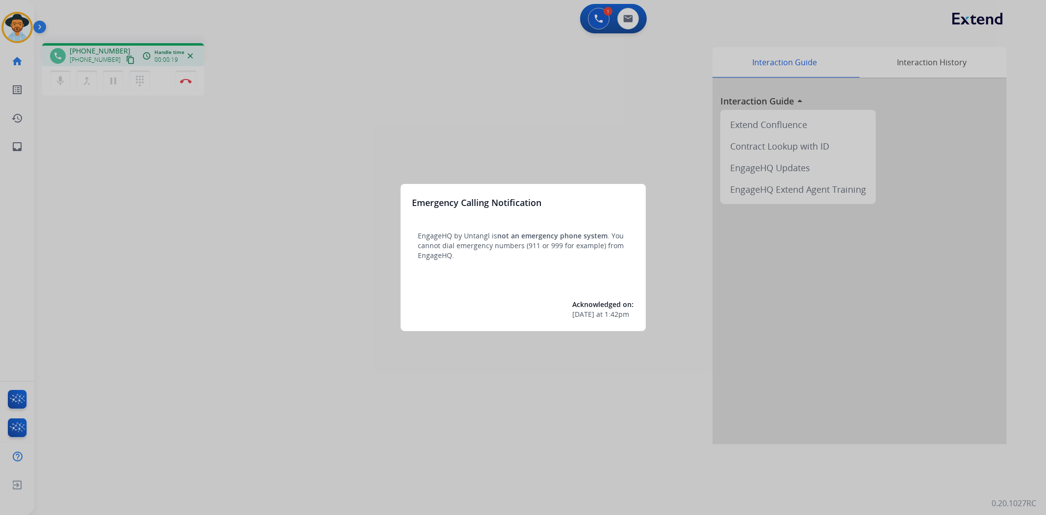
click at [186, 83] on div at bounding box center [523, 257] width 1046 height 515
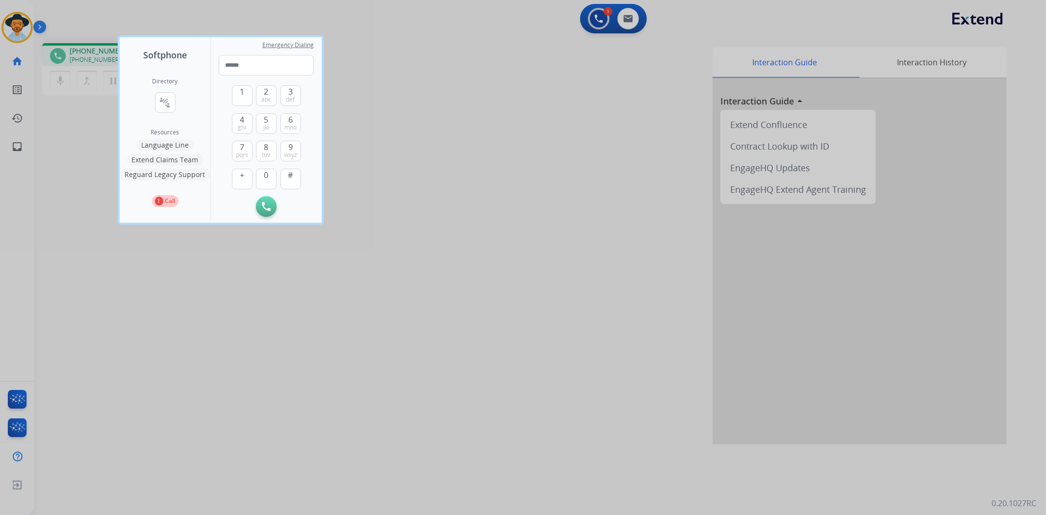
click at [186, 83] on div "Directory connect_without_contact Resource Directory Resources Language Line Ex…" at bounding box center [165, 142] width 91 height 161
click at [246, 54] on div "Emergency Dialing" at bounding box center [266, 62] width 95 height 26
drag, startPoint x: 178, startPoint y: 281, endPoint x: 184, endPoint y: 244, distance: 37.3
click at [178, 281] on div at bounding box center [523, 257] width 1046 height 515
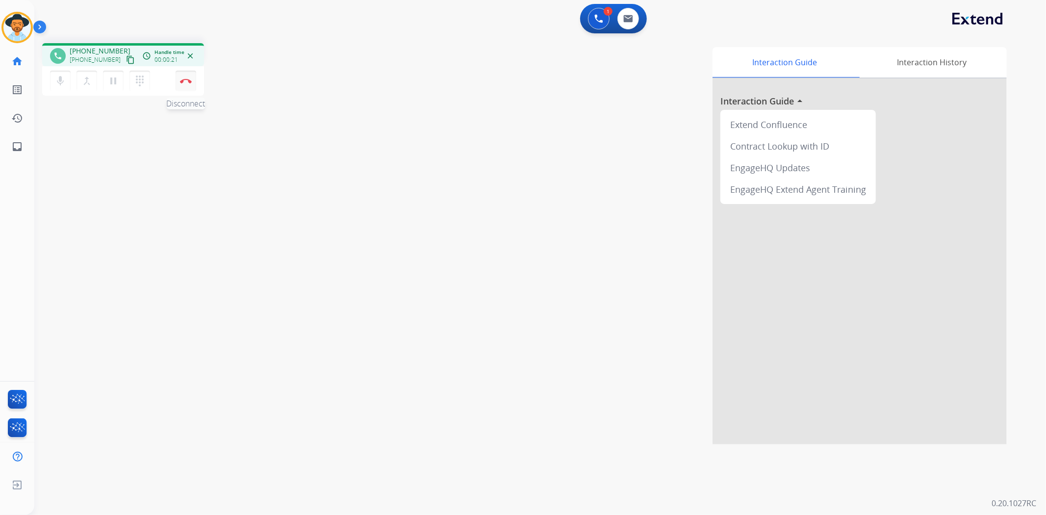
click at [187, 79] on img at bounding box center [186, 80] width 12 height 5
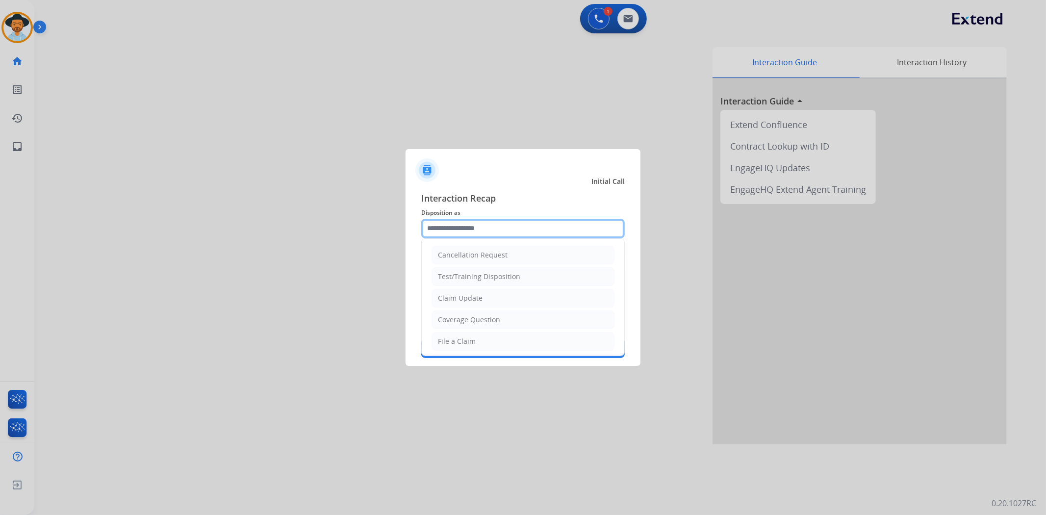
click at [465, 227] on input "text" at bounding box center [523, 229] width 204 height 20
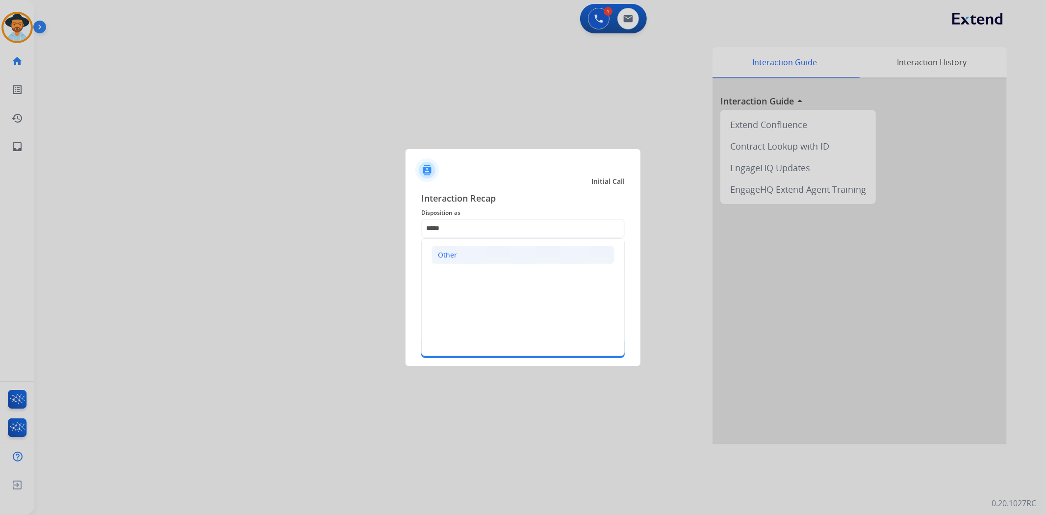
click at [478, 246] on li "Other" at bounding box center [523, 255] width 183 height 19
type input "*****"
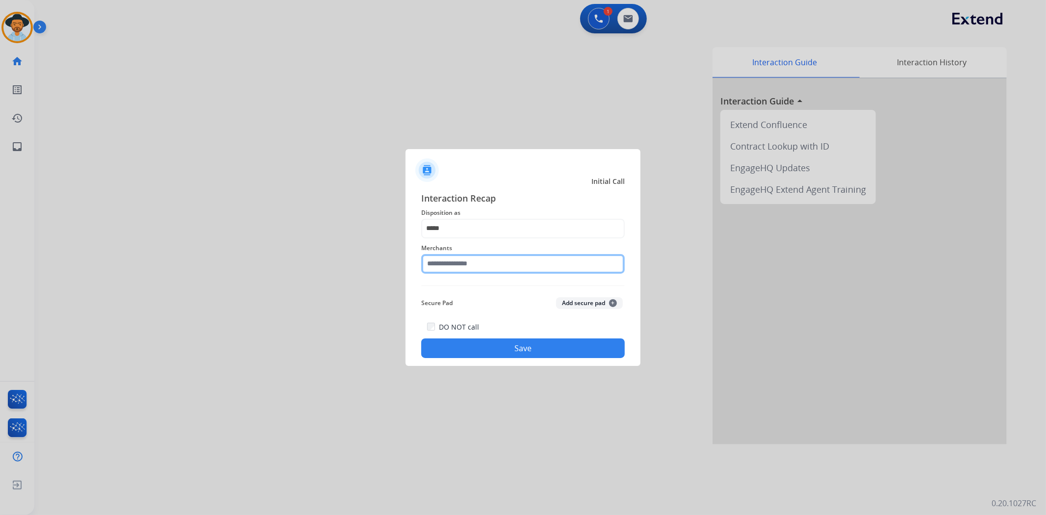
click at [474, 258] on input "text" at bounding box center [523, 264] width 204 height 20
click at [513, 281] on ul "Not found" at bounding box center [525, 294] width 193 height 33
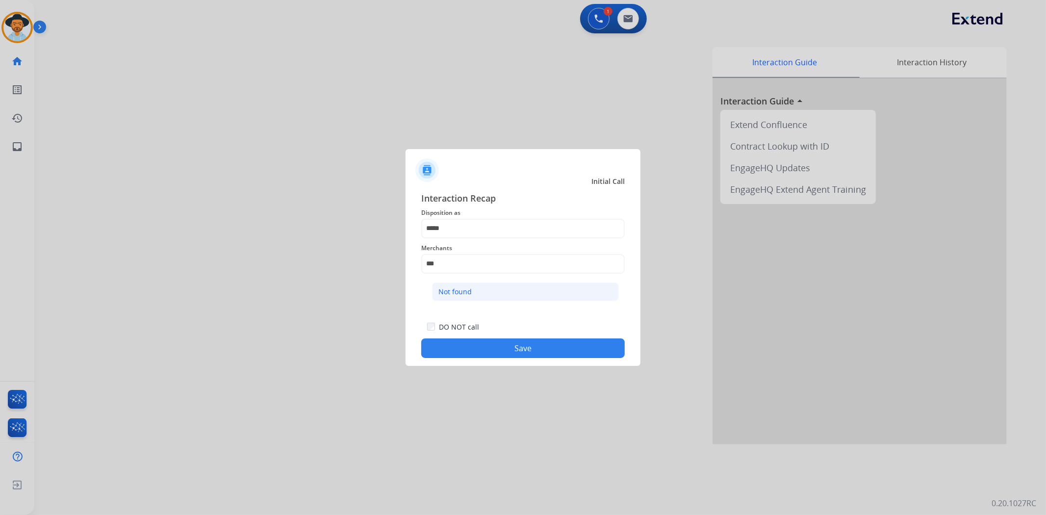
click at [507, 292] on li "Not found" at bounding box center [525, 292] width 187 height 19
type input "*********"
click at [498, 344] on button "Save" at bounding box center [523, 348] width 204 height 20
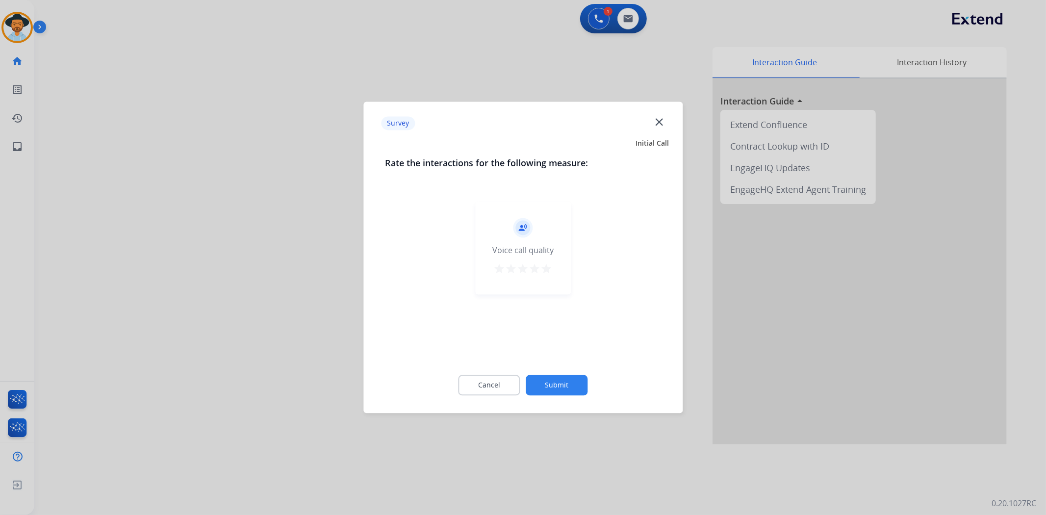
click at [544, 273] on mat-icon "star" at bounding box center [547, 269] width 12 height 12
click at [554, 386] on button "Submit" at bounding box center [557, 385] width 62 height 21
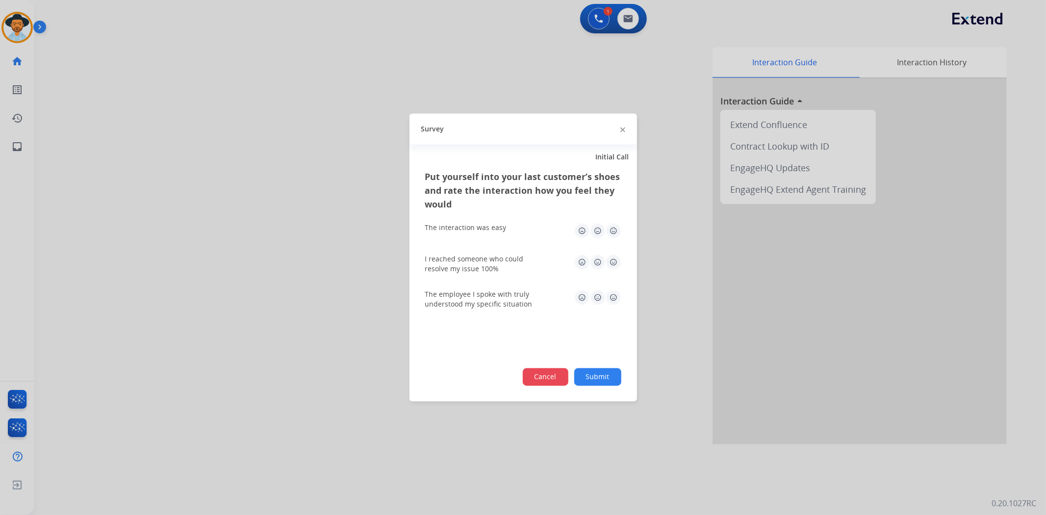
click at [552, 372] on button "Cancel" at bounding box center [546, 377] width 46 height 18
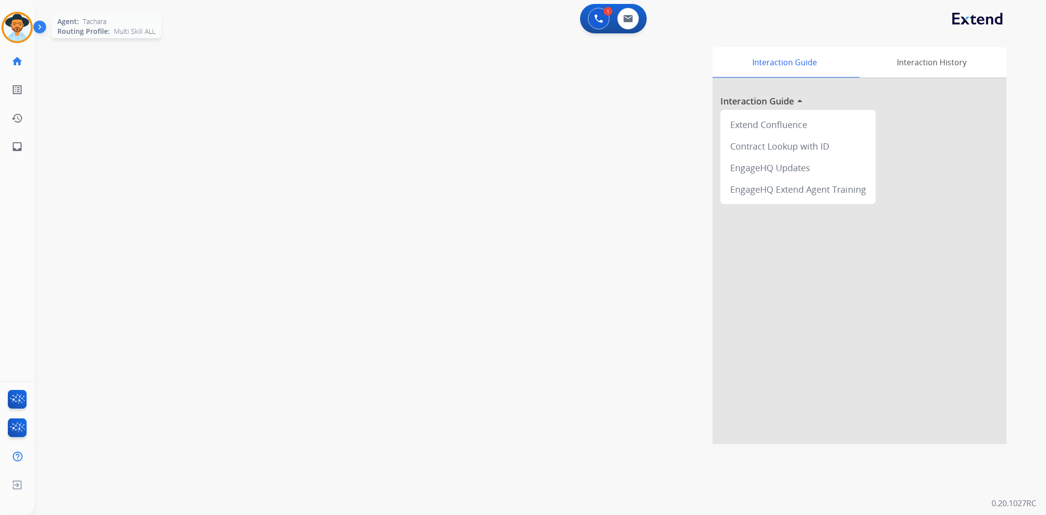
click at [1, 12] on div "Agent: Tachara Routing Profile: Multi Skill ALL" at bounding box center [16, 27] width 31 height 31
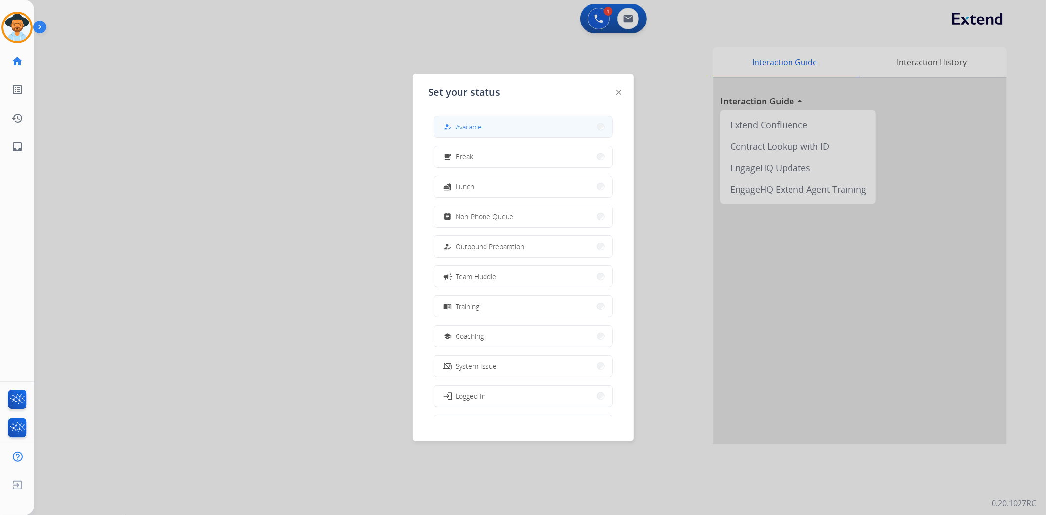
click at [552, 122] on button "how_to_reg Available" at bounding box center [523, 126] width 179 height 21
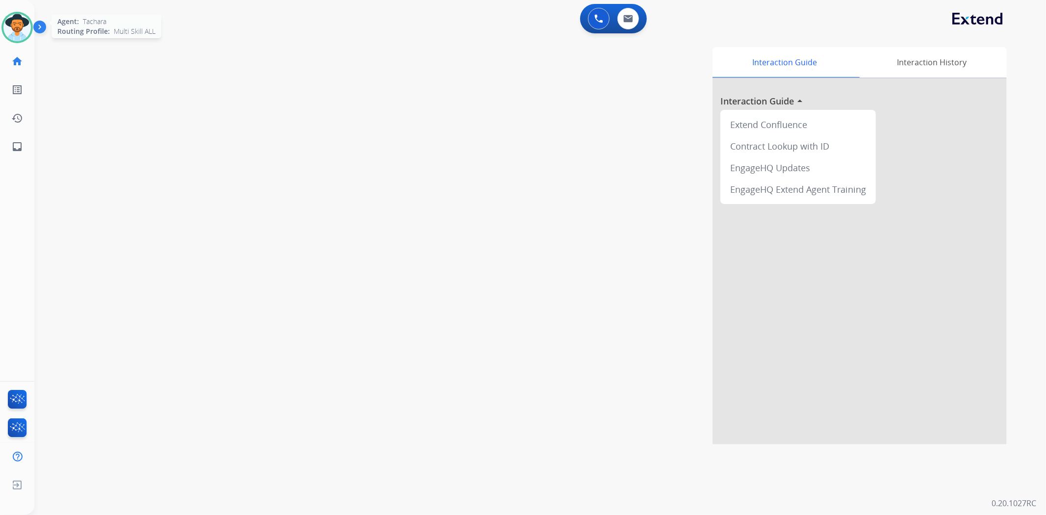
click at [23, 21] on img at bounding box center [16, 27] width 27 height 27
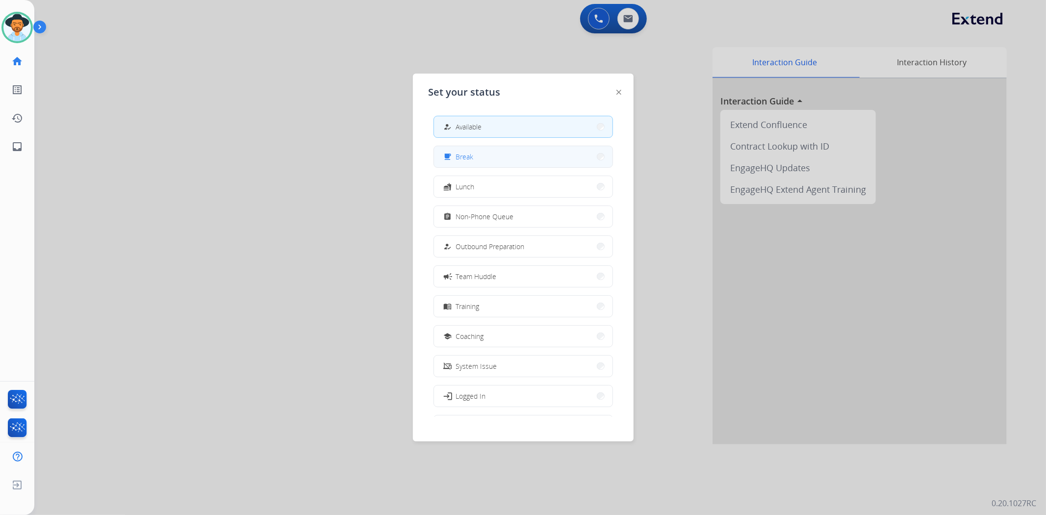
click at [501, 156] on button "free_breakfast Break" at bounding box center [523, 156] width 179 height 21
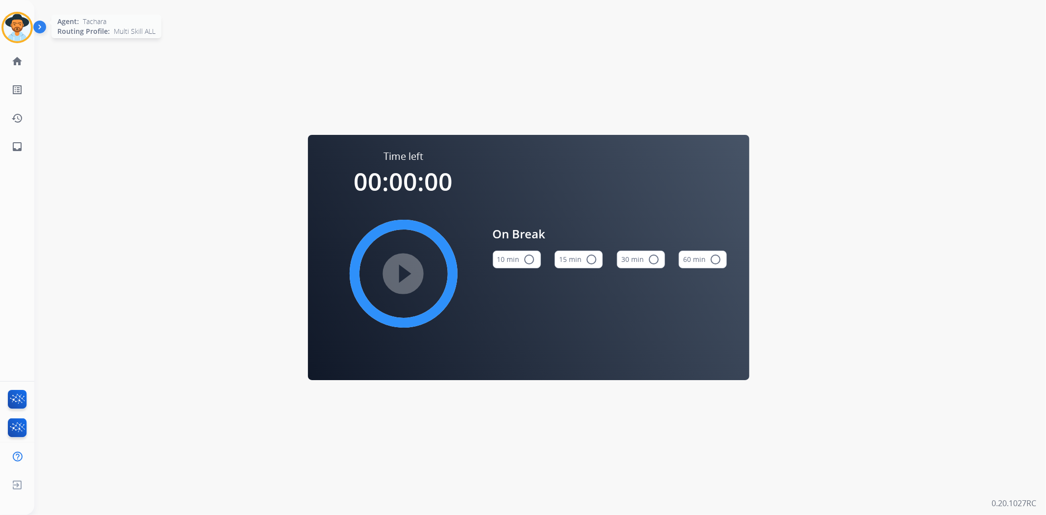
click at [26, 28] on img at bounding box center [16, 27] width 27 height 27
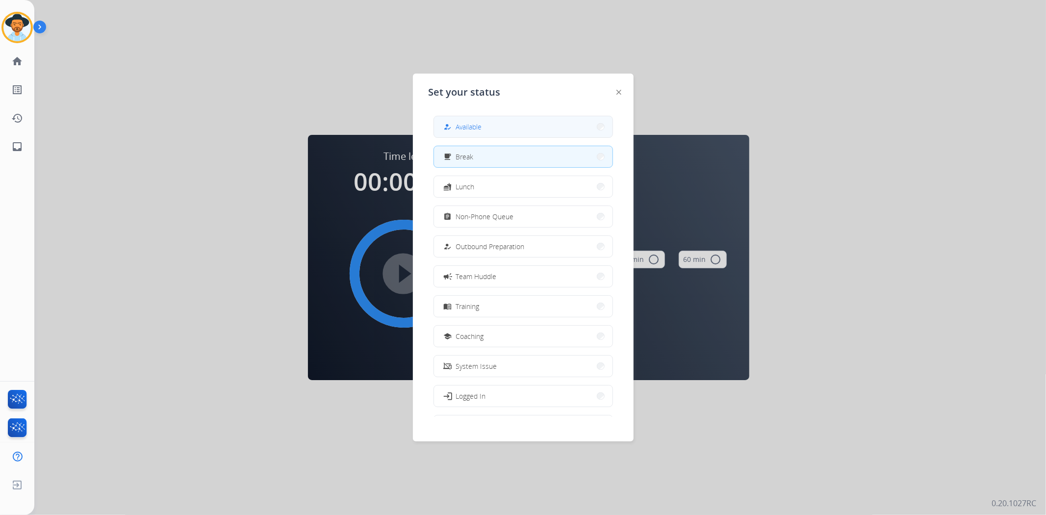
click at [546, 121] on button "how_to_reg Available" at bounding box center [523, 126] width 179 height 21
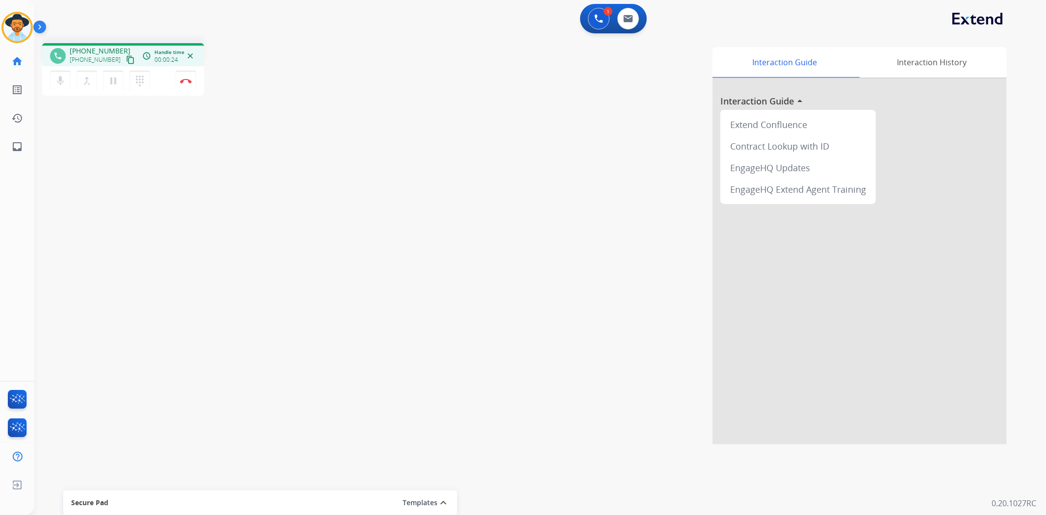
click at [126, 59] on mat-icon "content_copy" at bounding box center [130, 59] width 9 height 9
click at [113, 78] on mat-icon "pause" at bounding box center [113, 81] width 12 height 12
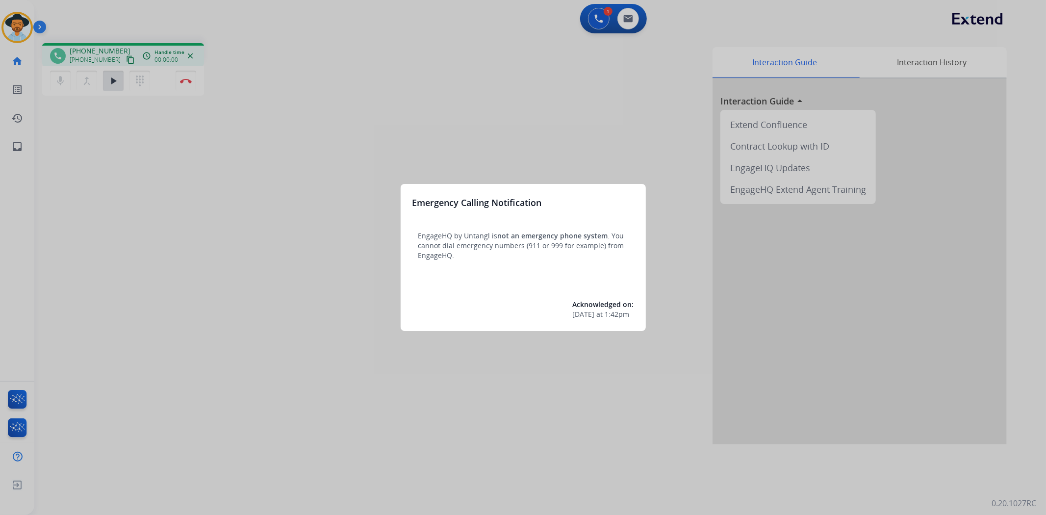
click at [25, 29] on div at bounding box center [523, 257] width 1046 height 515
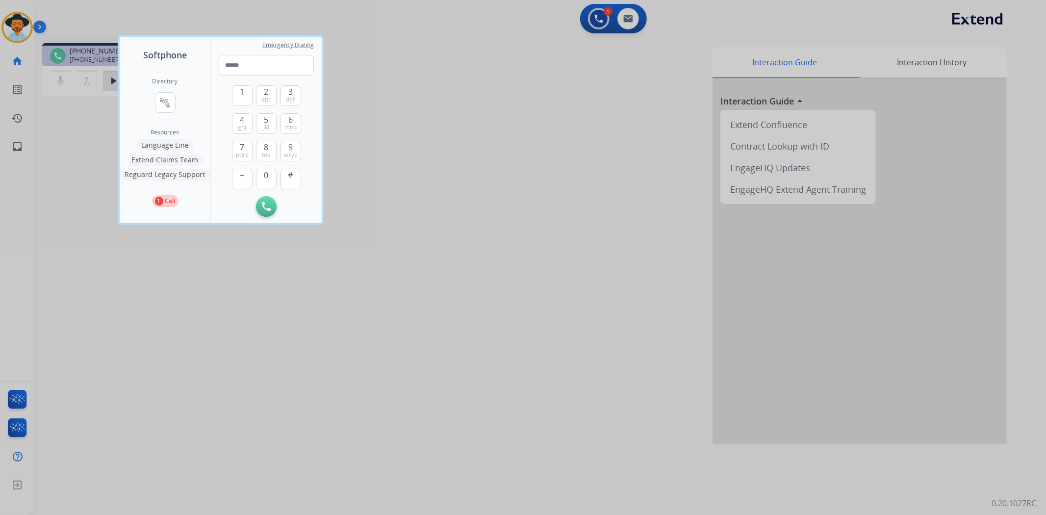
click at [506, 296] on div at bounding box center [523, 257] width 1046 height 515
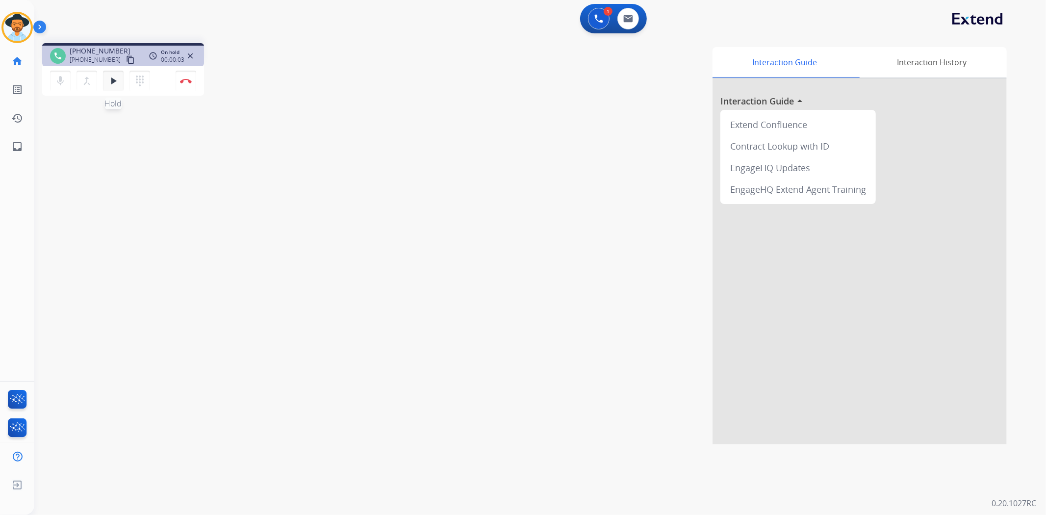
click at [116, 82] on mat-icon "play_arrow" at bounding box center [113, 81] width 12 height 12
click at [186, 76] on button "Disconnect" at bounding box center [186, 81] width 21 height 21
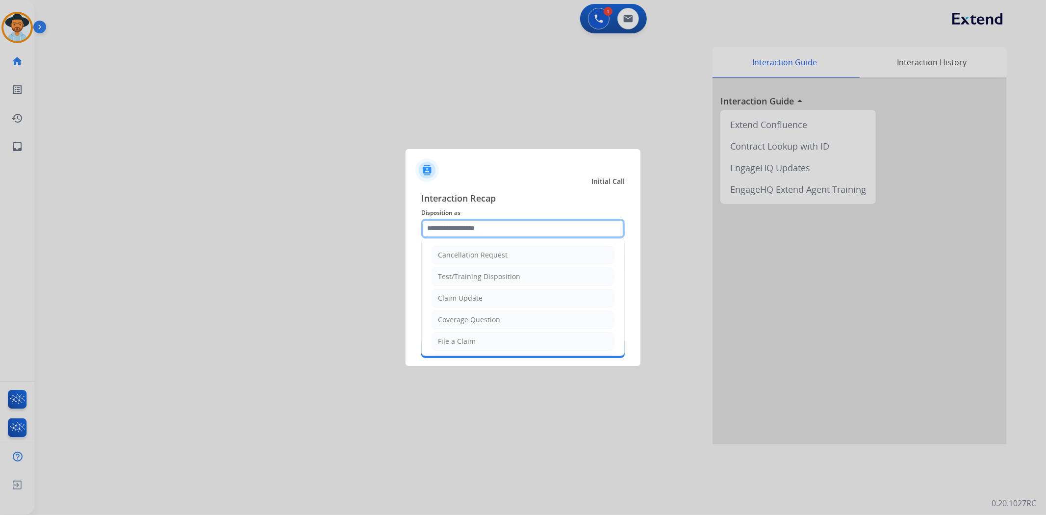
click at [477, 227] on input "text" at bounding box center [523, 229] width 204 height 20
type input "*"
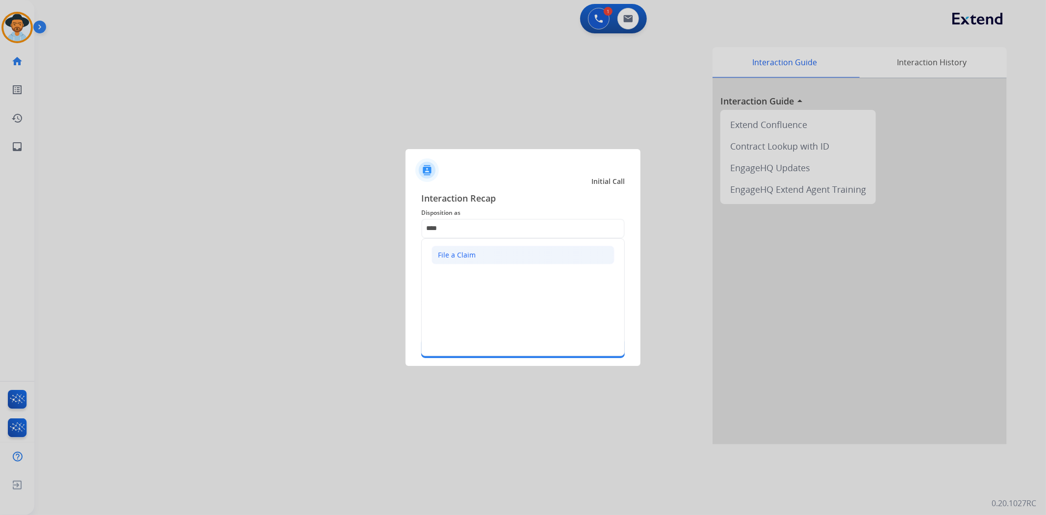
click at [510, 250] on li "File a Claim" at bounding box center [523, 255] width 183 height 19
type input "**********"
click at [508, 254] on input "text" at bounding box center [523, 264] width 204 height 20
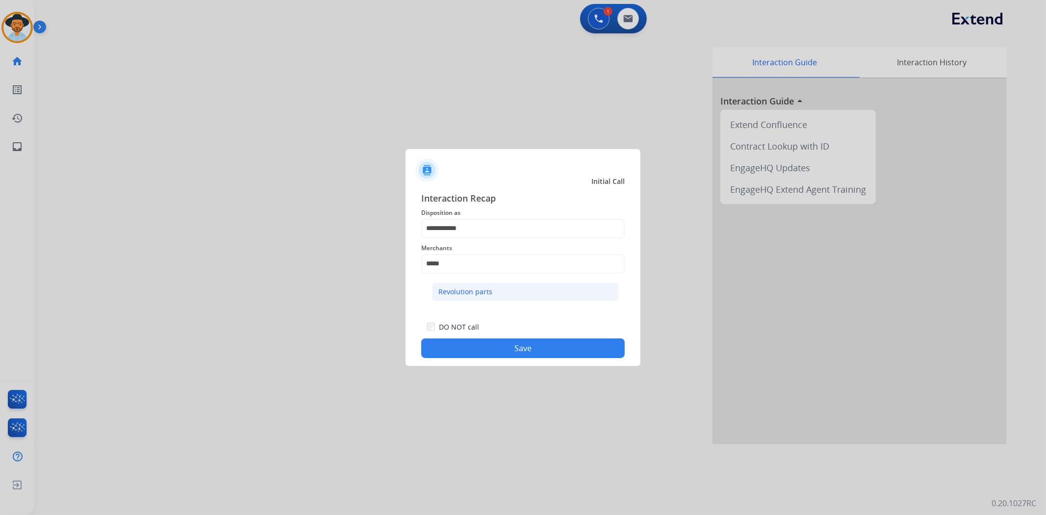
click at [494, 287] on li "Revolution parts" at bounding box center [525, 292] width 187 height 19
type input "**********"
click at [511, 342] on button "Save" at bounding box center [523, 348] width 204 height 20
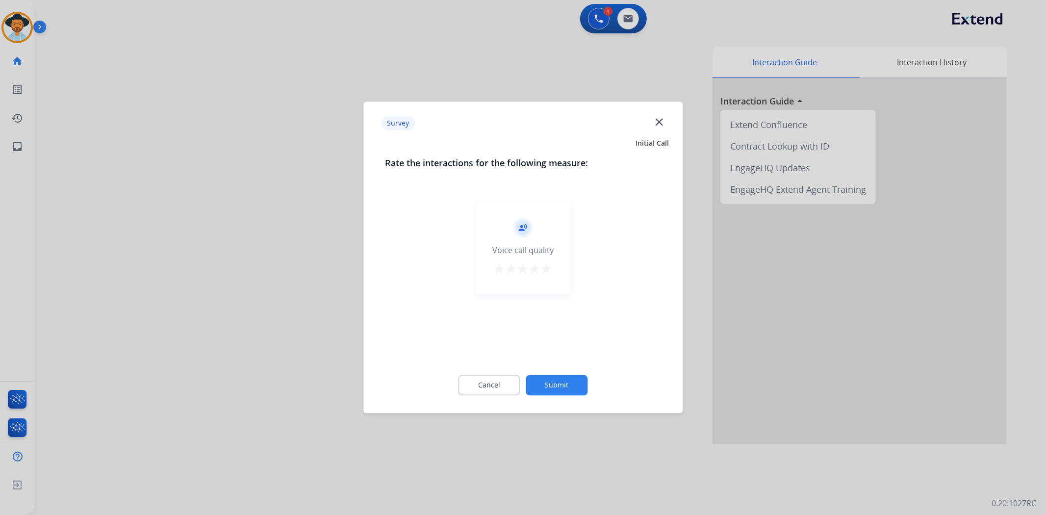
click at [545, 269] on mat-icon "star" at bounding box center [547, 269] width 12 height 12
click at [566, 381] on button "Submit" at bounding box center [557, 385] width 62 height 21
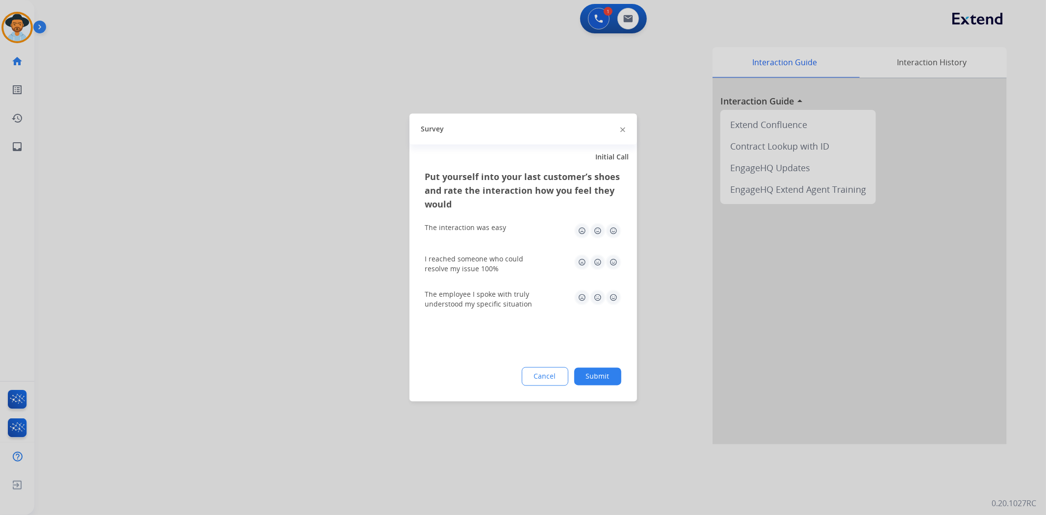
click at [612, 375] on button "Submit" at bounding box center [597, 377] width 47 height 18
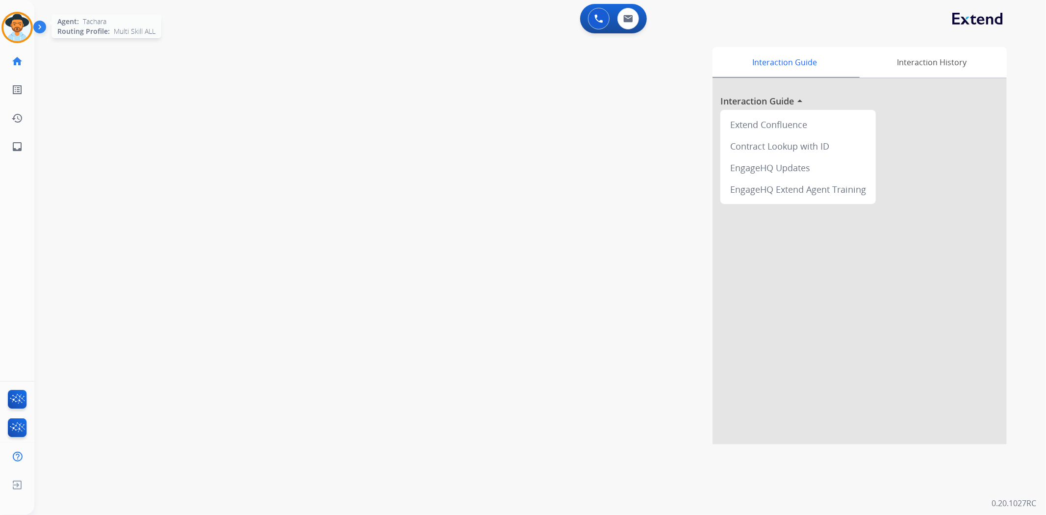
click at [23, 28] on img at bounding box center [16, 27] width 27 height 27
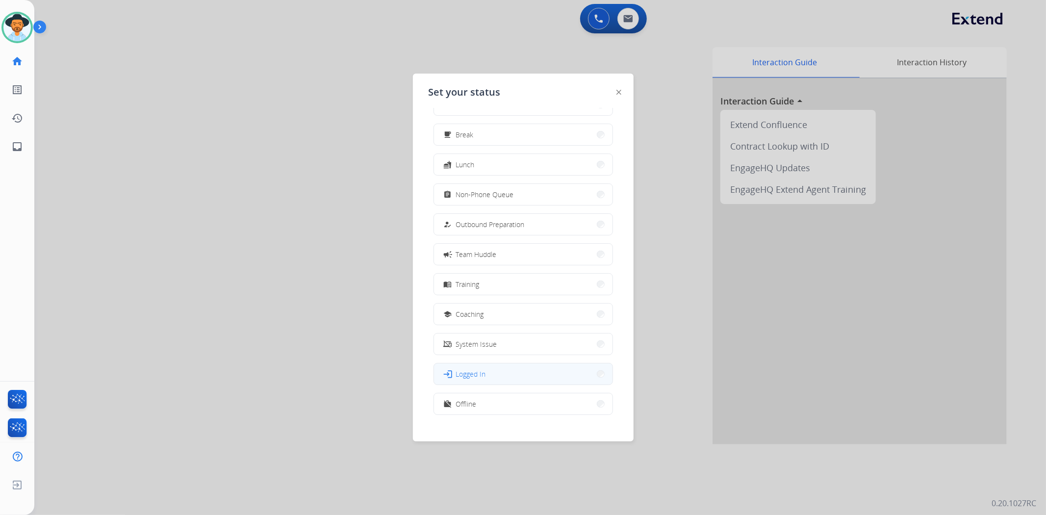
scroll to position [32, 0]
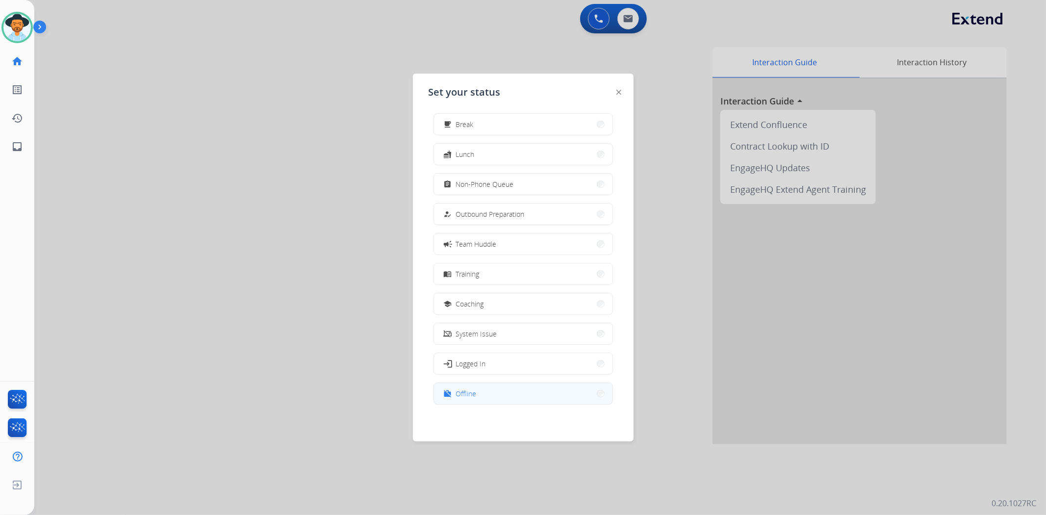
click at [465, 393] on span "Offline" at bounding box center [466, 393] width 21 height 10
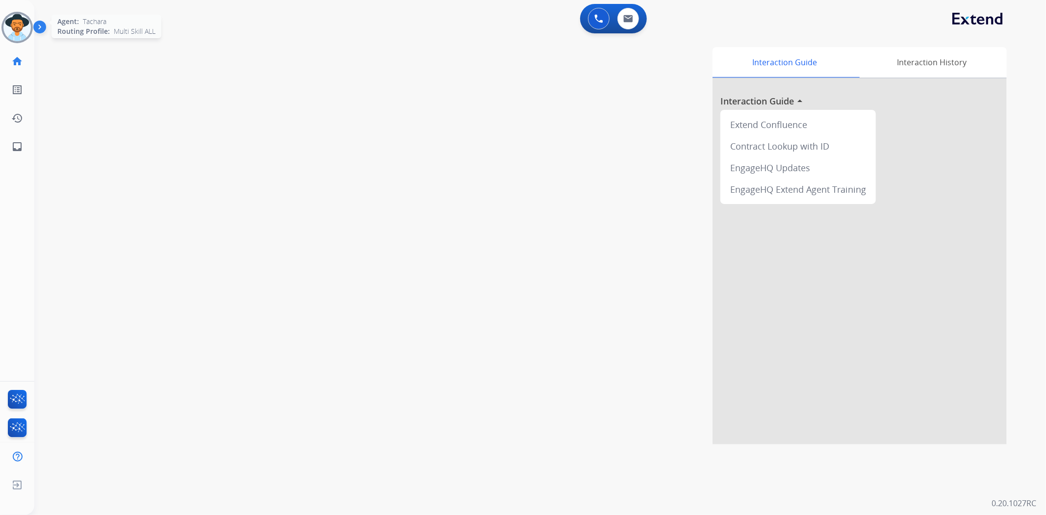
click at [6, 18] on div at bounding box center [16, 27] width 31 height 31
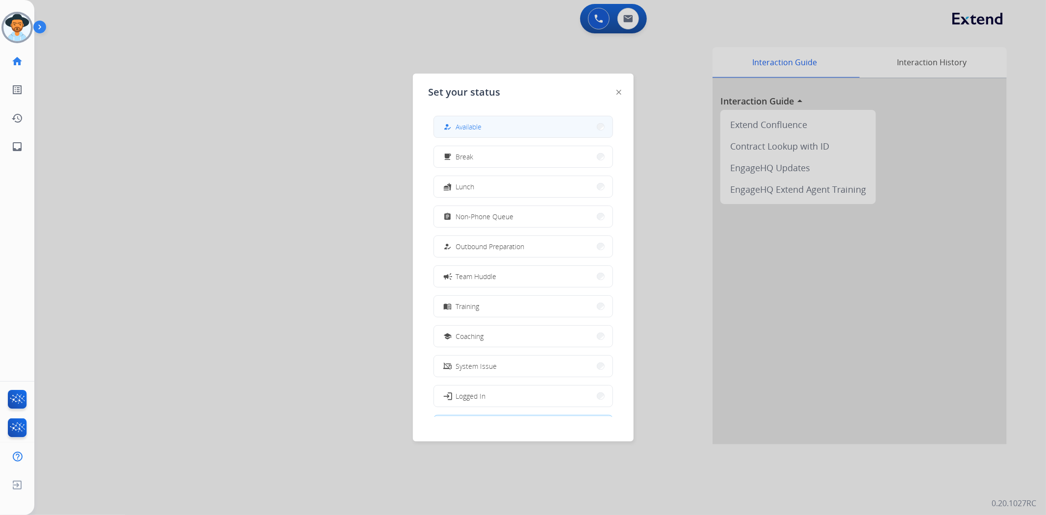
click at [523, 126] on button "how_to_reg Available" at bounding box center [523, 126] width 179 height 21
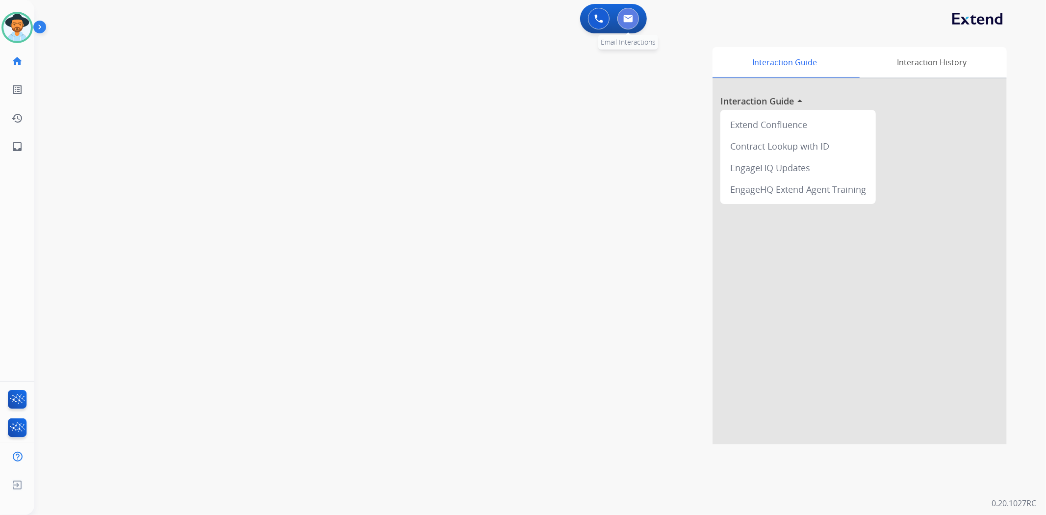
click at [633, 23] on button at bounding box center [629, 19] width 22 height 22
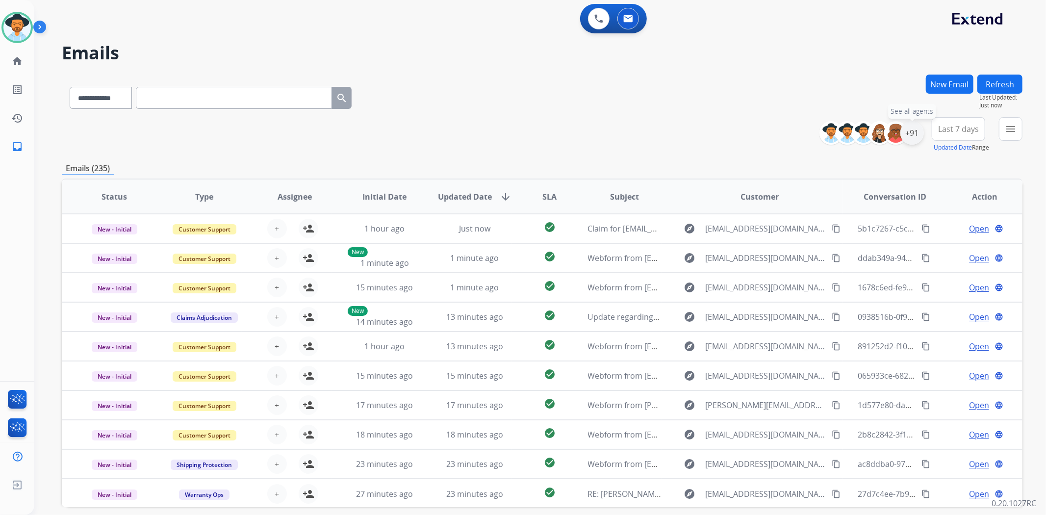
click at [913, 139] on div "+91" at bounding box center [913, 133] width 24 height 24
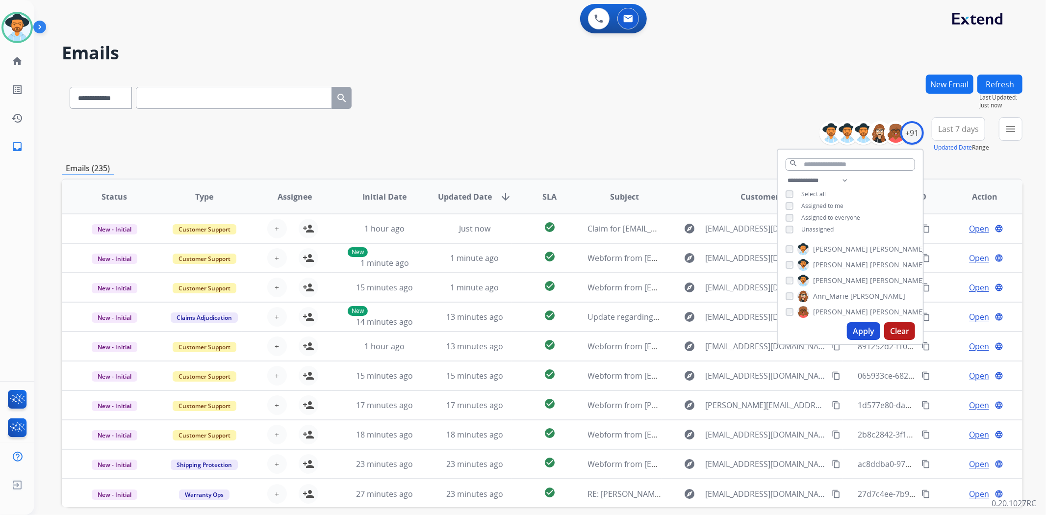
click at [857, 331] on button "Apply" at bounding box center [863, 331] width 33 height 18
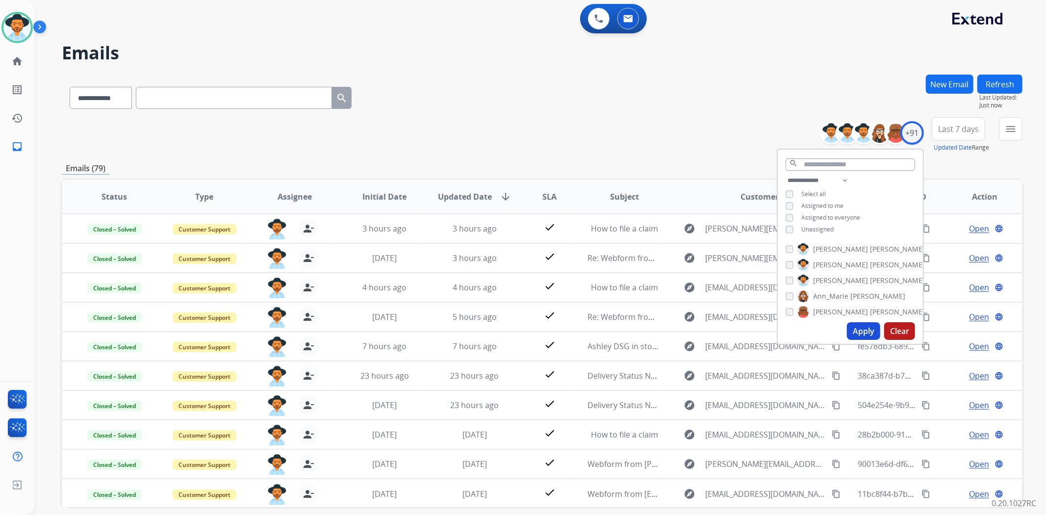
click at [646, 197] on th "Subject" at bounding box center [617, 197] width 90 height 34
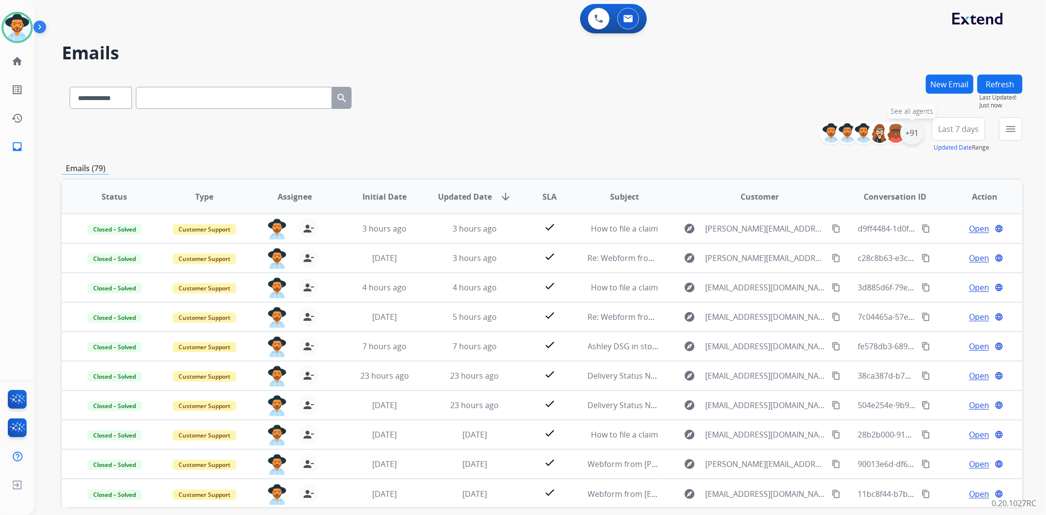
click at [909, 134] on div "+91" at bounding box center [913, 133] width 24 height 24
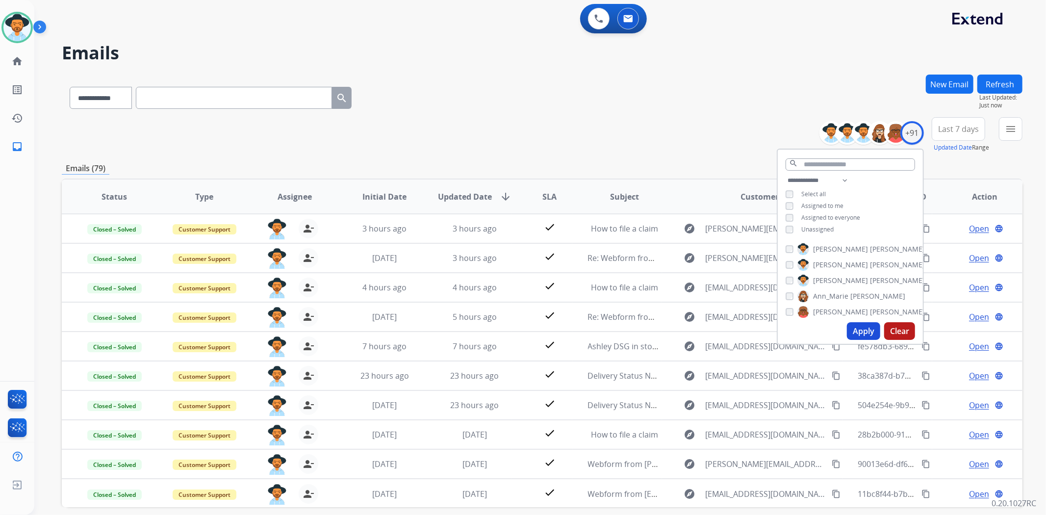
click at [860, 326] on button "Apply" at bounding box center [863, 331] width 33 height 18
click at [575, 119] on div "**********" at bounding box center [542, 134] width 961 height 35
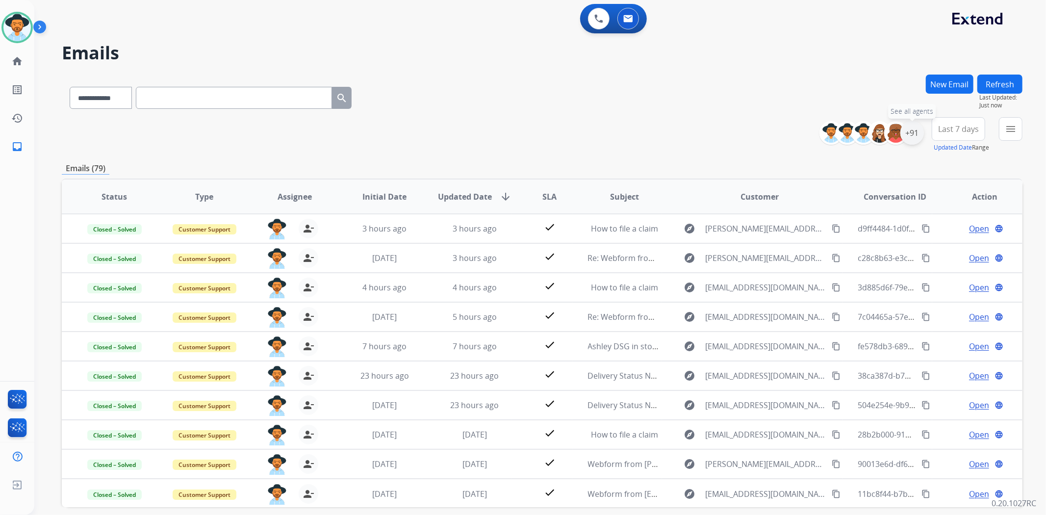
click at [908, 138] on div "+91" at bounding box center [913, 133] width 24 height 24
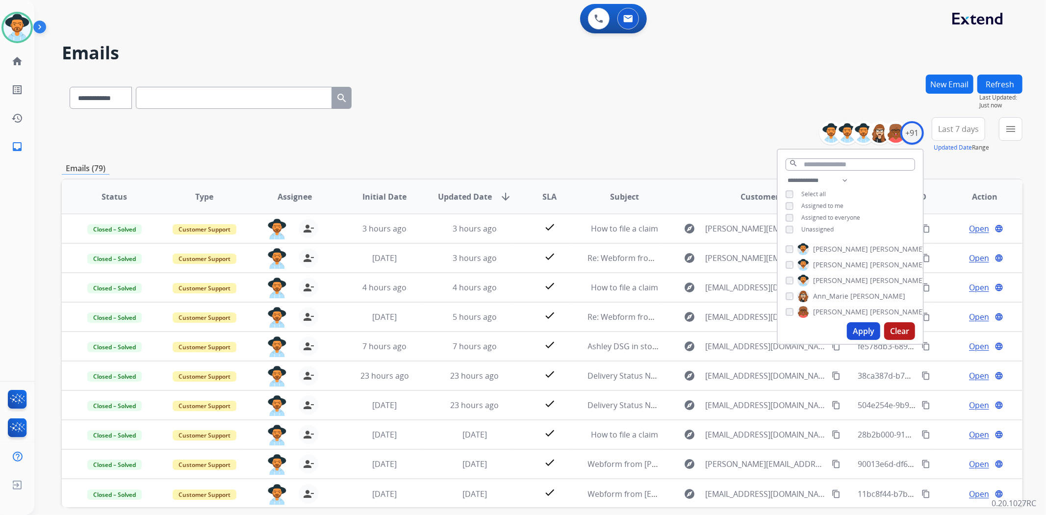
click at [854, 329] on button "Apply" at bounding box center [863, 331] width 33 height 18
click at [6, 27] on img at bounding box center [16, 27] width 27 height 27
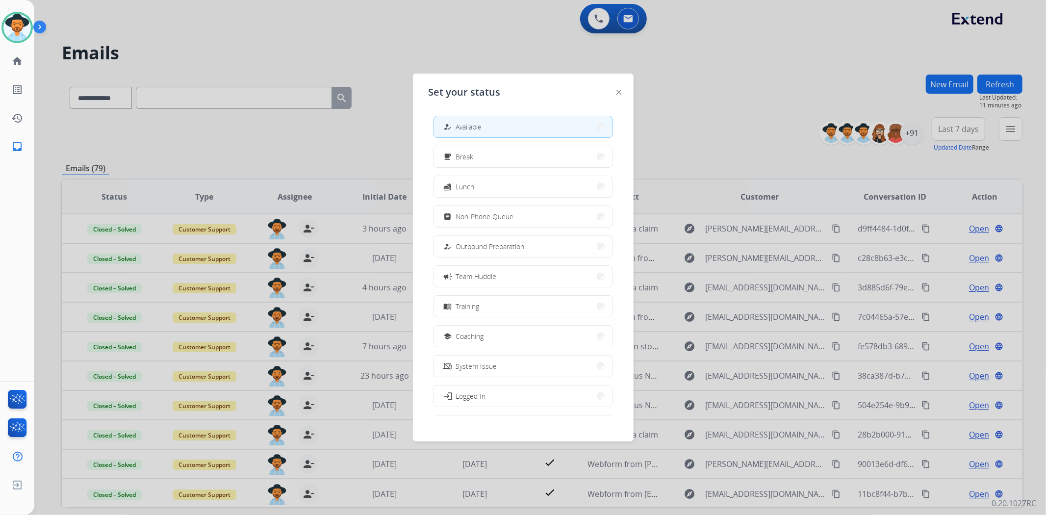
click at [360, 58] on div at bounding box center [523, 257] width 1046 height 515
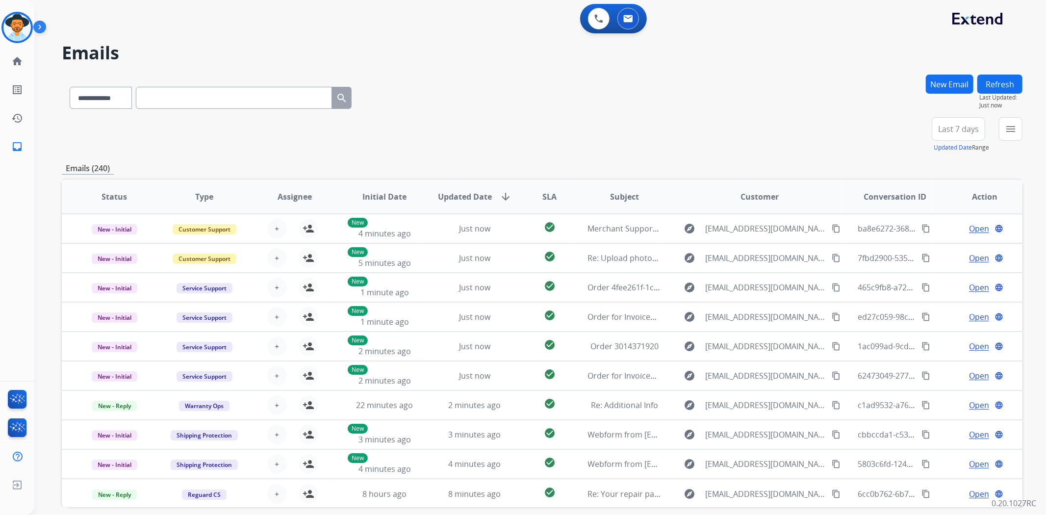
click at [18, 32] on img at bounding box center [16, 27] width 27 height 27
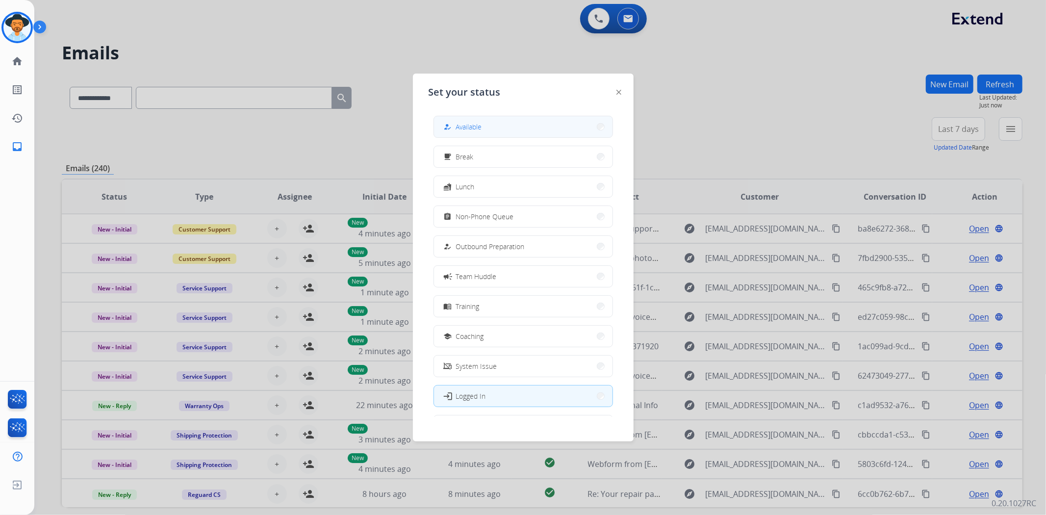
click at [485, 121] on button "how_to_reg Available" at bounding box center [523, 126] width 179 height 21
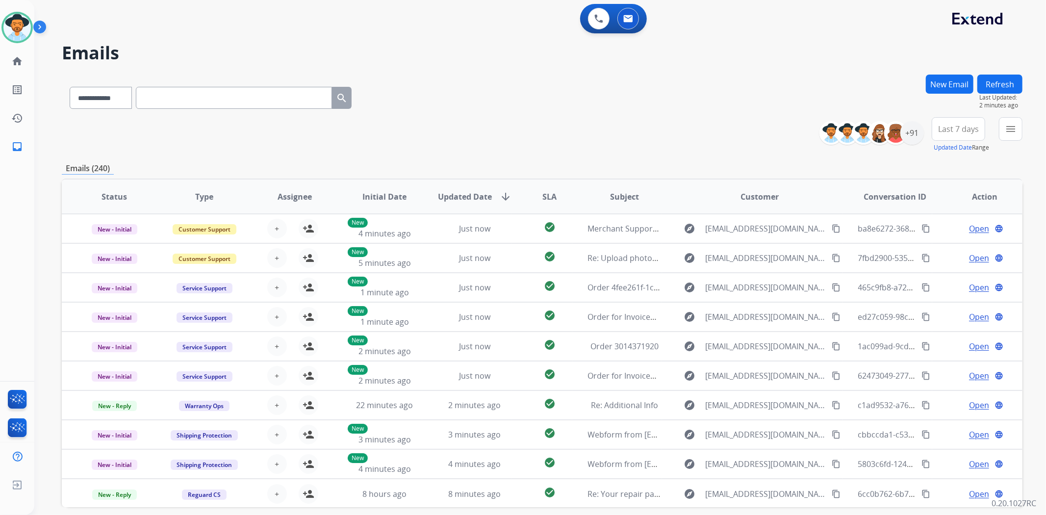
click at [992, 88] on button "Refresh" at bounding box center [1000, 84] width 45 height 19
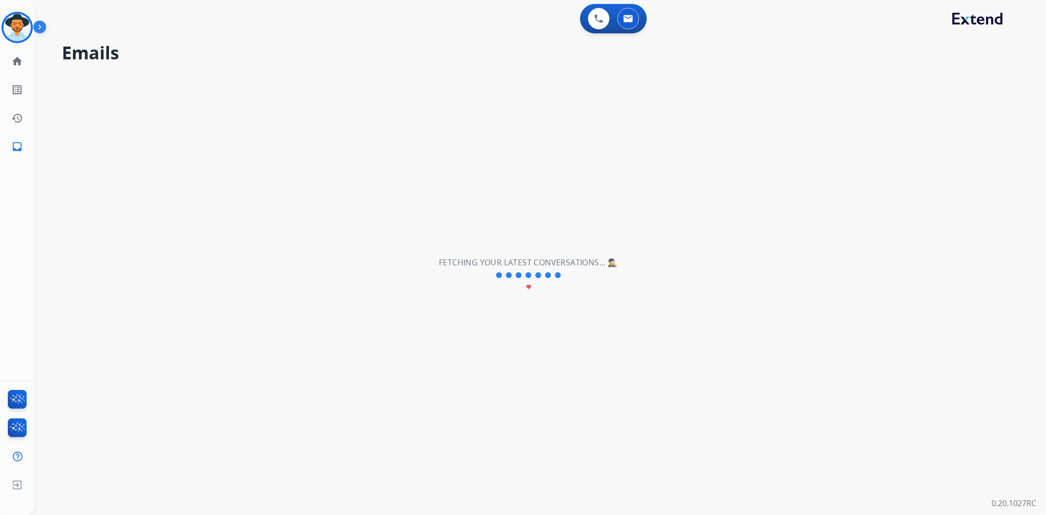
click at [21, 32] on img at bounding box center [16, 27] width 27 height 27
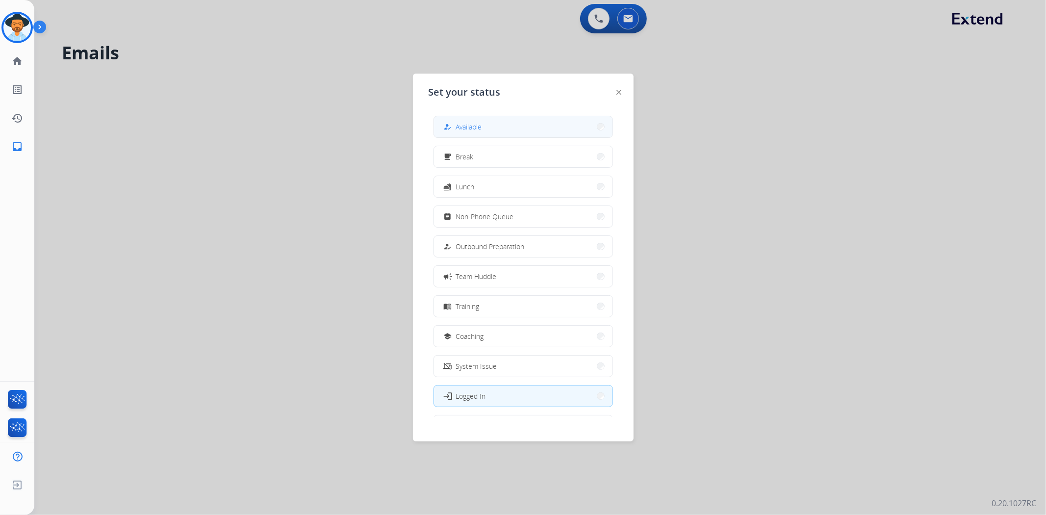
click at [453, 134] on button "how_to_reg Available" at bounding box center [523, 126] width 179 height 21
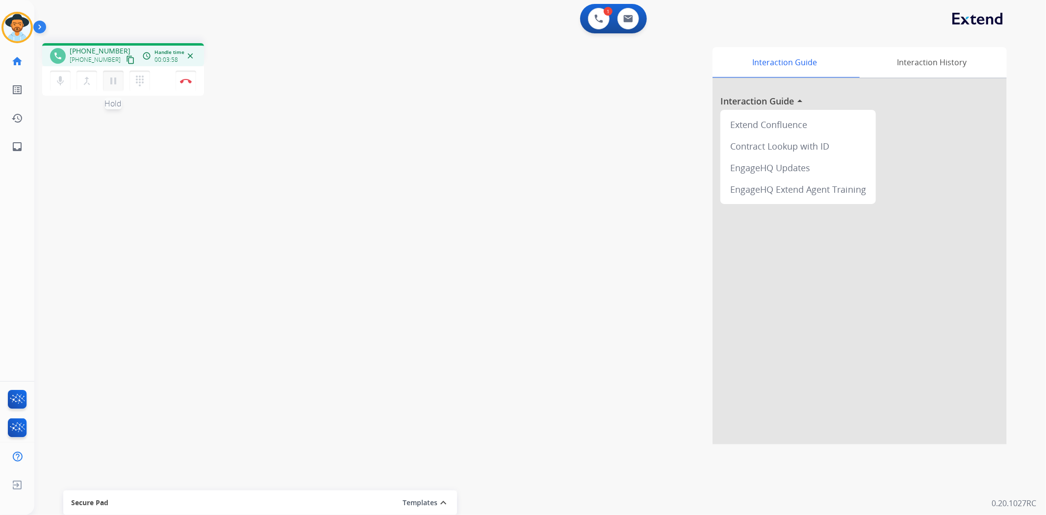
click at [119, 75] on mat-icon "pause" at bounding box center [113, 81] width 12 height 12
click at [599, 24] on button at bounding box center [599, 19] width 22 height 22
click at [140, 75] on mat-icon "dialpad" at bounding box center [140, 81] width 12 height 12
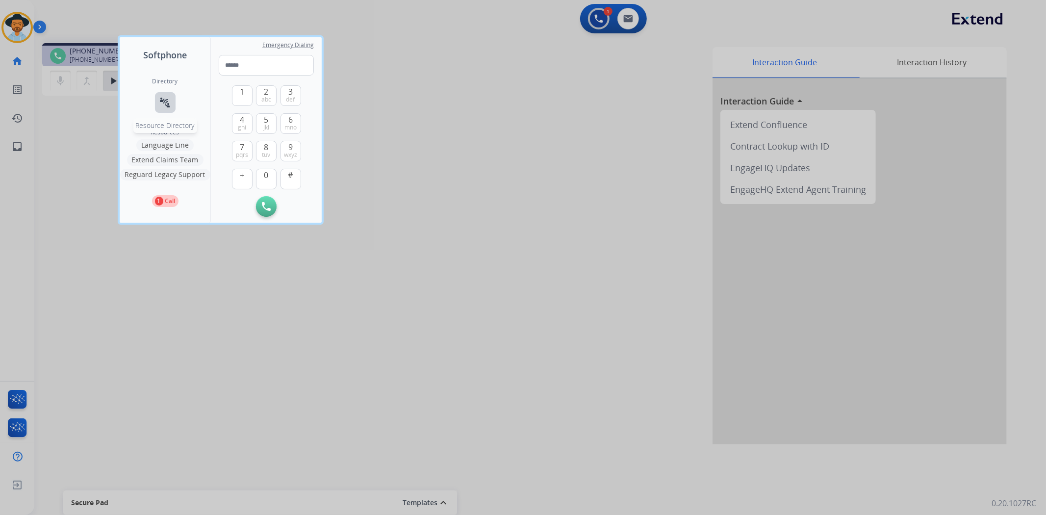
click at [169, 100] on mat-icon "connect_without_contact" at bounding box center [165, 103] width 12 height 12
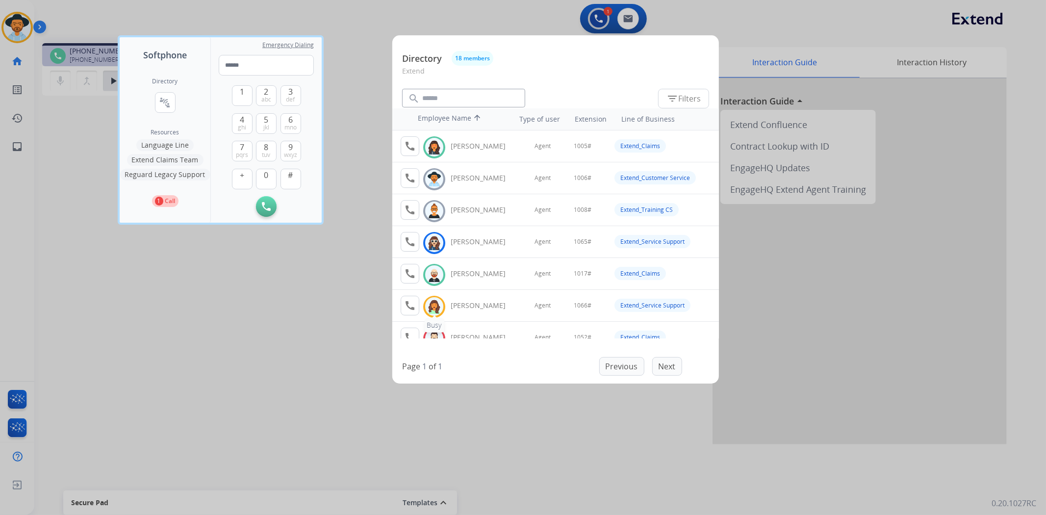
scroll to position [54, 0]
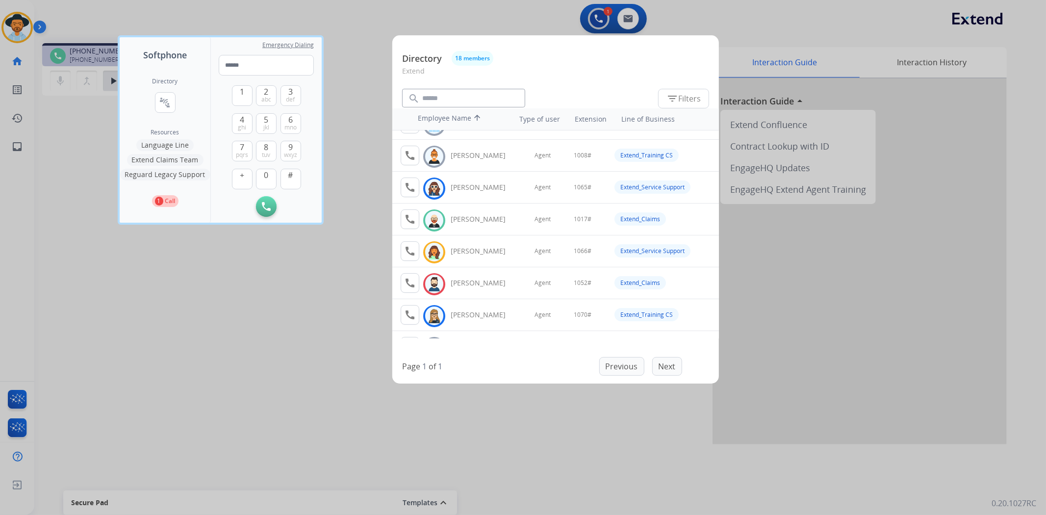
click at [363, 342] on div at bounding box center [523, 257] width 1046 height 515
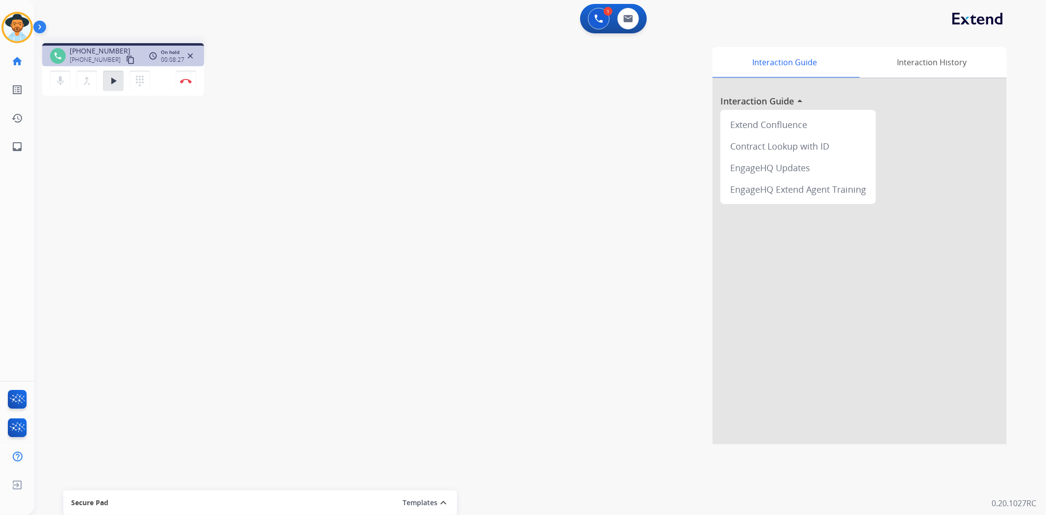
drag, startPoint x: 119, startPoint y: 74, endPoint x: 102, endPoint y: 65, distance: 19.3
click at [119, 74] on button "play_arrow Hold" at bounding box center [113, 81] width 21 height 21
click at [187, 83] on button "Disconnect" at bounding box center [186, 81] width 21 height 21
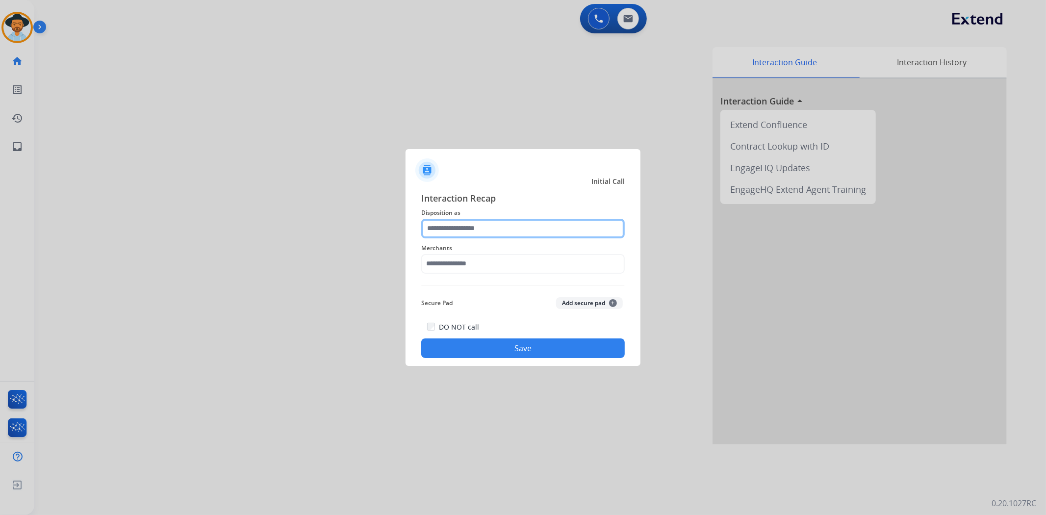
click at [443, 235] on input "text" at bounding box center [523, 229] width 204 height 20
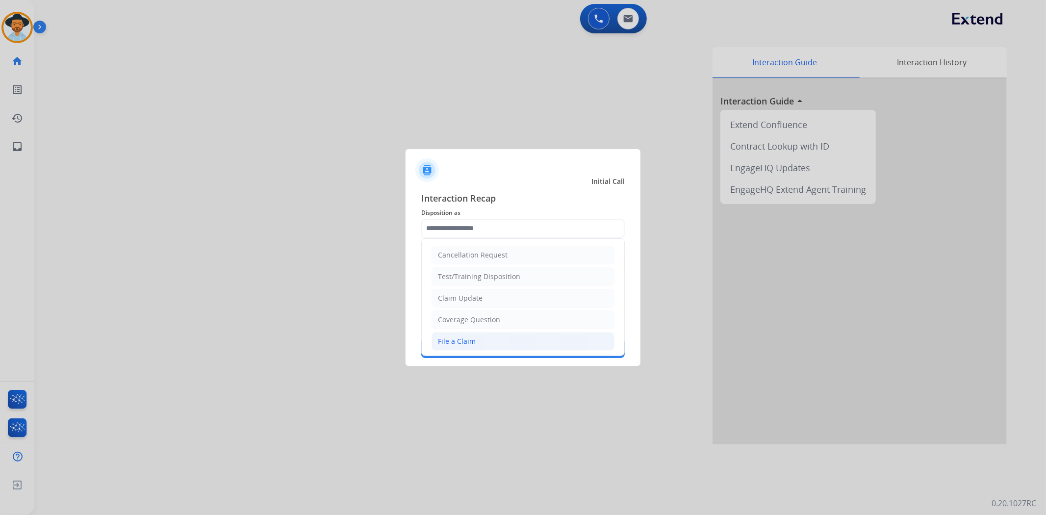
click at [463, 337] on div "File a Claim" at bounding box center [457, 342] width 38 height 10
type input "**********"
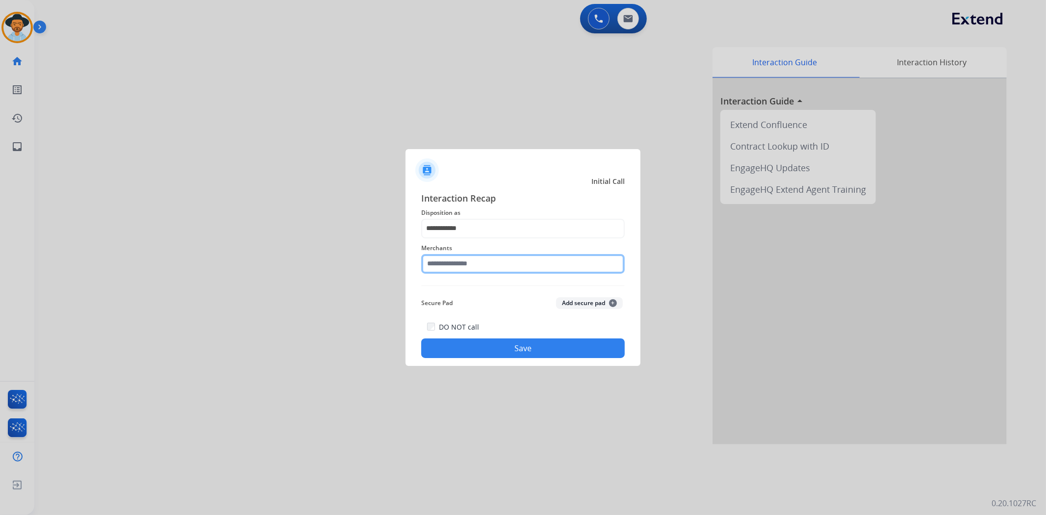
click at [474, 260] on input "text" at bounding box center [523, 264] width 204 height 20
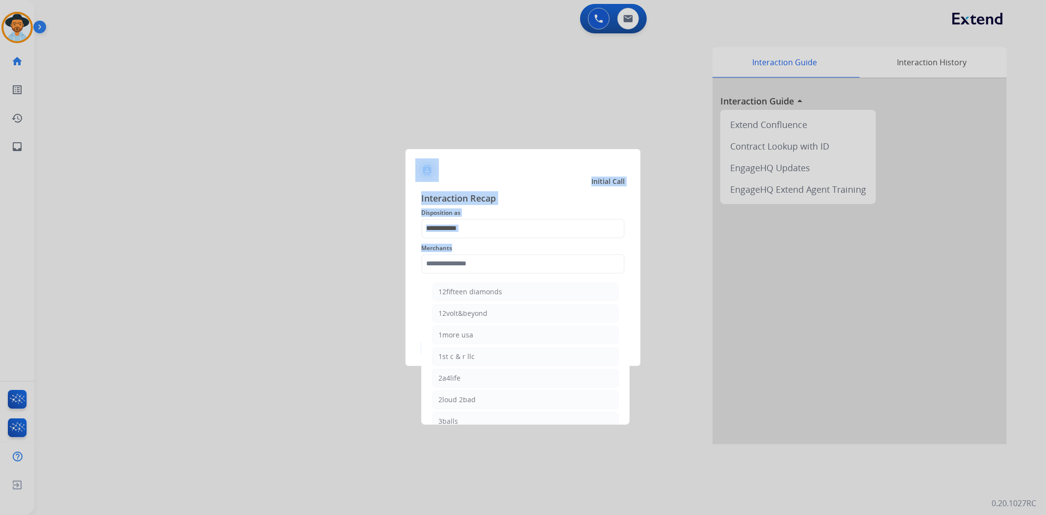
drag, startPoint x: 179, startPoint y: 211, endPoint x: 153, endPoint y: 211, distance: 26.0
click at [0, 211] on app-contact-recap-modal "**********" at bounding box center [0, 257] width 0 height 515
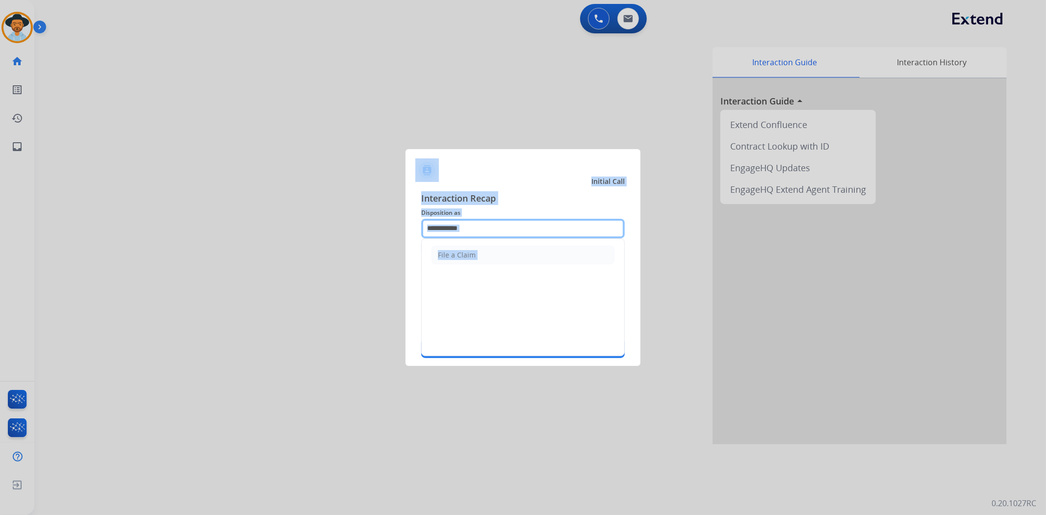
click at [474, 229] on input "**********" at bounding box center [523, 229] width 204 height 20
drag, startPoint x: 474, startPoint y: 229, endPoint x: 327, endPoint y: 231, distance: 146.7
click at [0, 221] on app-contact-recap-modal "**********" at bounding box center [0, 257] width 0 height 515
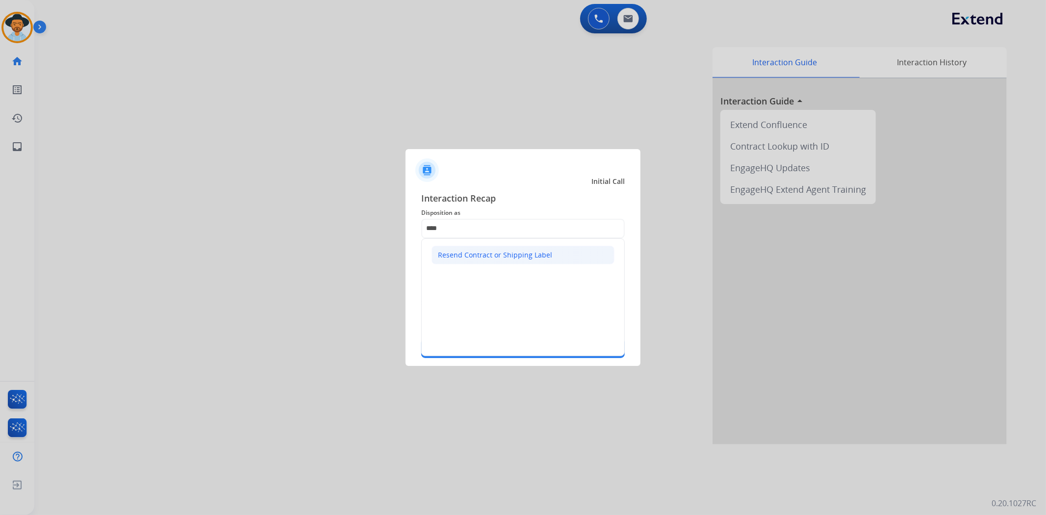
click at [531, 256] on div "Resend Contract or Shipping Label" at bounding box center [495, 255] width 114 height 10
type input "**********"
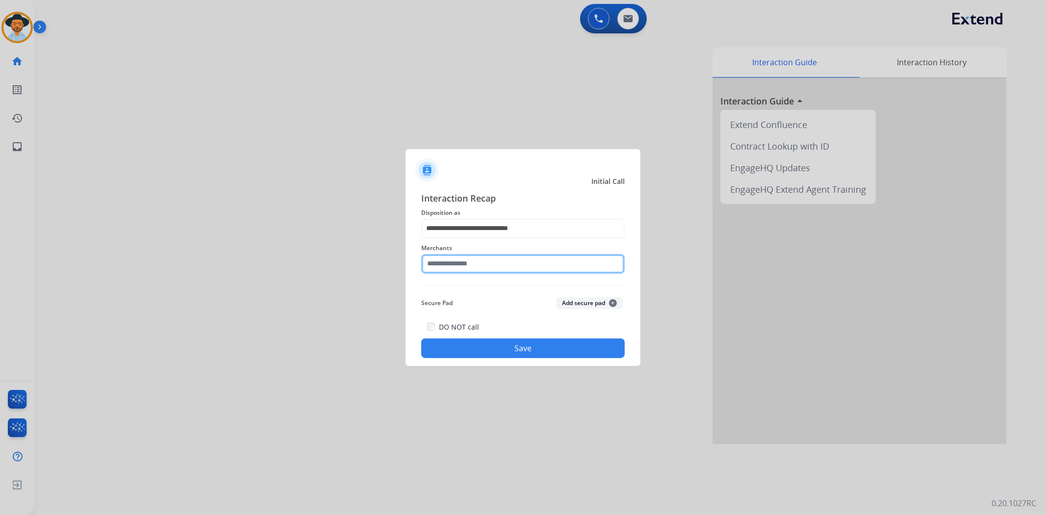
click at [489, 264] on input "text" at bounding box center [523, 264] width 204 height 20
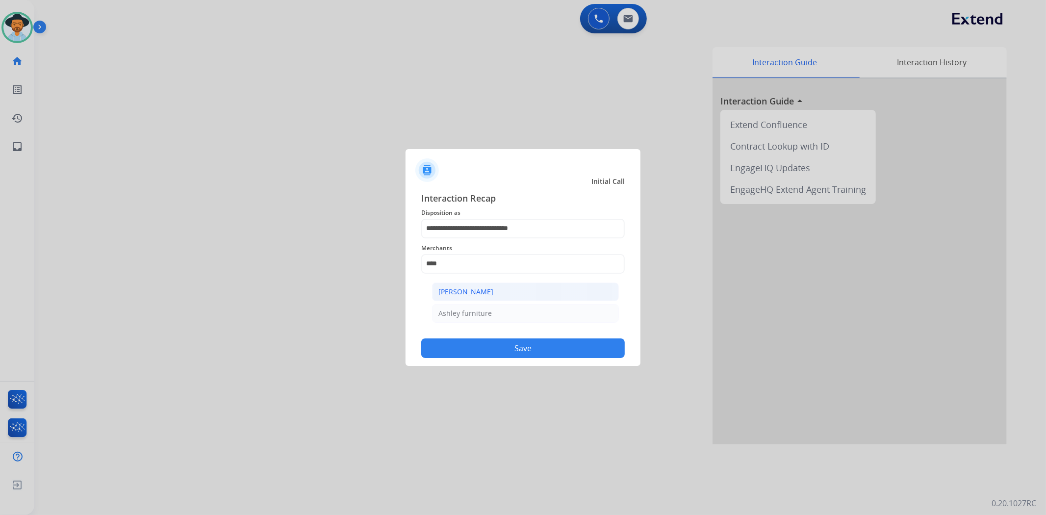
click at [492, 290] on li "[PERSON_NAME]" at bounding box center [525, 292] width 187 height 19
type input "**********"
click at [518, 351] on button "Save" at bounding box center [523, 348] width 204 height 20
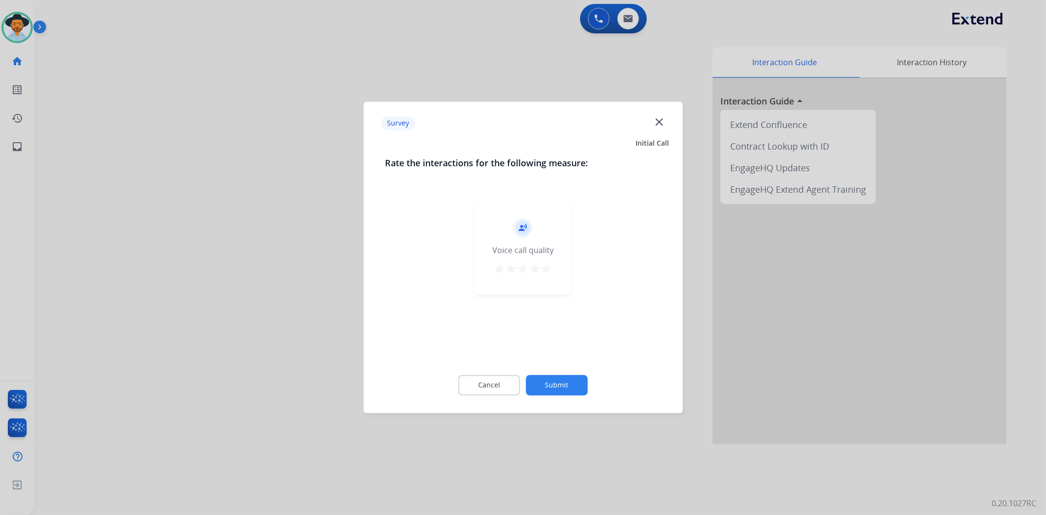
click at [545, 271] on mat-icon "star" at bounding box center [547, 269] width 12 height 12
click at [568, 380] on button "Submit" at bounding box center [557, 385] width 62 height 21
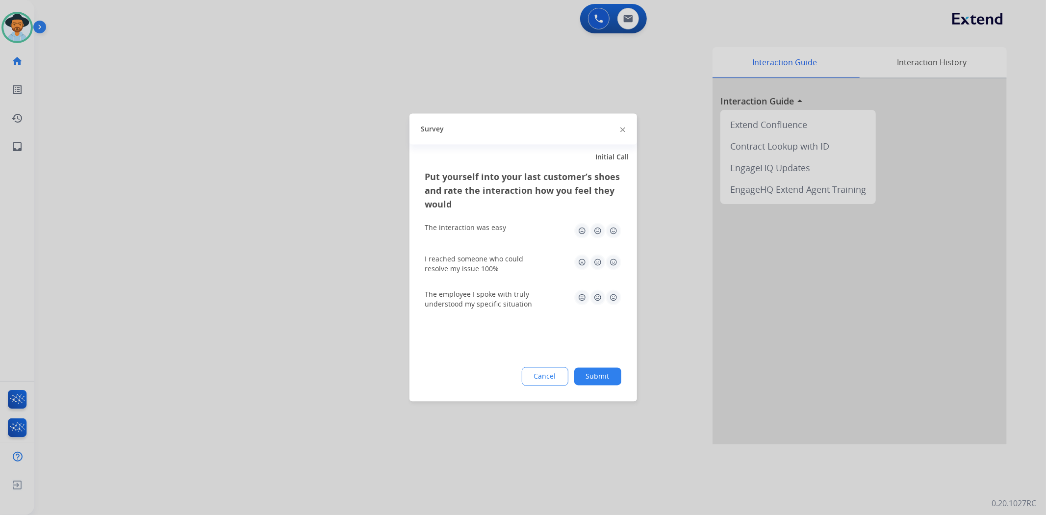
click at [612, 297] on img at bounding box center [614, 298] width 16 height 16
click at [617, 262] on img at bounding box center [614, 263] width 16 height 16
click at [612, 227] on img at bounding box center [614, 231] width 16 height 16
click at [606, 376] on button "Submit" at bounding box center [597, 377] width 47 height 18
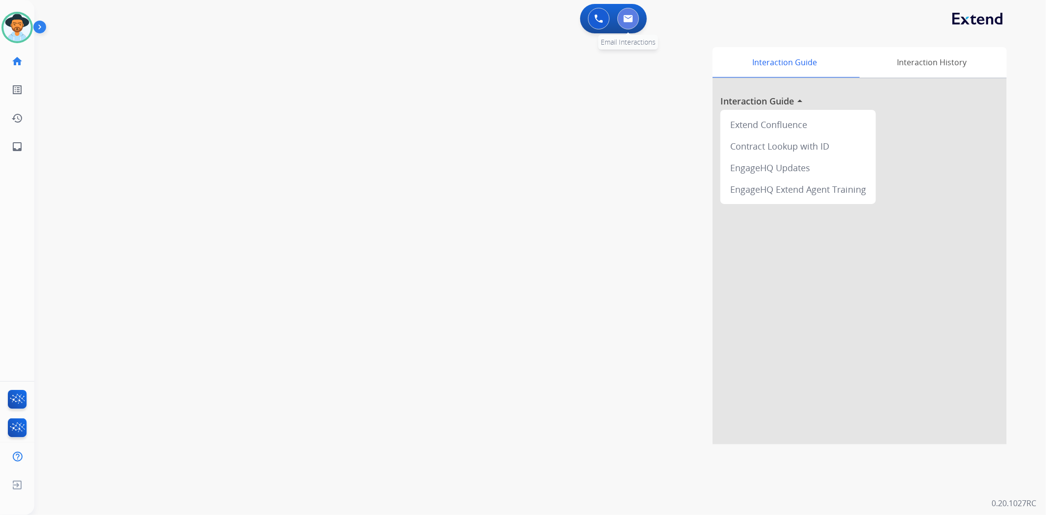
click at [631, 18] on img at bounding box center [628, 19] width 10 height 8
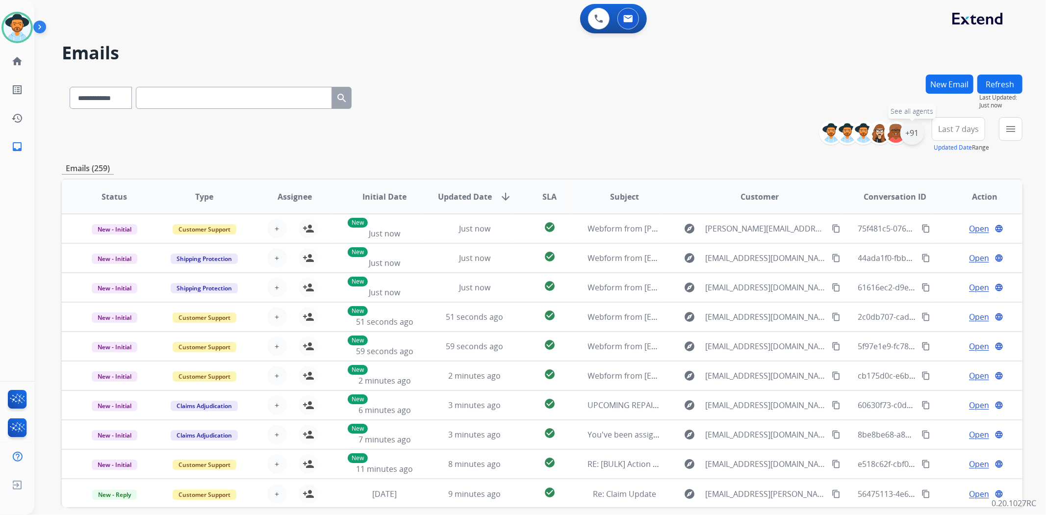
click at [909, 138] on div "+91" at bounding box center [913, 133] width 24 height 24
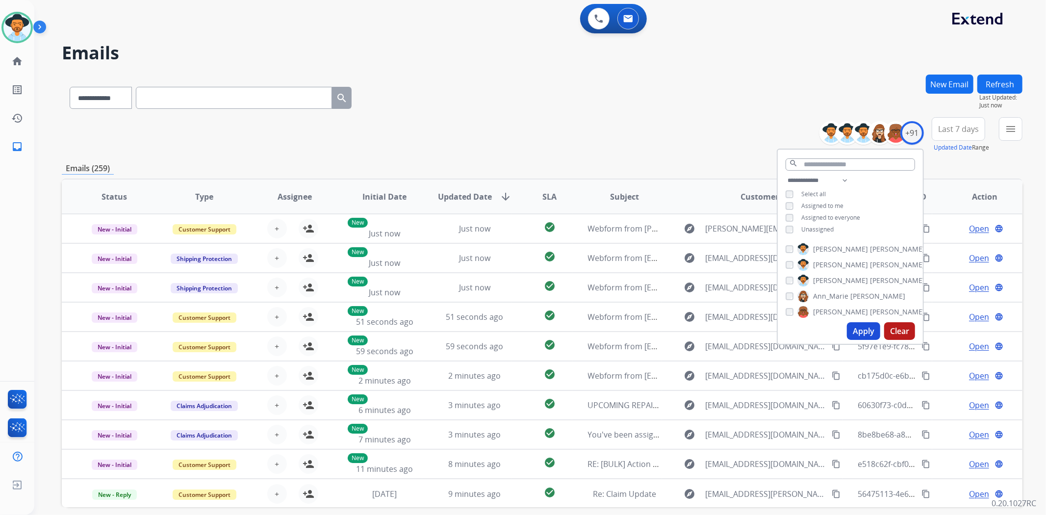
click at [793, 228] on div "Unassigned" at bounding box center [810, 230] width 48 height 8
click at [861, 329] on button "Apply" at bounding box center [863, 331] width 33 height 18
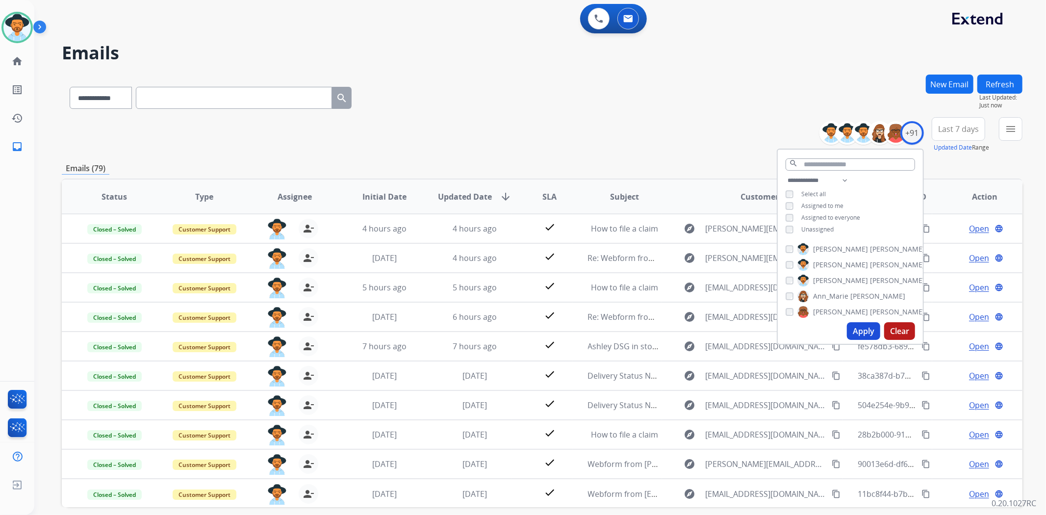
click at [497, 59] on h2 "Emails" at bounding box center [542, 53] width 961 height 20
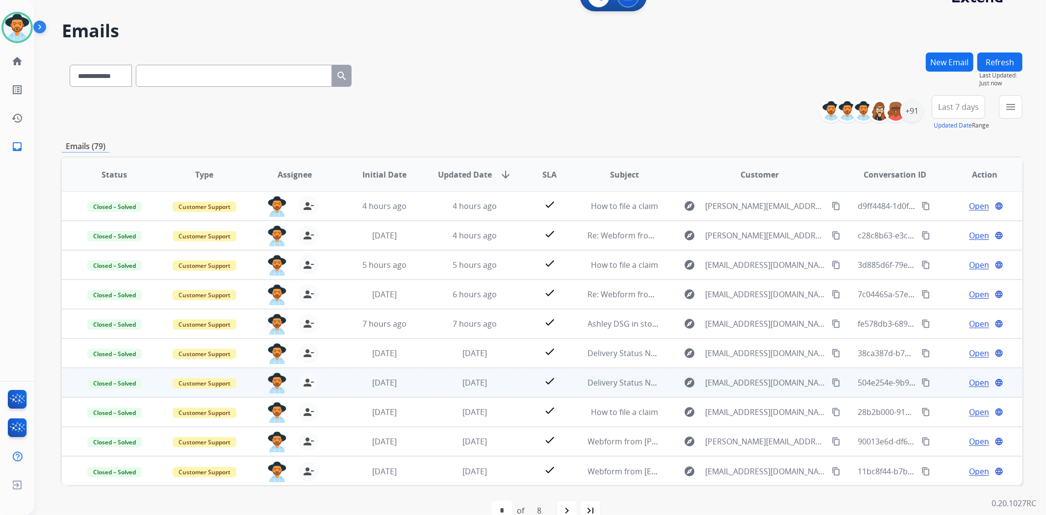
scroll to position [43, 0]
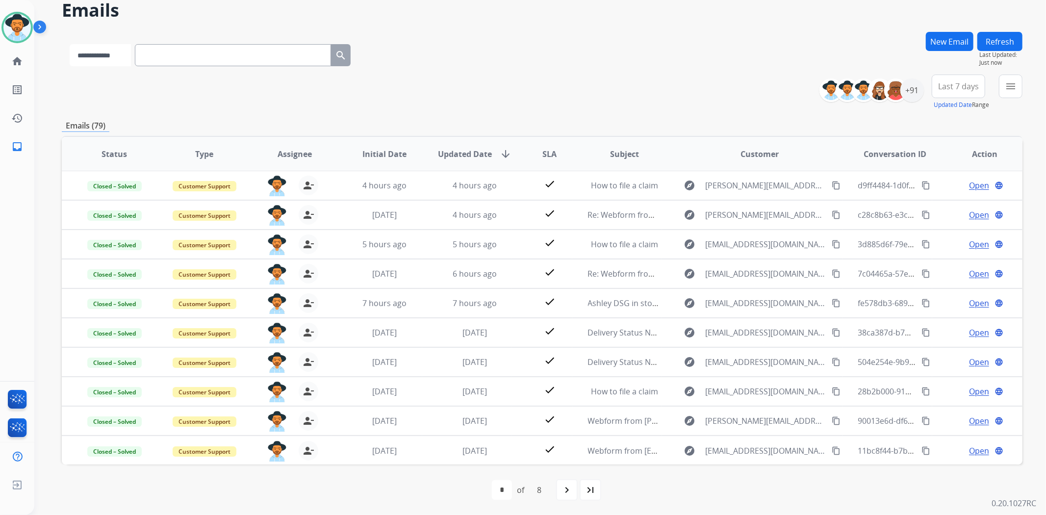
click at [130, 60] on select "**********" at bounding box center [100, 55] width 61 height 22
click at [372, 87] on div "**********" at bounding box center [542, 92] width 961 height 35
click at [183, 61] on input "text" at bounding box center [234, 55] width 196 height 22
paste input "**********"
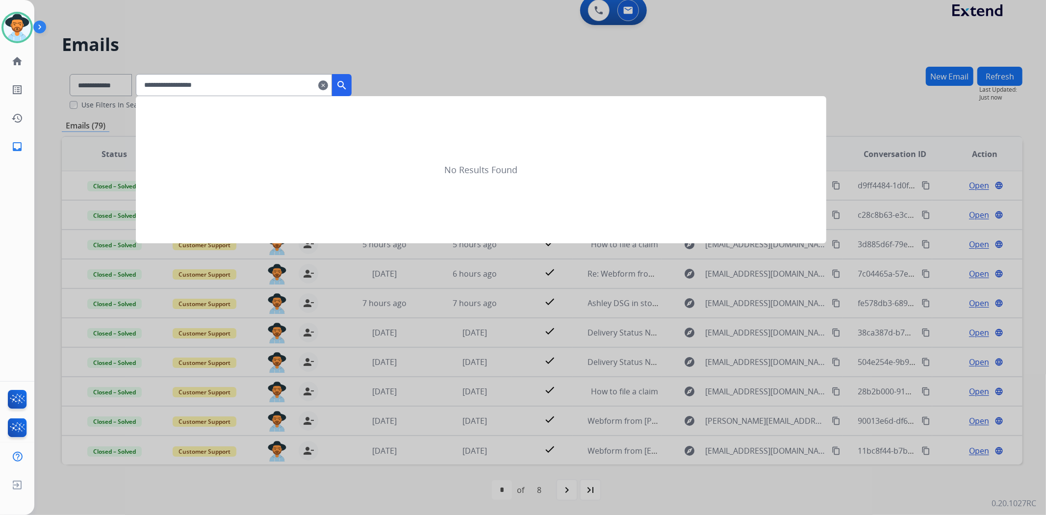
click at [348, 88] on button "search" at bounding box center [342, 85] width 20 height 22
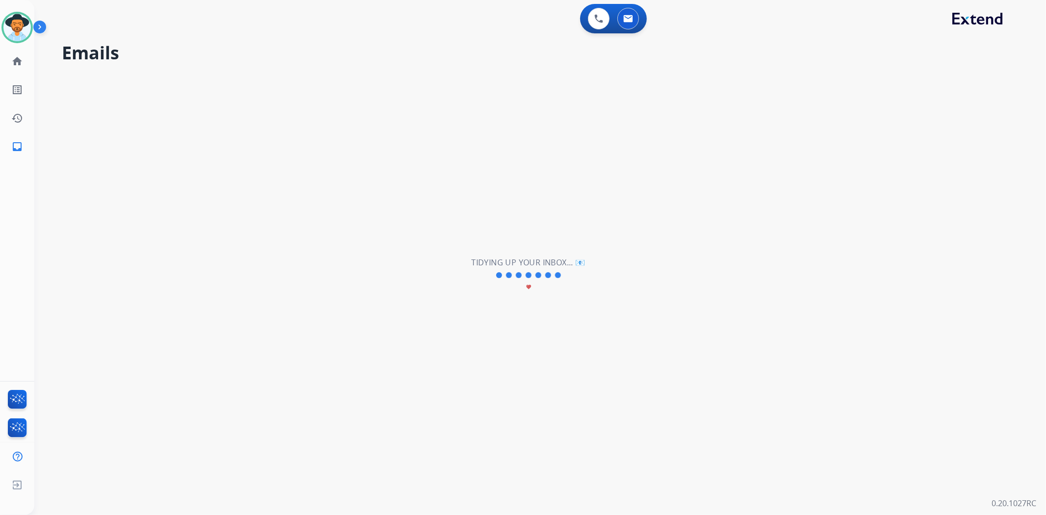
scroll to position [0, 0]
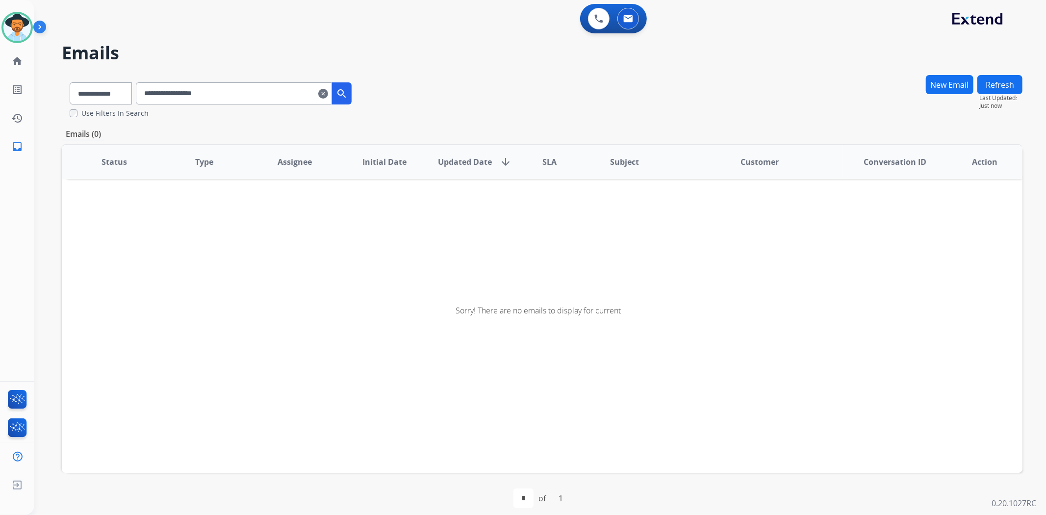
click at [167, 92] on input "**********" at bounding box center [234, 93] width 196 height 22
type input "**********"
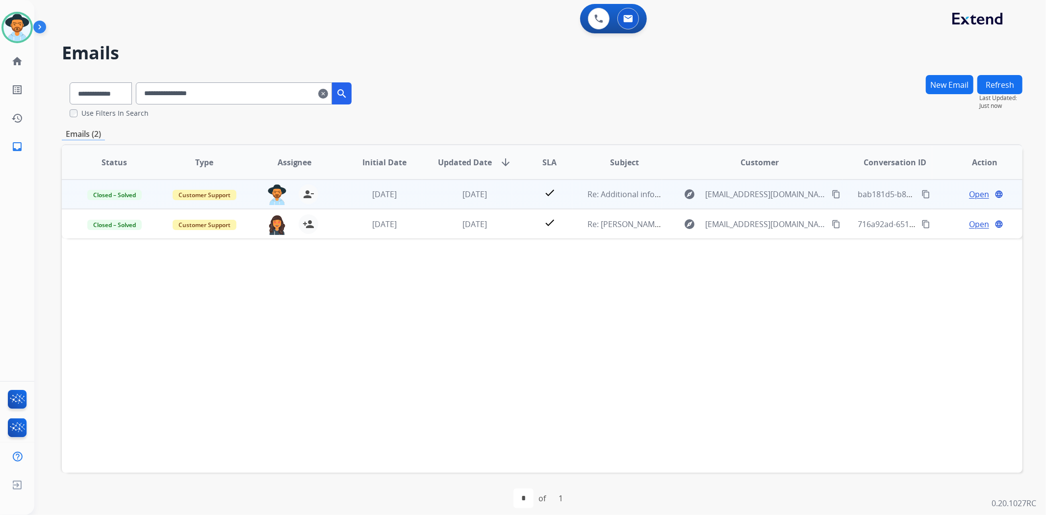
click at [969, 191] on span "Open" at bounding box center [979, 194] width 20 height 12
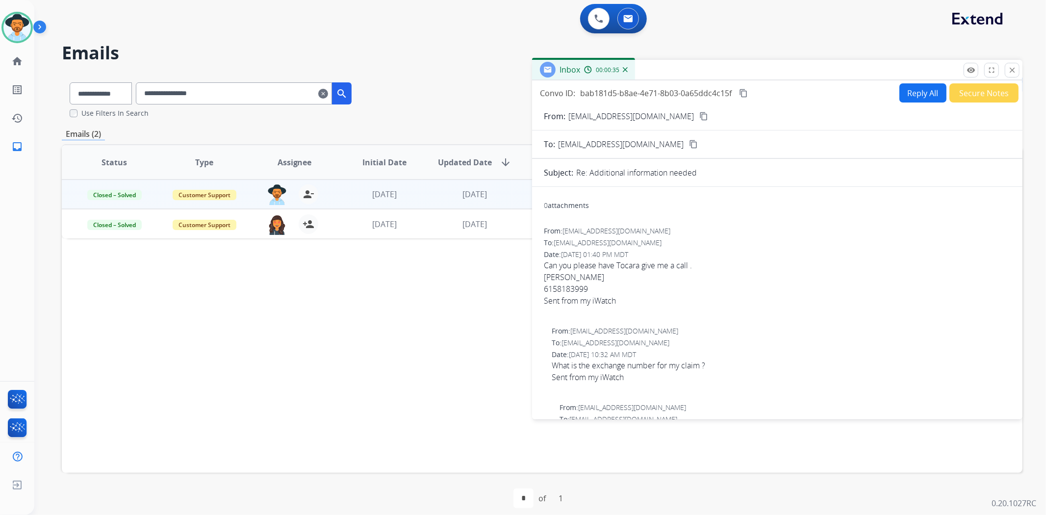
click at [969, 93] on button "Secure Notes" at bounding box center [984, 92] width 69 height 19
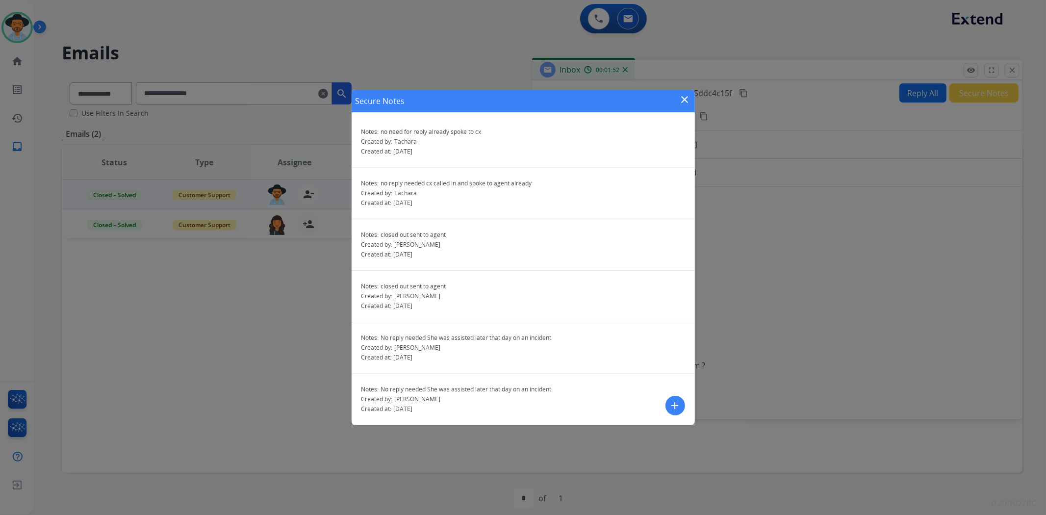
click at [271, 324] on div "Secure Notes close Notes: no need for reply already spoke to cx Created by: [PE…" at bounding box center [523, 257] width 1046 height 515
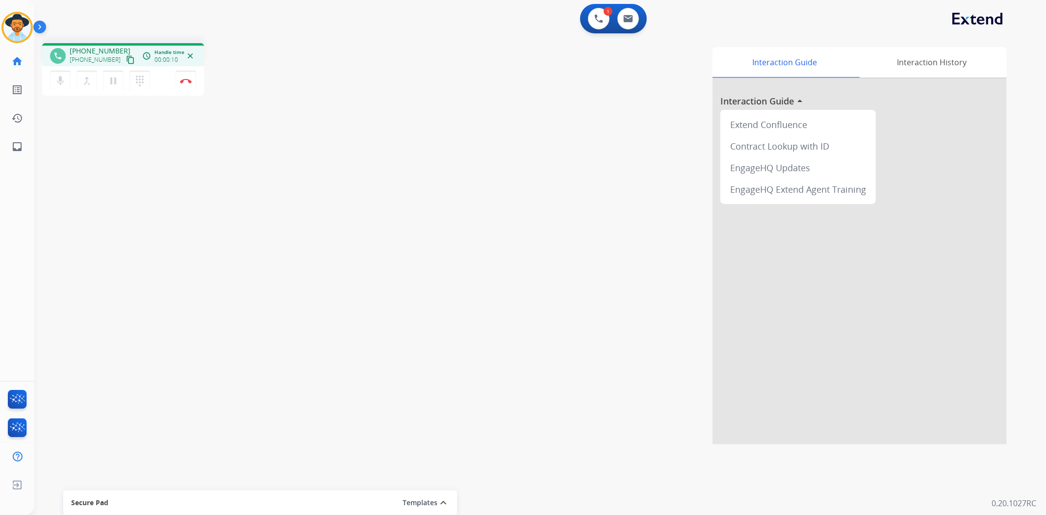
click at [126, 59] on mat-icon "content_copy" at bounding box center [130, 59] width 9 height 9
click at [126, 57] on mat-icon "content_copy" at bounding box center [130, 59] width 9 height 9
click at [126, 62] on mat-icon "content_copy" at bounding box center [130, 59] width 9 height 9
drag, startPoint x: 192, startPoint y: 72, endPoint x: 165, endPoint y: 72, distance: 27.5
click at [192, 72] on button "Disconnect" at bounding box center [186, 81] width 21 height 21
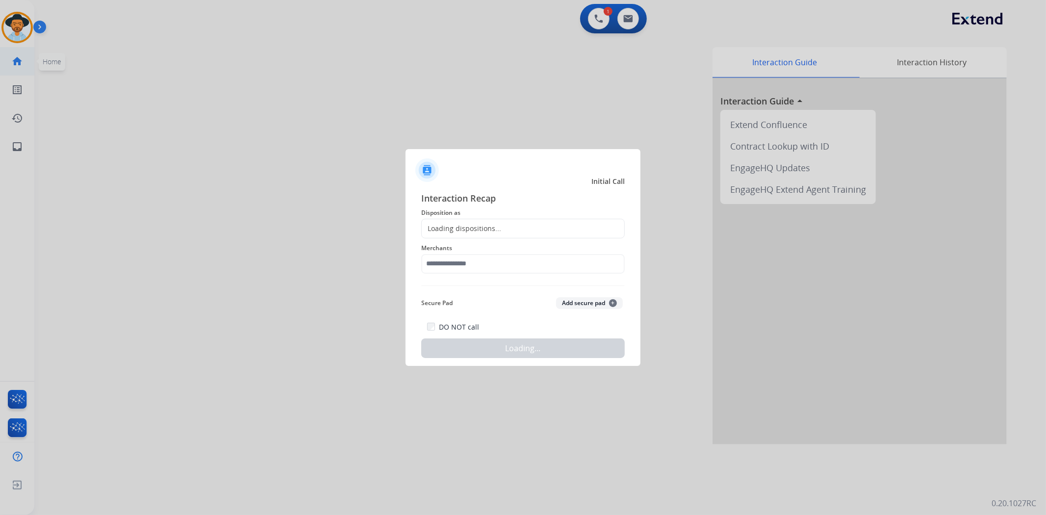
click at [3, 26] on div at bounding box center [523, 257] width 1046 height 515
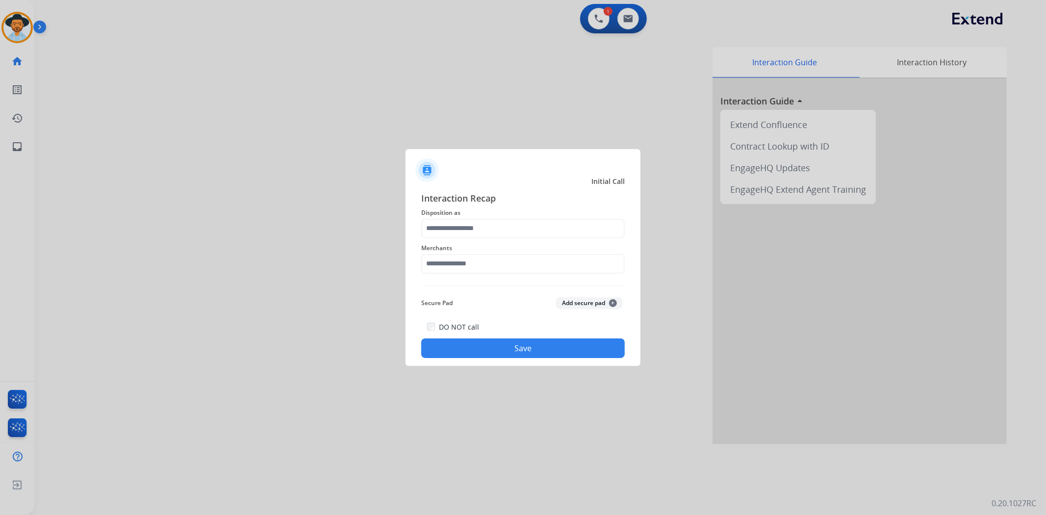
click at [12, 29] on div at bounding box center [523, 257] width 1046 height 515
click at [486, 227] on input "text" at bounding box center [523, 229] width 204 height 20
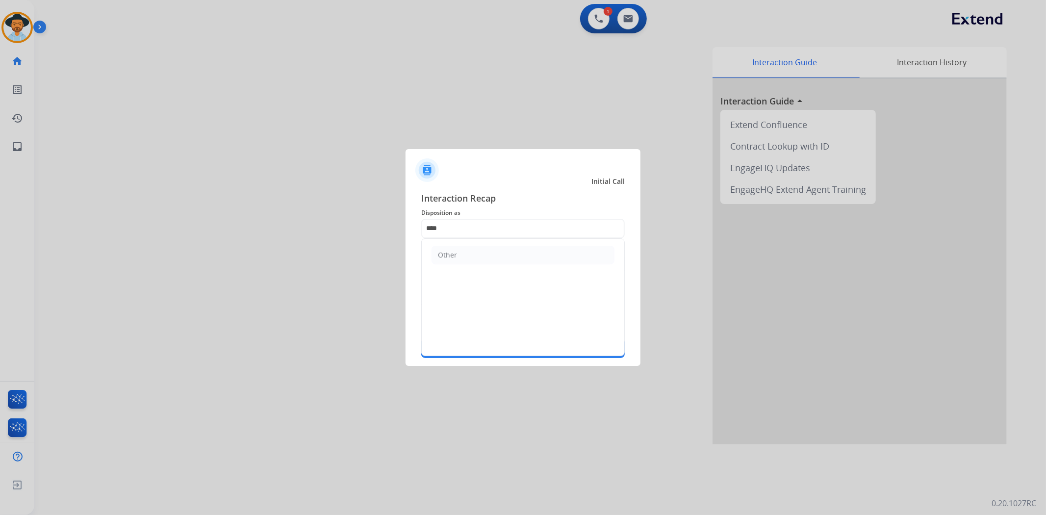
click at [487, 244] on ul "Other" at bounding box center [523, 255] width 203 height 32
click at [484, 256] on li "Other" at bounding box center [523, 255] width 183 height 19
type input "*****"
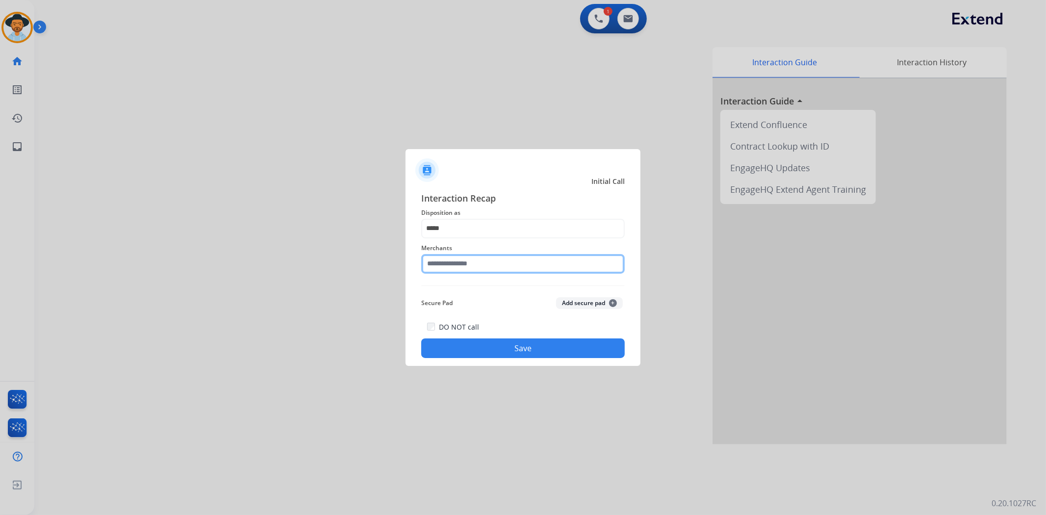
click at [476, 264] on input "text" at bounding box center [523, 264] width 204 height 20
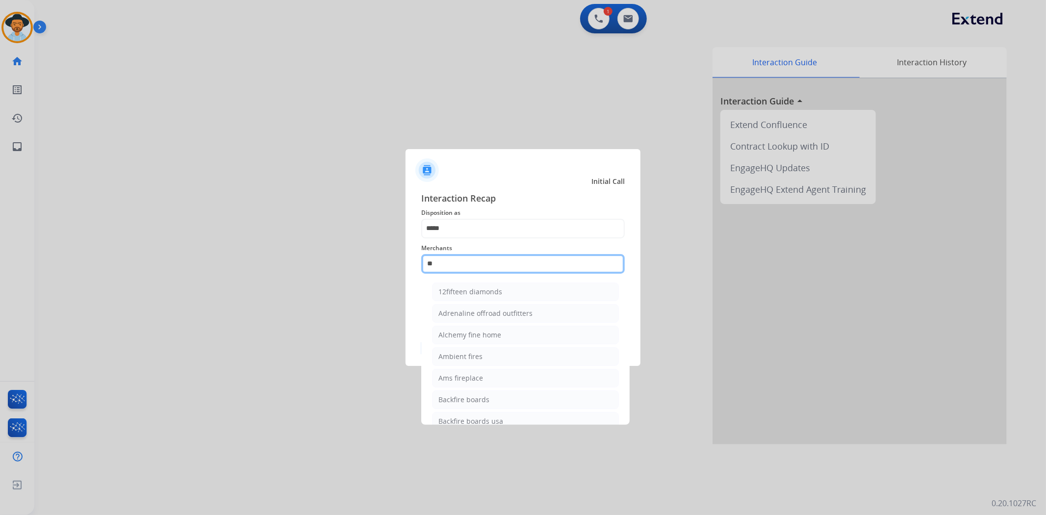
type input "*"
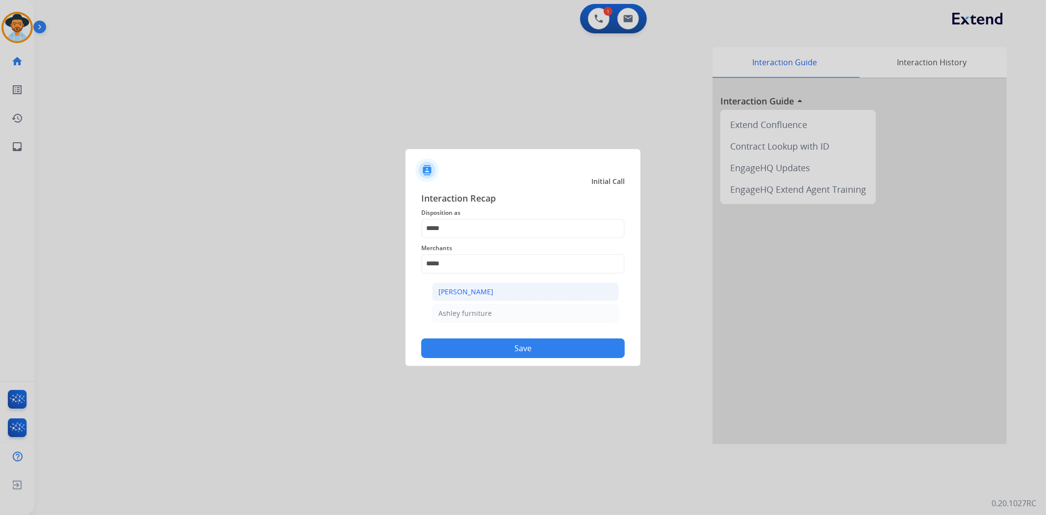
click at [489, 290] on div "[PERSON_NAME]" at bounding box center [466, 292] width 55 height 10
type input "**********"
click at [499, 347] on button "Save" at bounding box center [523, 348] width 204 height 20
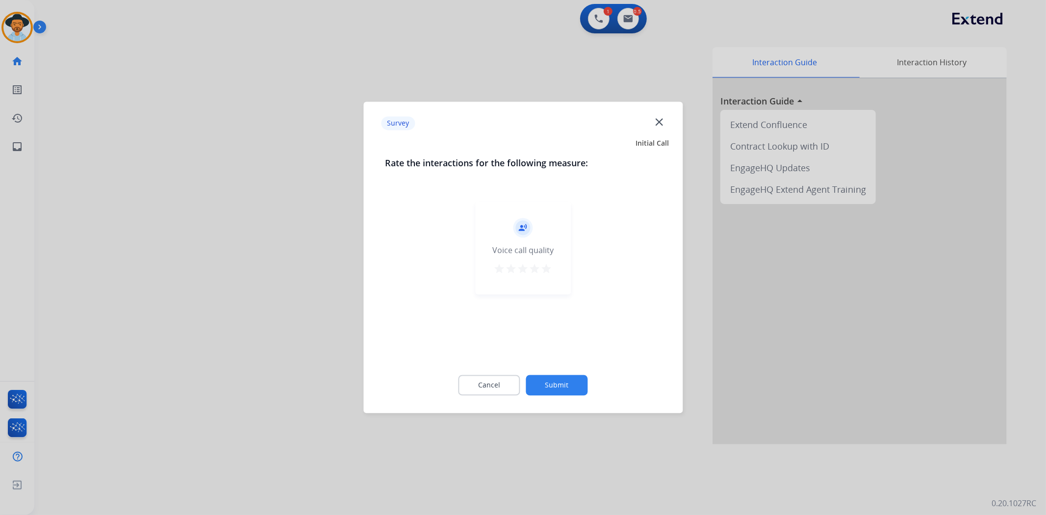
click at [551, 265] on mat-icon "star" at bounding box center [547, 269] width 12 height 12
click at [545, 386] on button "Submit" at bounding box center [557, 385] width 62 height 21
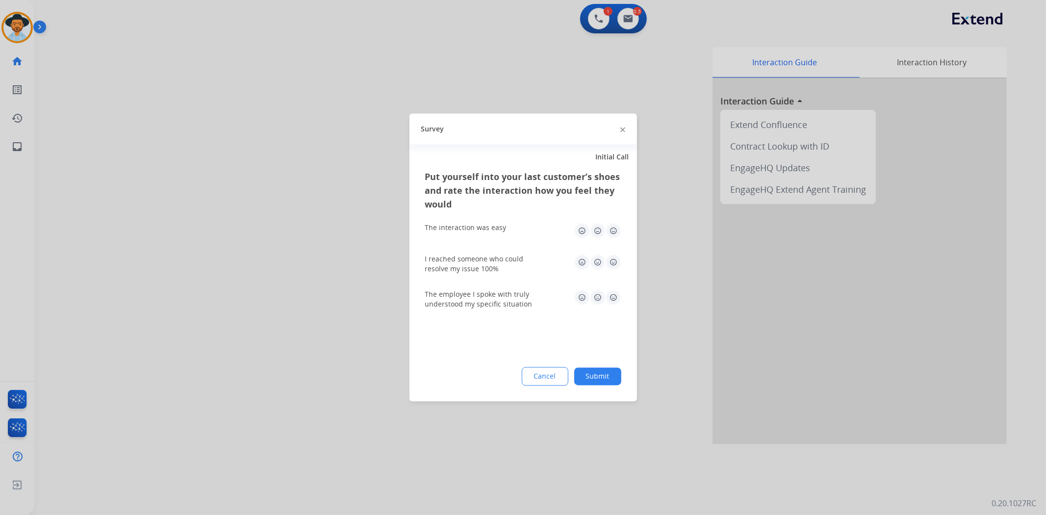
click at [595, 374] on button "Submit" at bounding box center [597, 377] width 47 height 18
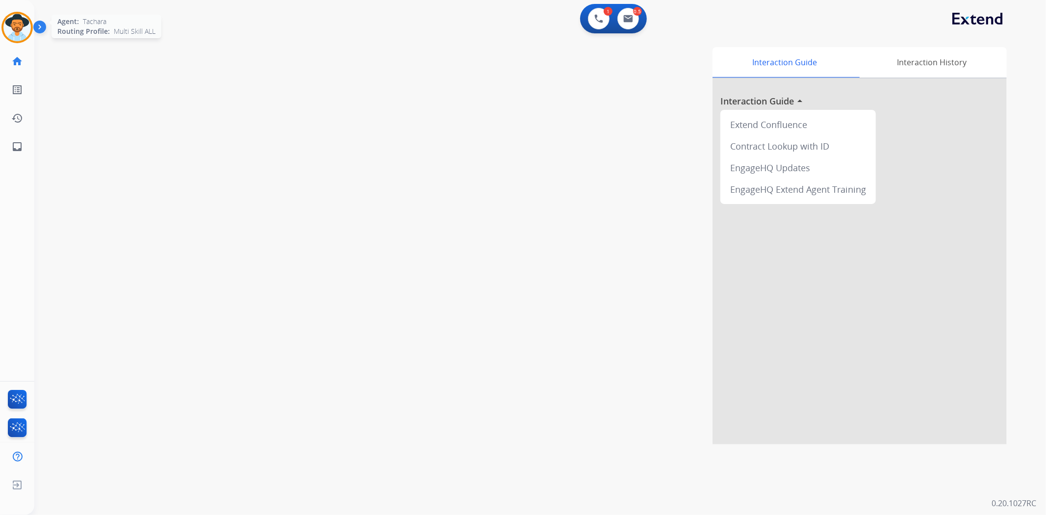
click at [20, 26] on img at bounding box center [16, 27] width 27 height 27
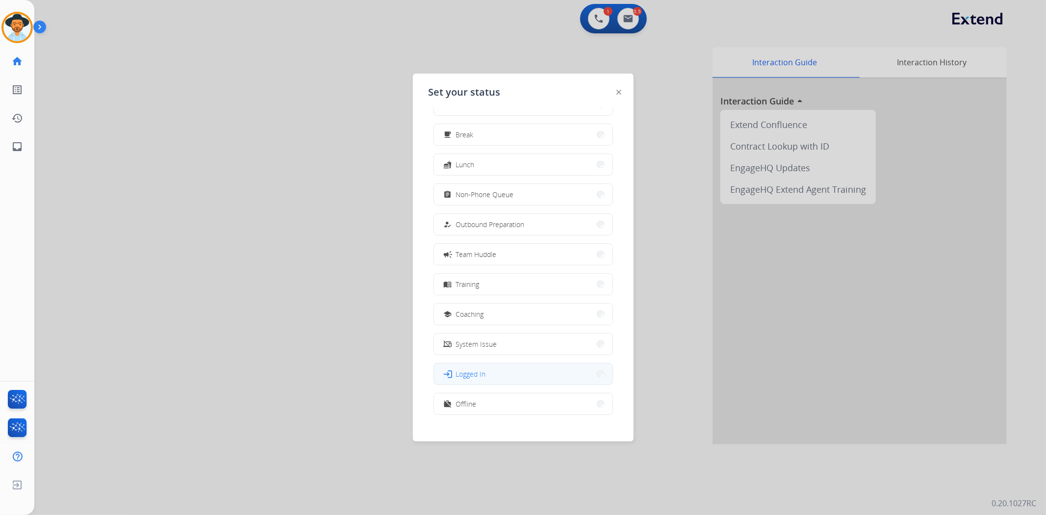
scroll to position [32, 0]
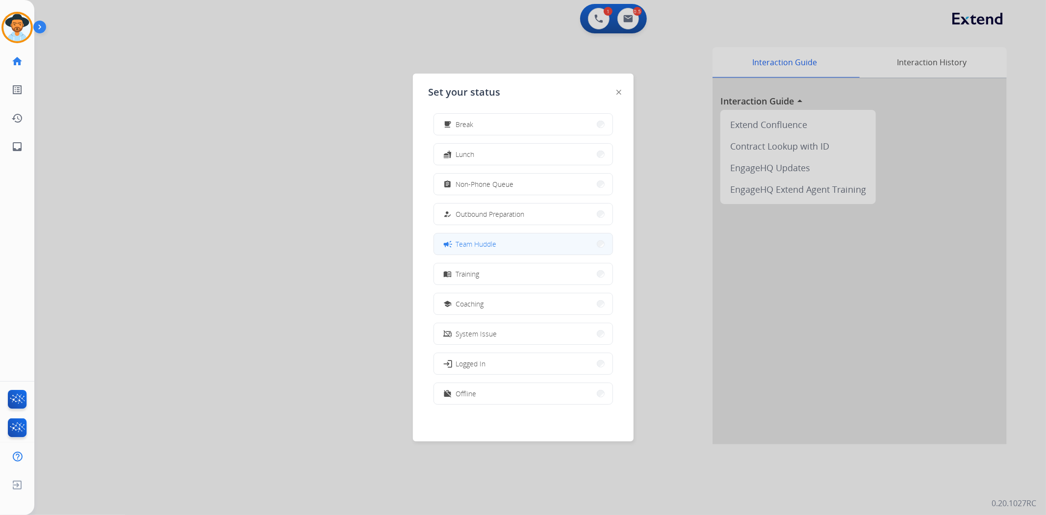
click at [496, 243] on span "Team Huddle" at bounding box center [476, 244] width 41 height 10
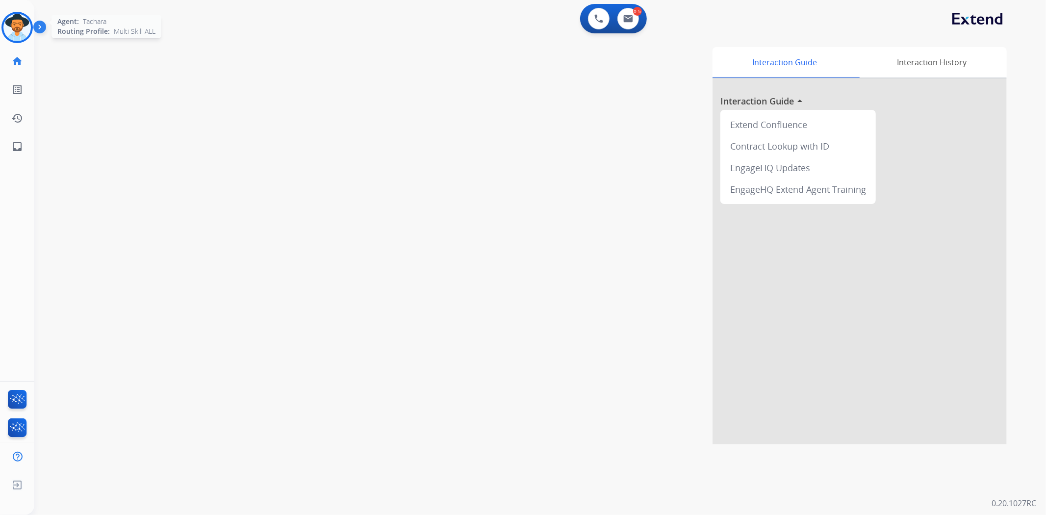
click at [13, 32] on img at bounding box center [16, 27] width 27 height 27
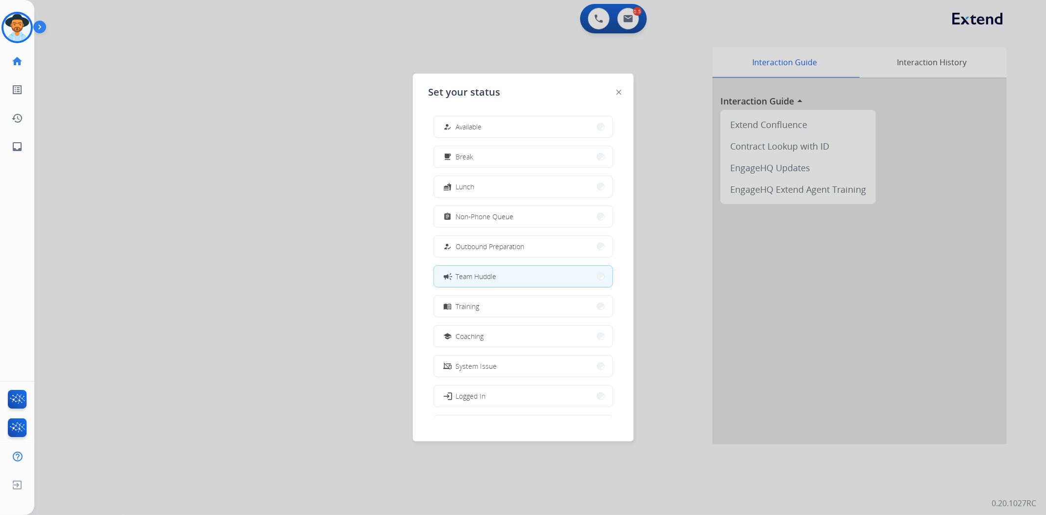
click at [255, 109] on div at bounding box center [523, 257] width 1046 height 515
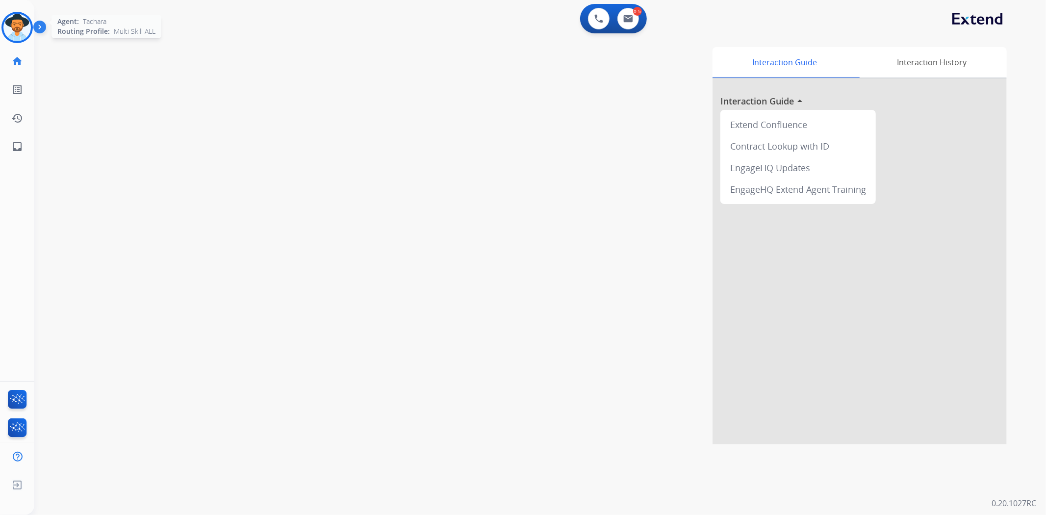
click at [17, 23] on img at bounding box center [16, 27] width 27 height 27
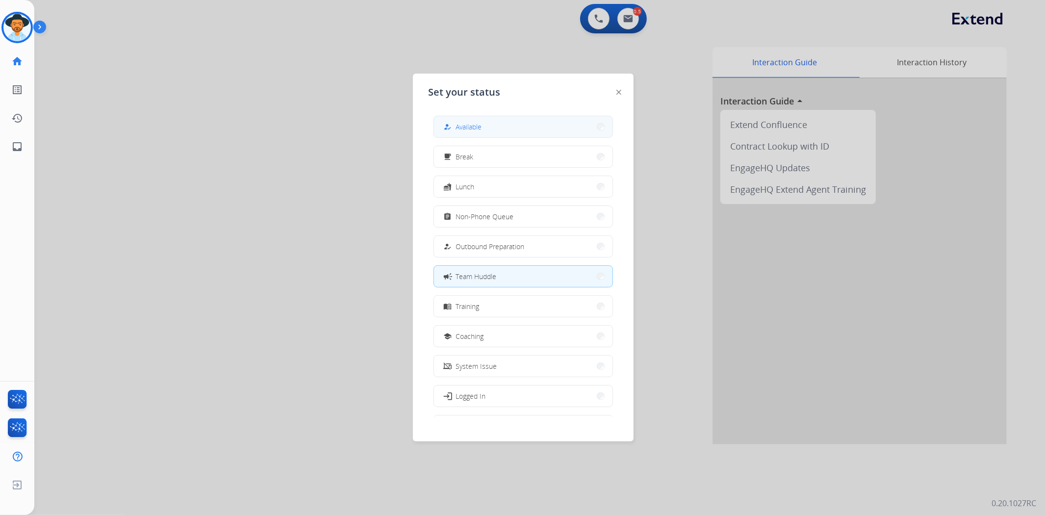
click at [492, 123] on button "how_to_reg Available" at bounding box center [523, 126] width 179 height 21
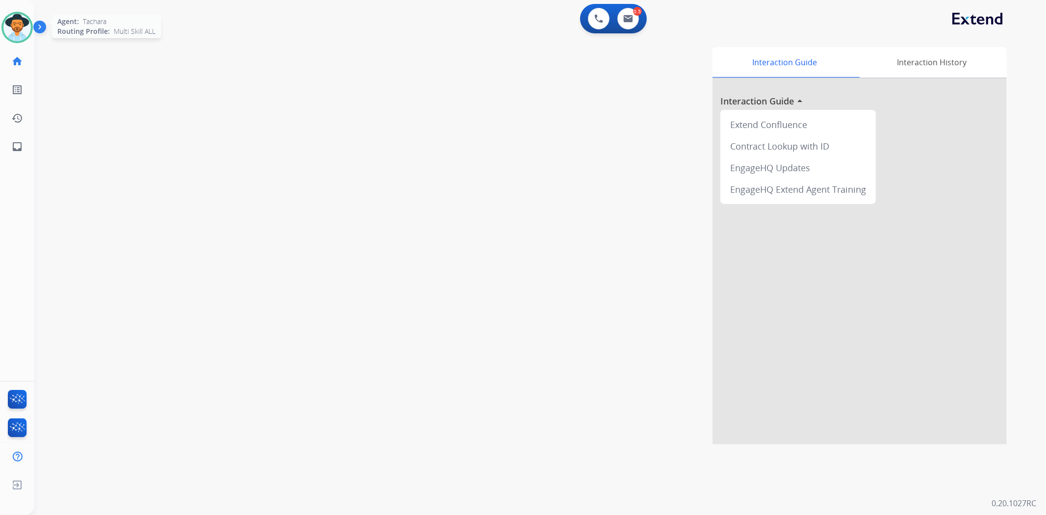
click at [8, 28] on img at bounding box center [16, 27] width 27 height 27
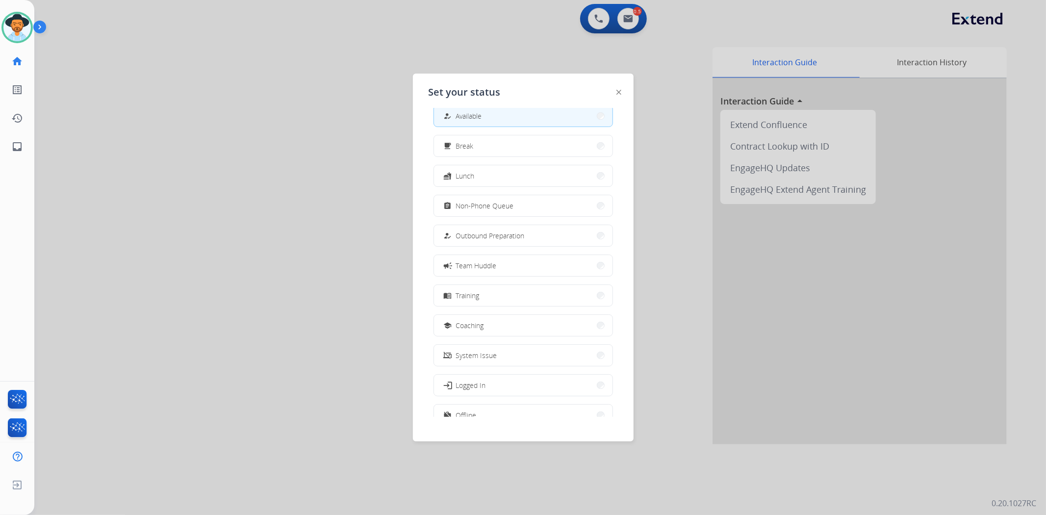
scroll to position [0, 0]
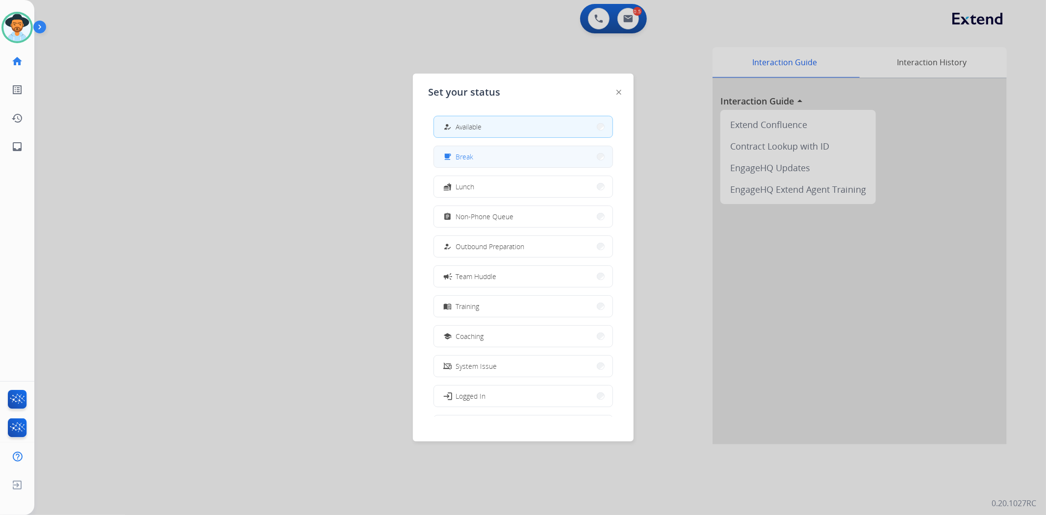
click at [509, 158] on button "free_breakfast Break" at bounding box center [523, 156] width 179 height 21
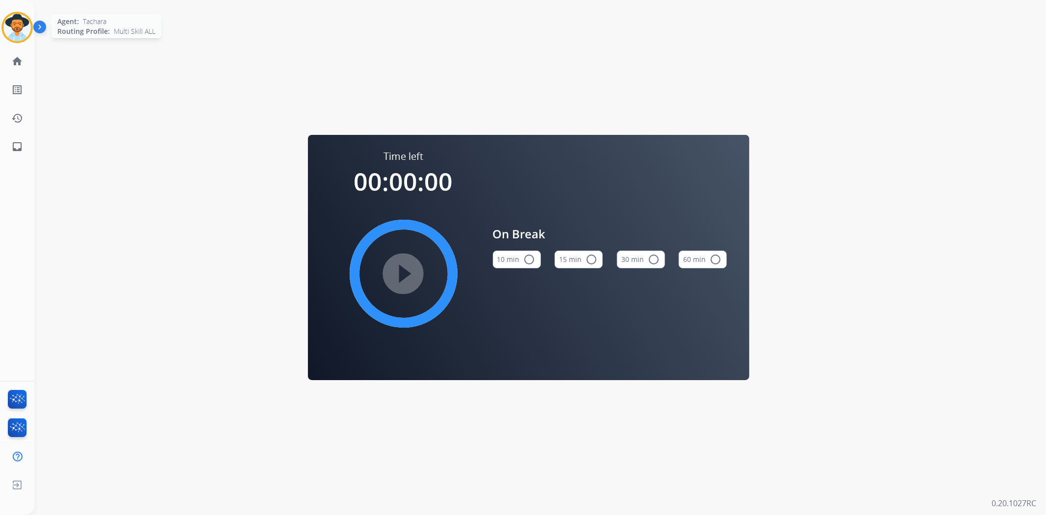
click at [7, 26] on img at bounding box center [16, 27] width 27 height 27
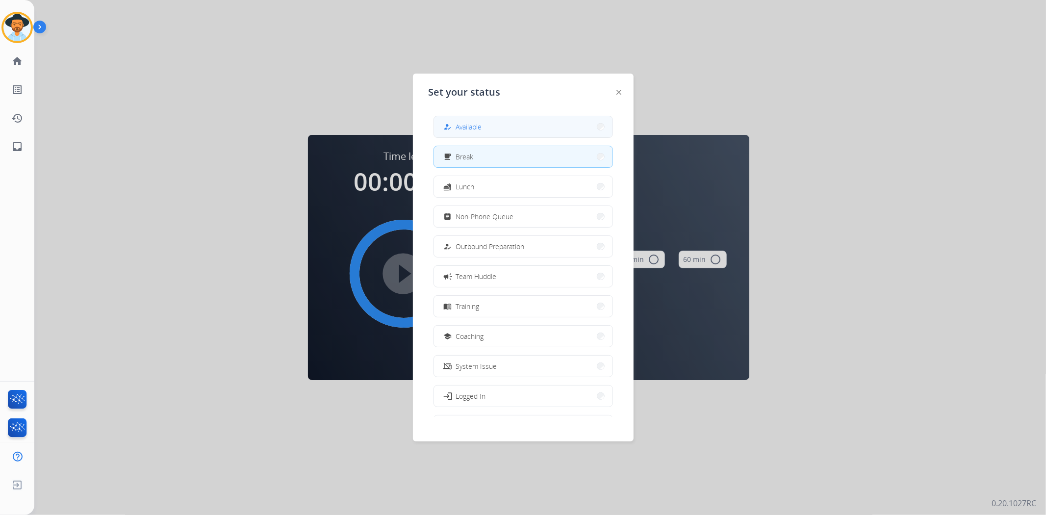
click at [473, 126] on span "Available" at bounding box center [469, 127] width 26 height 10
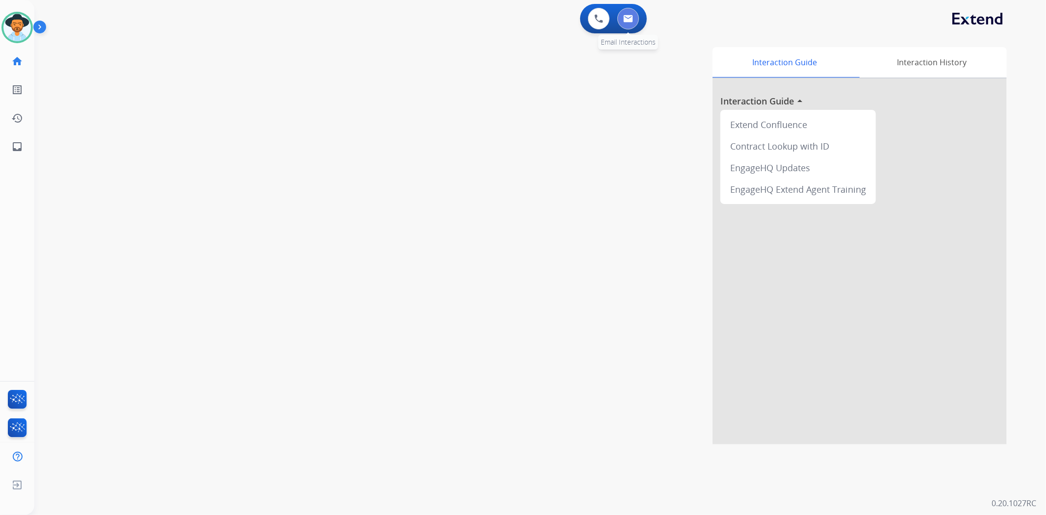
click at [626, 18] on img at bounding box center [628, 19] width 10 height 8
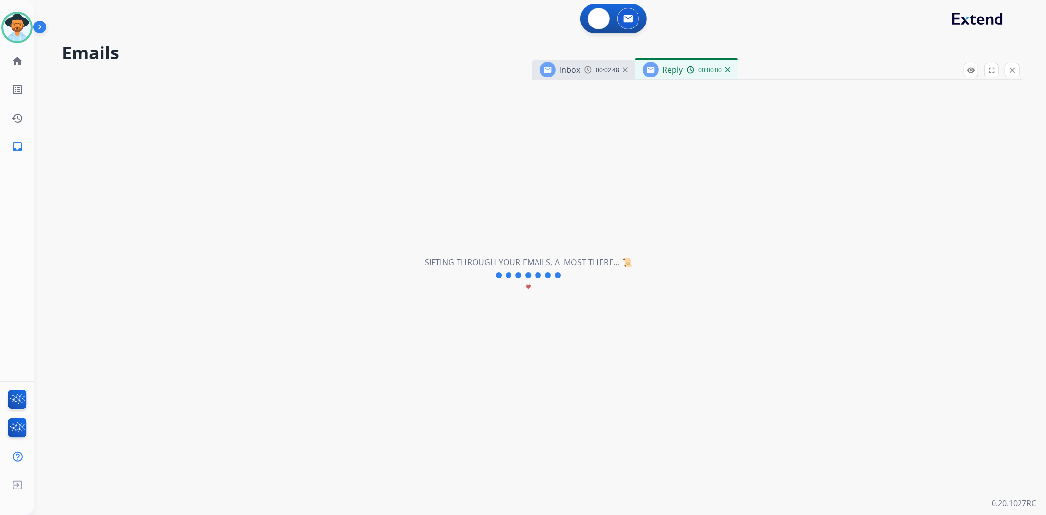
select select "**********"
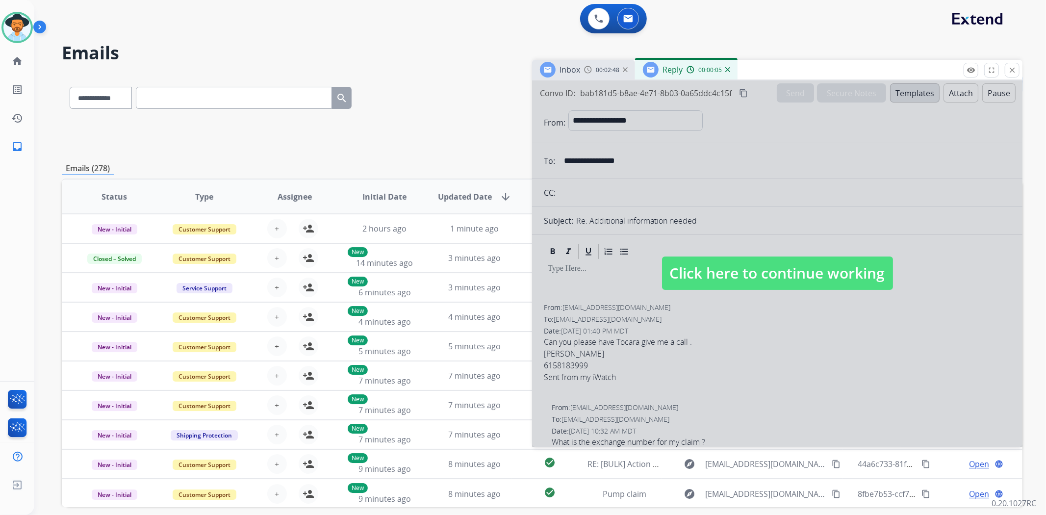
click at [727, 73] on div "00:00:05" at bounding box center [708, 69] width 43 height 9
click at [727, 69] on img at bounding box center [727, 69] width 5 height 5
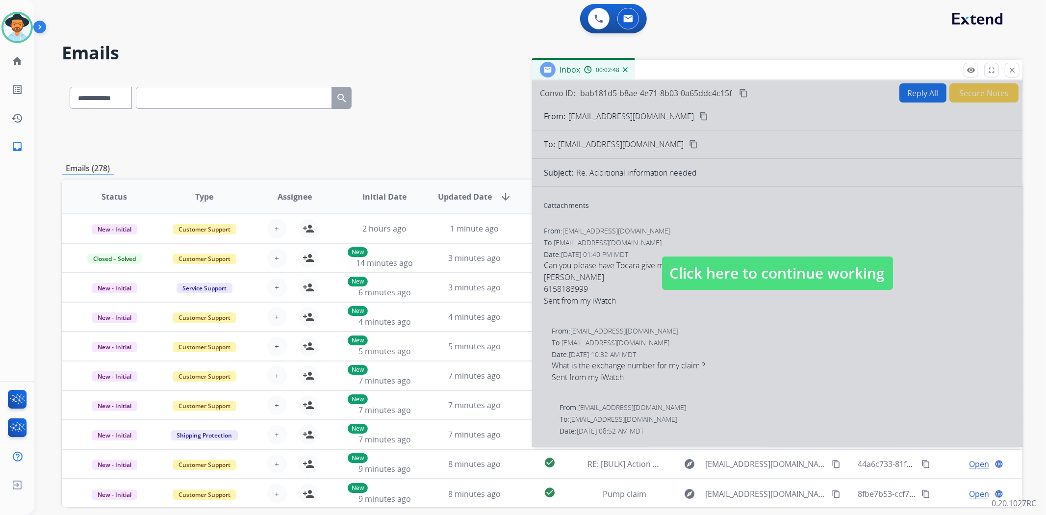
click at [626, 70] on img at bounding box center [625, 69] width 5 height 5
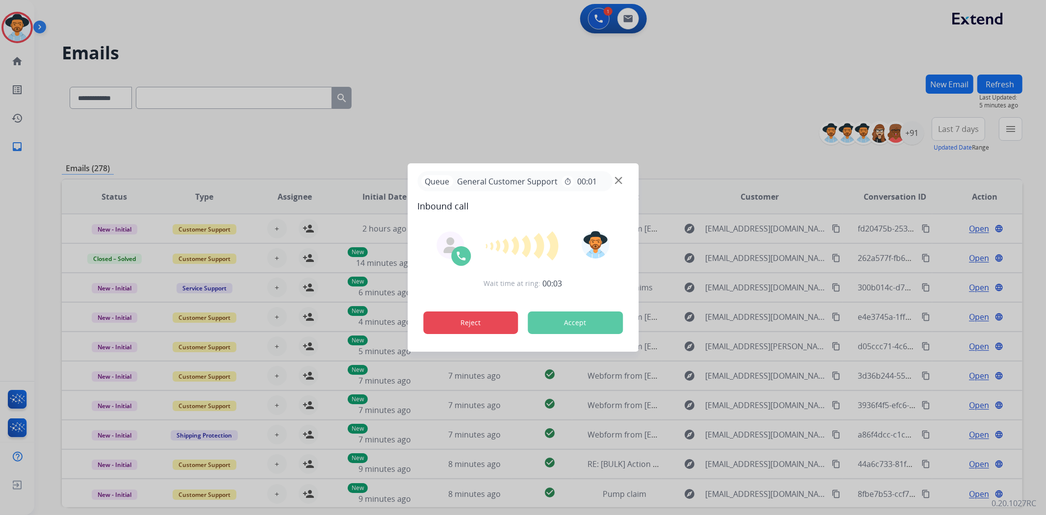
click at [511, 324] on button "Reject" at bounding box center [470, 322] width 95 height 23
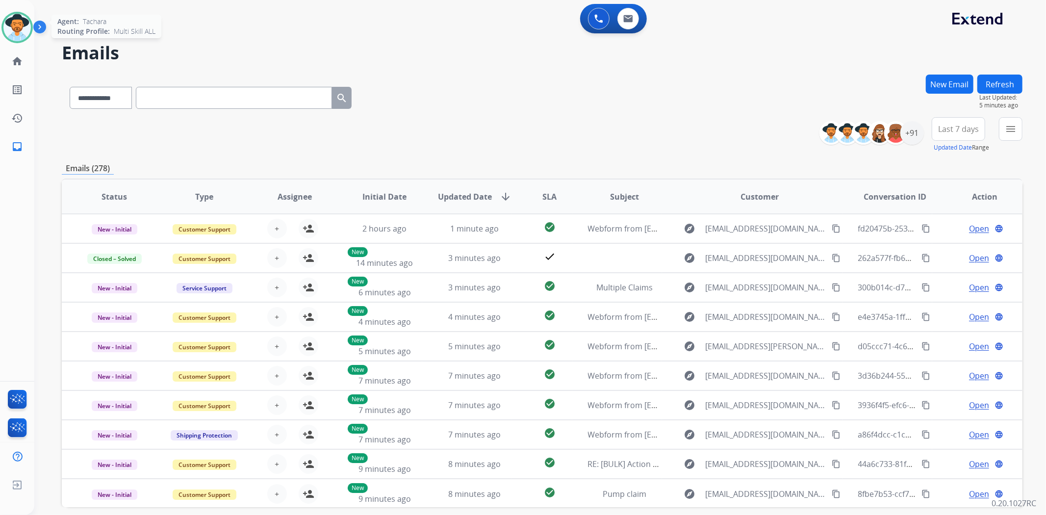
click at [19, 31] on img at bounding box center [16, 27] width 27 height 27
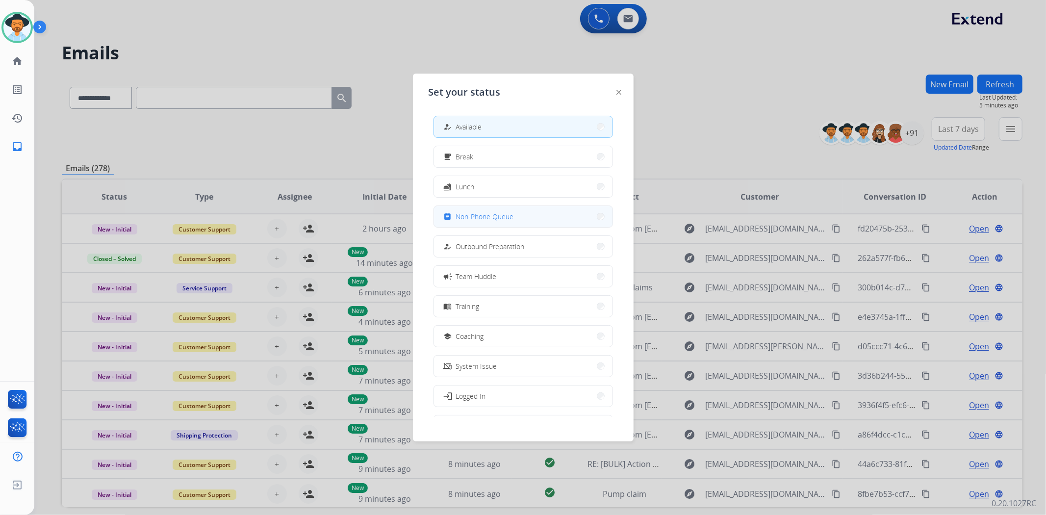
click at [480, 223] on button "assignment Non-Phone Queue" at bounding box center [523, 216] width 179 height 21
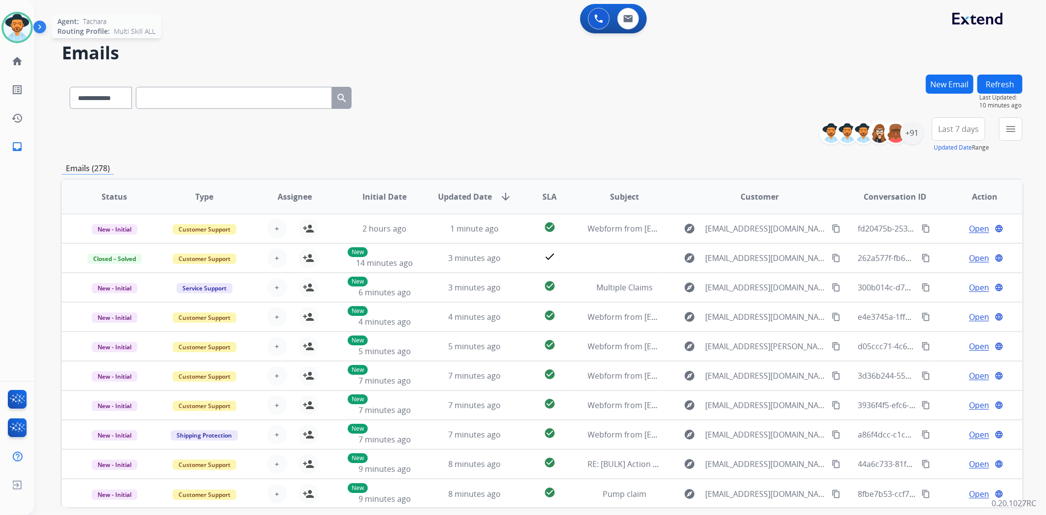
click at [12, 41] on div at bounding box center [16, 27] width 31 height 31
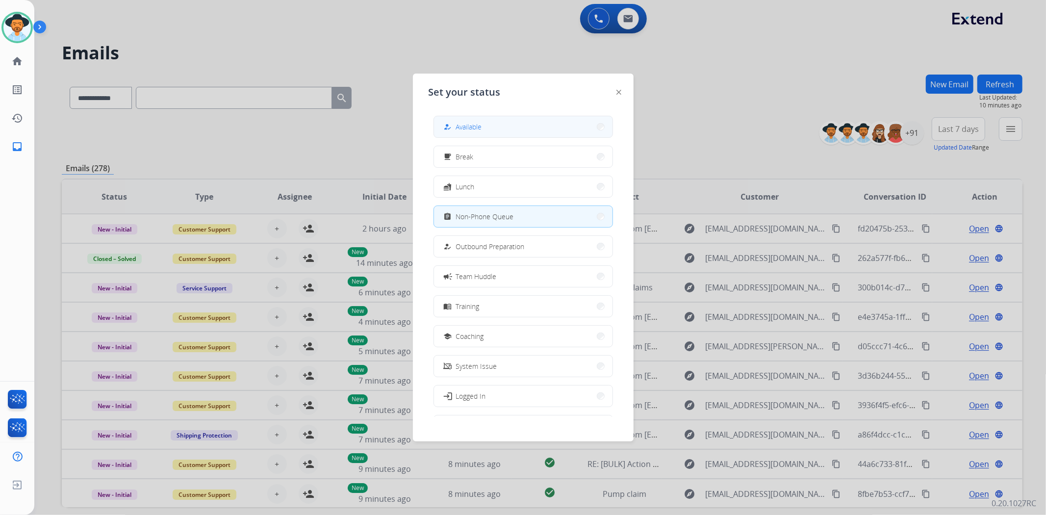
click at [488, 119] on button "how_to_reg Available" at bounding box center [523, 126] width 179 height 21
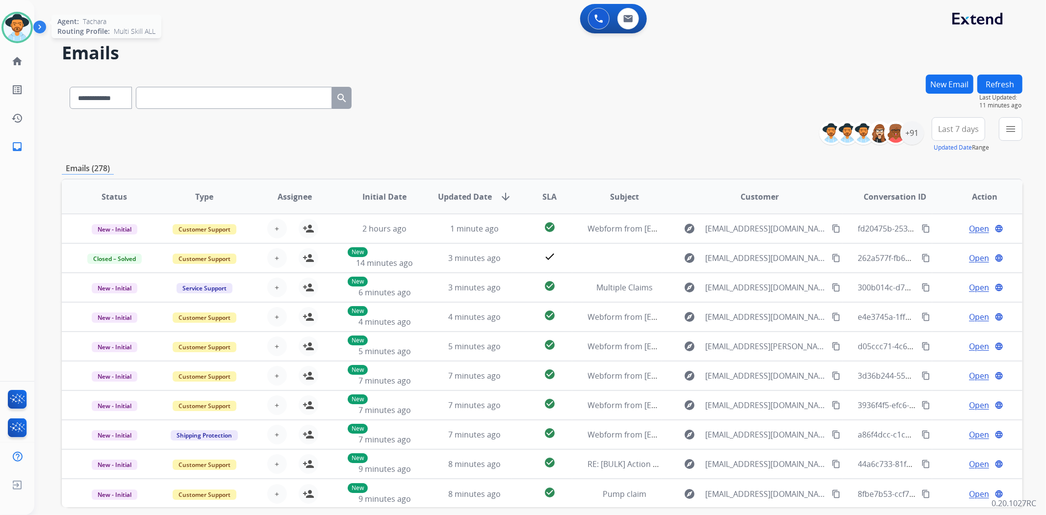
click at [17, 20] on img at bounding box center [16, 27] width 27 height 27
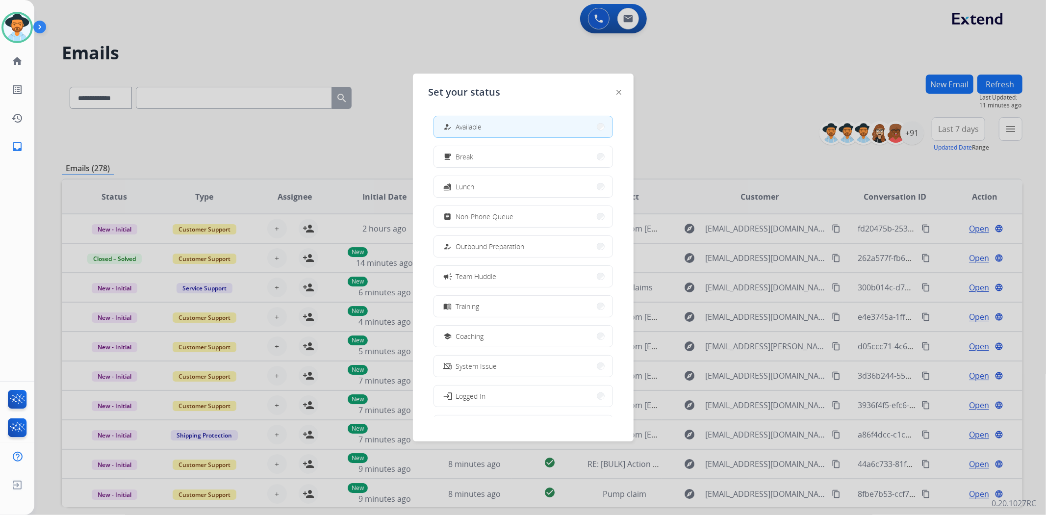
click at [522, 125] on button "how_to_reg Available" at bounding box center [523, 126] width 179 height 21
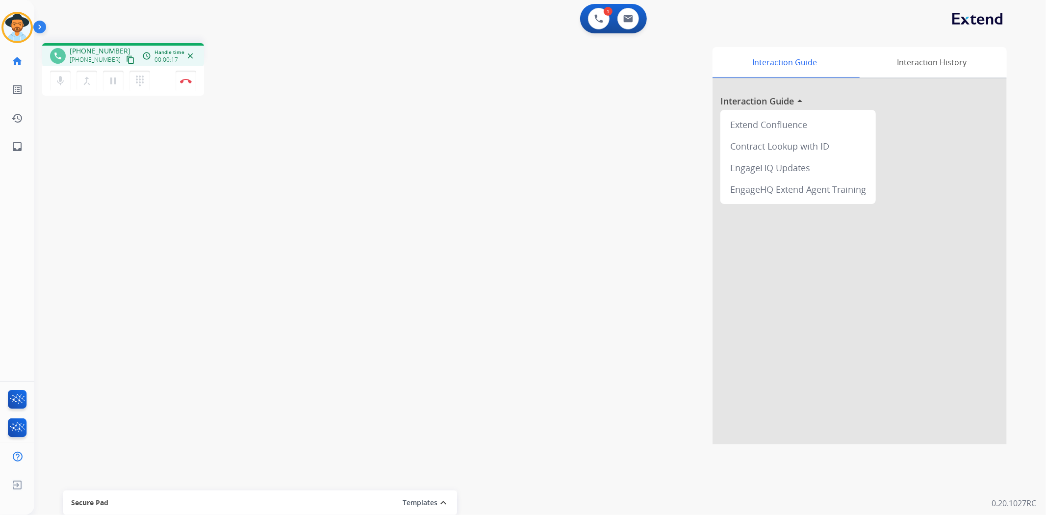
click at [126, 58] on mat-icon "content_copy" at bounding box center [130, 59] width 9 height 9
click at [126, 60] on mat-icon "content_copy" at bounding box center [130, 59] width 9 height 9
click at [119, 81] on button "pause Hold" at bounding box center [113, 81] width 21 height 21
click at [125, 54] on button "content_copy" at bounding box center [131, 60] width 12 height 12
click at [107, 73] on button "play_arrow Hold" at bounding box center [113, 81] width 21 height 21
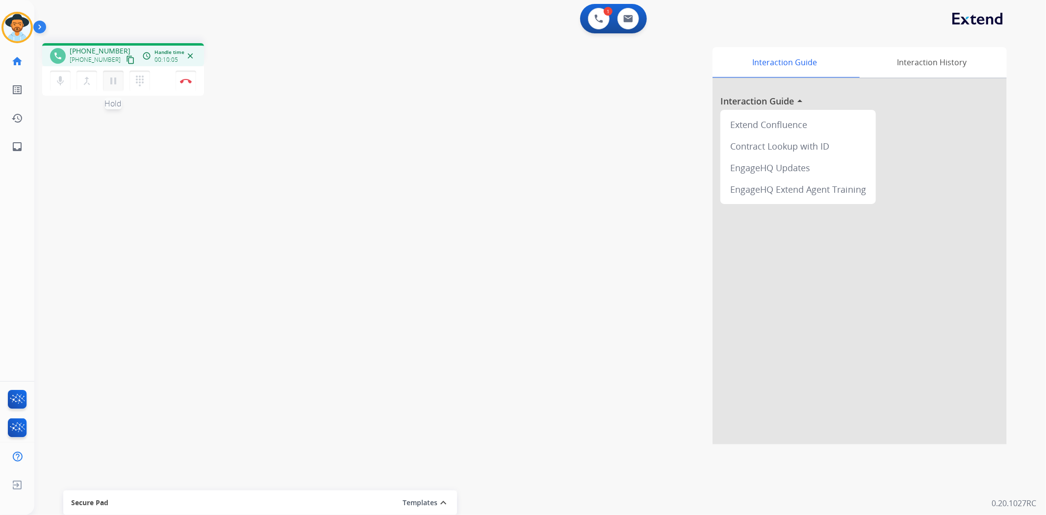
click at [107, 85] on mat-icon "pause" at bounding box center [113, 81] width 12 height 12
click at [118, 78] on mat-icon "play_arrow" at bounding box center [113, 81] width 12 height 12
click at [181, 84] on button "Disconnect" at bounding box center [186, 81] width 21 height 21
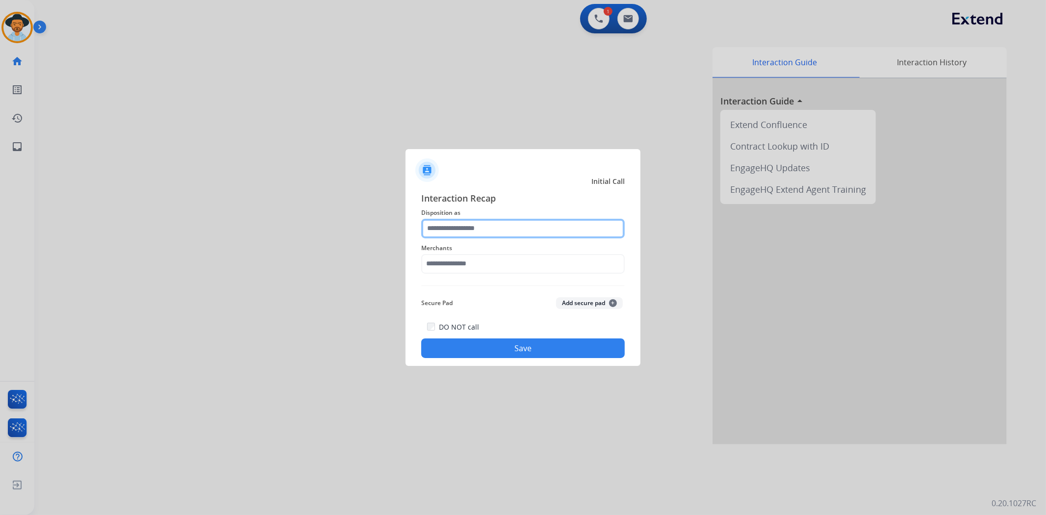
click at [456, 227] on input "text" at bounding box center [523, 229] width 204 height 20
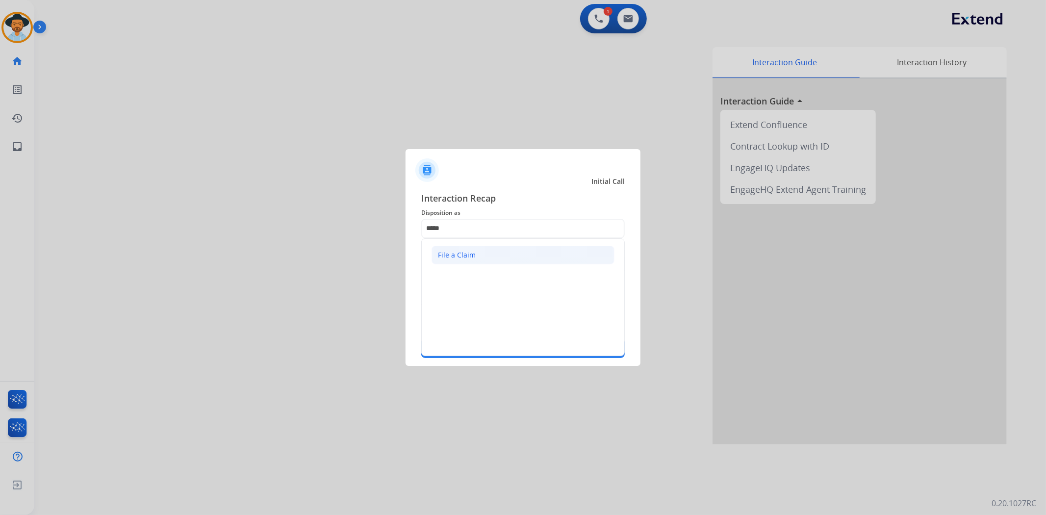
click at [454, 256] on div "File a Claim" at bounding box center [457, 255] width 38 height 10
type input "**********"
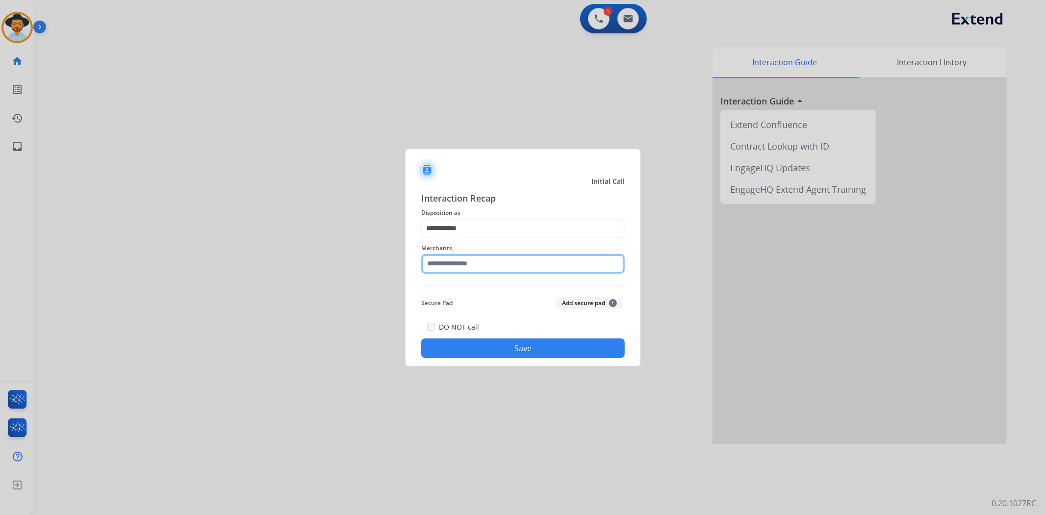
click at [460, 266] on input "text" at bounding box center [523, 264] width 204 height 20
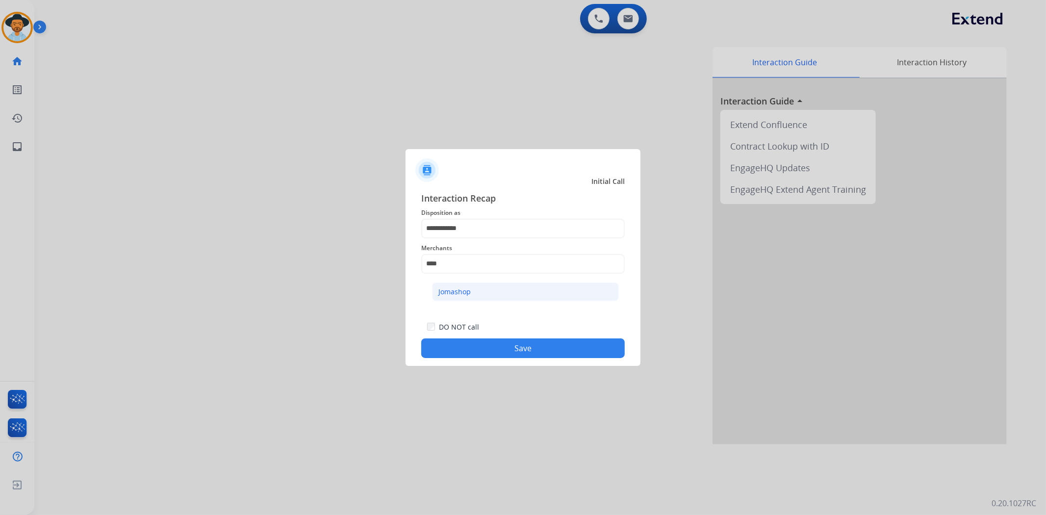
click at [486, 298] on li "Jomashop" at bounding box center [525, 292] width 187 height 19
type input "********"
click at [502, 346] on button "Save" at bounding box center [523, 348] width 204 height 20
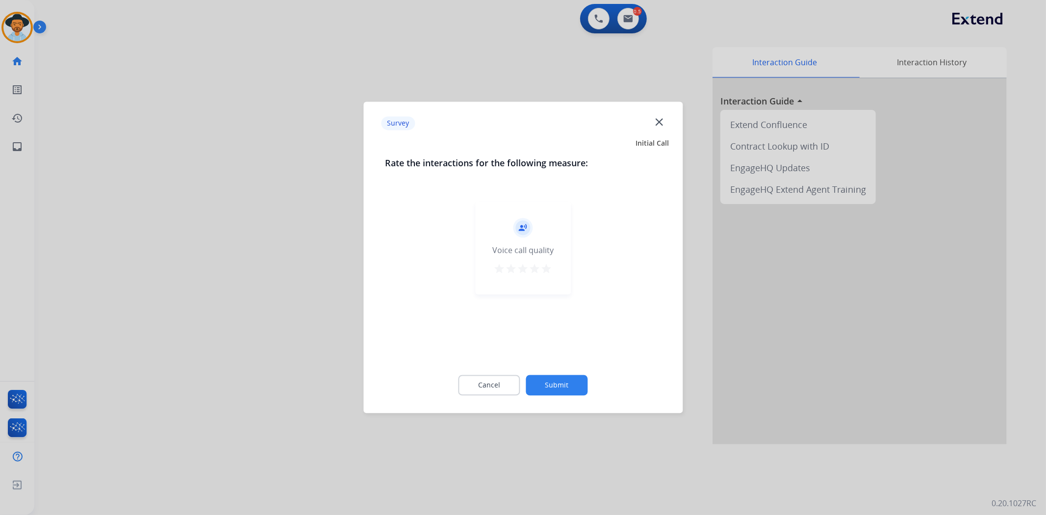
click at [548, 265] on mat-icon "star" at bounding box center [547, 269] width 12 height 12
click at [541, 382] on button "Submit" at bounding box center [557, 385] width 62 height 21
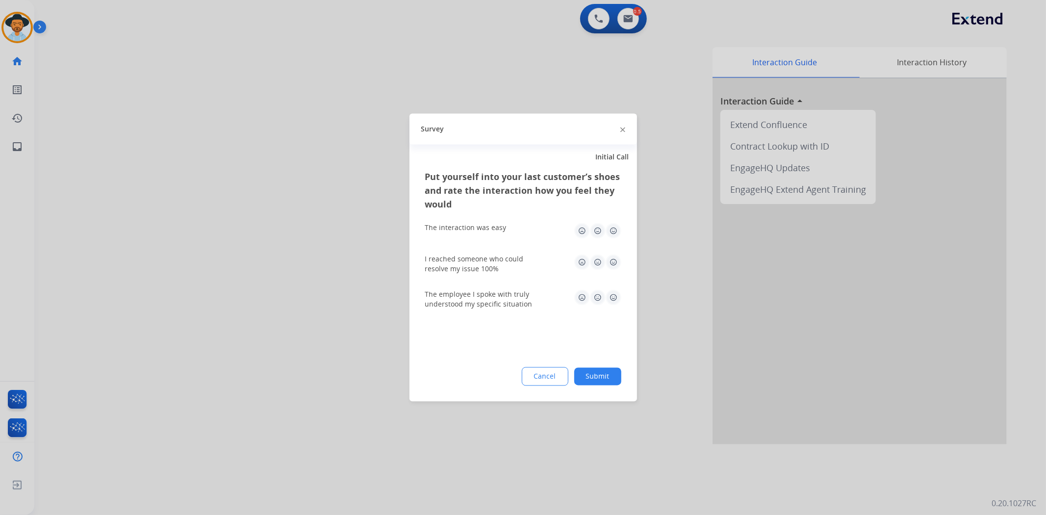
click at [602, 371] on button "Submit" at bounding box center [597, 377] width 47 height 18
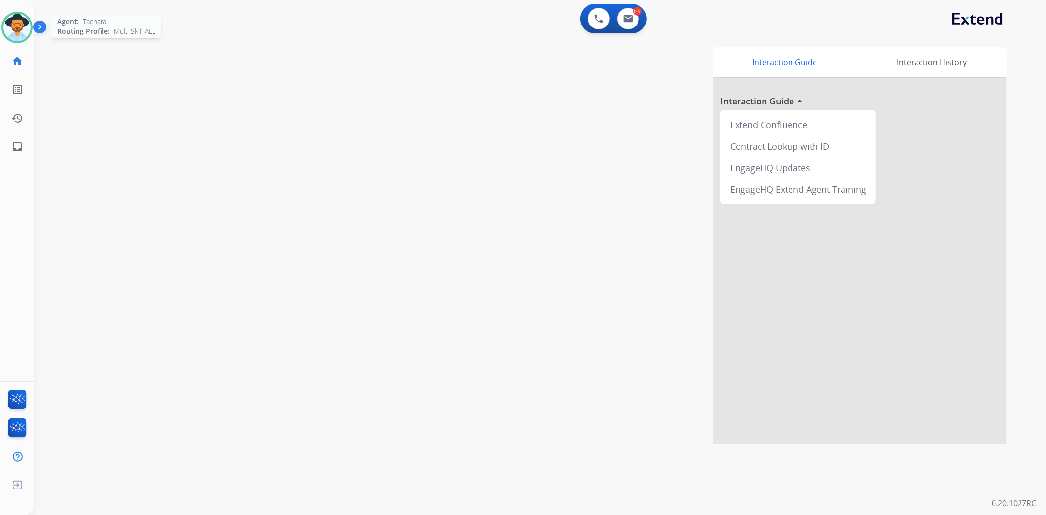
click at [12, 35] on img at bounding box center [16, 27] width 27 height 27
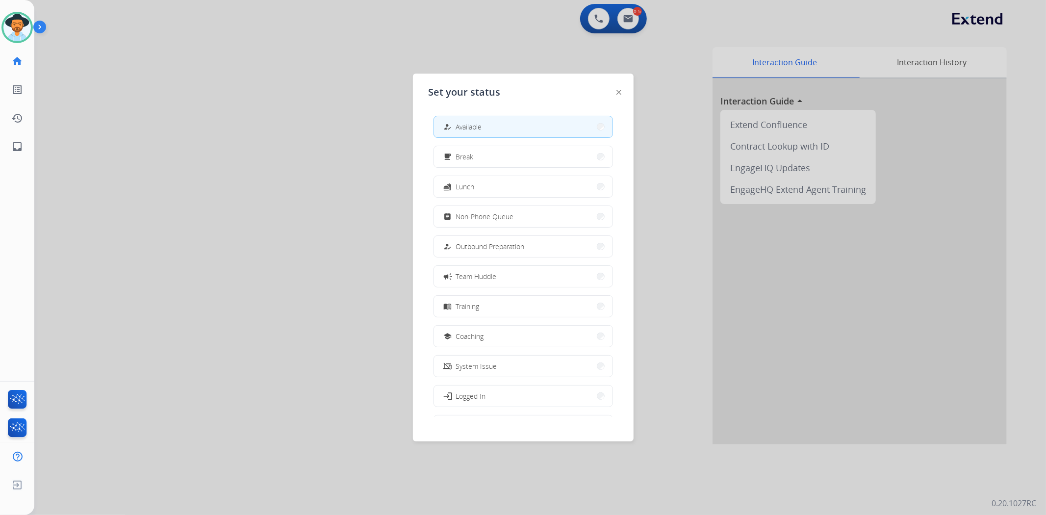
click at [494, 214] on span "Non-Phone Queue" at bounding box center [485, 216] width 58 height 10
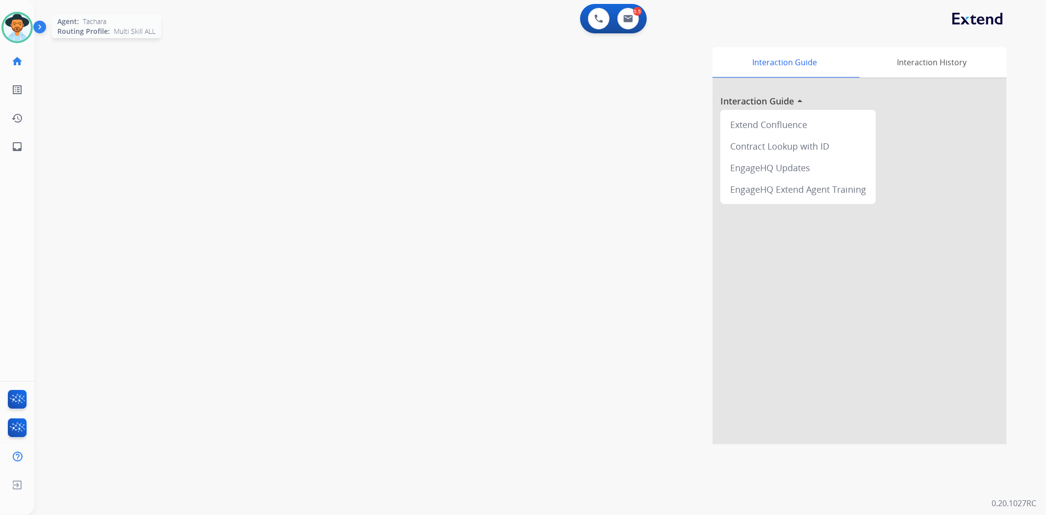
click at [23, 33] on img at bounding box center [16, 27] width 27 height 27
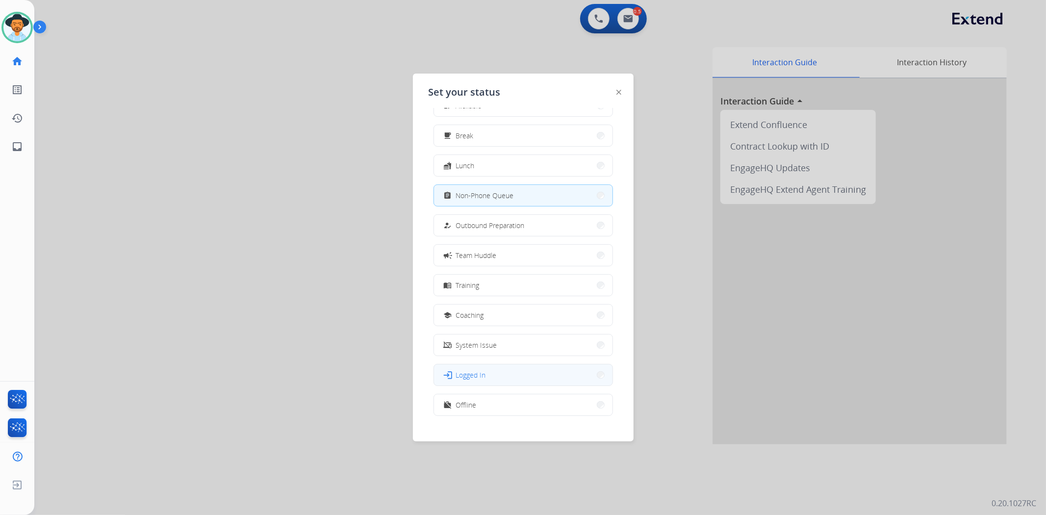
scroll to position [32, 0]
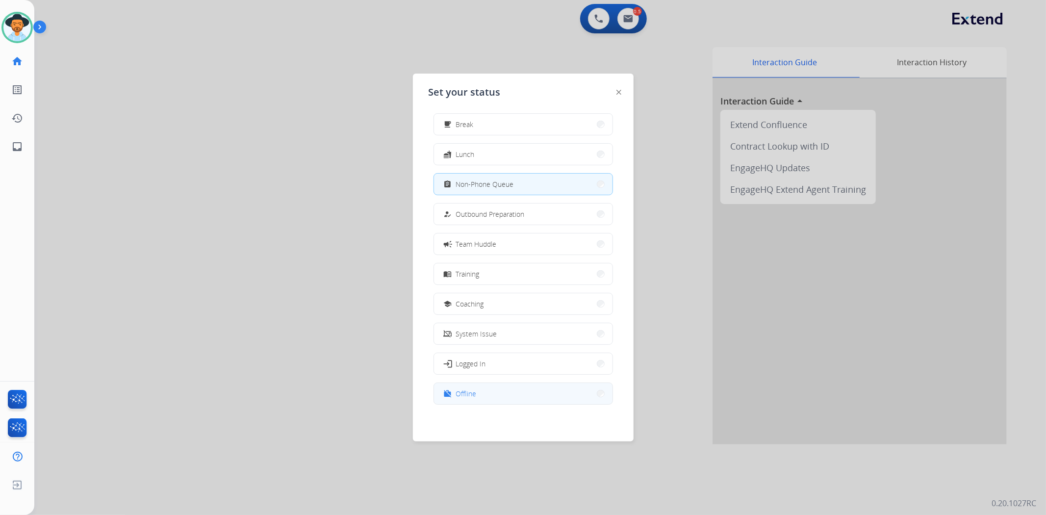
click at [477, 389] on button "work_off Offline" at bounding box center [523, 393] width 179 height 21
